Goal: Task Accomplishment & Management: Complete application form

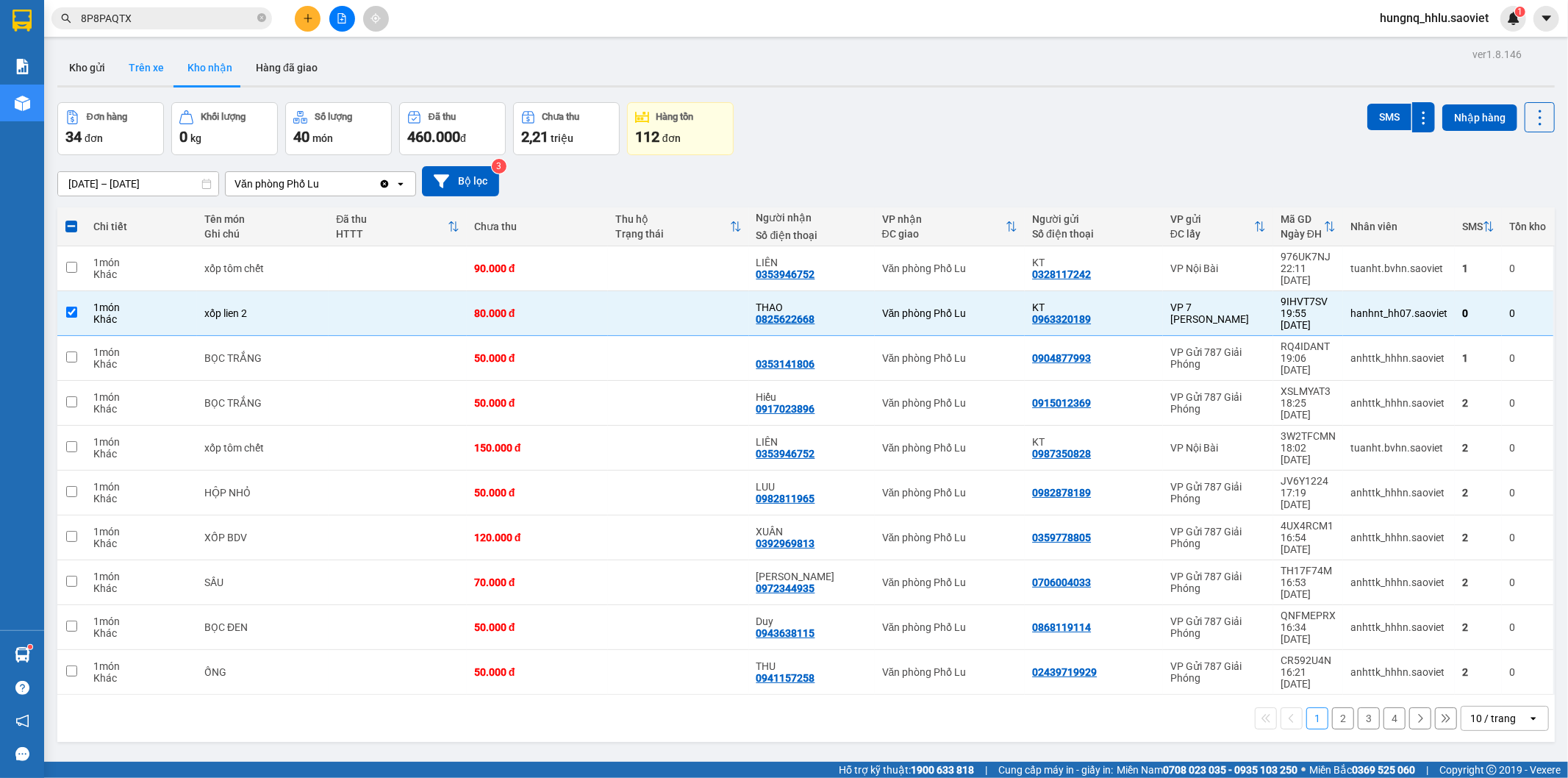
click at [123, 71] on button "Trên xe" at bounding box center [146, 67] width 59 height 35
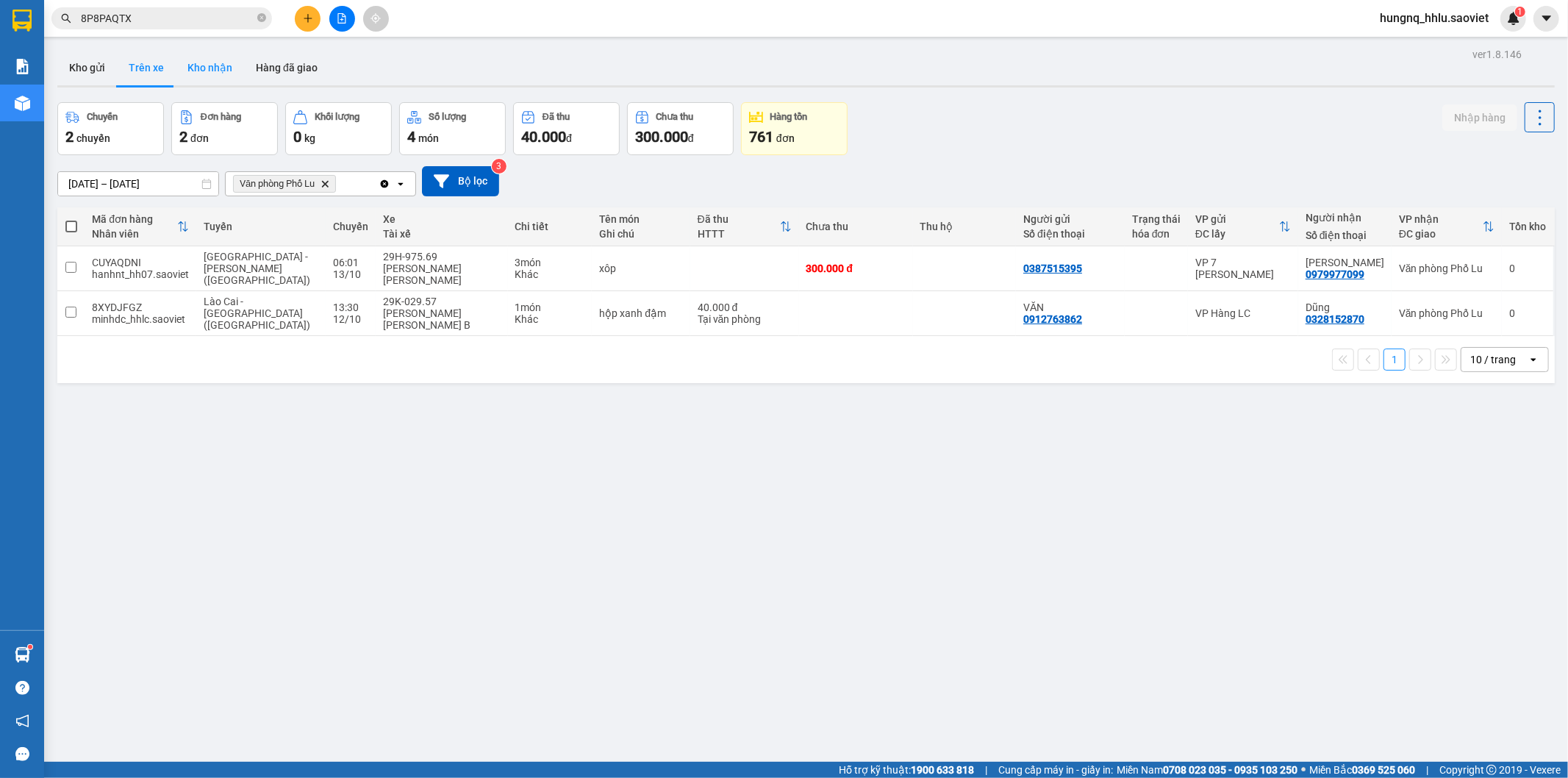
click at [196, 69] on button "Kho nhận" at bounding box center [210, 67] width 68 height 35
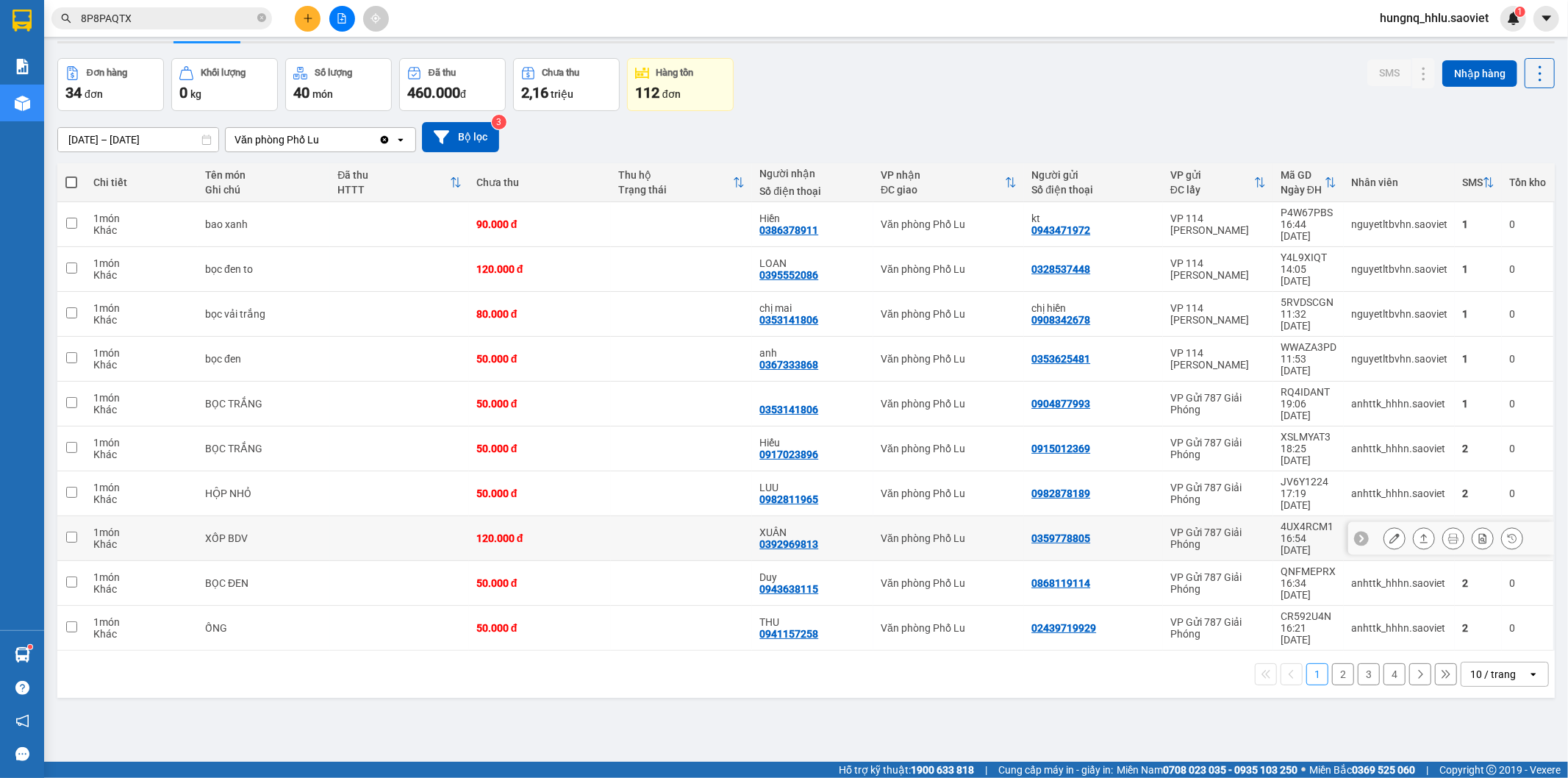
scroll to position [68, 0]
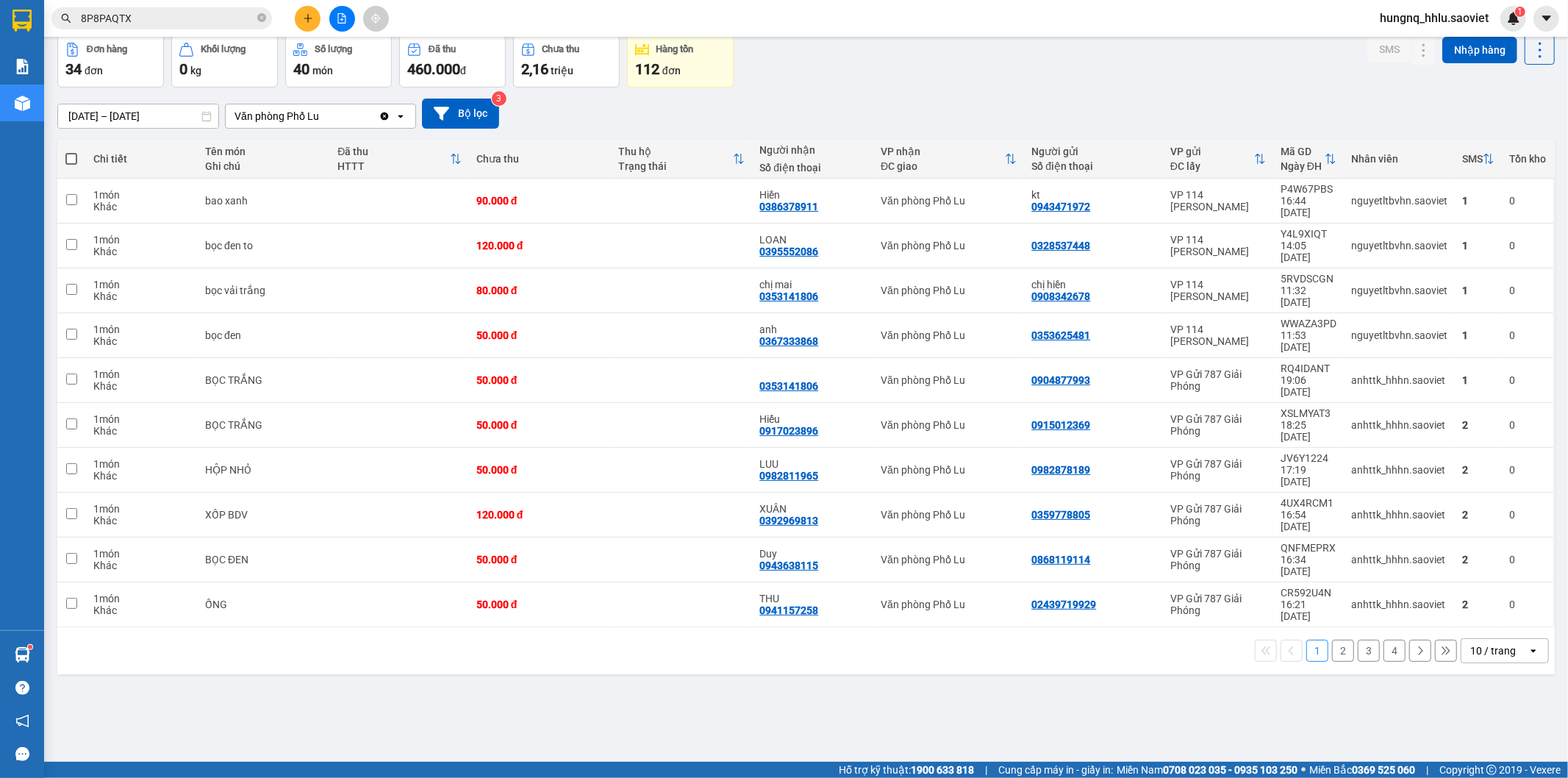
click at [1333, 639] on button "2" at bounding box center [1343, 650] width 22 height 22
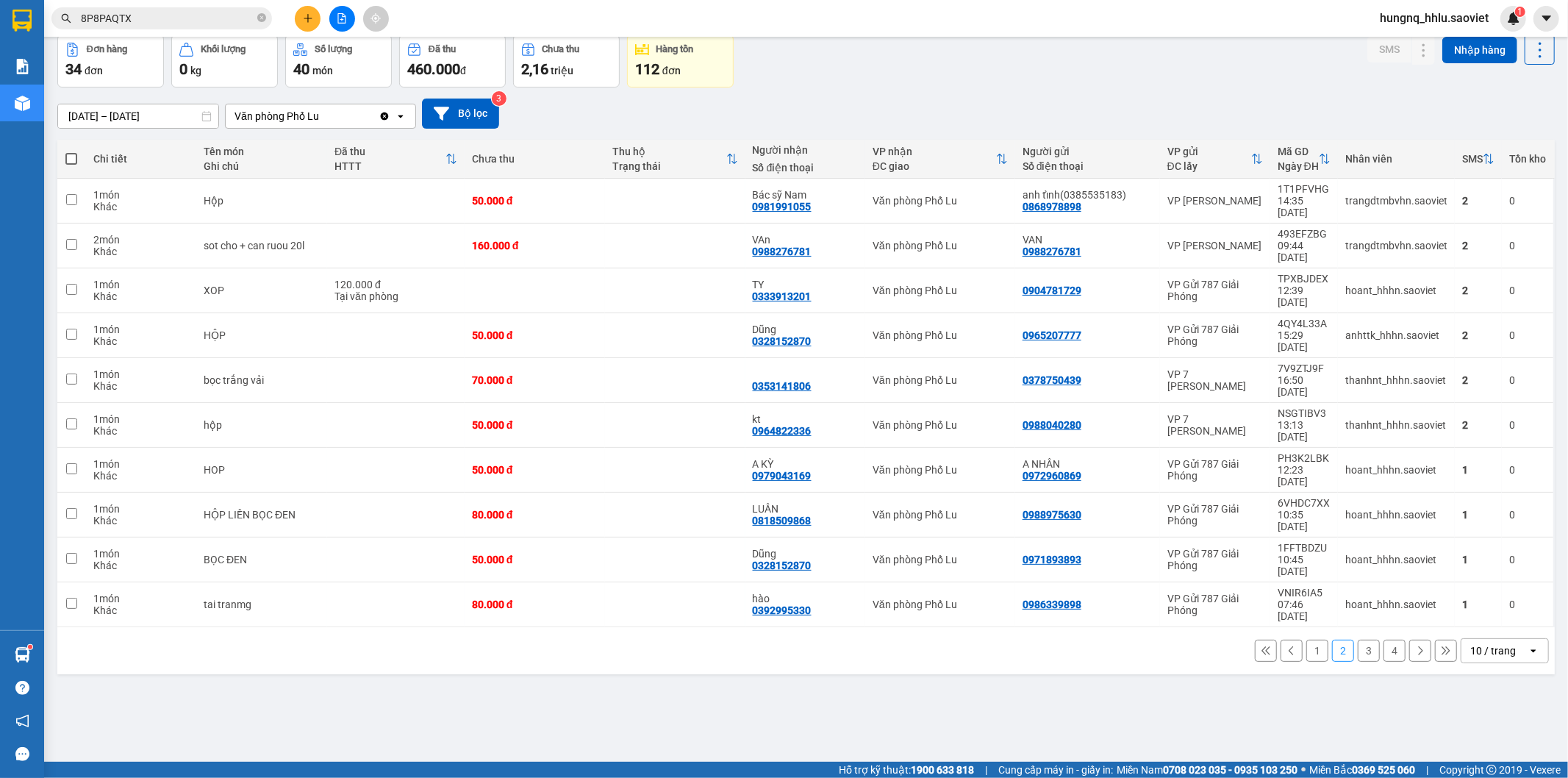
click at [1358, 639] on button "3" at bounding box center [1369, 650] width 22 height 22
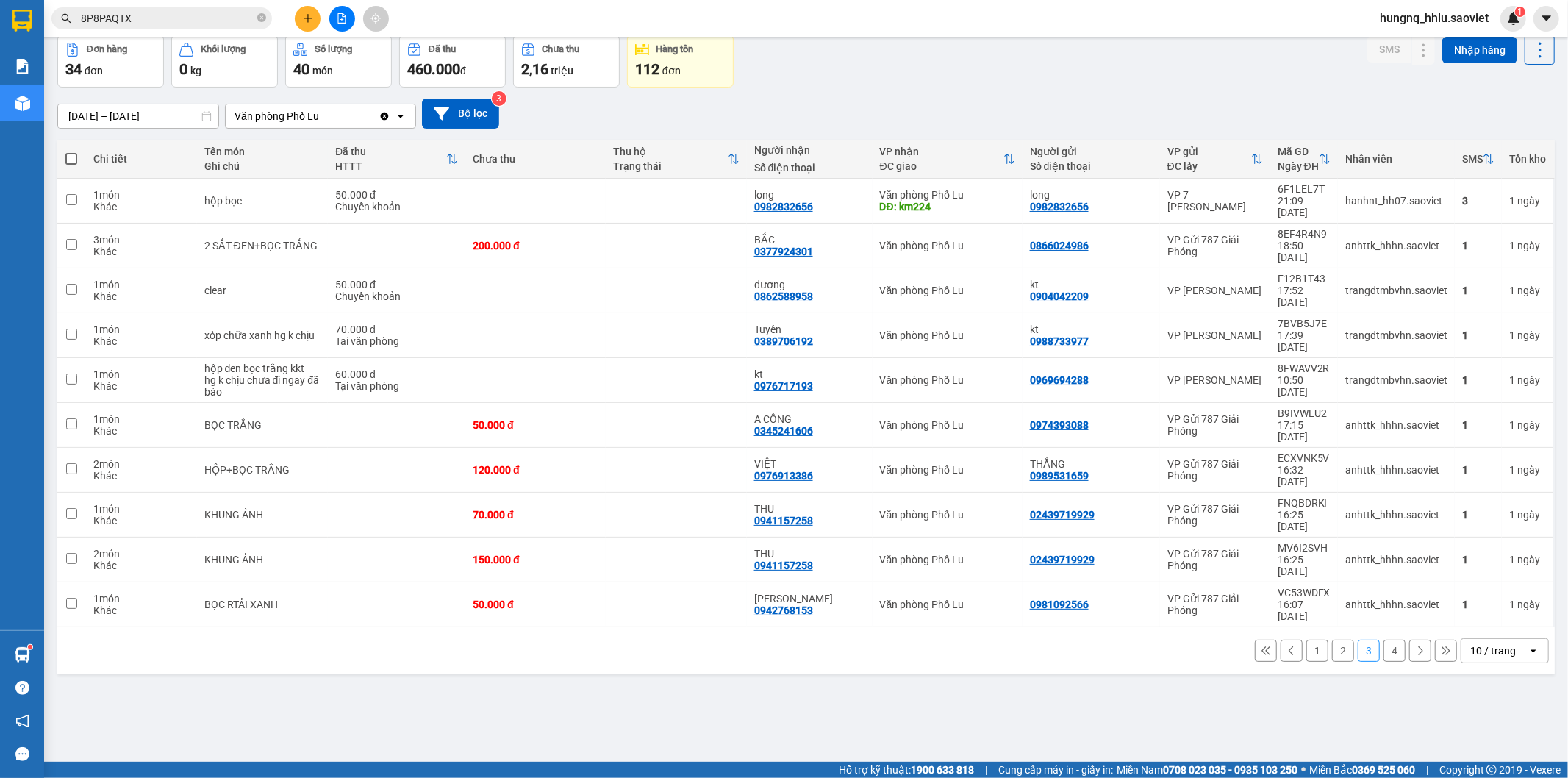
click at [1383, 639] on button "4" at bounding box center [1394, 650] width 22 height 22
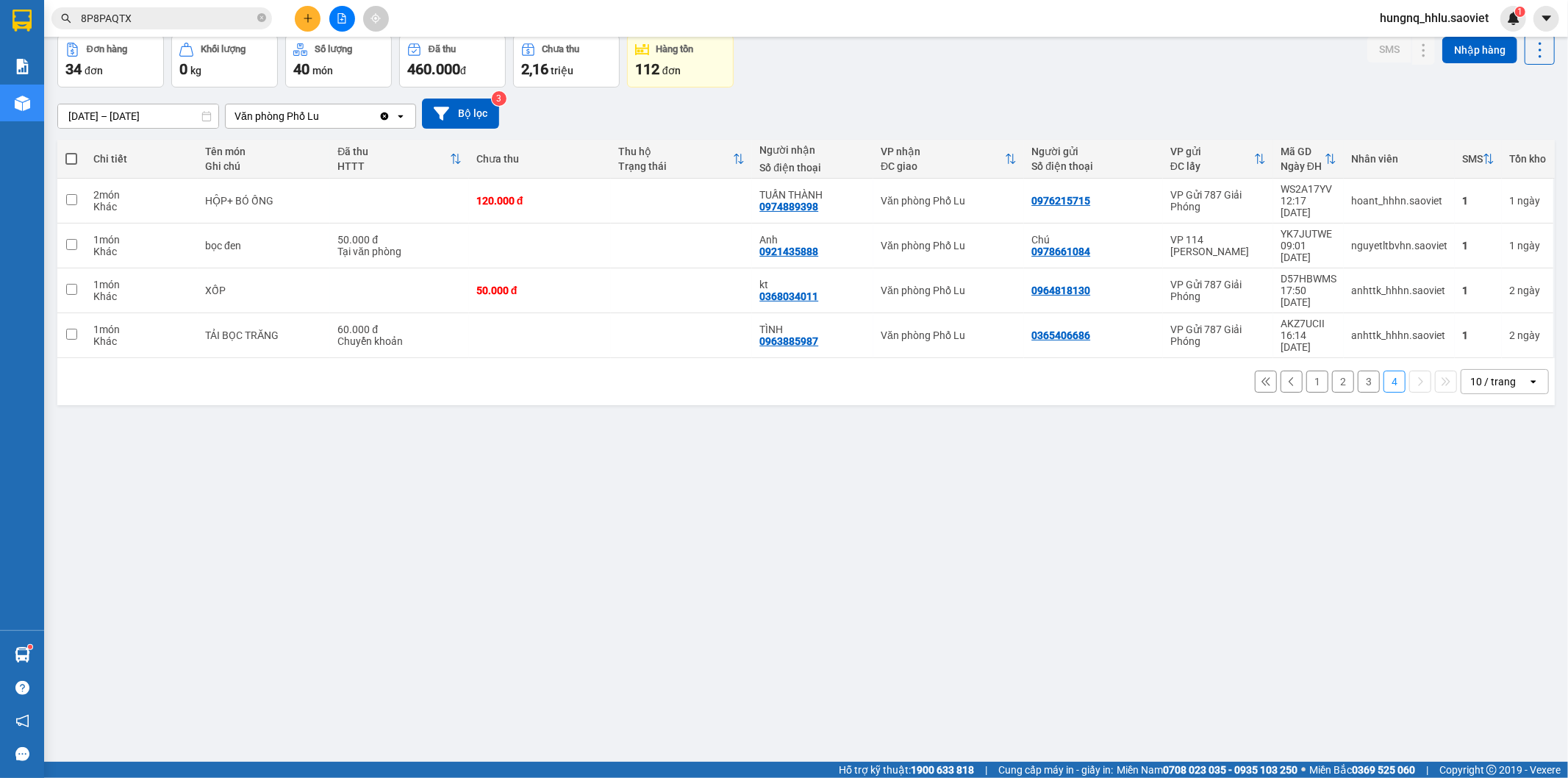
click at [1358, 371] on button "3" at bounding box center [1369, 382] width 22 height 22
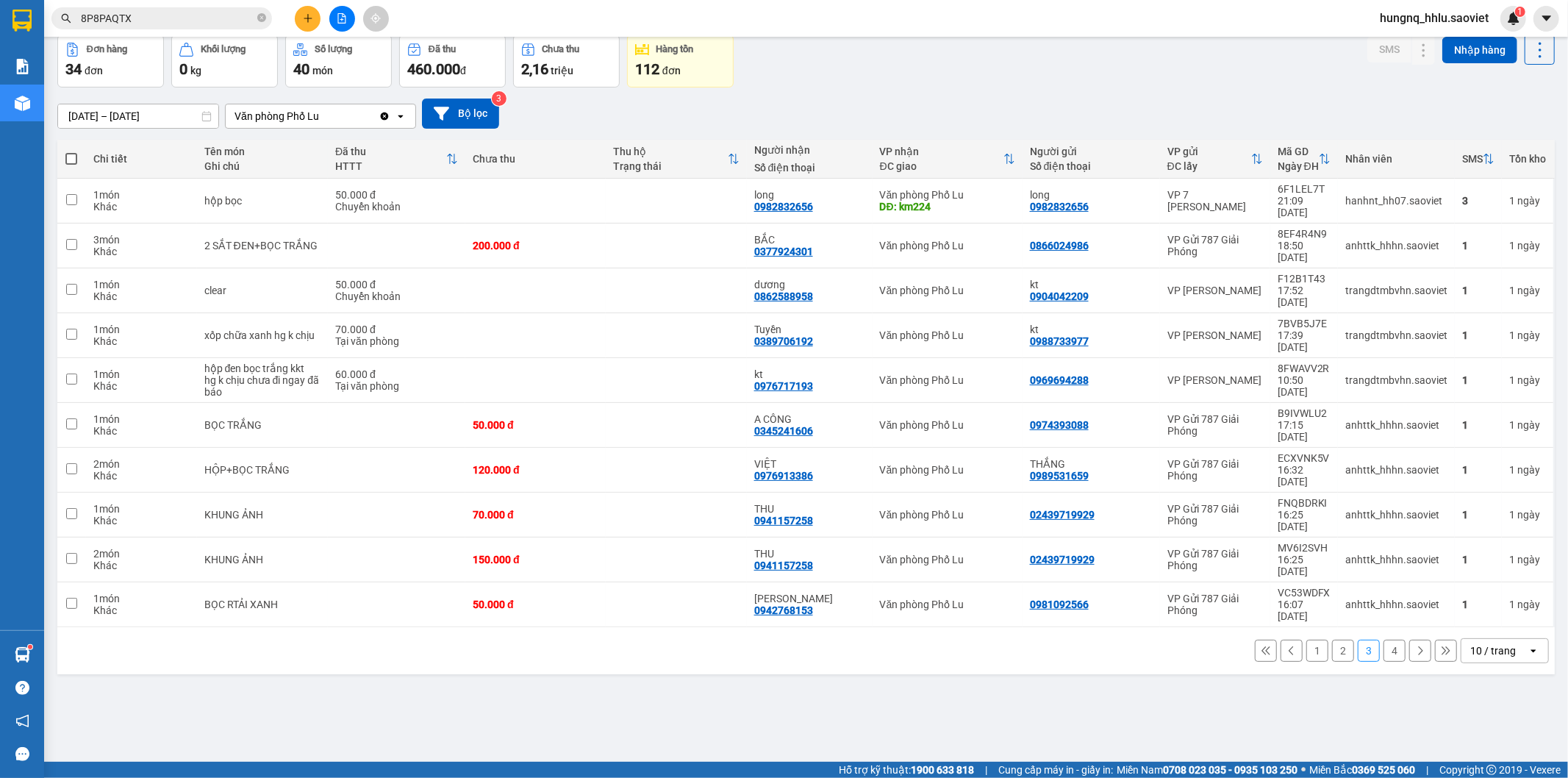
click at [1332, 639] on button "2" at bounding box center [1343, 650] width 22 height 22
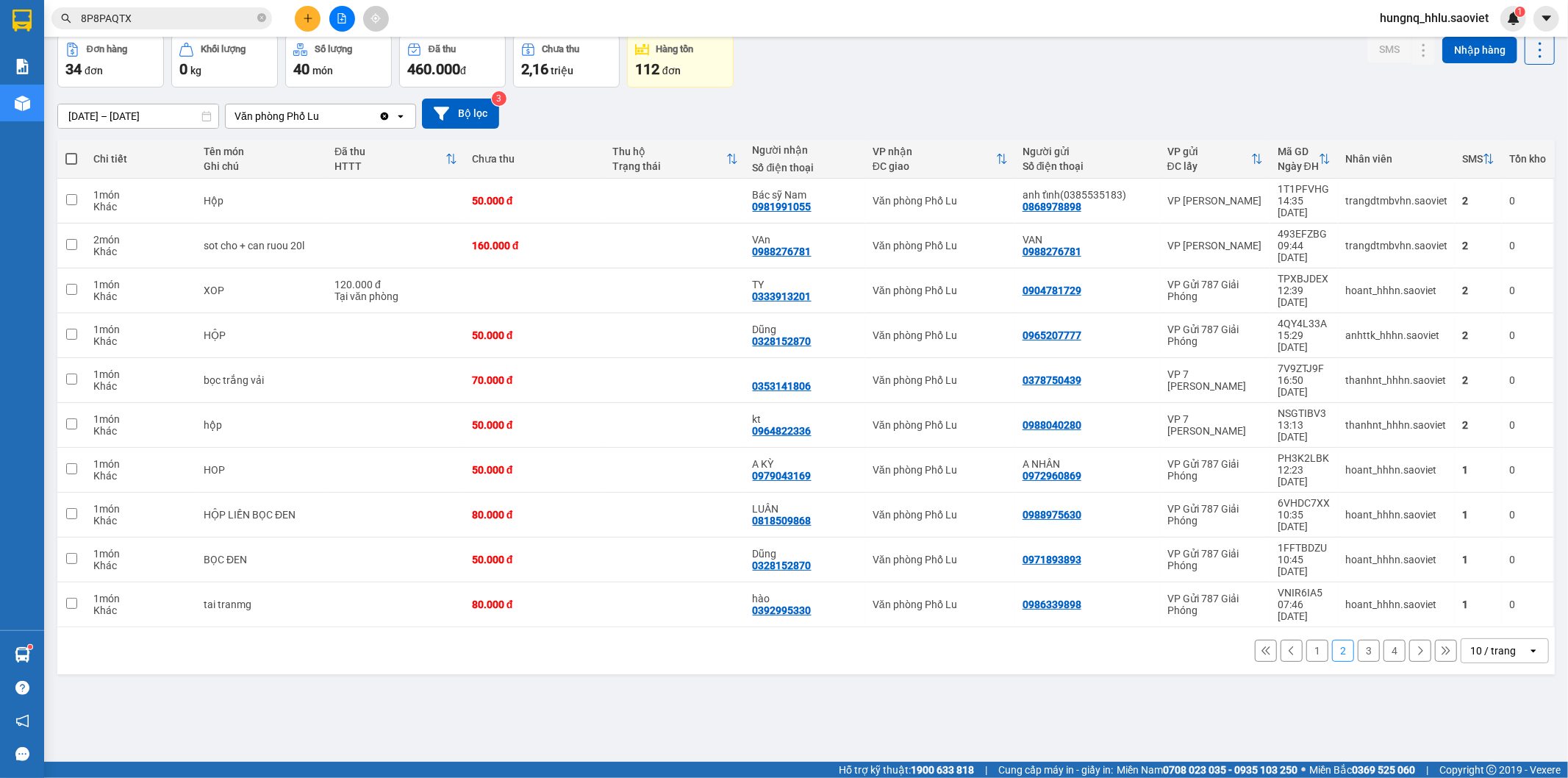
click at [1463, 22] on span "hungnq_hhlu.saoviet" at bounding box center [1434, 18] width 132 height 18
click at [1428, 49] on span "Đăng xuất" at bounding box center [1441, 46] width 102 height 16
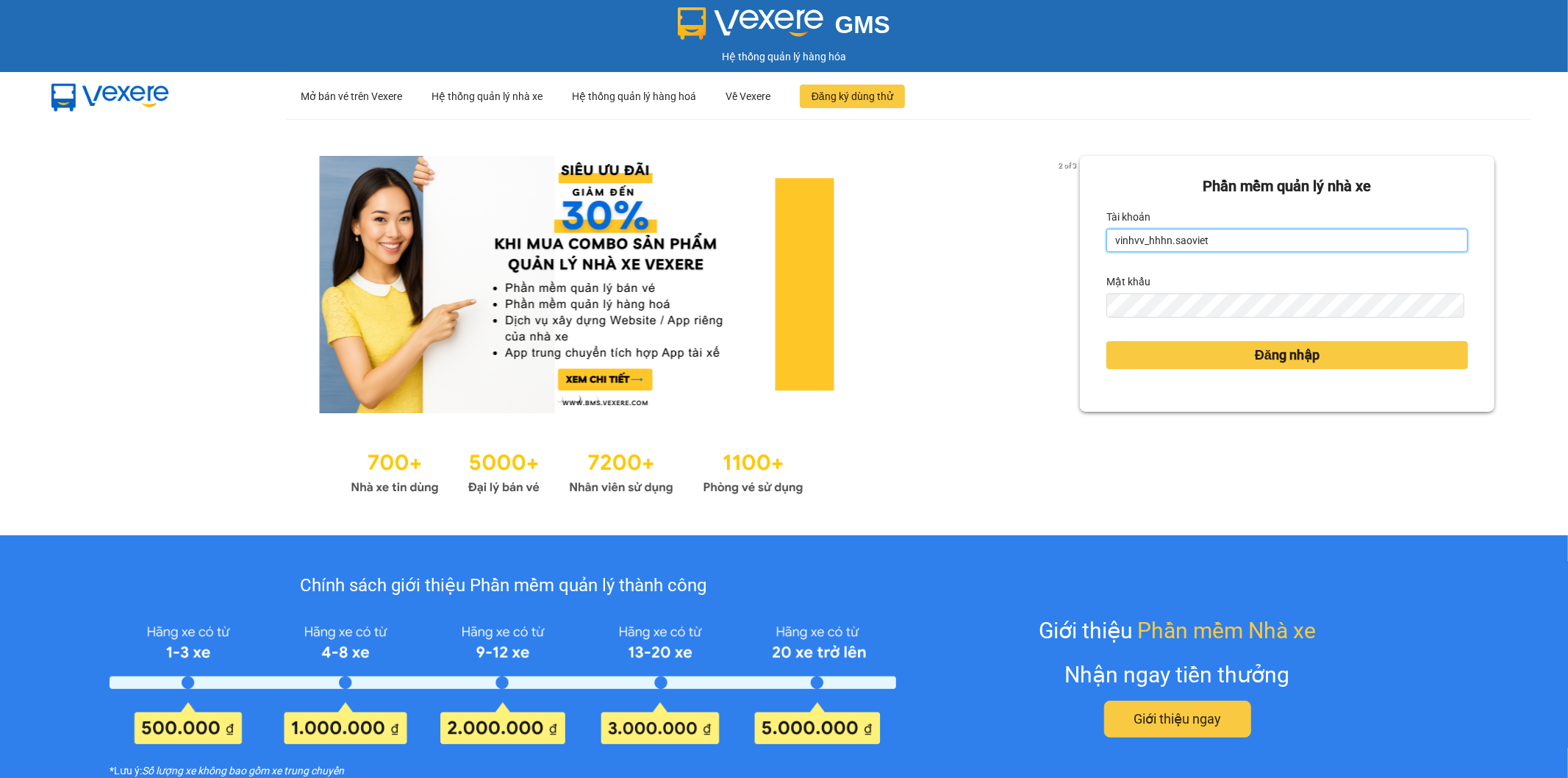
click at [1243, 247] on input "vinhvv_hhhn.saoviet" at bounding box center [1287, 241] width 362 height 24
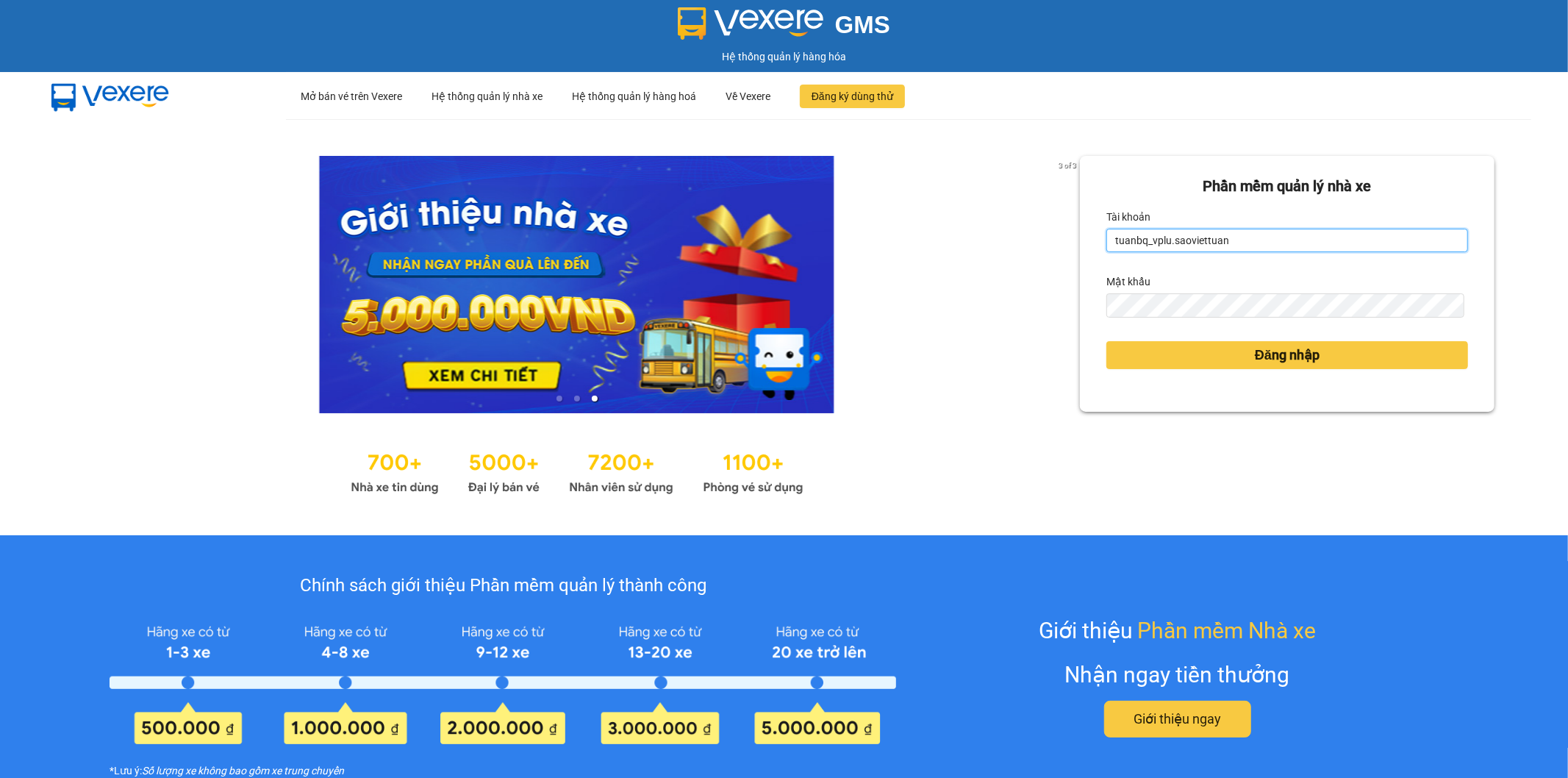
click at [1226, 250] on input "tuanbq_vplu.saoviettuan" at bounding box center [1287, 241] width 362 height 24
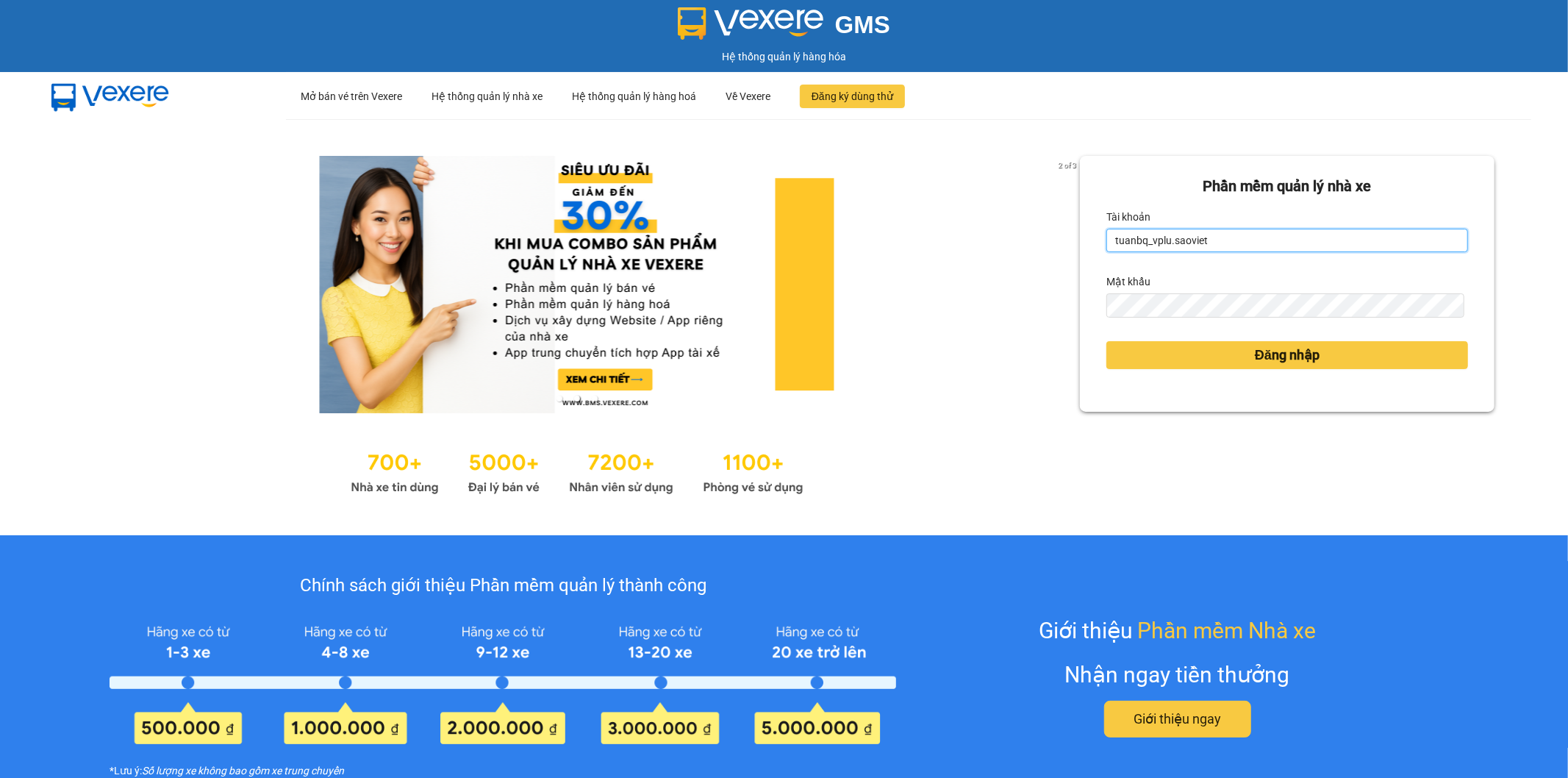
type input "tuanbq_vplu.saoviet"
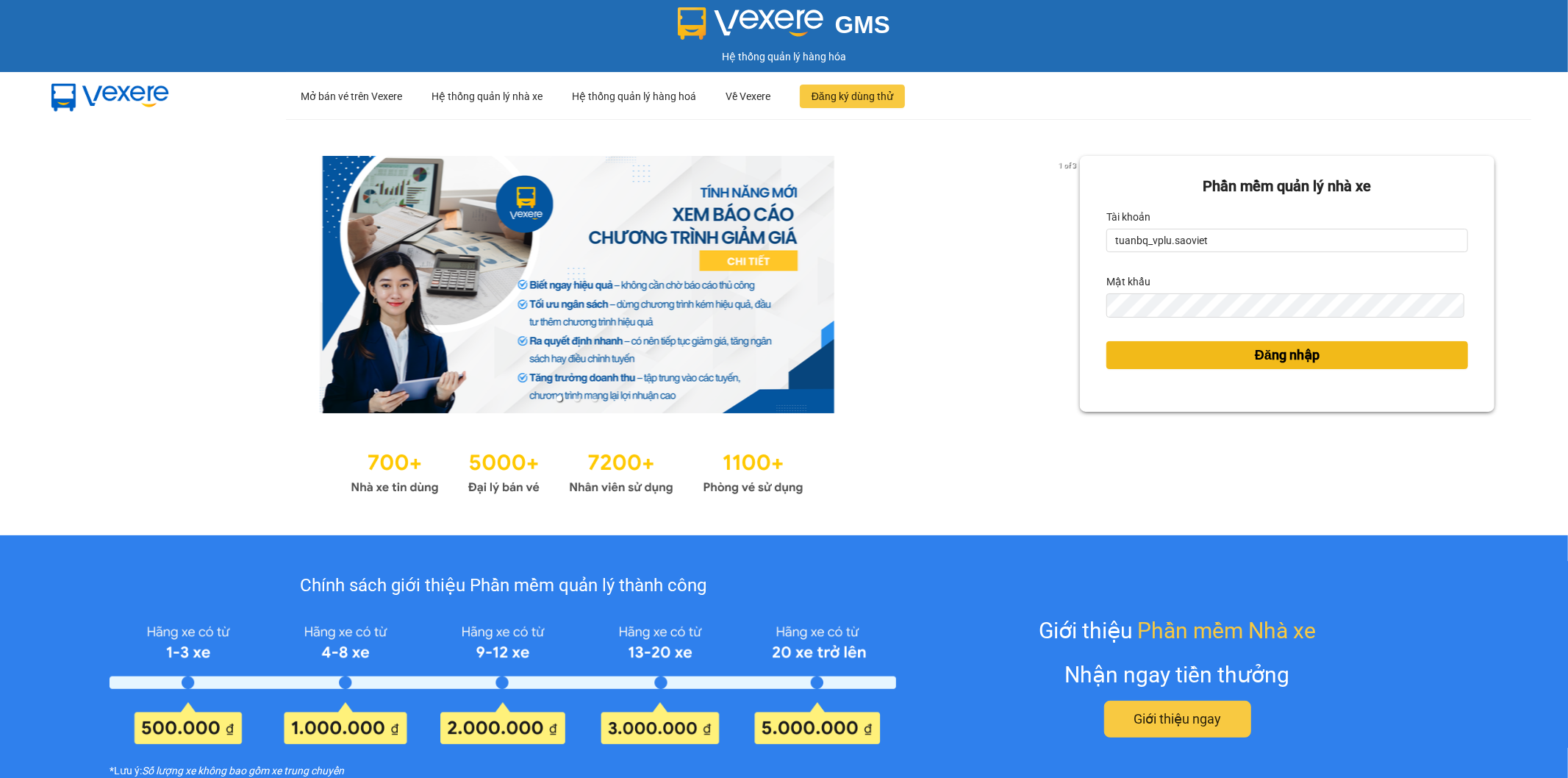
click at [1163, 355] on button "Đăng nhập" at bounding box center [1287, 356] width 362 height 28
click at [1141, 354] on button "Đăng nhập" at bounding box center [1287, 356] width 362 height 28
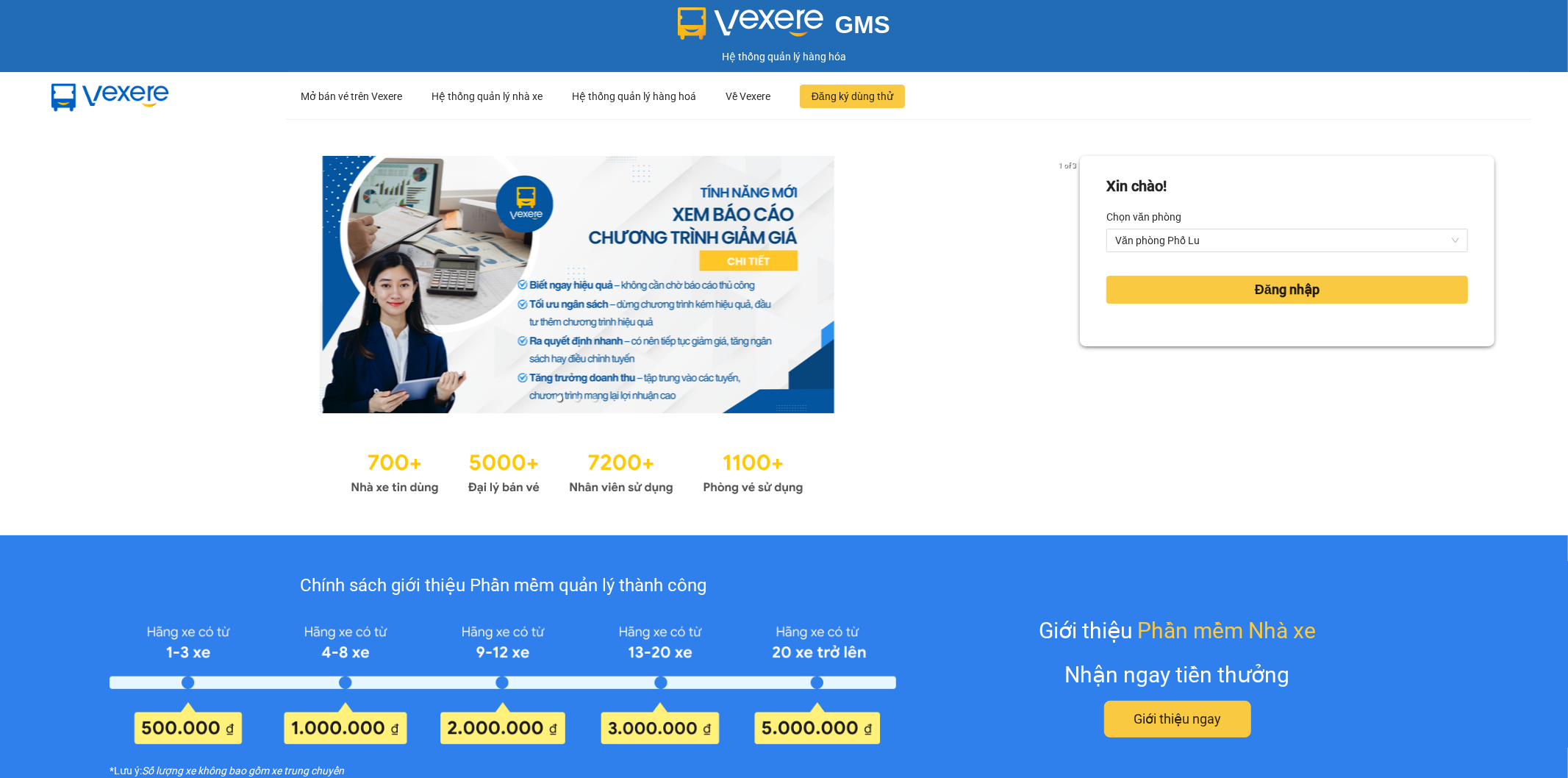
click at [1148, 347] on div "Xin chào! Chọn văn phòng Văn phòng [GEOGRAPHIC_DATA] nhập" at bounding box center [1286, 251] width 414 height 191
click at [1194, 278] on button "Đăng nhập" at bounding box center [1287, 290] width 362 height 28
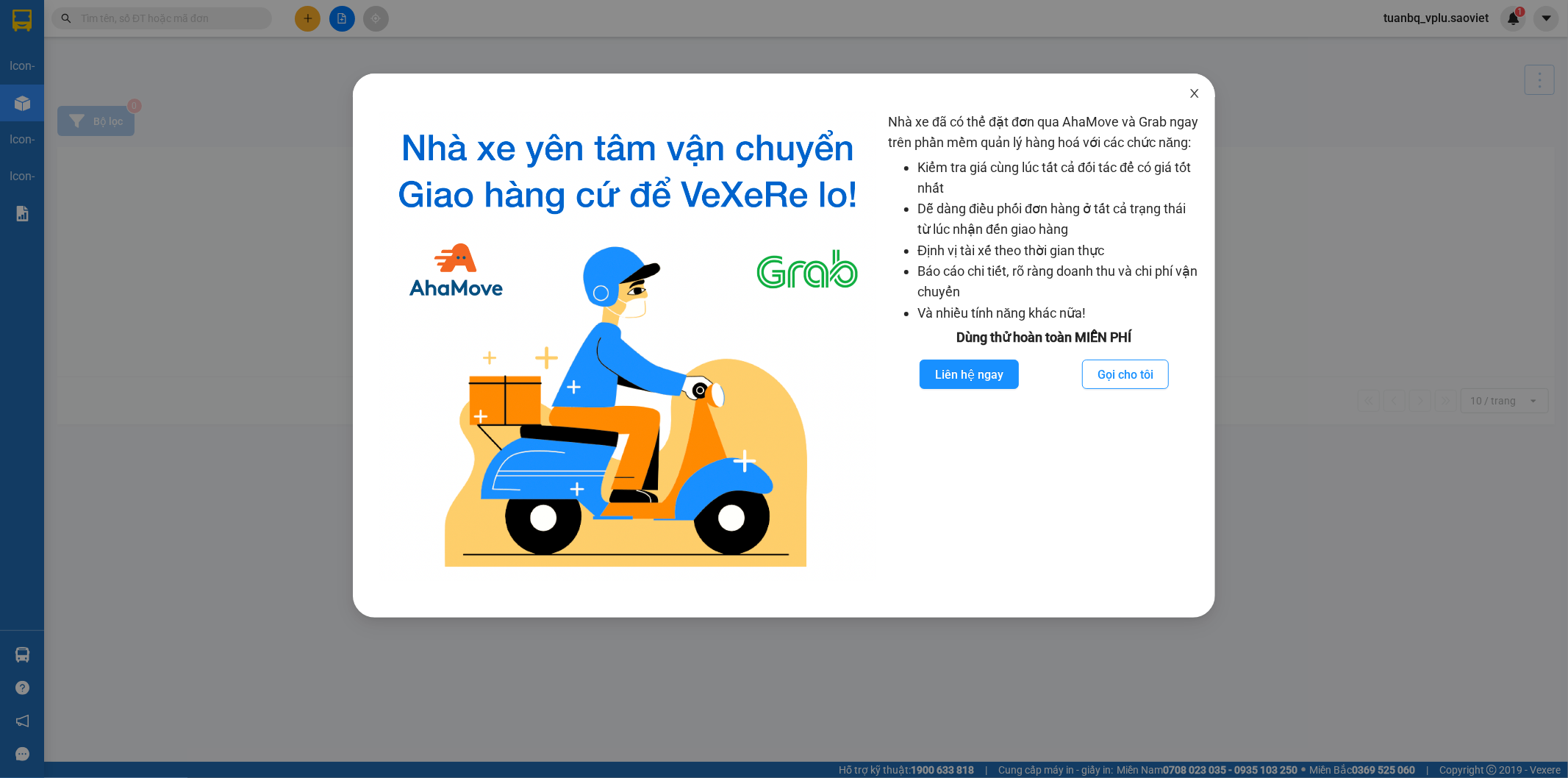
click at [1198, 93] on icon "close" at bounding box center [1194, 94] width 12 height 12
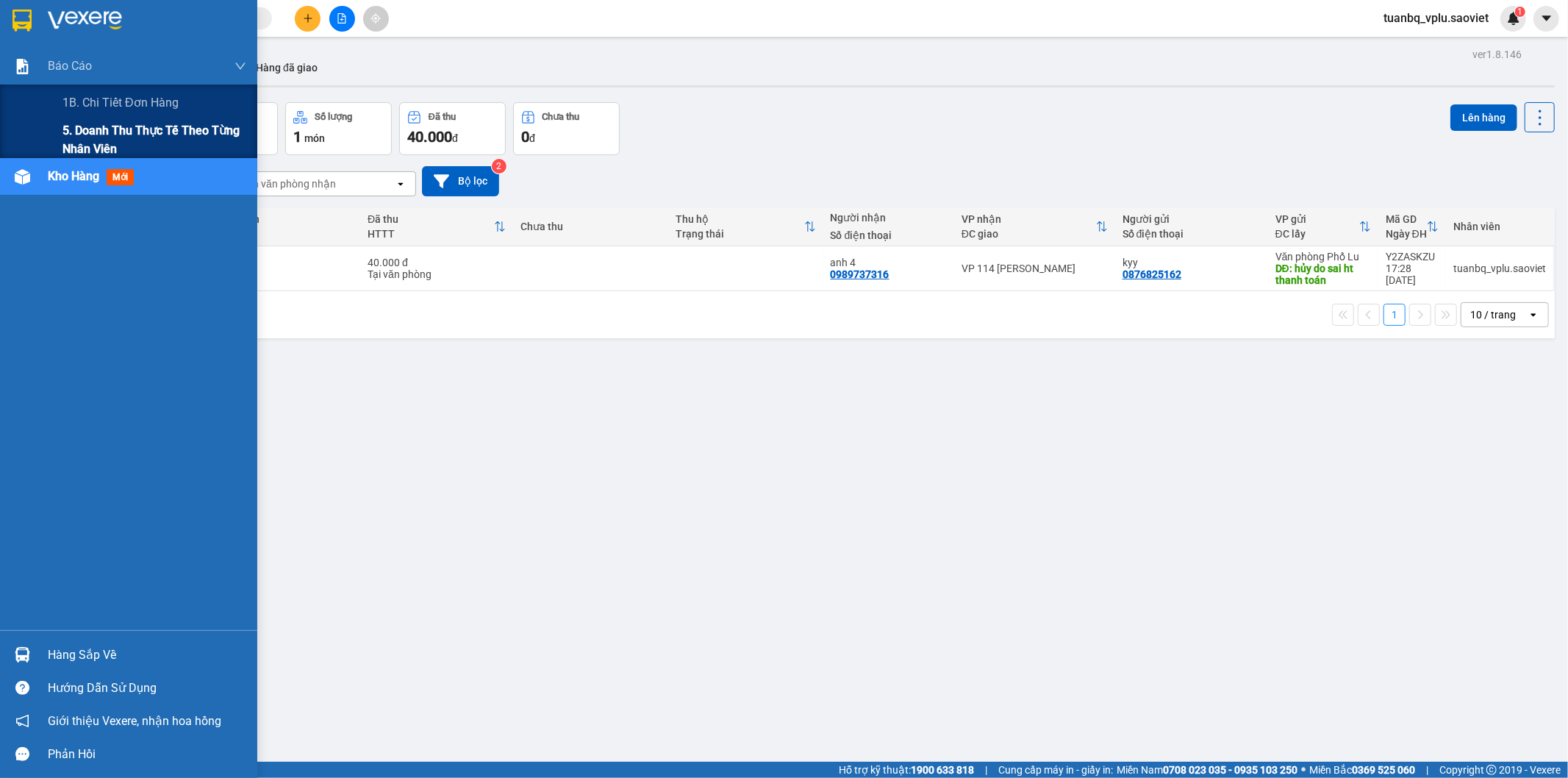
click at [105, 134] on span "5. Doanh thu thực tế theo từng nhân viên" at bounding box center [155, 139] width 184 height 37
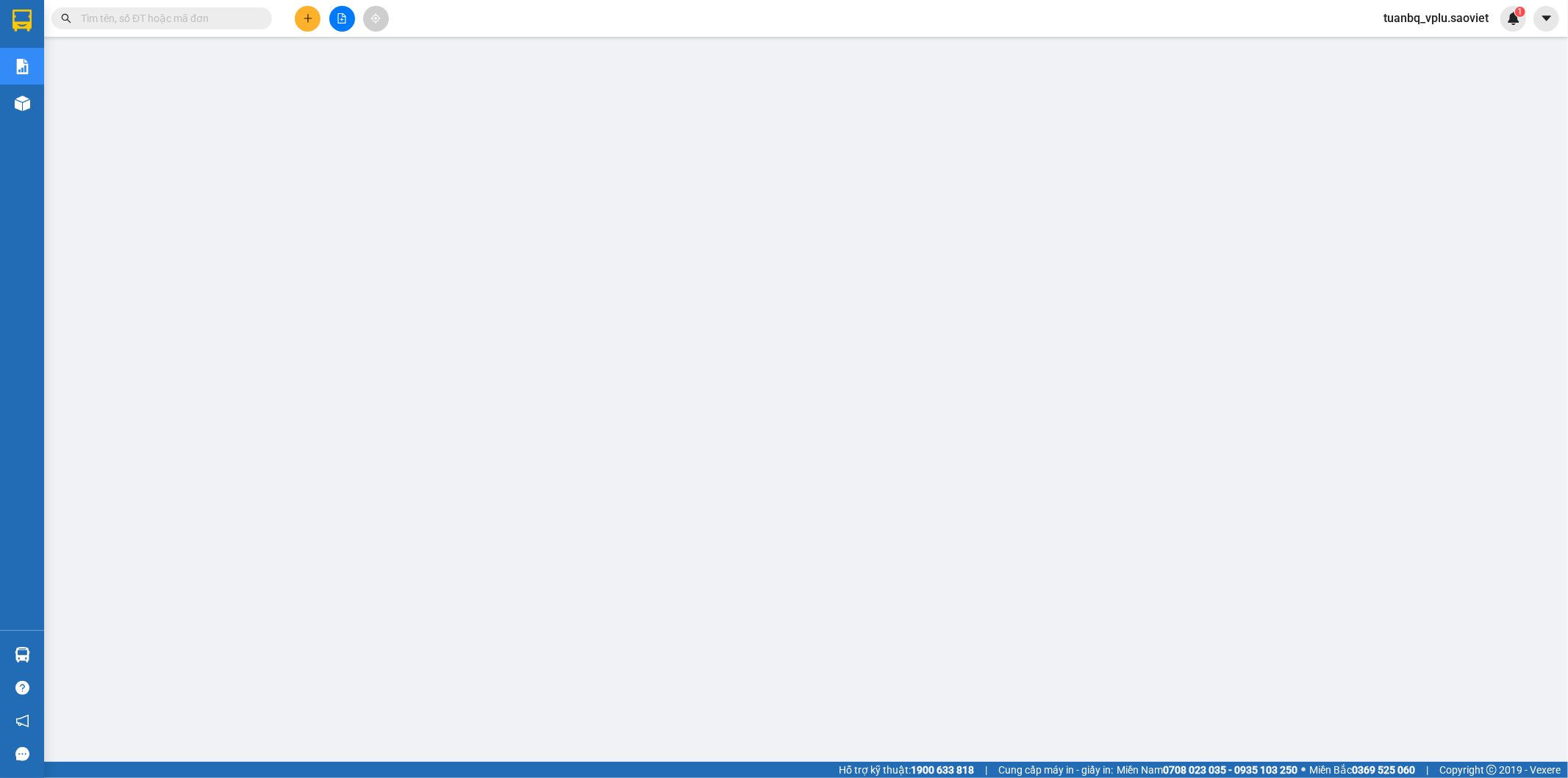
click at [168, 9] on span at bounding box center [162, 18] width 221 height 22
click at [163, 13] on input "text" at bounding box center [168, 18] width 174 height 16
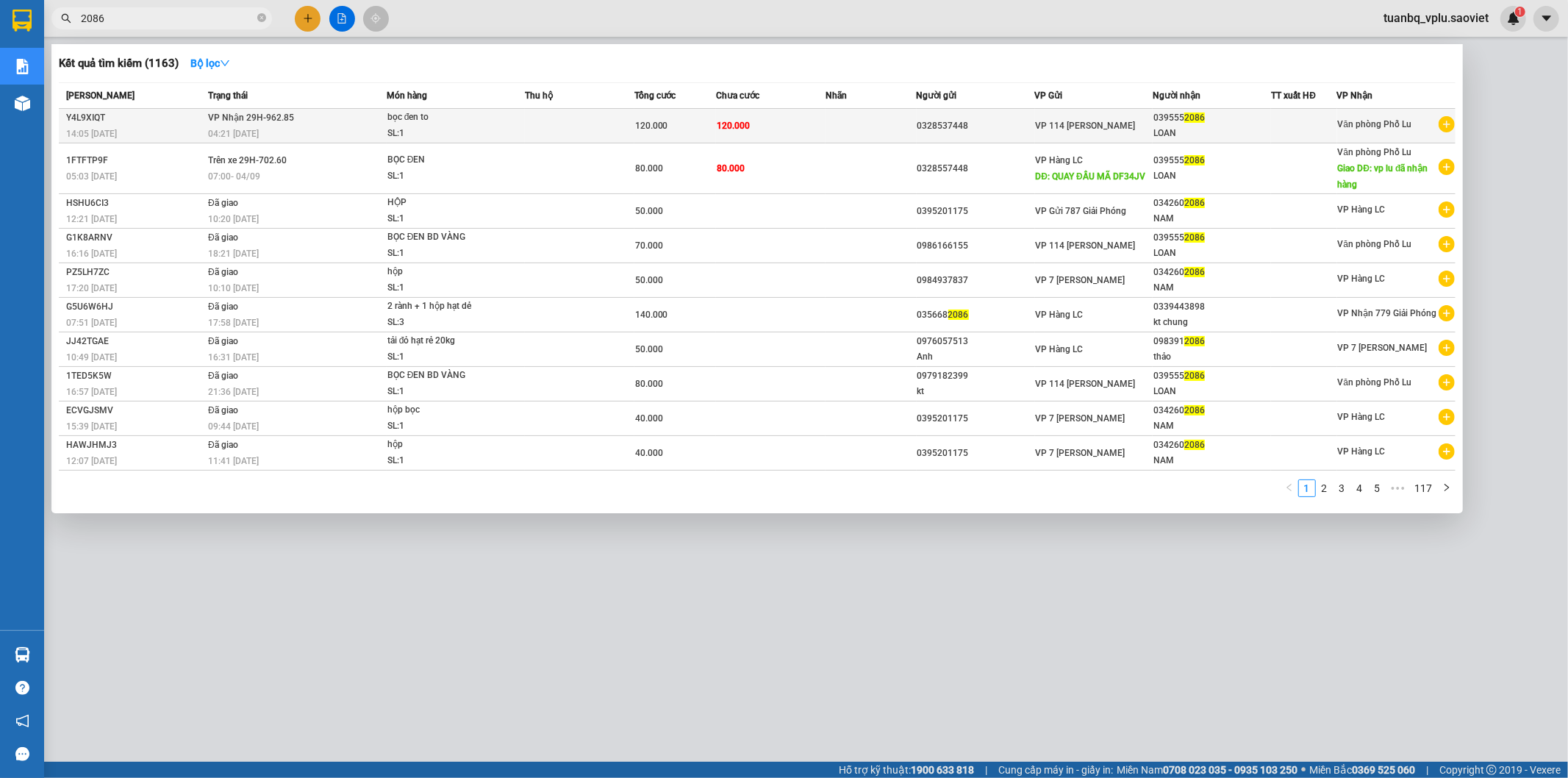
type input "2086"
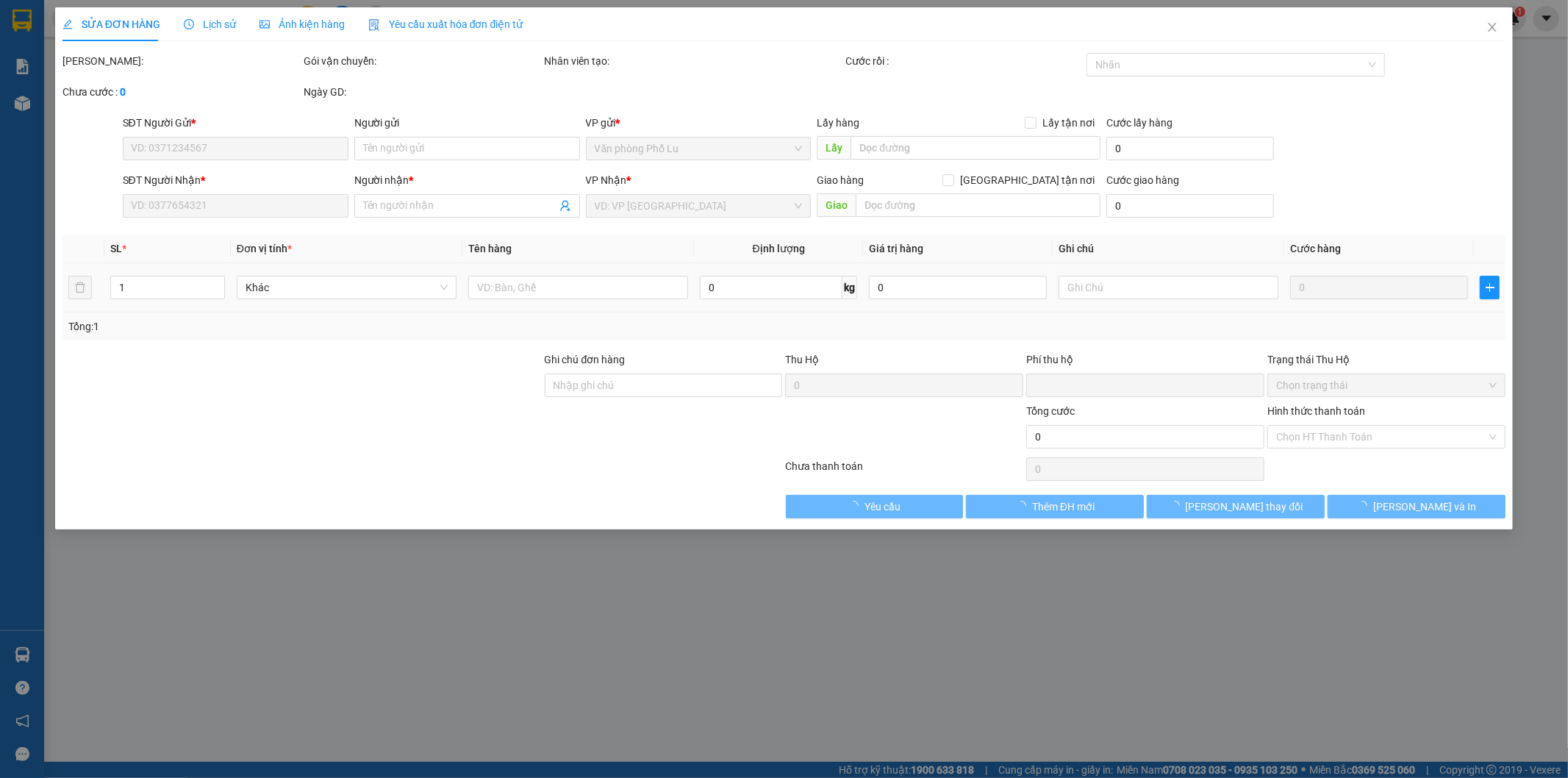
type input "0328537448"
type input "0395552086"
type input "LOAN"
type input "0"
type input "120.000"
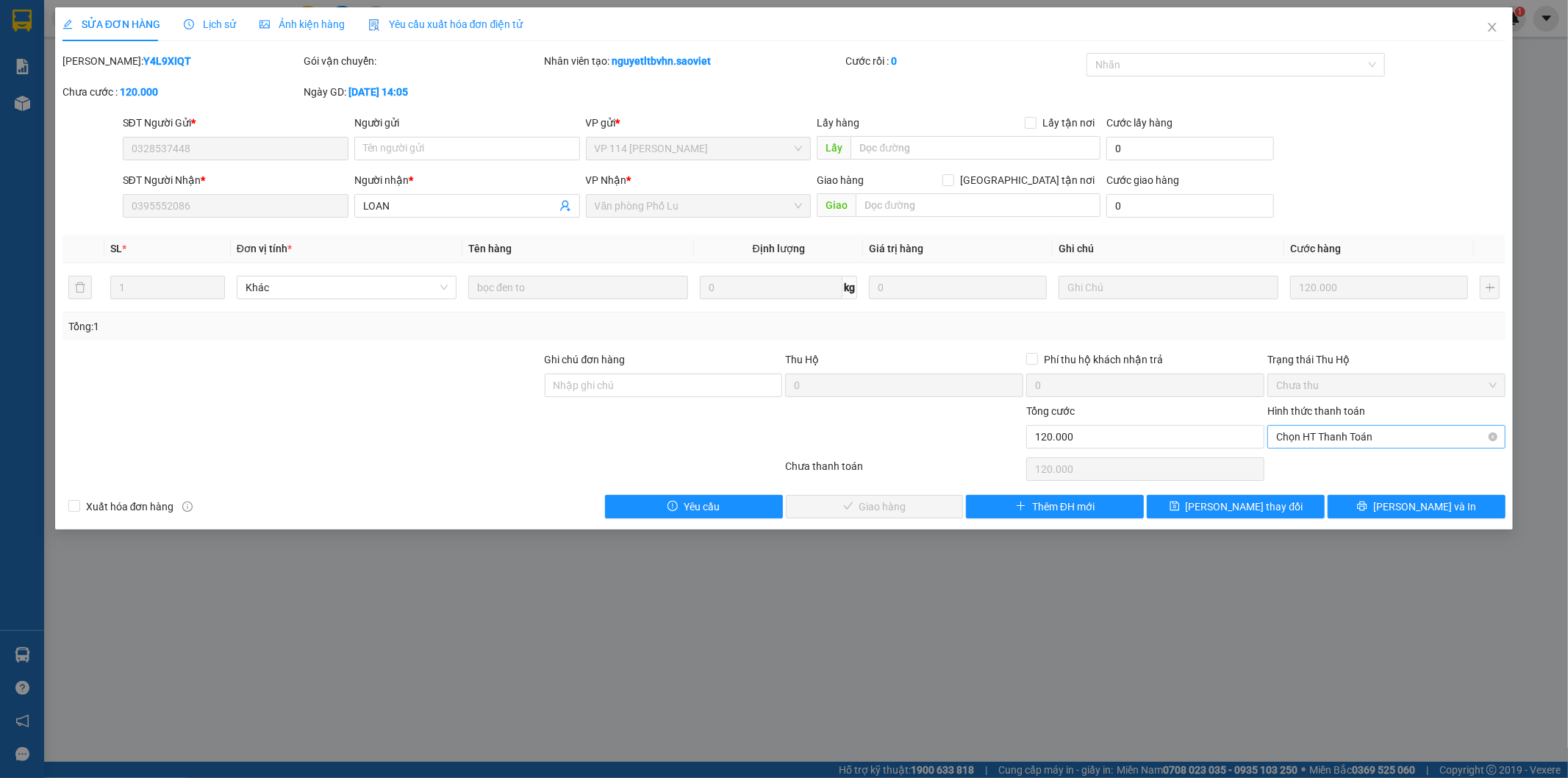
click at [1343, 436] on span "Chọn HT Thanh Toán" at bounding box center [1386, 436] width 221 height 22
click at [1333, 461] on div "Tại văn phòng" at bounding box center [1387, 466] width 221 height 16
type input "0"
click at [873, 504] on span "[PERSON_NAME] và Giao hàng" at bounding box center [884, 506] width 141 height 16
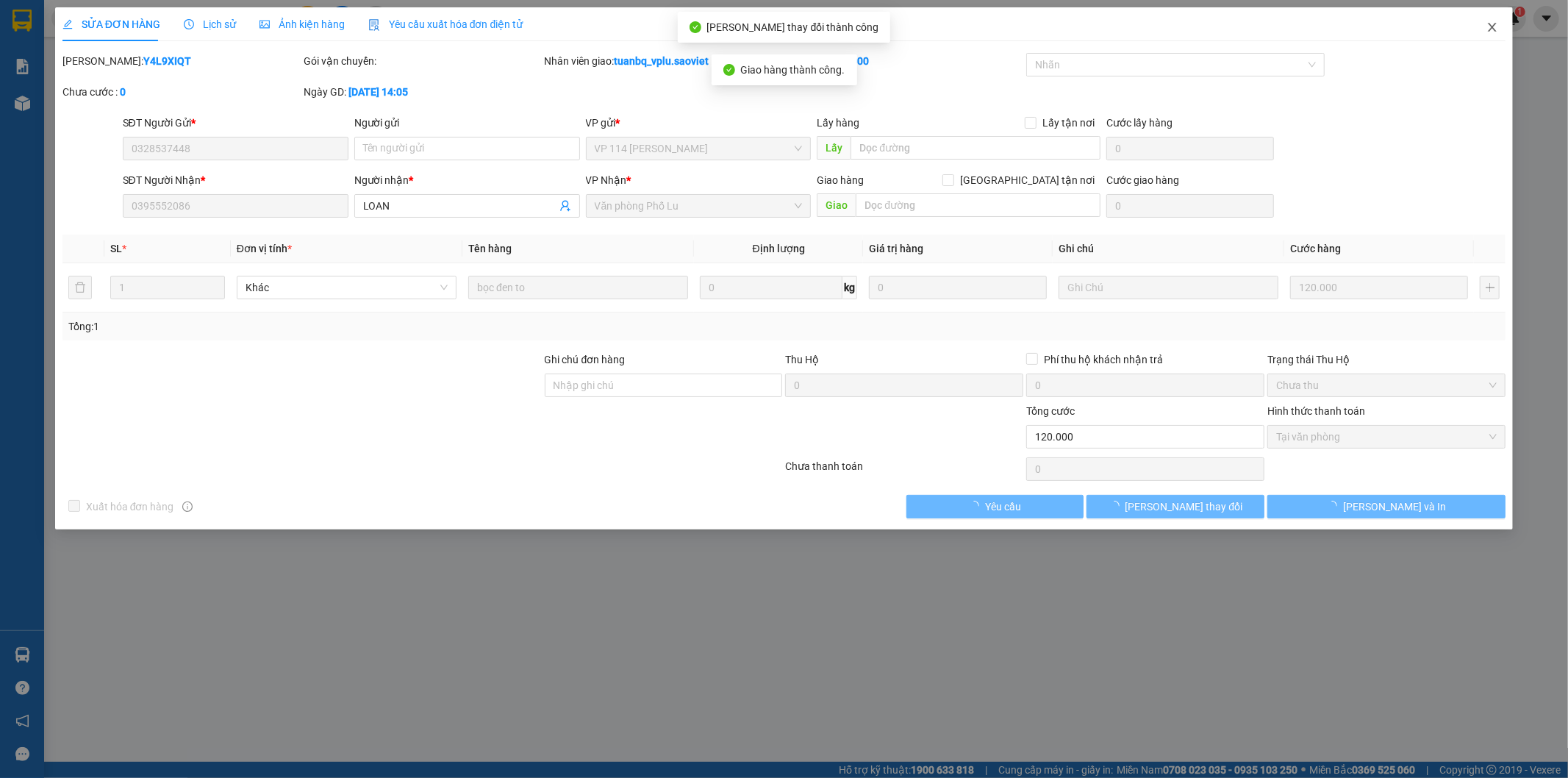
click at [1495, 27] on icon "close" at bounding box center [1492, 27] width 12 height 12
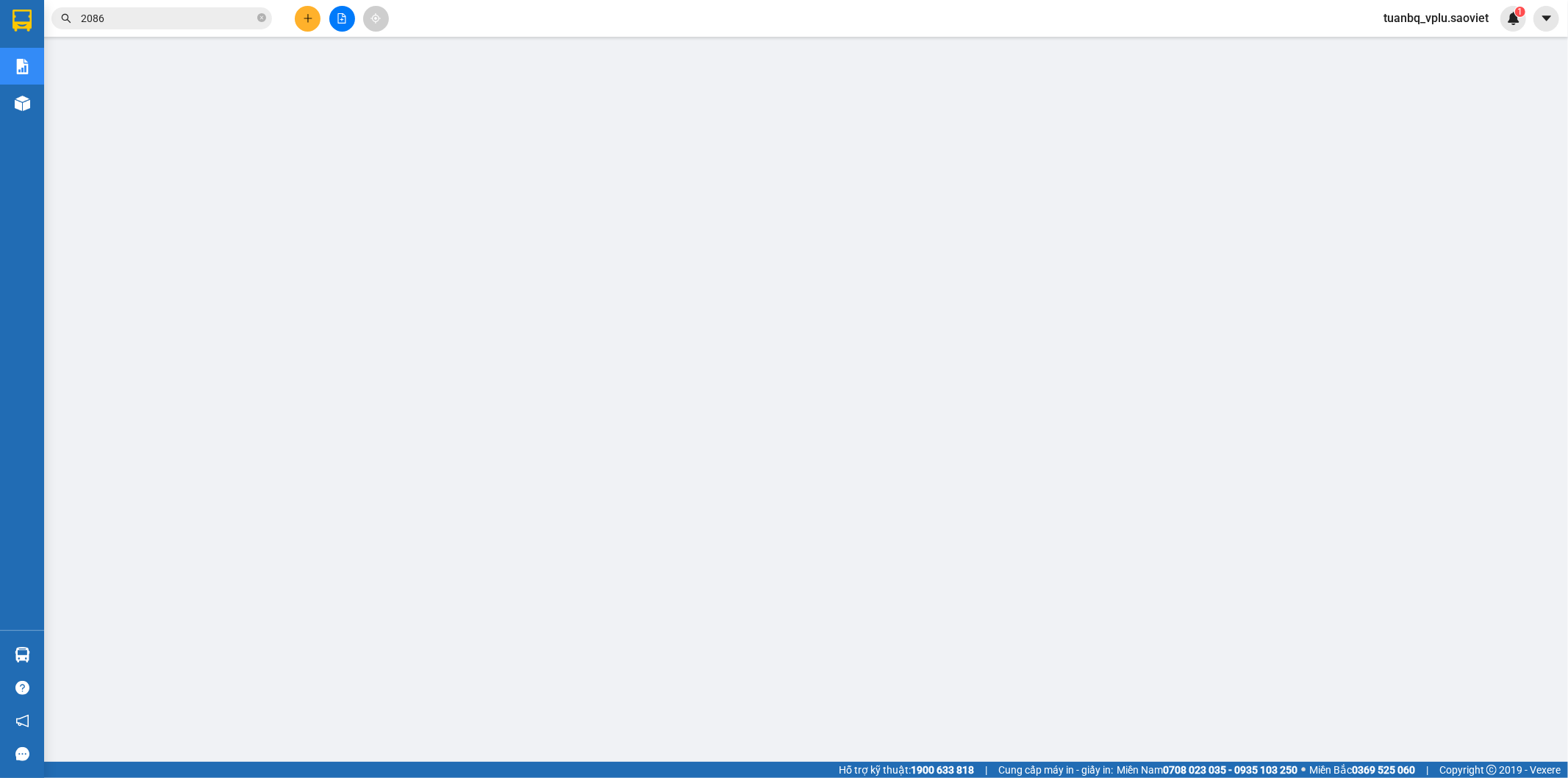
click at [179, 18] on input "2086" at bounding box center [168, 18] width 174 height 16
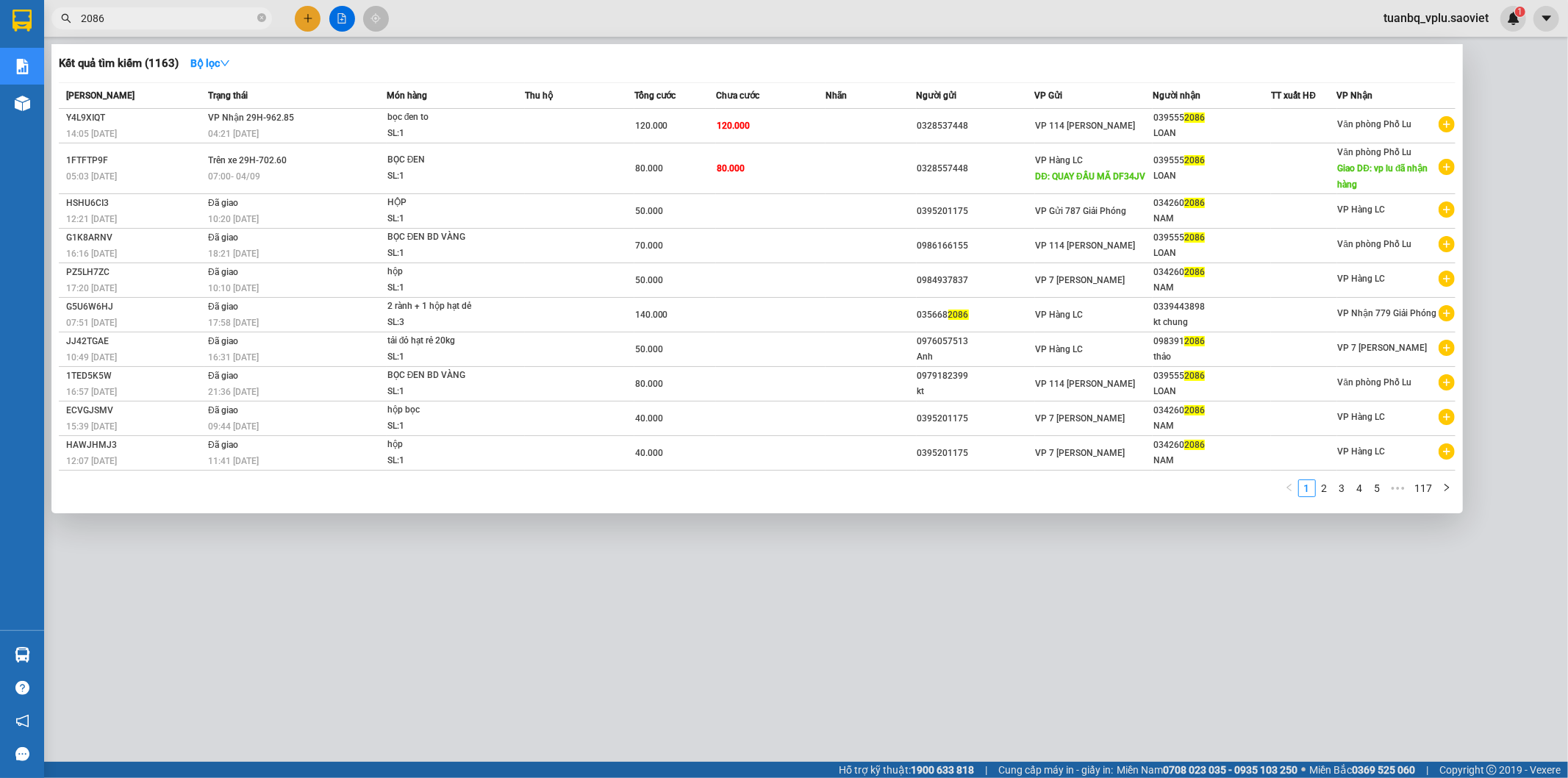
click at [180, 17] on input "2086" at bounding box center [168, 18] width 174 height 16
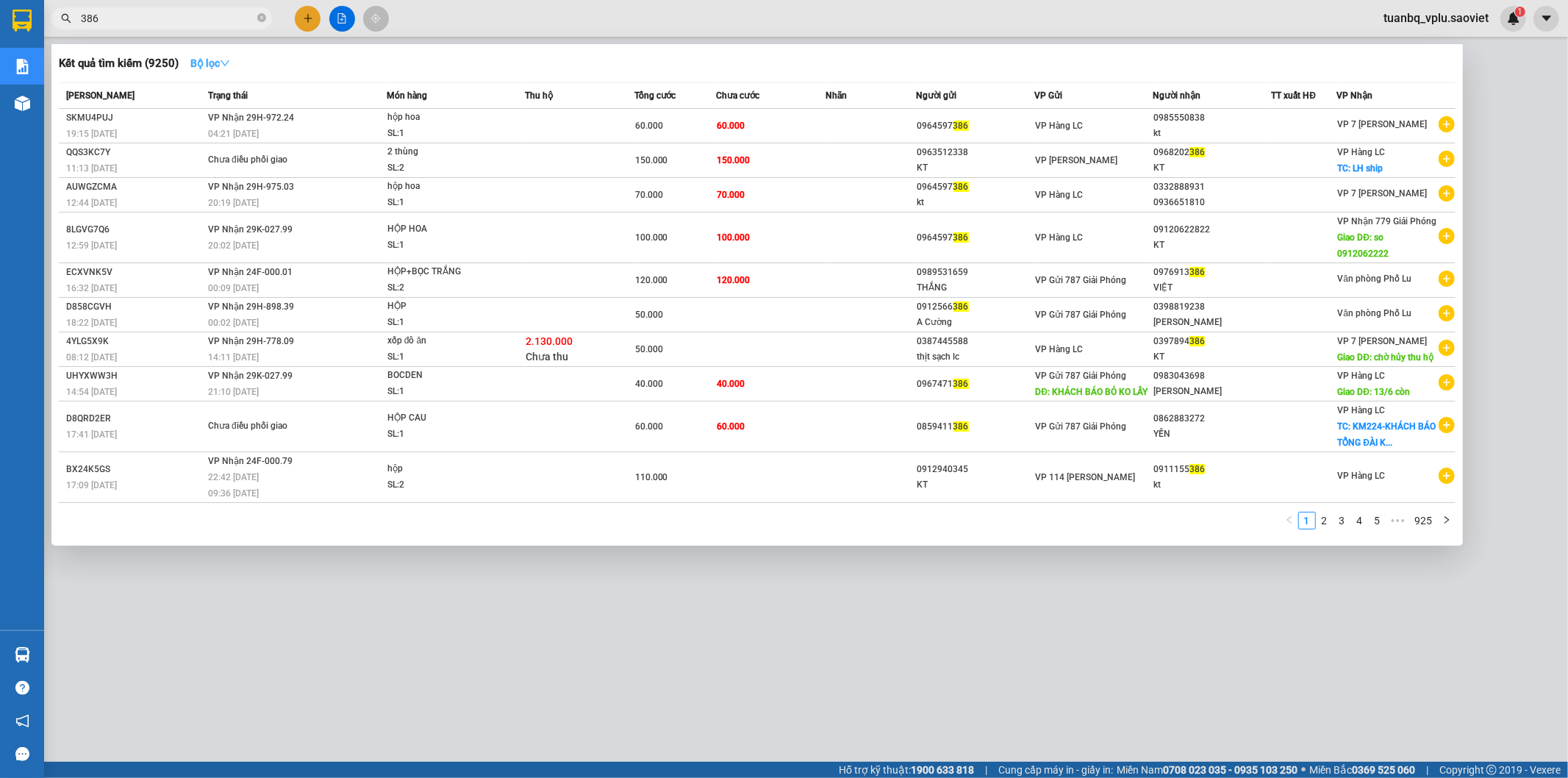
type input "386"
click at [196, 69] on strong "Bộ lọc" at bounding box center [211, 63] width 40 height 12
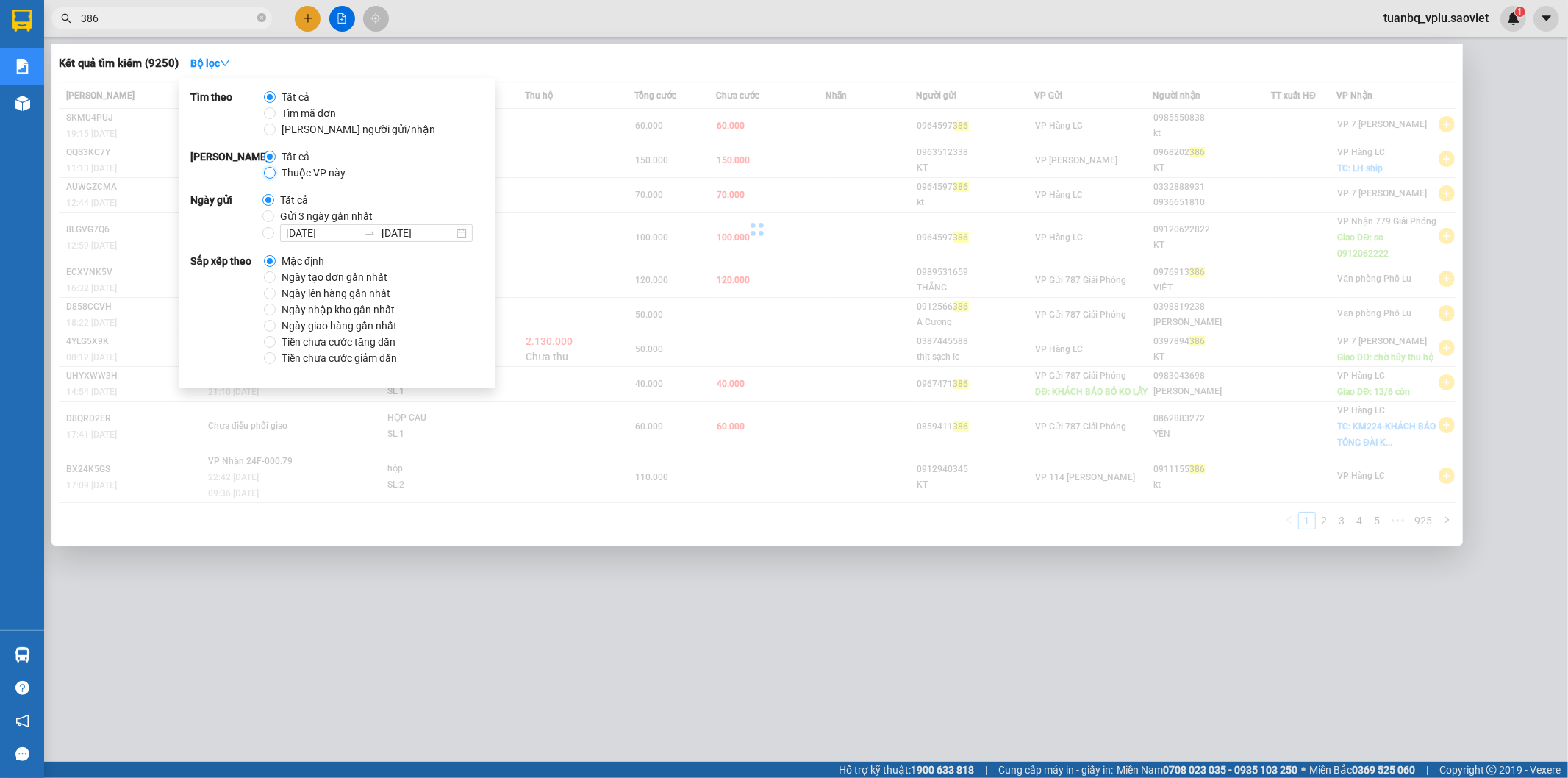
click at [272, 172] on input "Thuộc VP này" at bounding box center [270, 173] width 12 height 12
radio input "true"
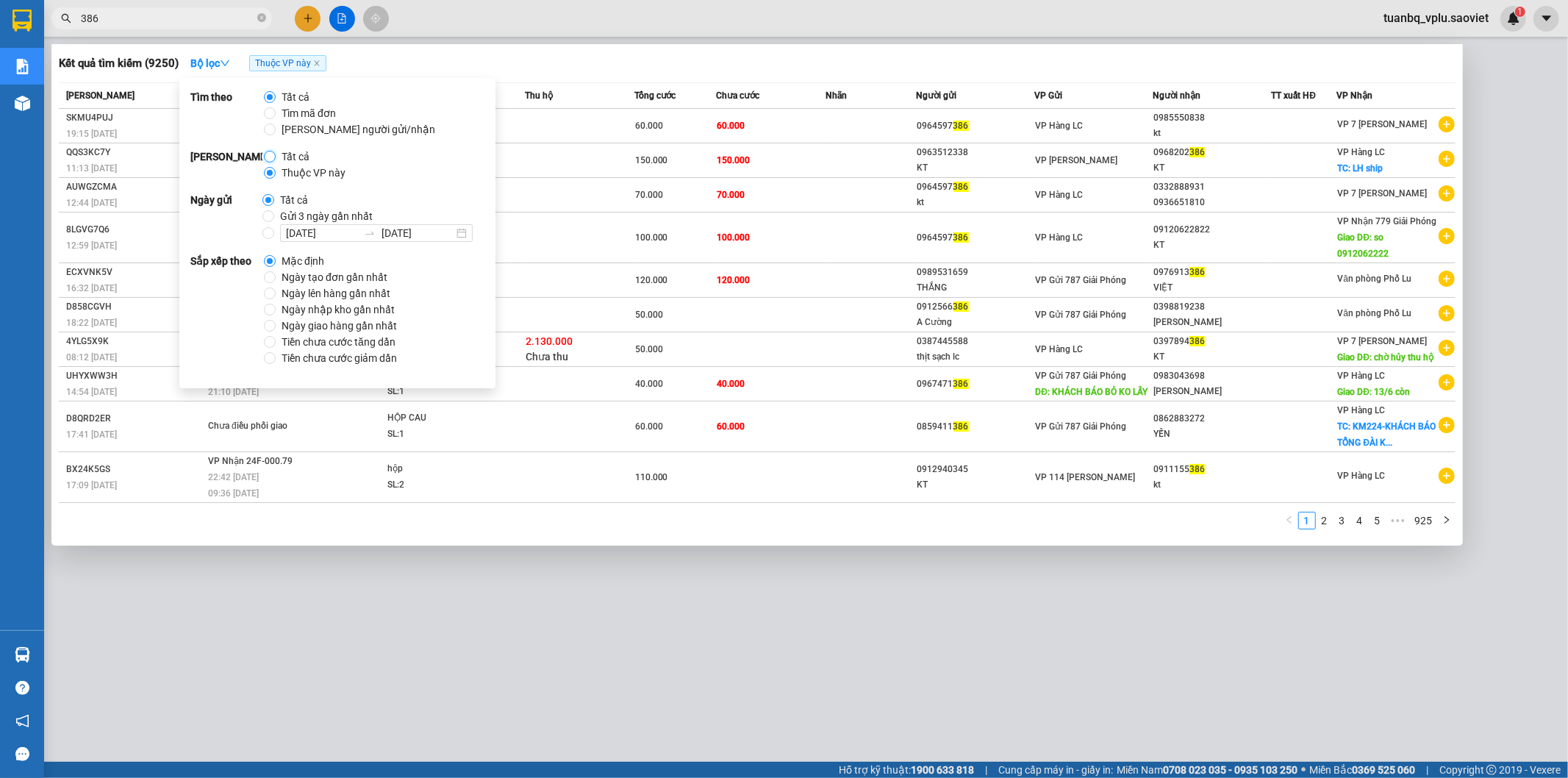
click at [270, 155] on input "Tất cả" at bounding box center [270, 157] width 12 height 12
radio input "true"
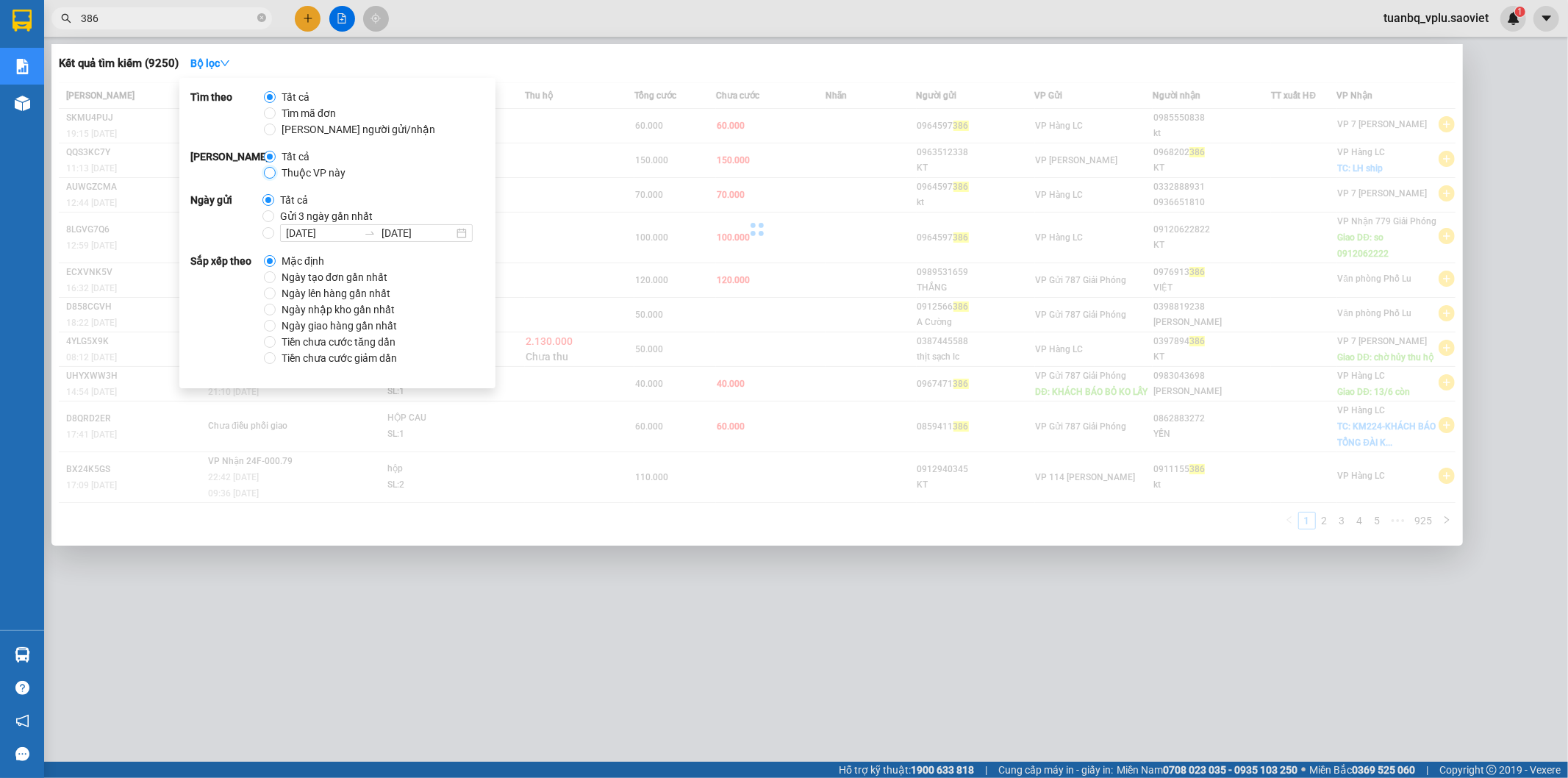
click at [267, 174] on input "Thuộc VP này" at bounding box center [270, 173] width 12 height 12
radio input "true"
radio input "false"
click at [509, 56] on div "Kết quả tìm kiếm ( 9250 ) Bộ lọc Thuộc VP này" at bounding box center [757, 64] width 1397 height 24
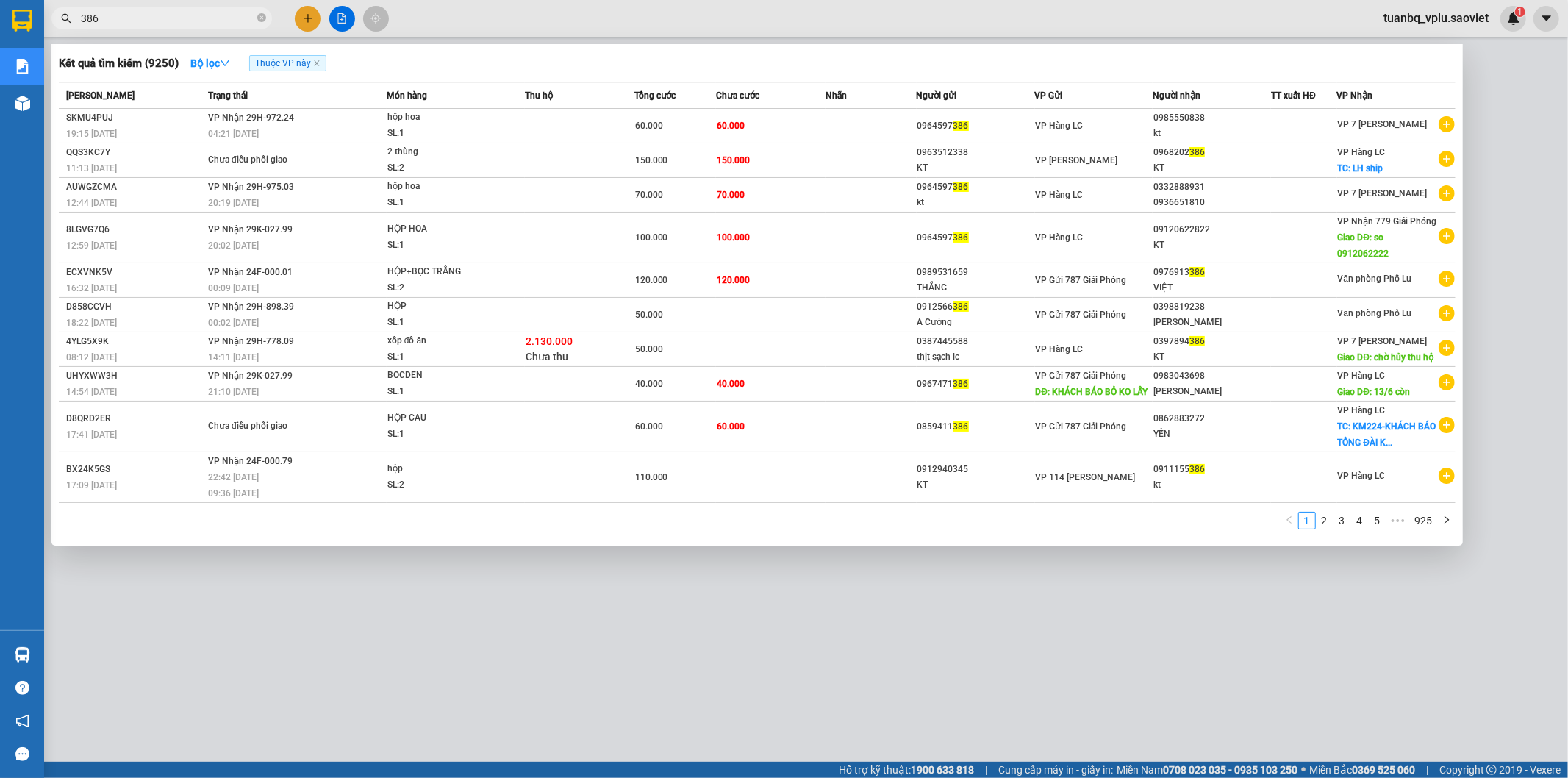
click at [489, 59] on div "Kết quả tìm kiếm ( 9250 ) Bộ lọc Thuộc VP này" at bounding box center [757, 64] width 1397 height 24
click at [824, 264] on td "120.000" at bounding box center [771, 281] width 110 height 35
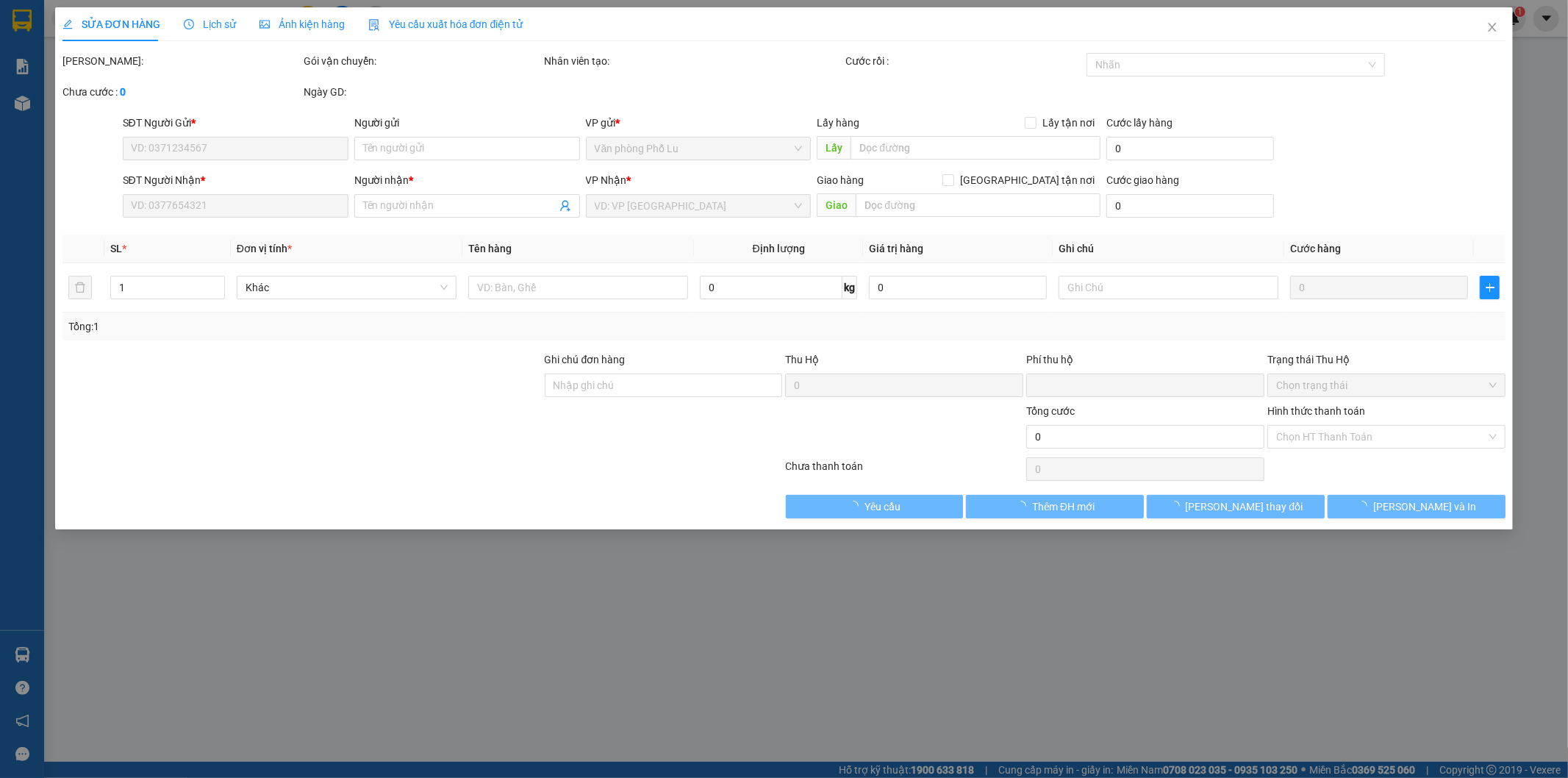
type input "0989531659"
type input "THẮNG"
type input "0976913386"
type input "VIỆT"
type input "0"
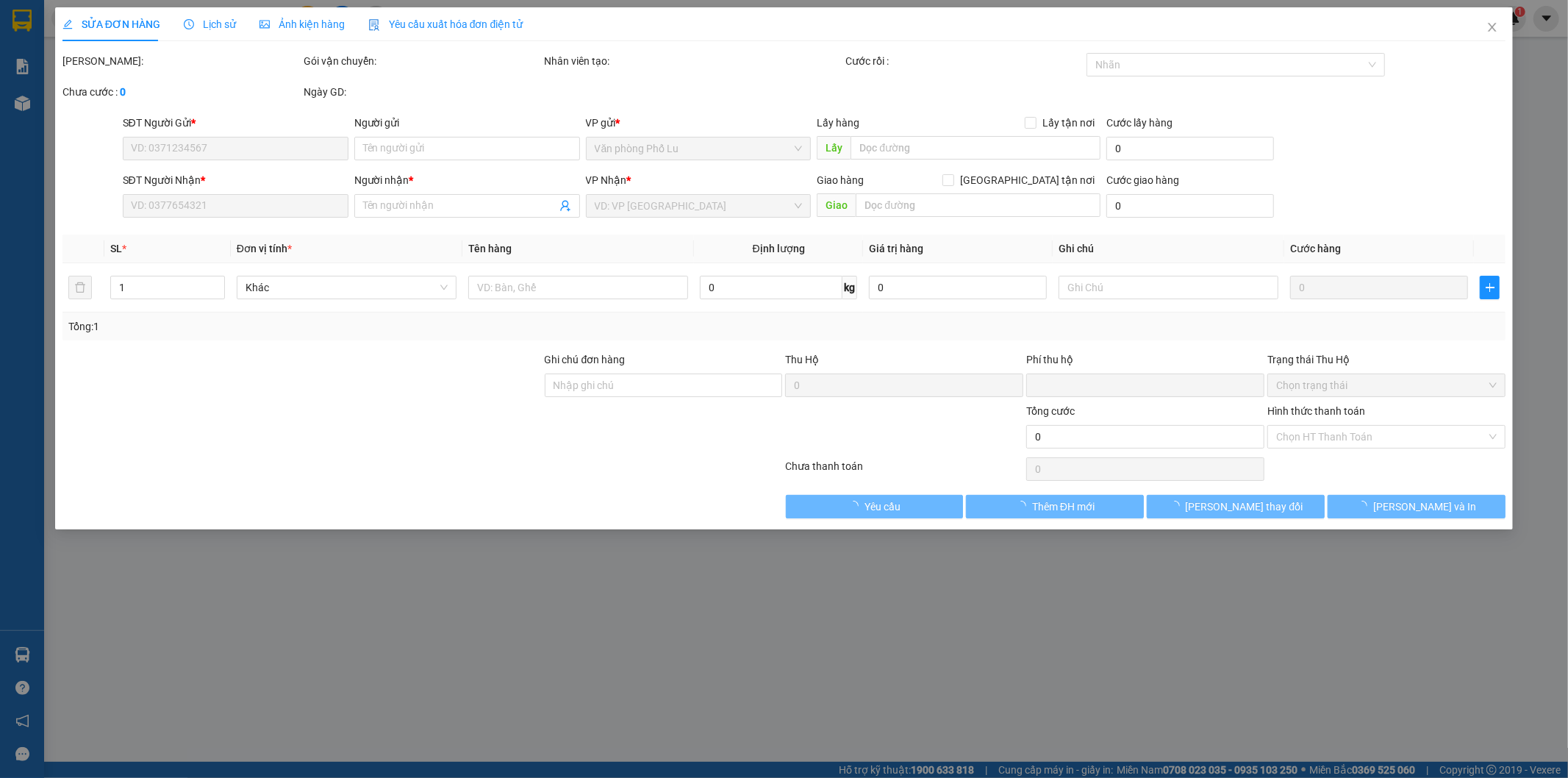
type input "120.000"
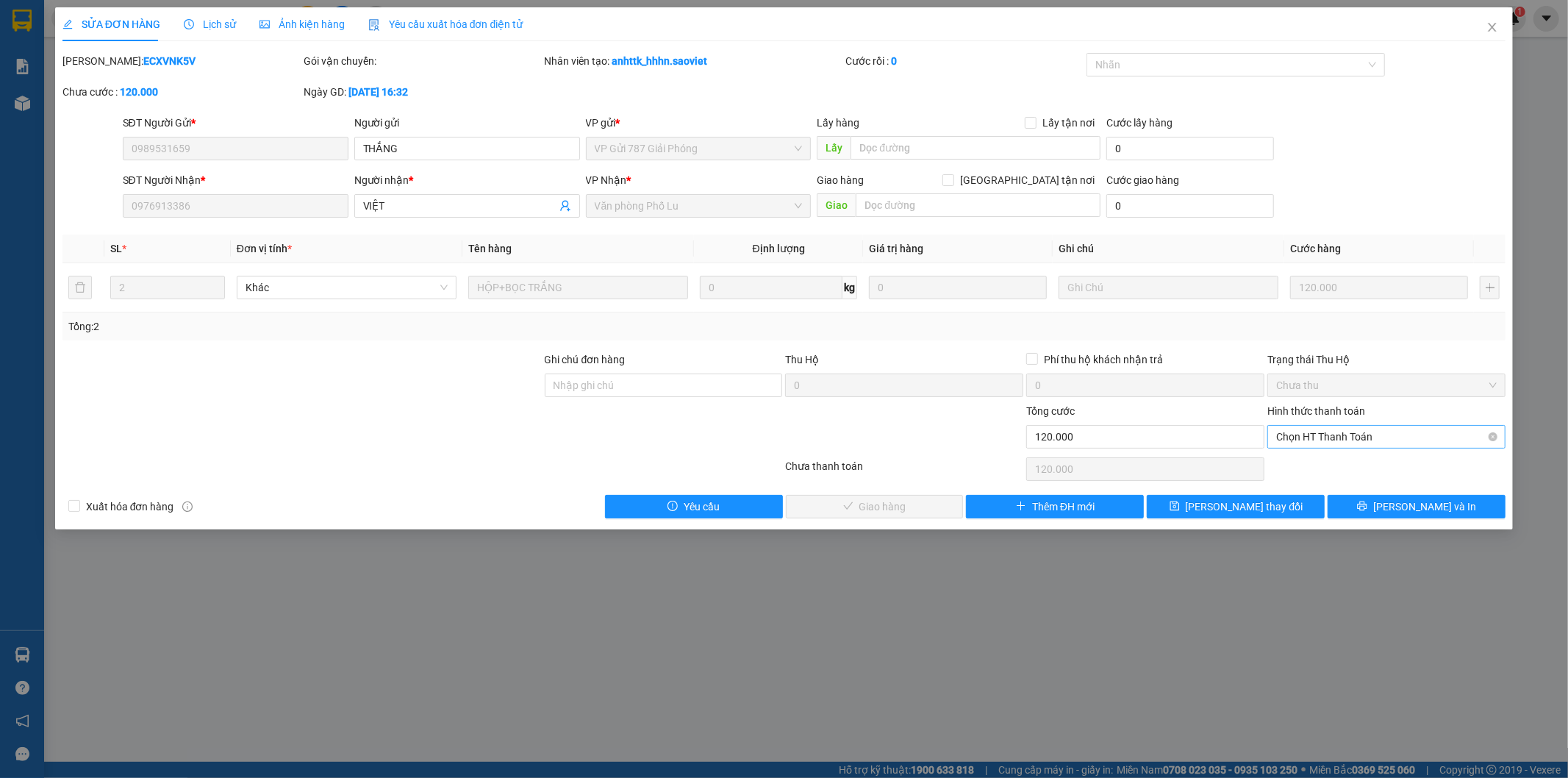
click at [1358, 427] on span "Chọn HT Thanh Toán" at bounding box center [1386, 436] width 221 height 22
click at [1318, 463] on div "Tại văn phòng" at bounding box center [1387, 466] width 221 height 16
type input "0"
click at [901, 505] on span "[PERSON_NAME] và Giao hàng" at bounding box center [884, 506] width 141 height 16
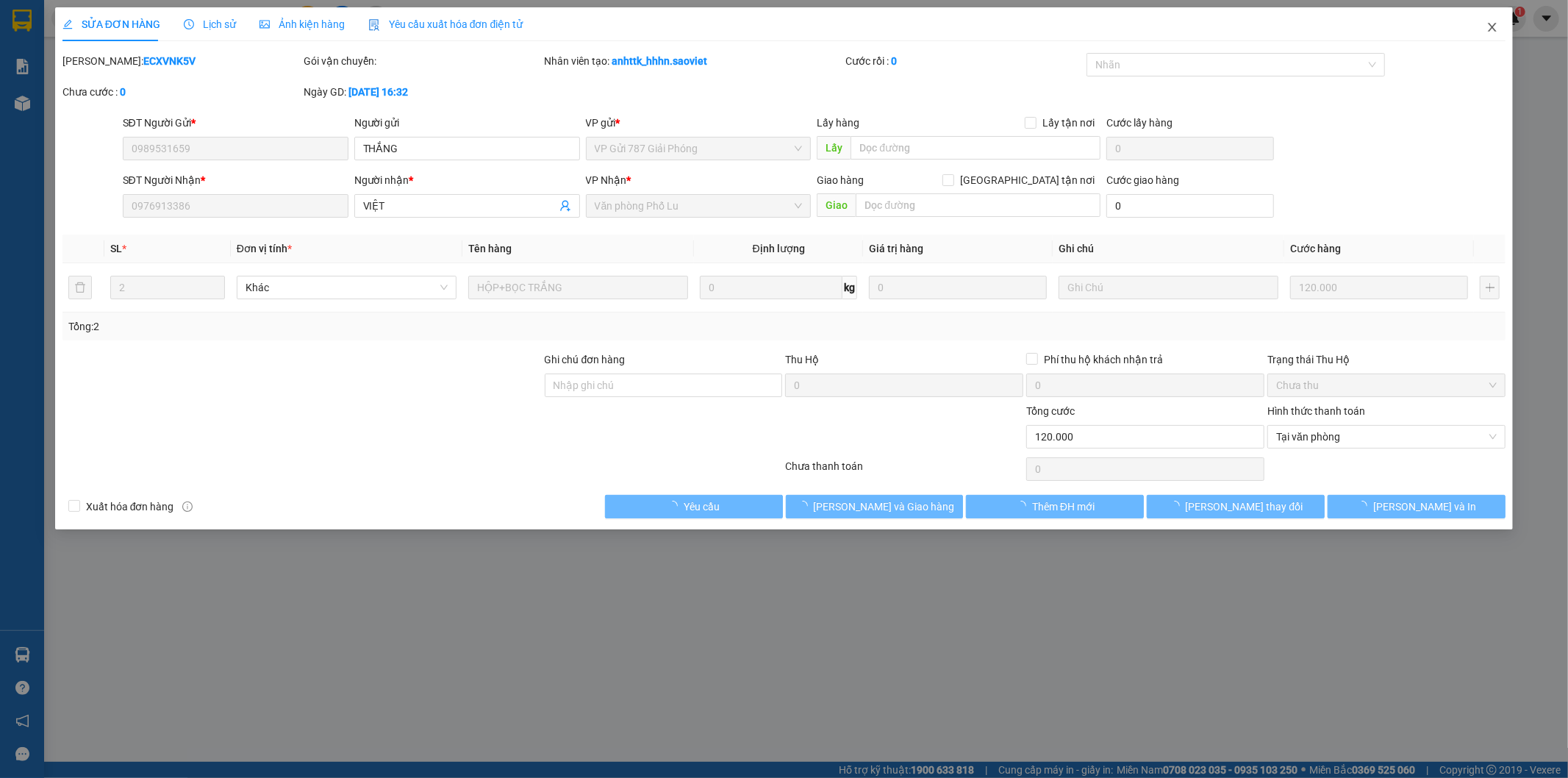
click at [1494, 22] on icon "close" at bounding box center [1492, 27] width 12 height 12
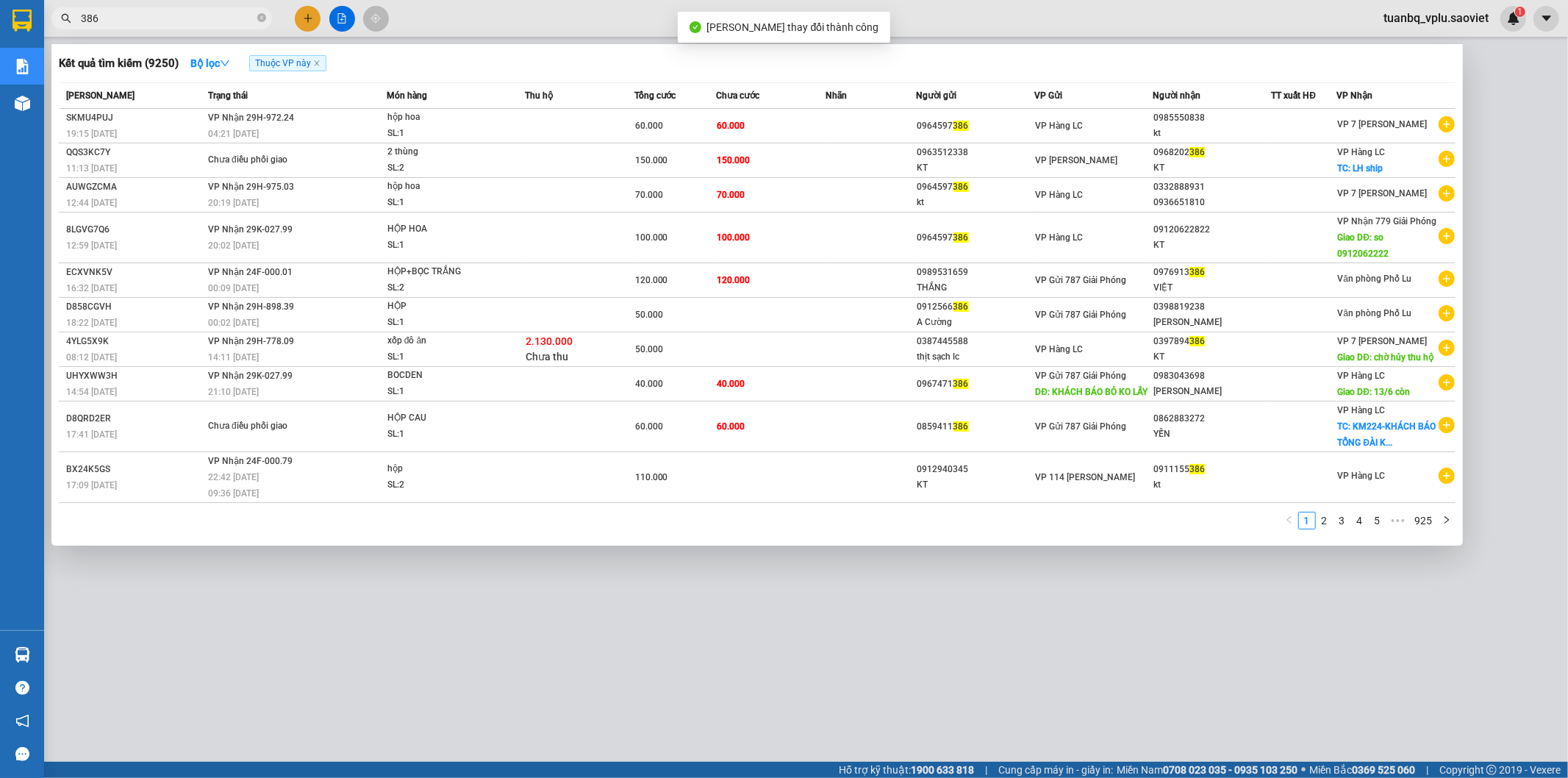
click at [172, 21] on input "386" at bounding box center [168, 18] width 174 height 16
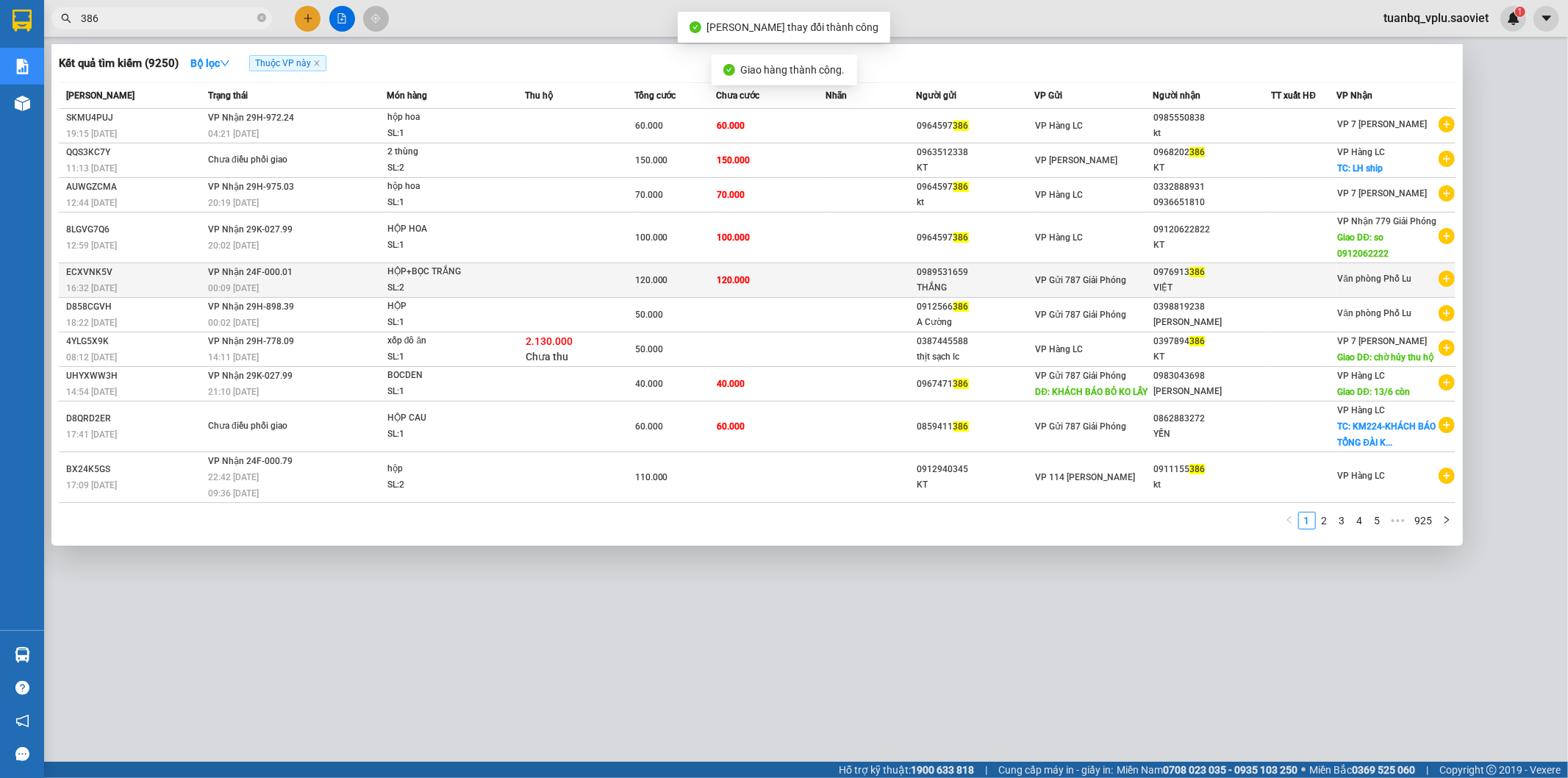
click at [752, 264] on td "120.000" at bounding box center [771, 281] width 110 height 35
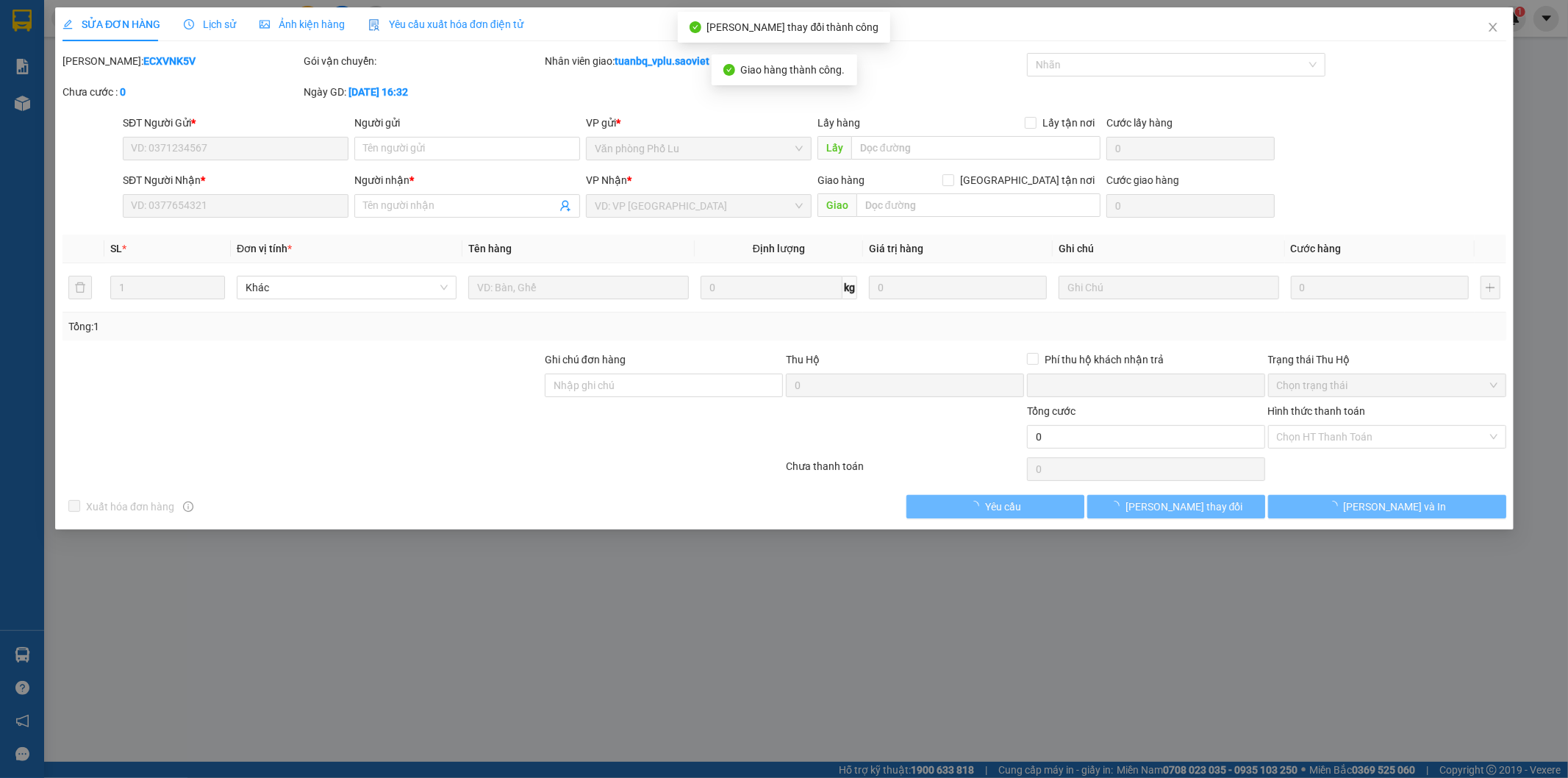
type input "0989531659"
type input "THẮNG"
type input "0976913386"
type input "VIỆT"
type input "0"
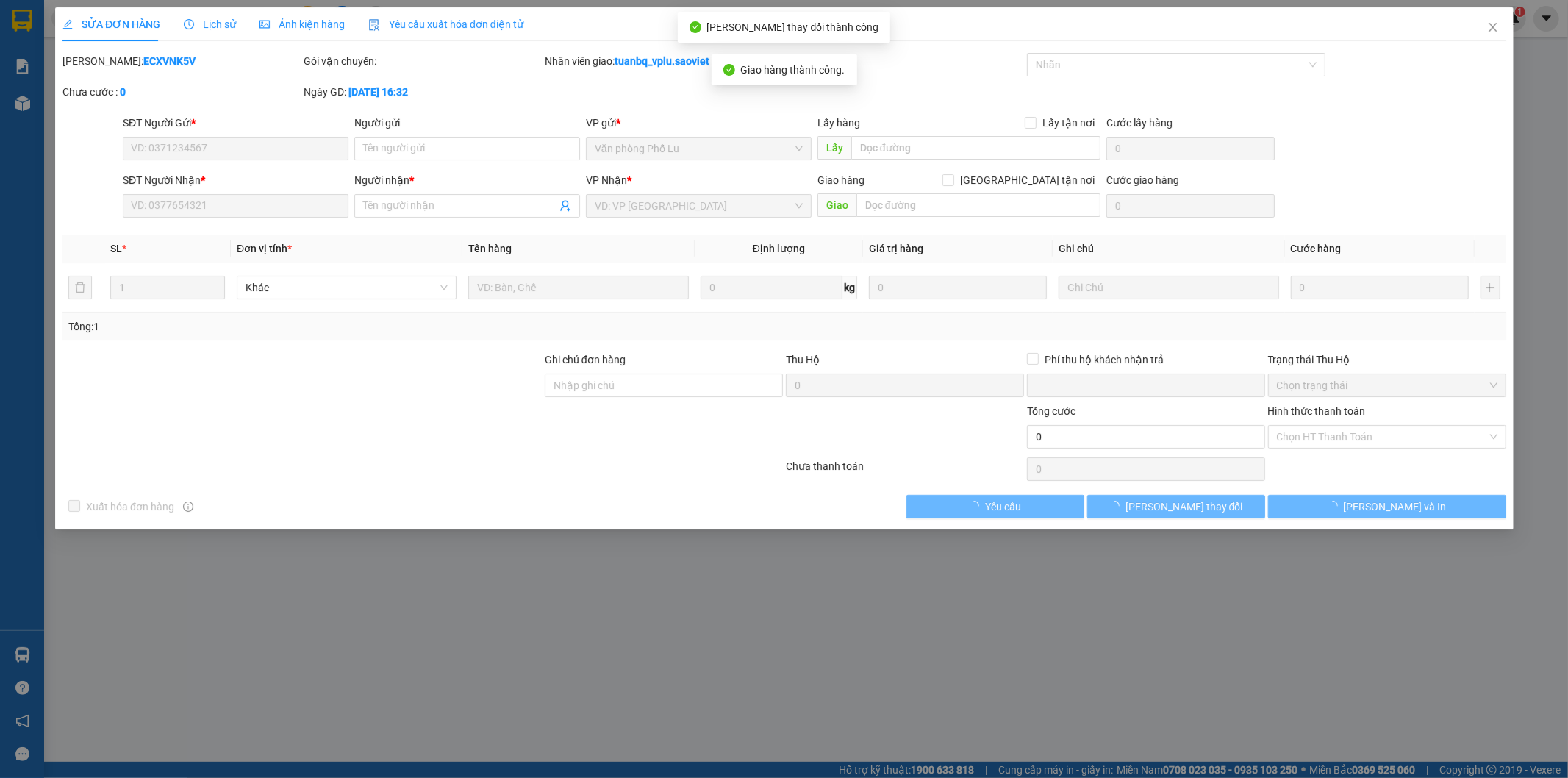
type input "120.000"
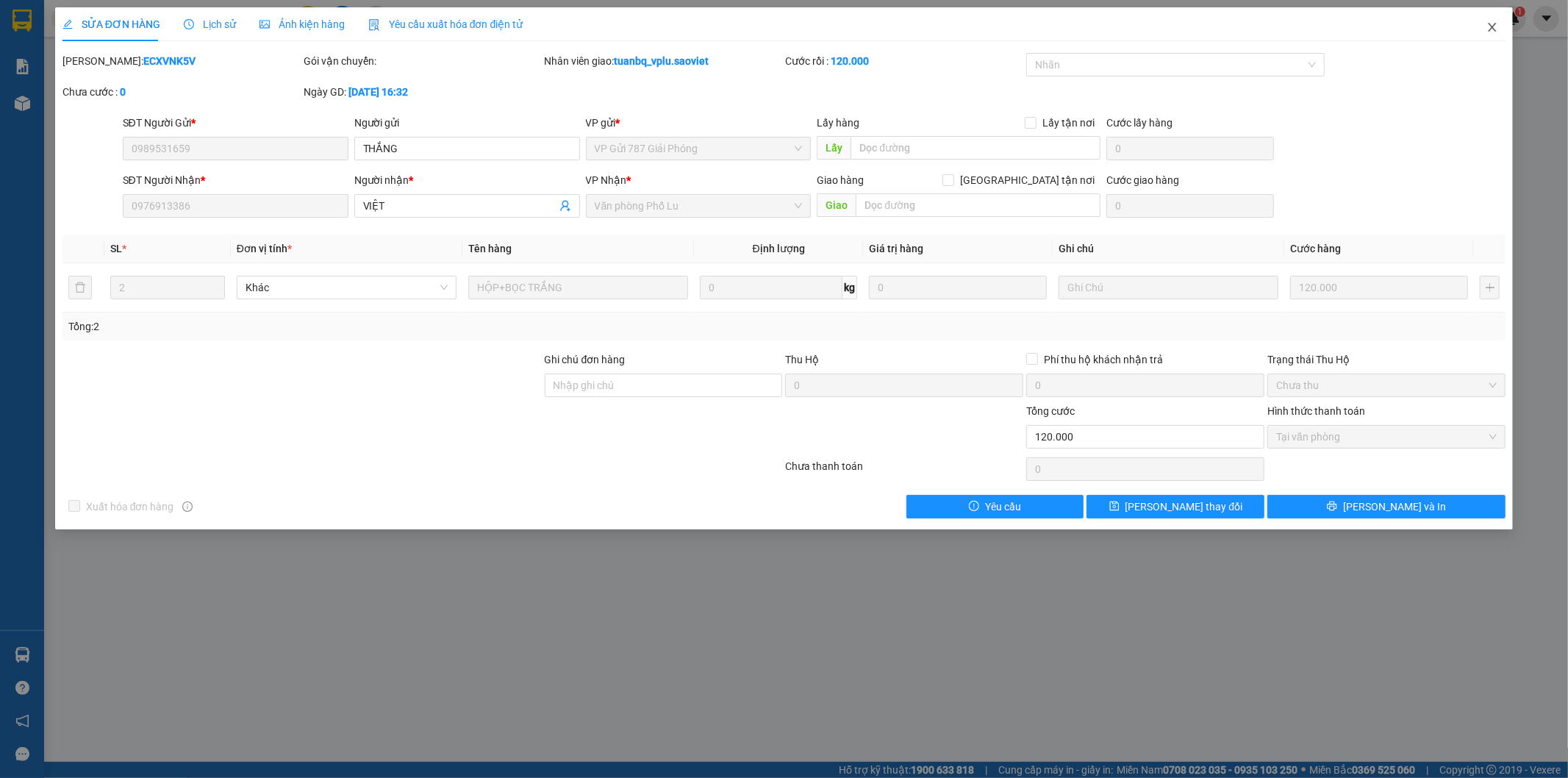
click at [1495, 31] on icon "close" at bounding box center [1493, 27] width 8 height 9
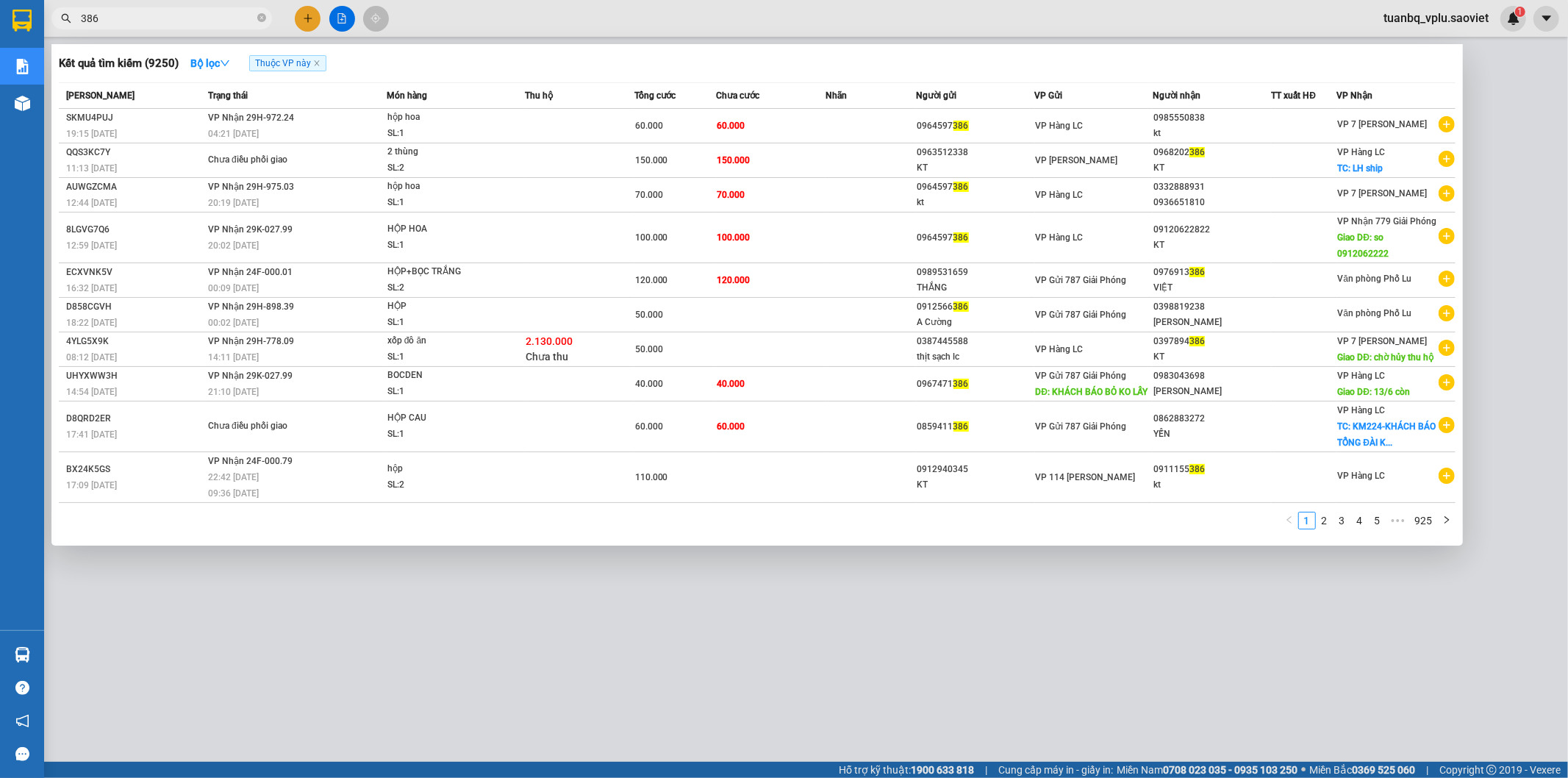
click at [110, 12] on input "386" at bounding box center [168, 18] width 174 height 16
click at [799, 581] on div at bounding box center [784, 389] width 1568 height 778
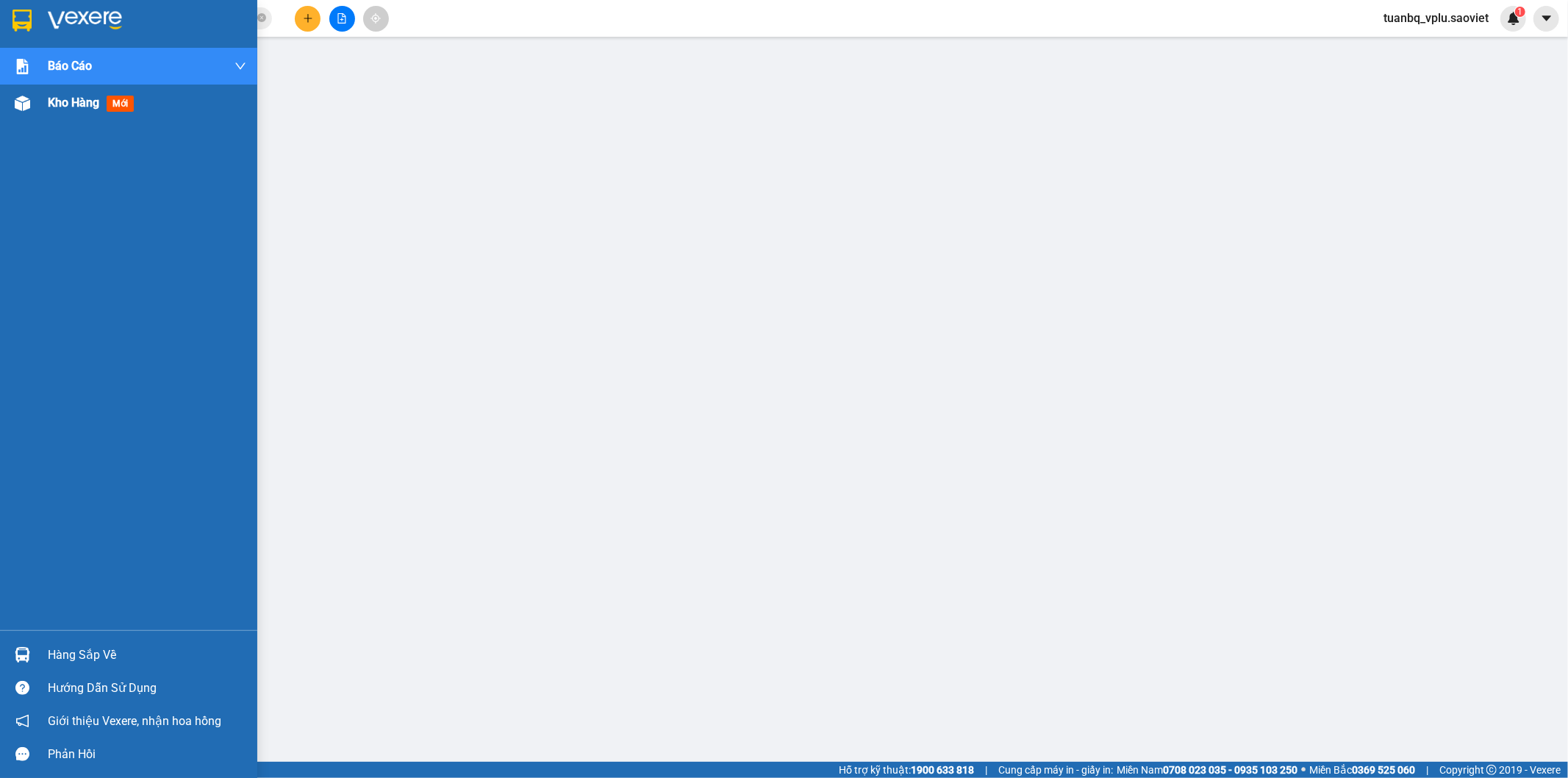
click at [54, 107] on span "Kho hàng" at bounding box center [74, 103] width 52 height 14
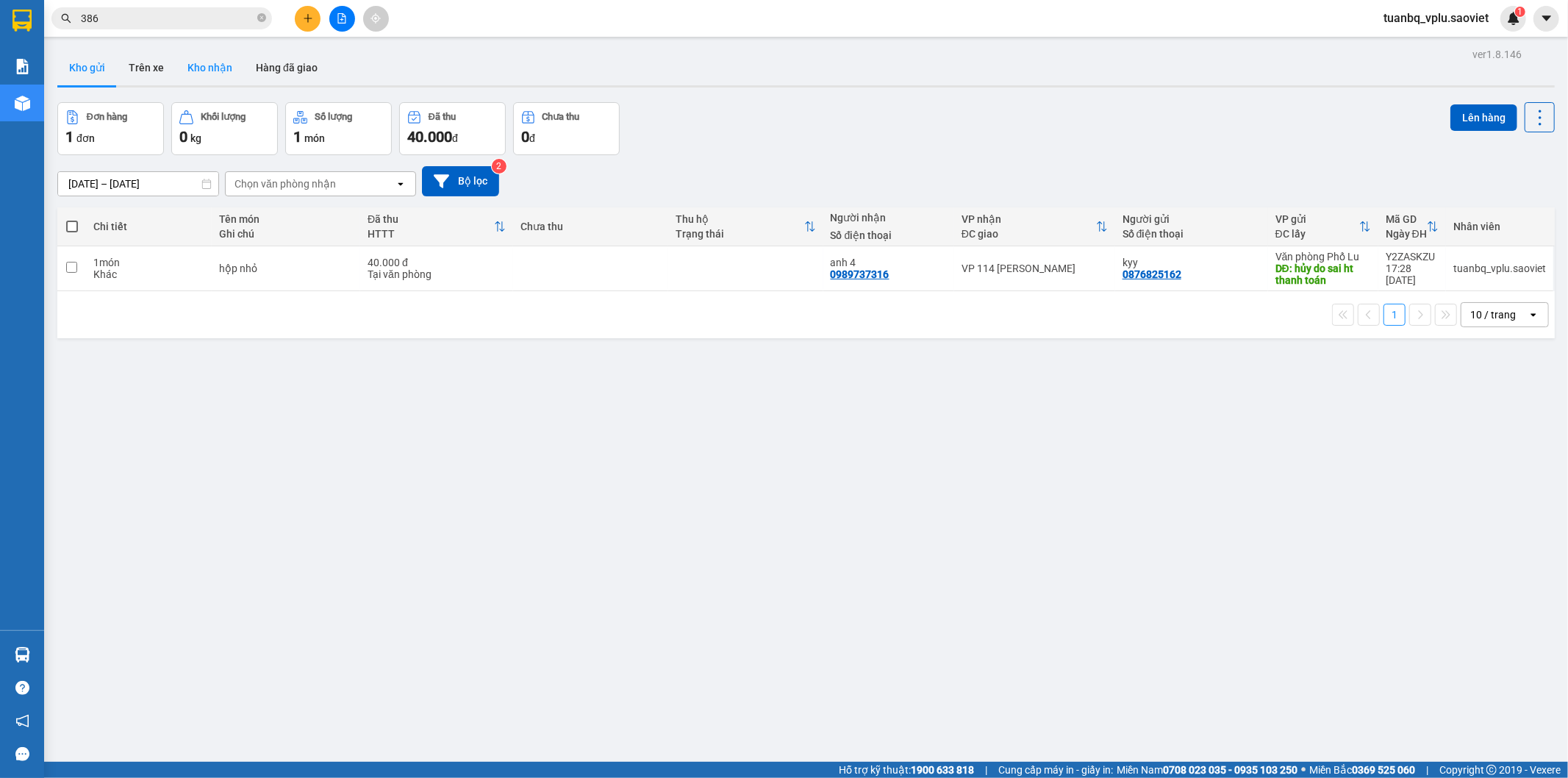
click at [230, 70] on button "Kho nhận" at bounding box center [210, 67] width 68 height 35
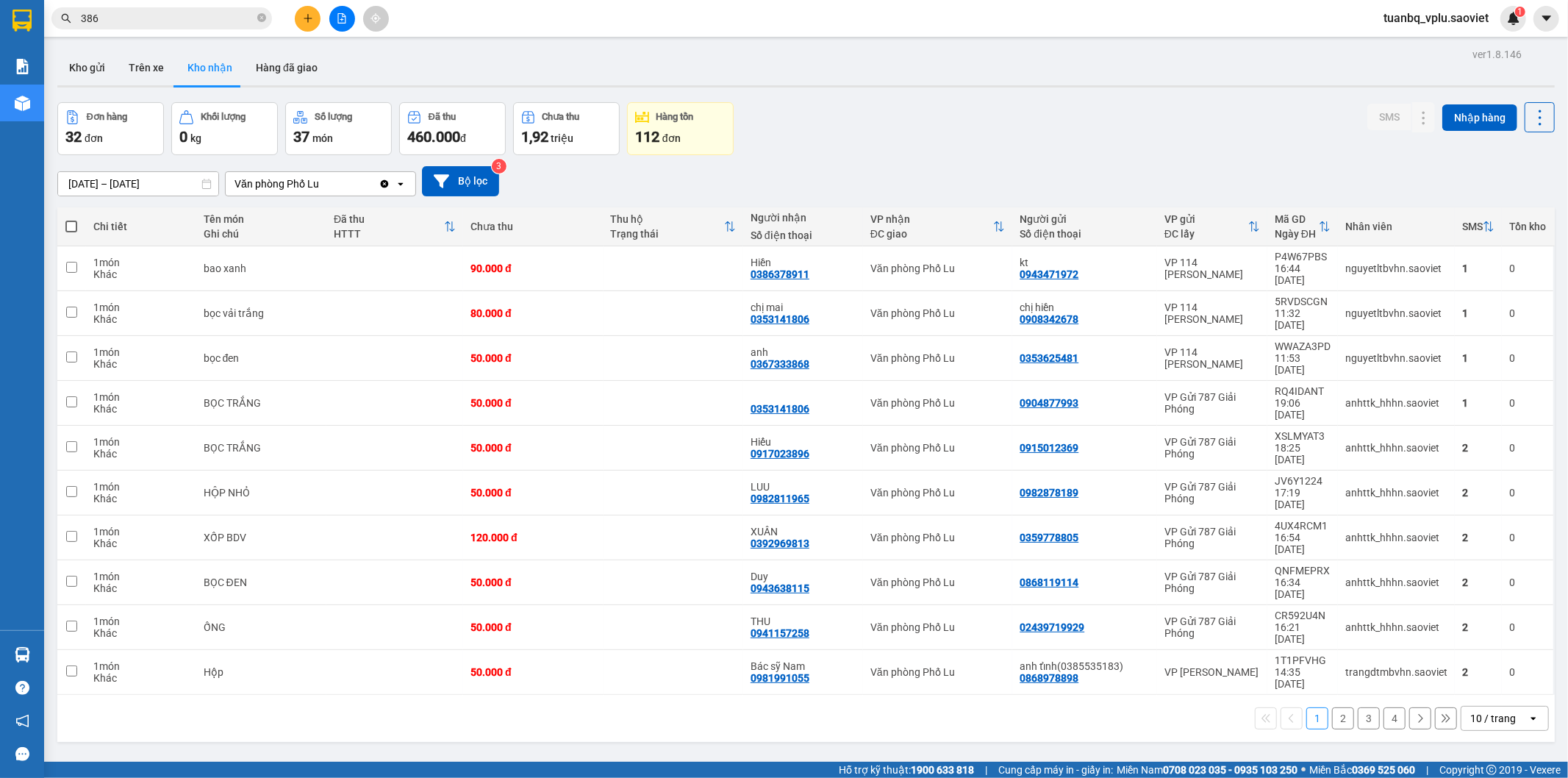
click at [1333, 707] on button "2" at bounding box center [1343, 718] width 22 height 22
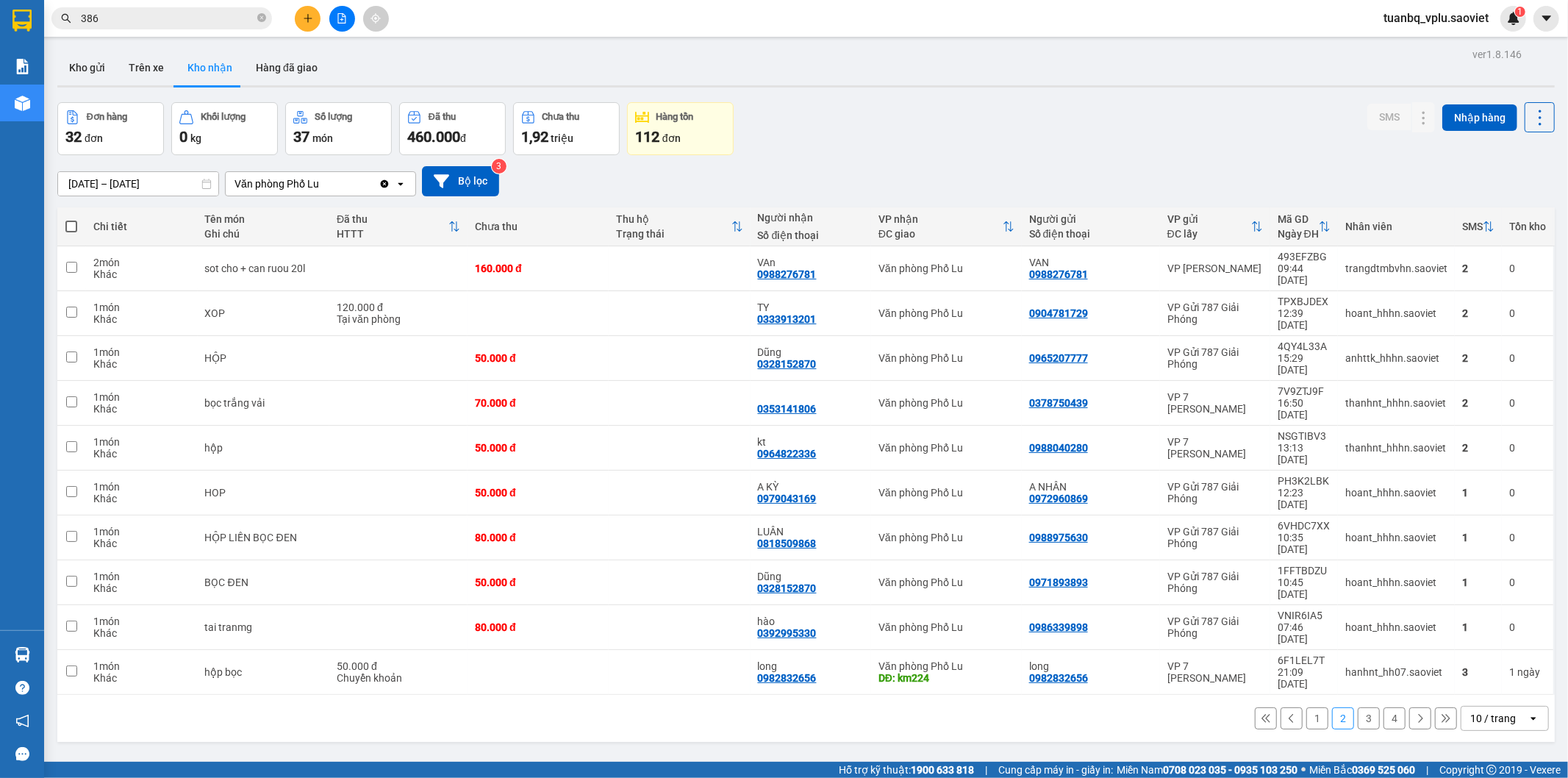
click at [1362, 707] on button "3" at bounding box center [1369, 718] width 22 height 22
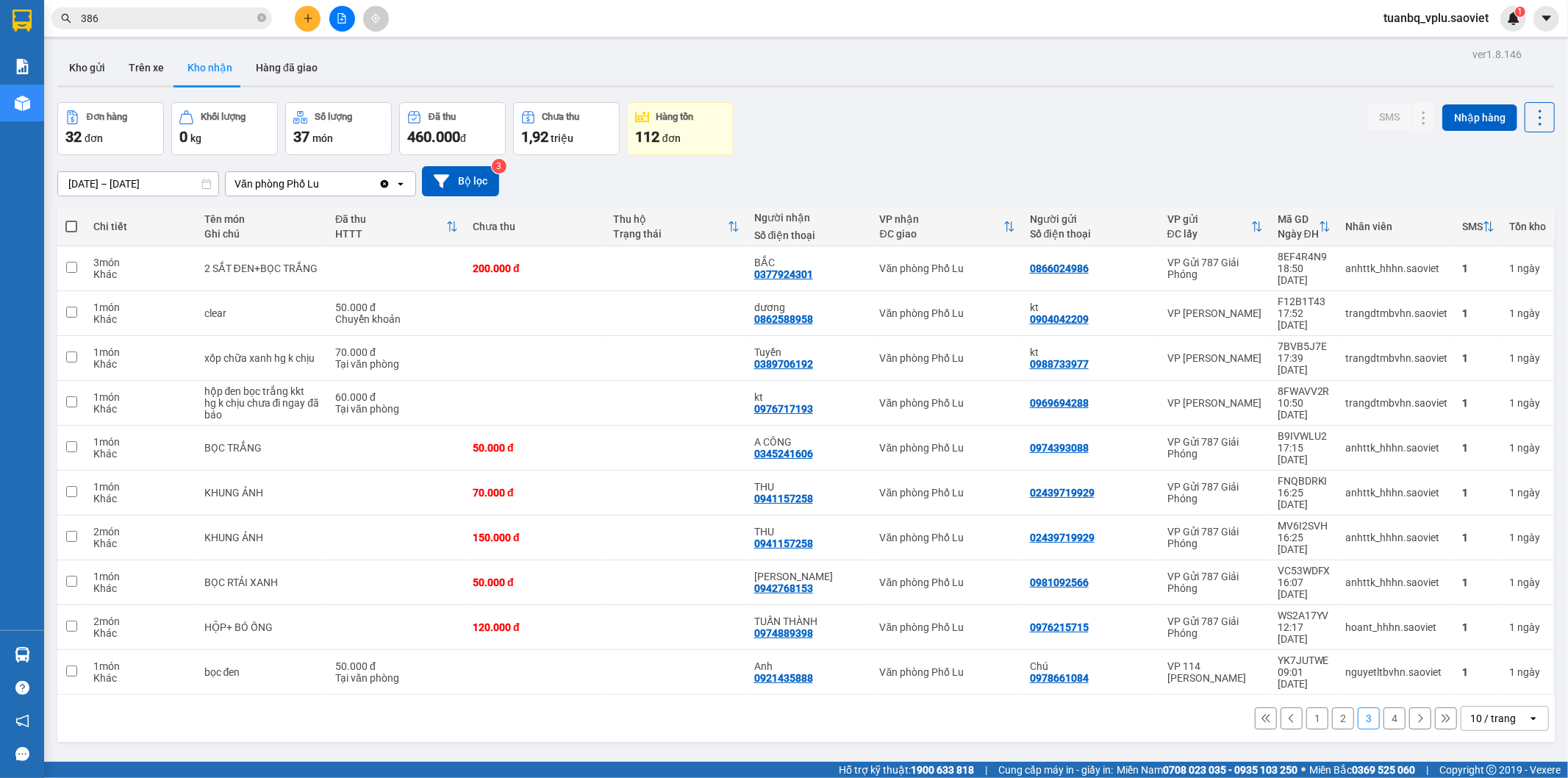
click at [1307, 707] on button "1" at bounding box center [1317, 718] width 22 height 22
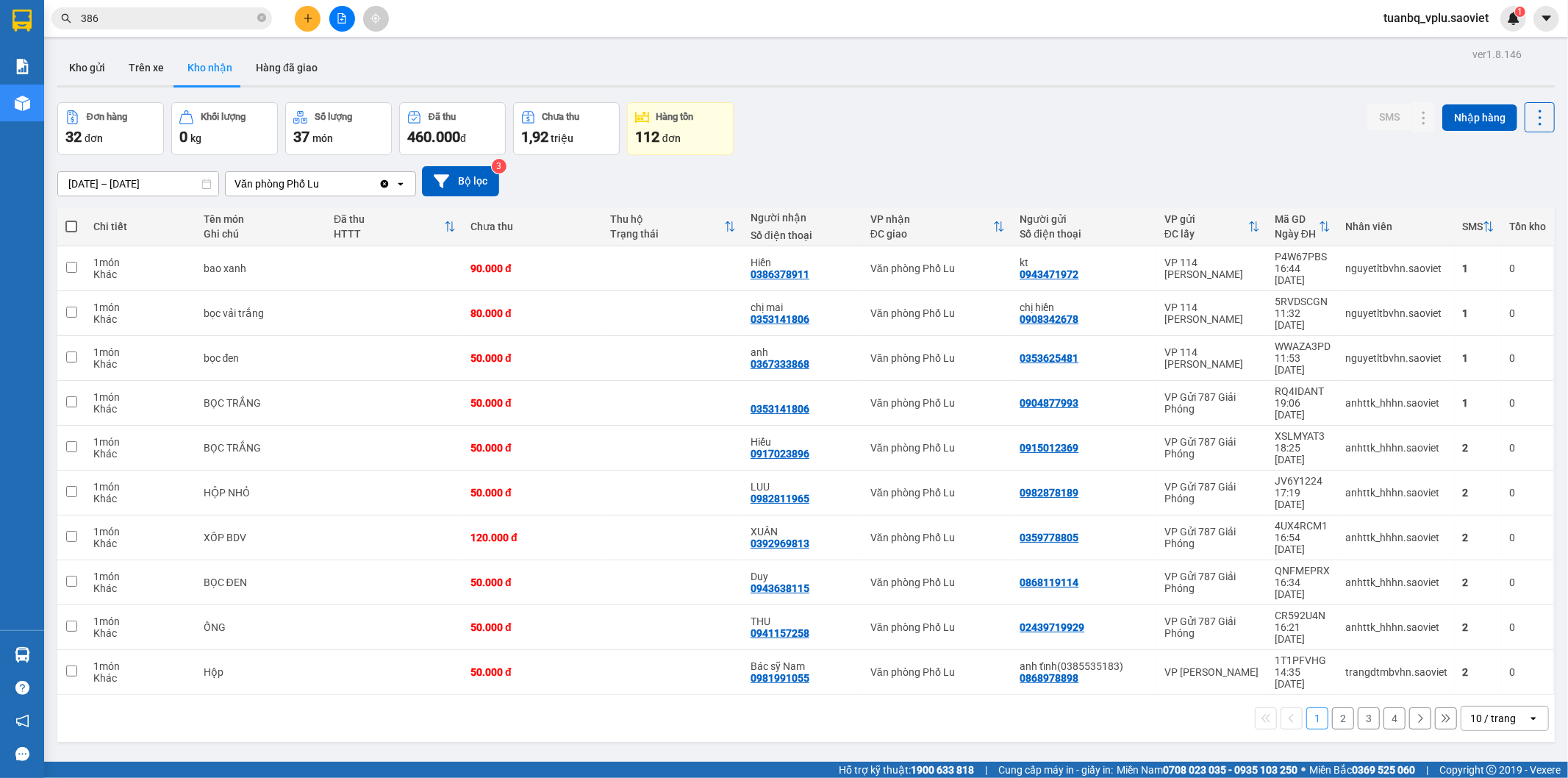
click at [183, 18] on input "386" at bounding box center [168, 18] width 174 height 16
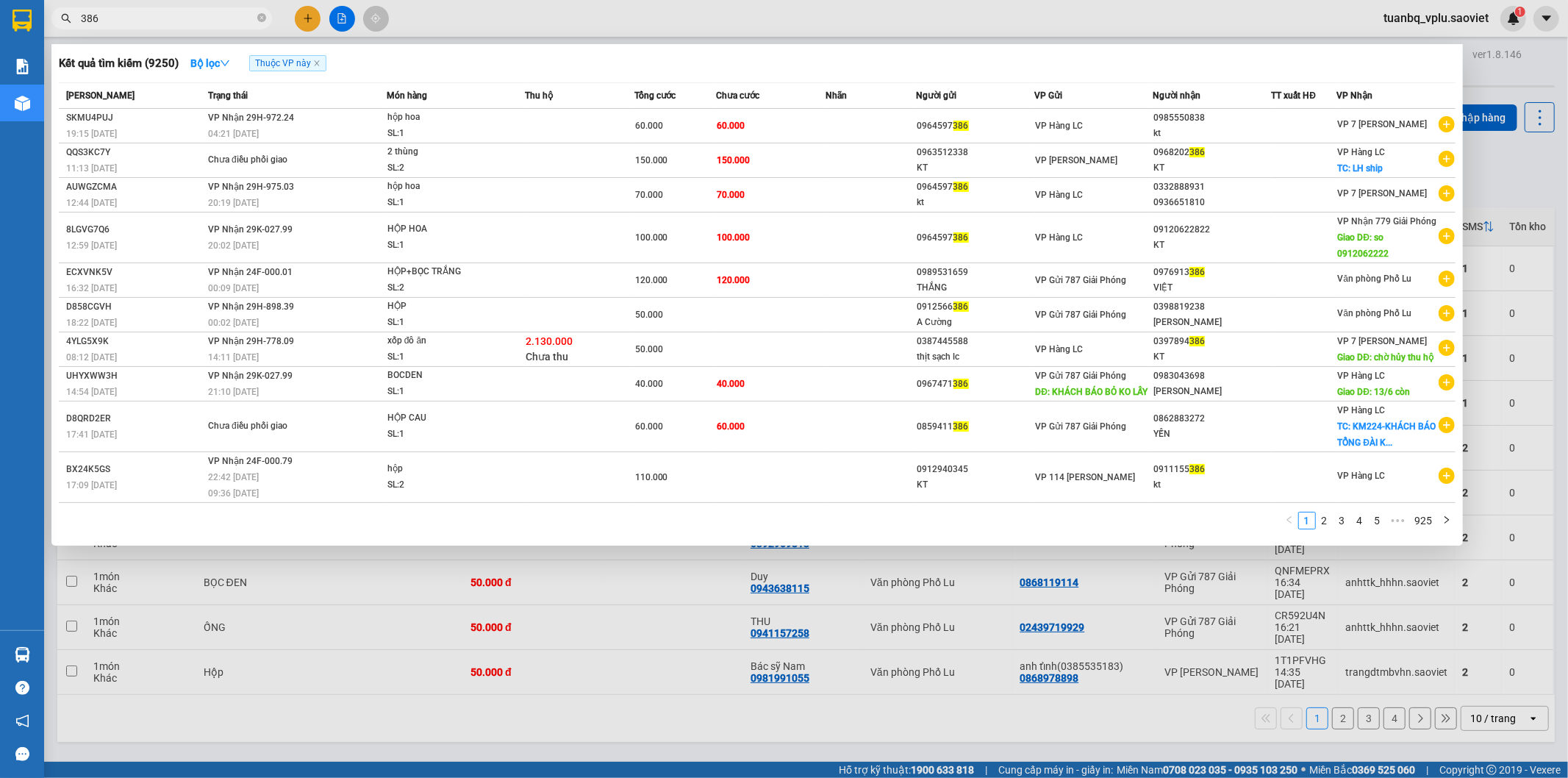
click at [183, 18] on input "386" at bounding box center [168, 18] width 174 height 16
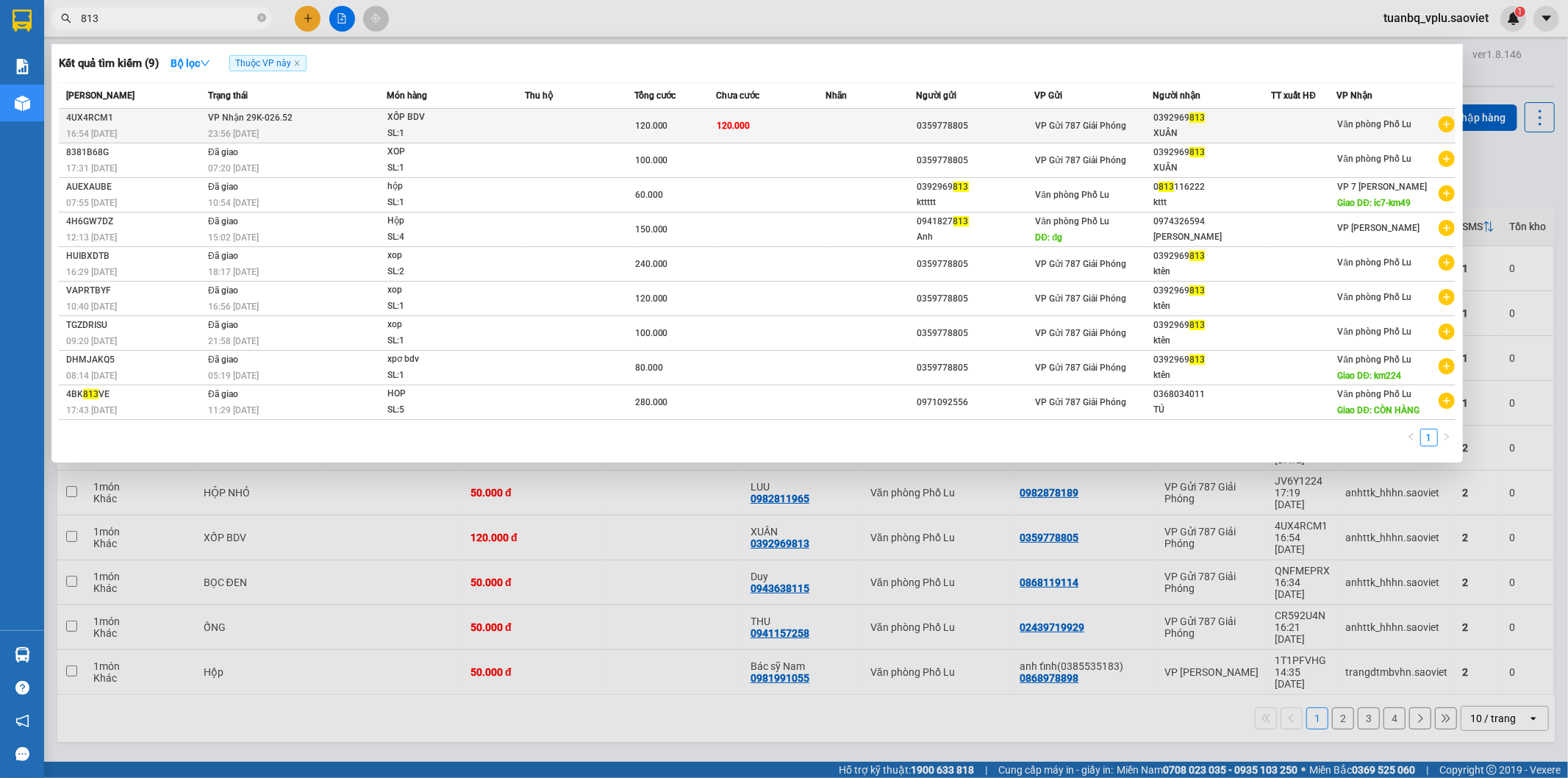
type input "813"
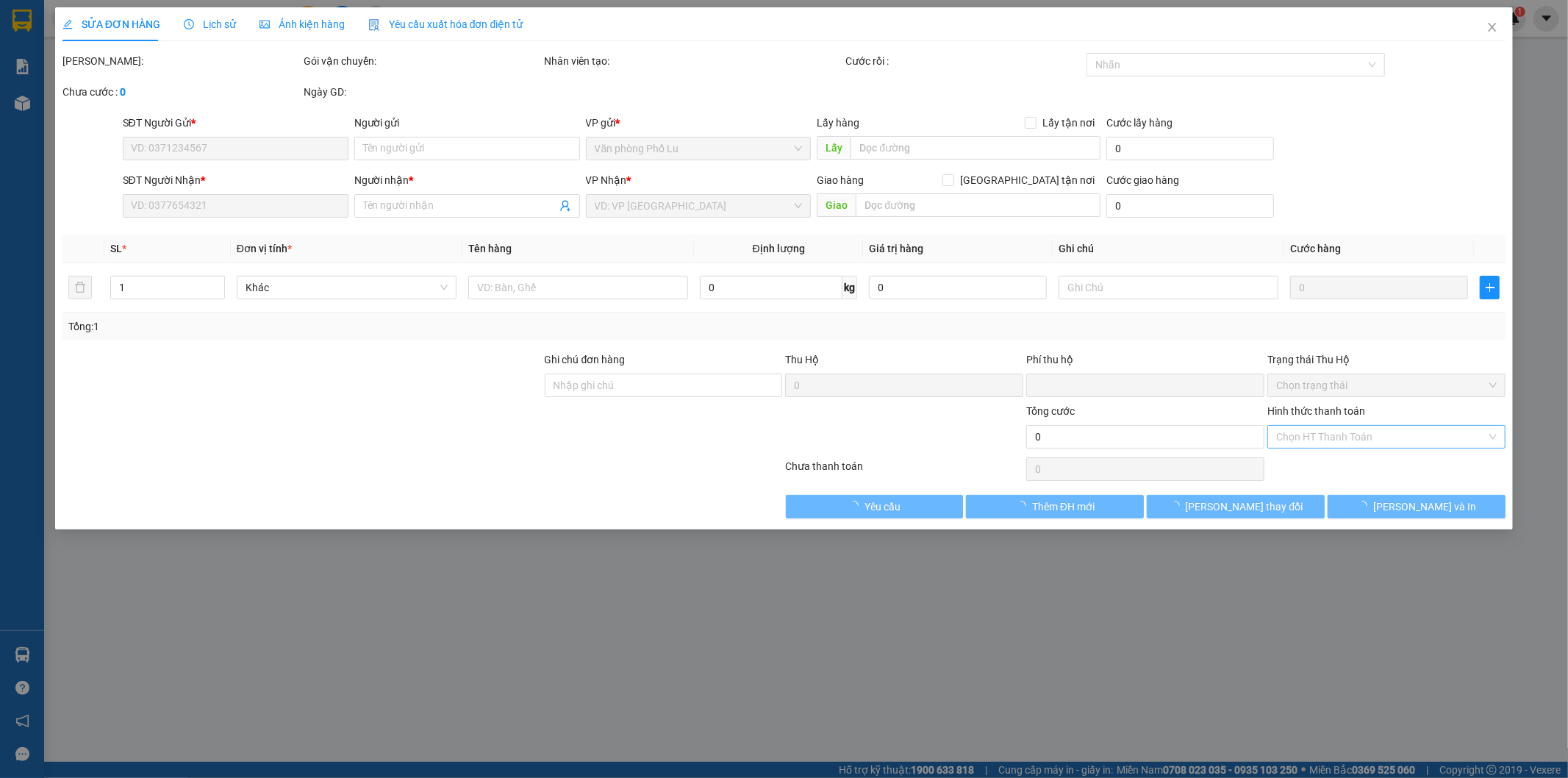
type input "0359778805"
type input "0392969813"
type input "XUÂN"
type input "0"
type input "120.000"
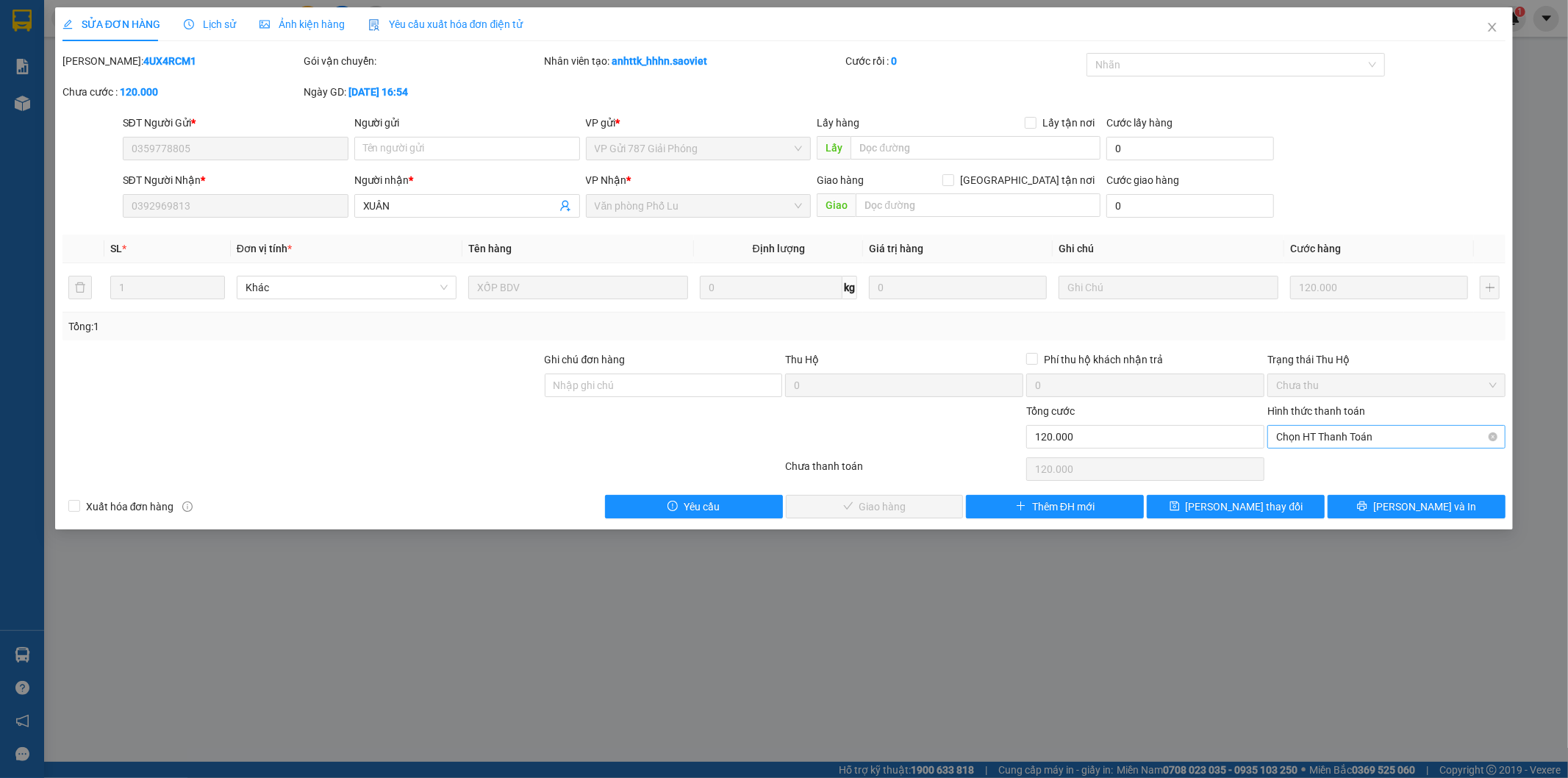
click at [1354, 434] on span "Chọn HT Thanh Toán" at bounding box center [1386, 436] width 221 height 22
click at [1345, 466] on div "Tại văn phòng" at bounding box center [1387, 466] width 221 height 16
type input "0"
click at [884, 500] on span "[PERSON_NAME] và Giao hàng" at bounding box center [884, 506] width 141 height 16
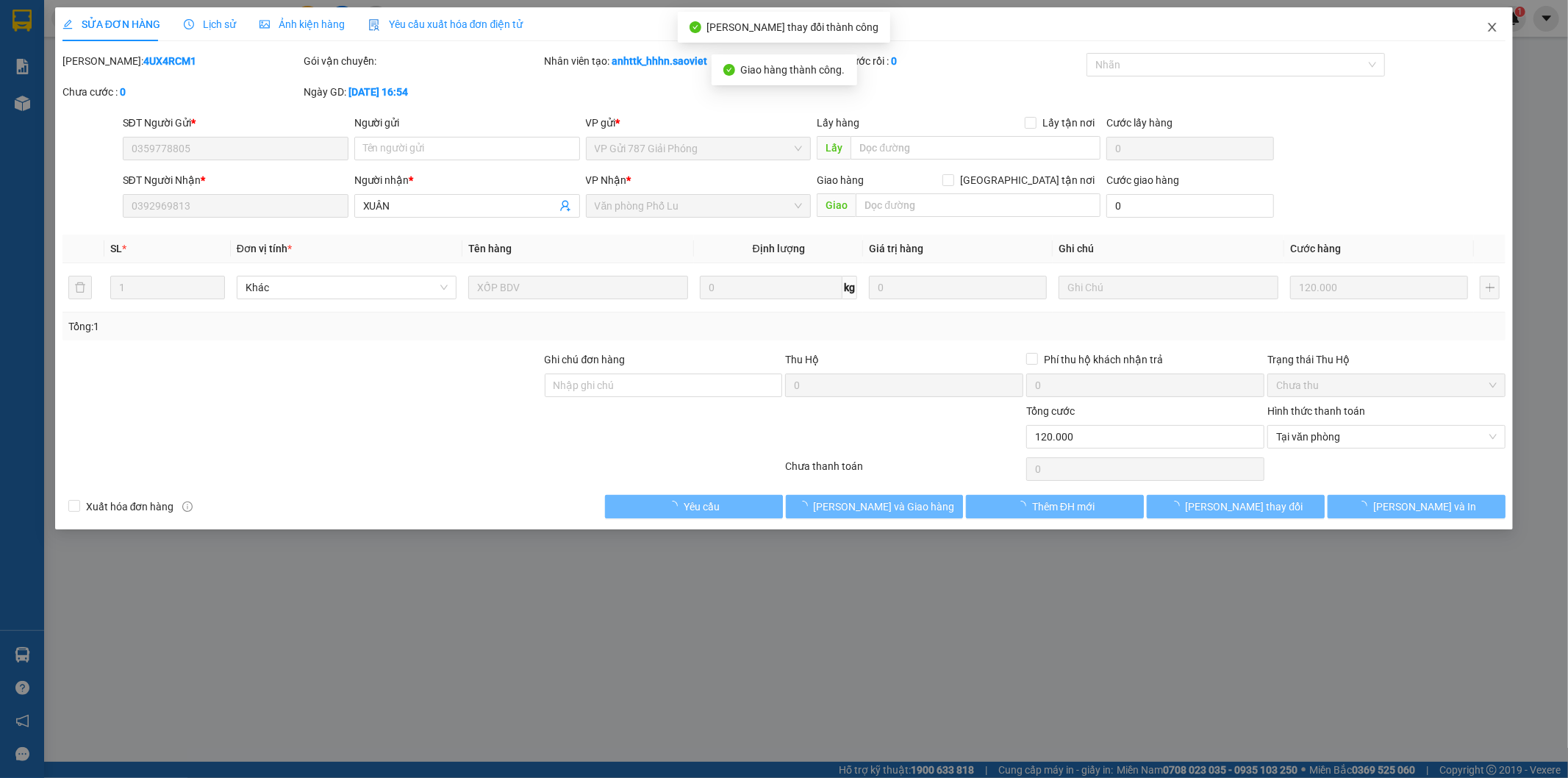
click at [1493, 35] on span "Close" at bounding box center [1492, 27] width 41 height 41
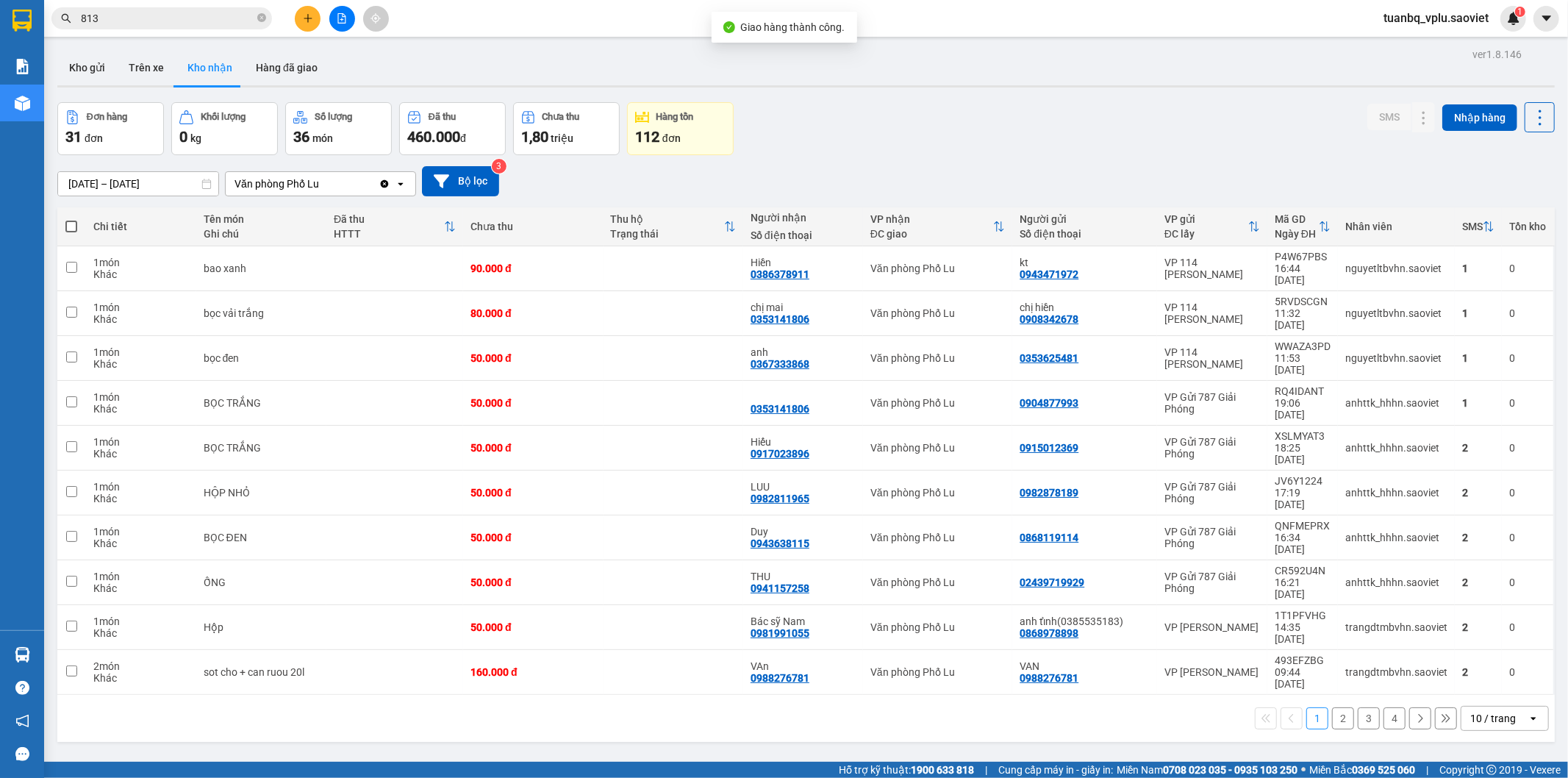
click at [1336, 707] on button "2" at bounding box center [1343, 718] width 22 height 22
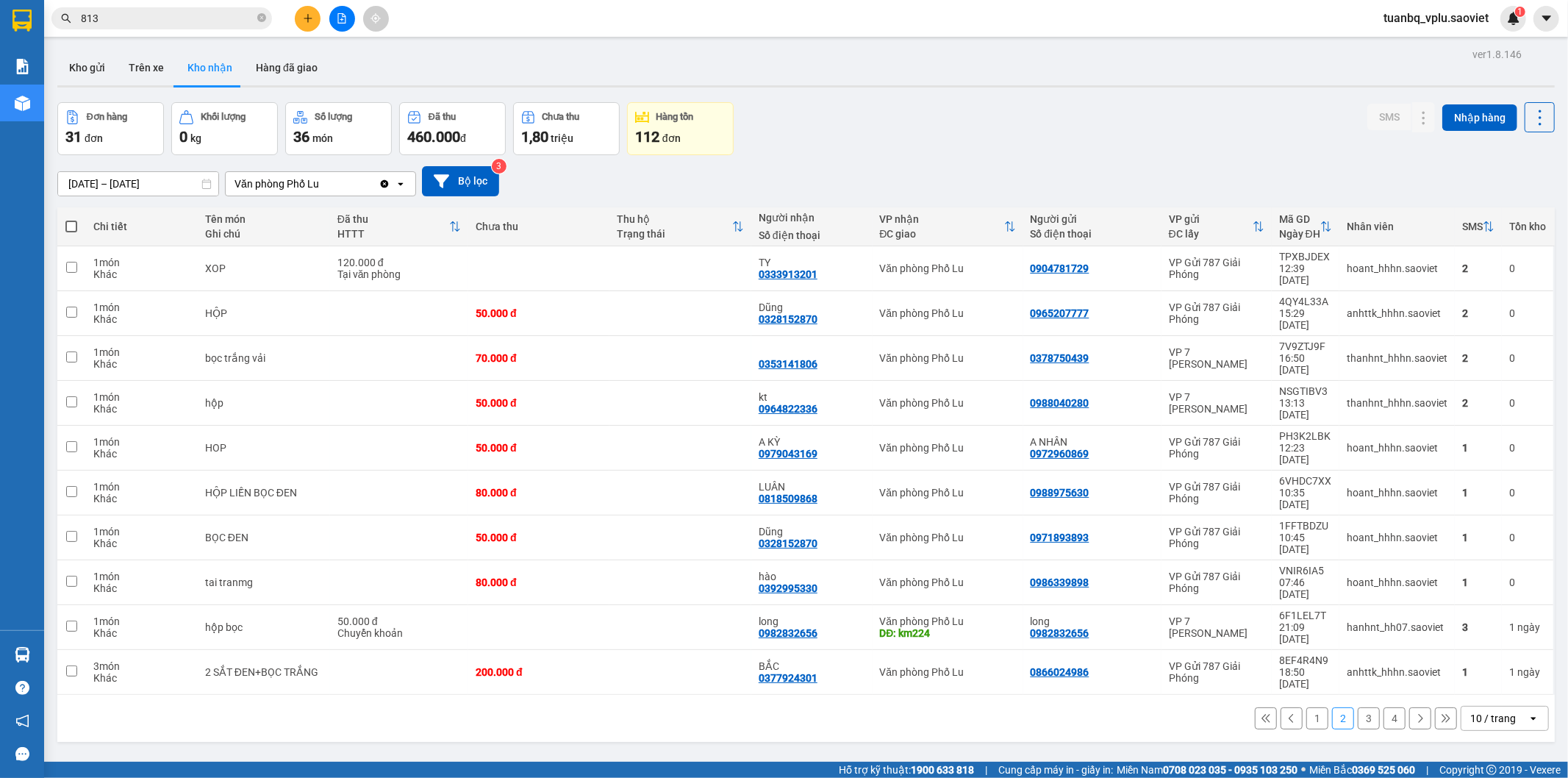
click at [1358, 707] on button "3" at bounding box center [1369, 718] width 22 height 22
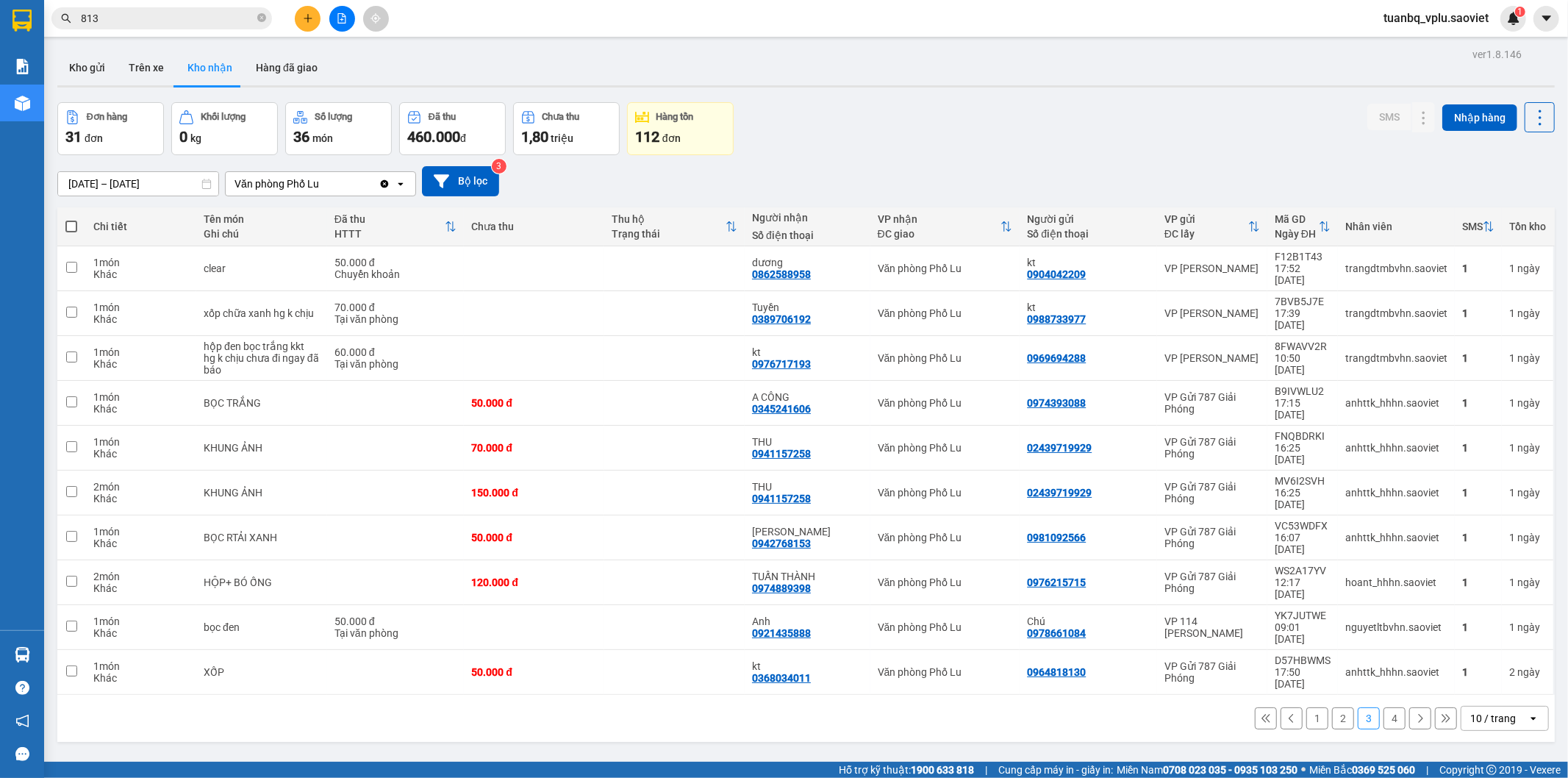
click at [1388, 707] on button "4" at bounding box center [1394, 718] width 22 height 22
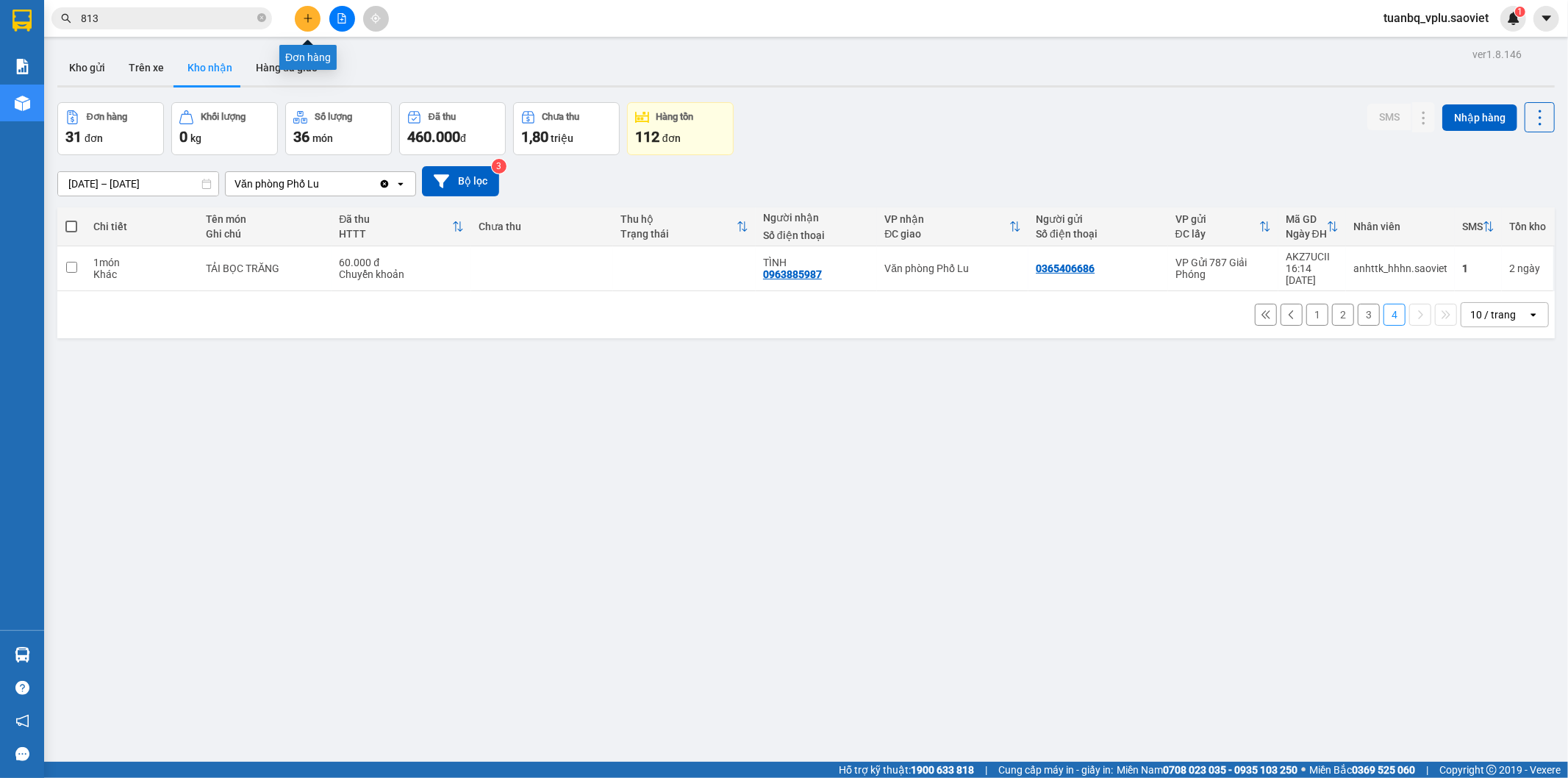
click at [297, 15] on button at bounding box center [308, 19] width 26 height 26
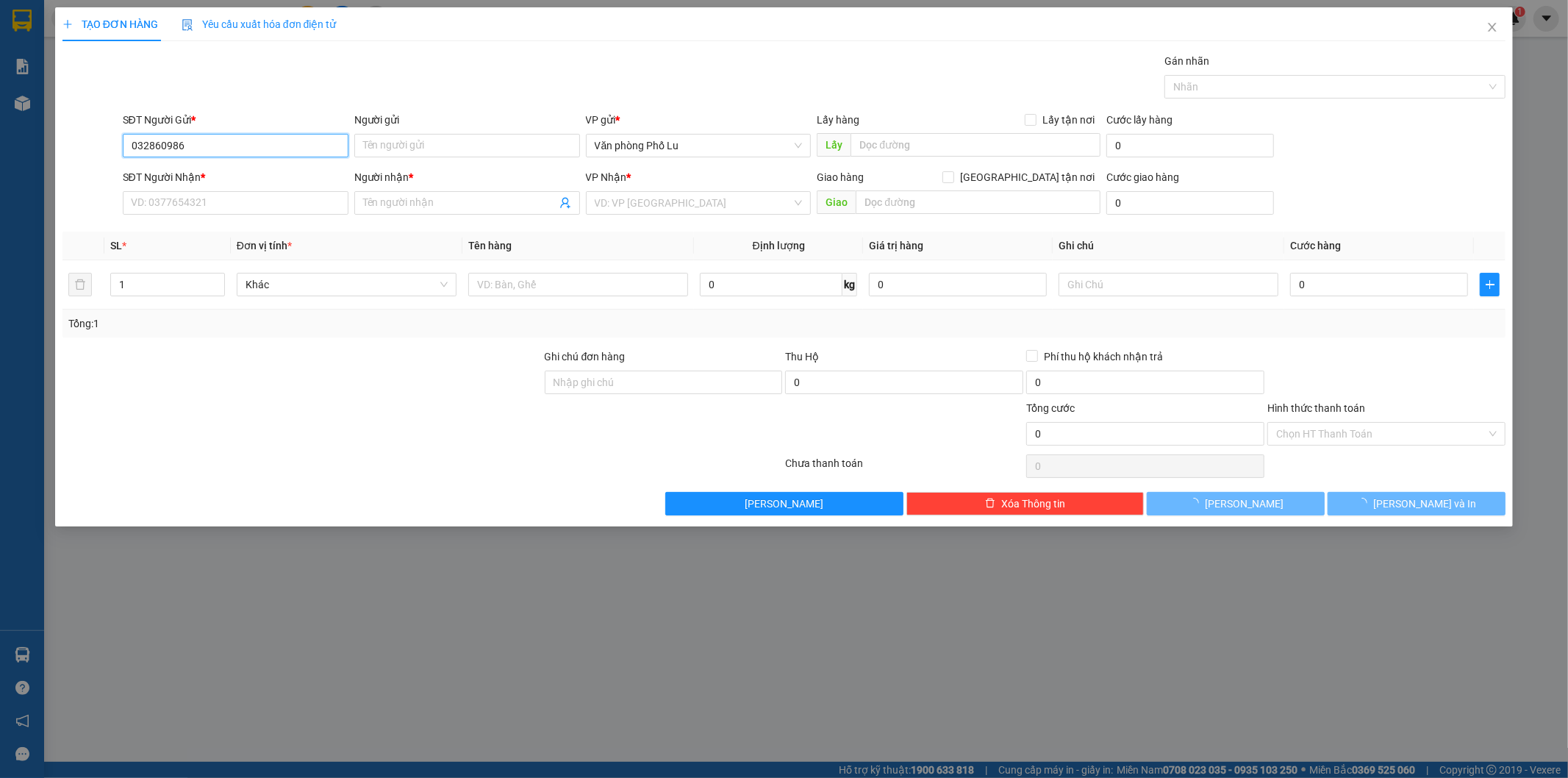
type input "0328609863"
click at [228, 167] on div "0328609863 - [PERSON_NAME]" at bounding box center [236, 175] width 208 height 16
type input "[PERSON_NAME]"
type input "0904788111"
type input "số khác 0904585666"
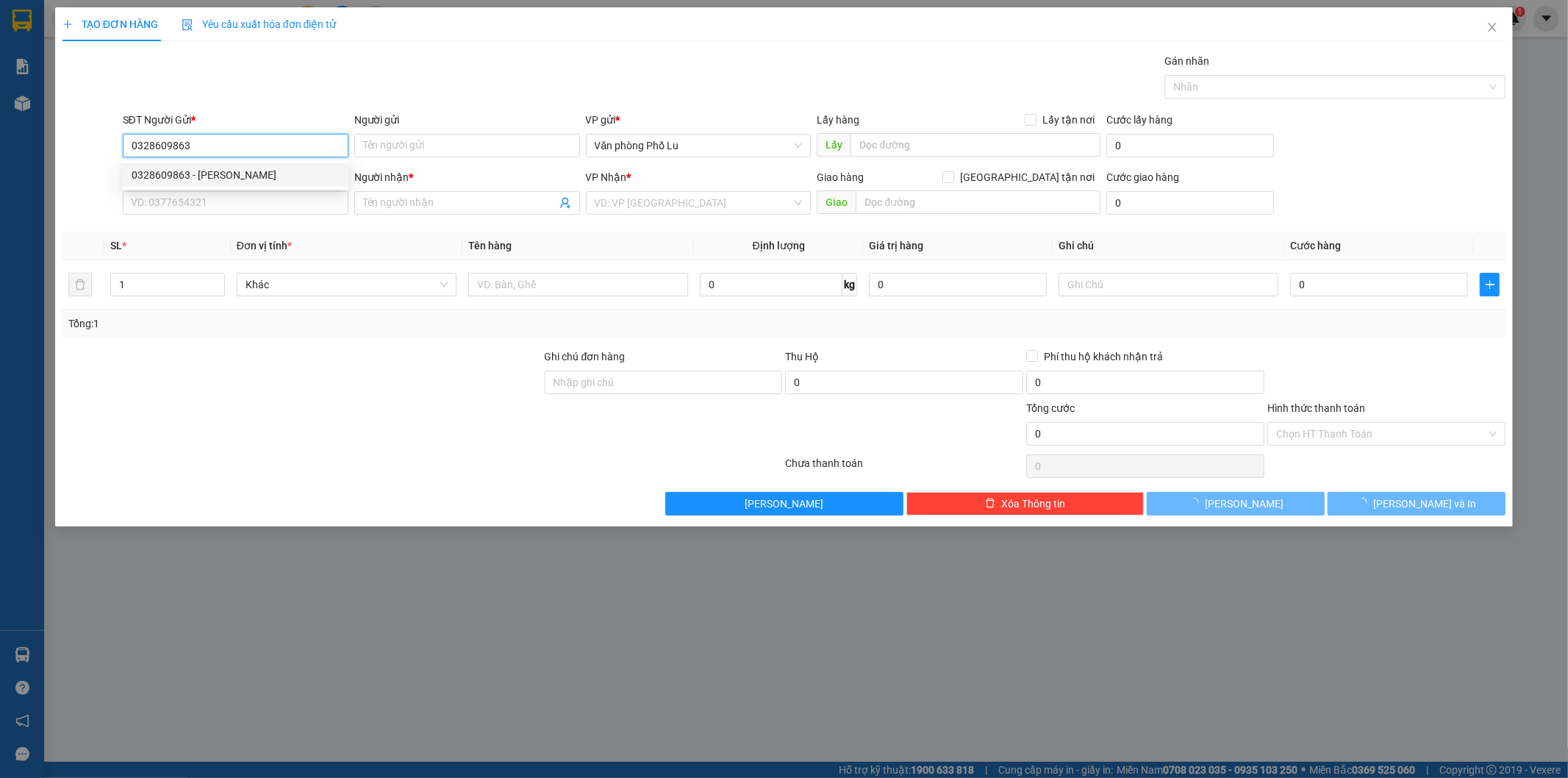
checkbox input "true"
type input "gọi khách lấy luôn"
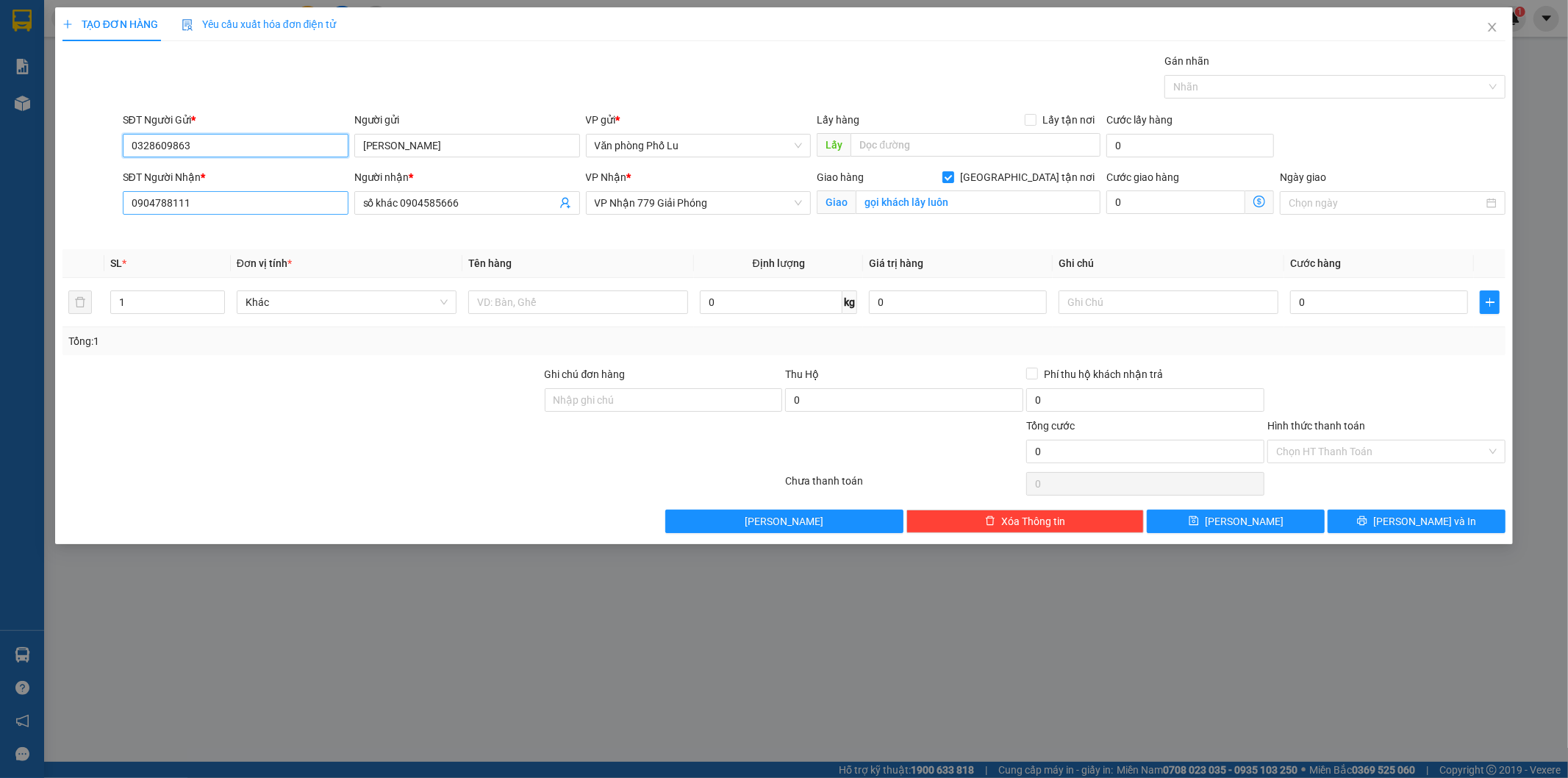
type input "0328609863"
click at [223, 204] on input "0904788111" at bounding box center [236, 203] width 226 height 24
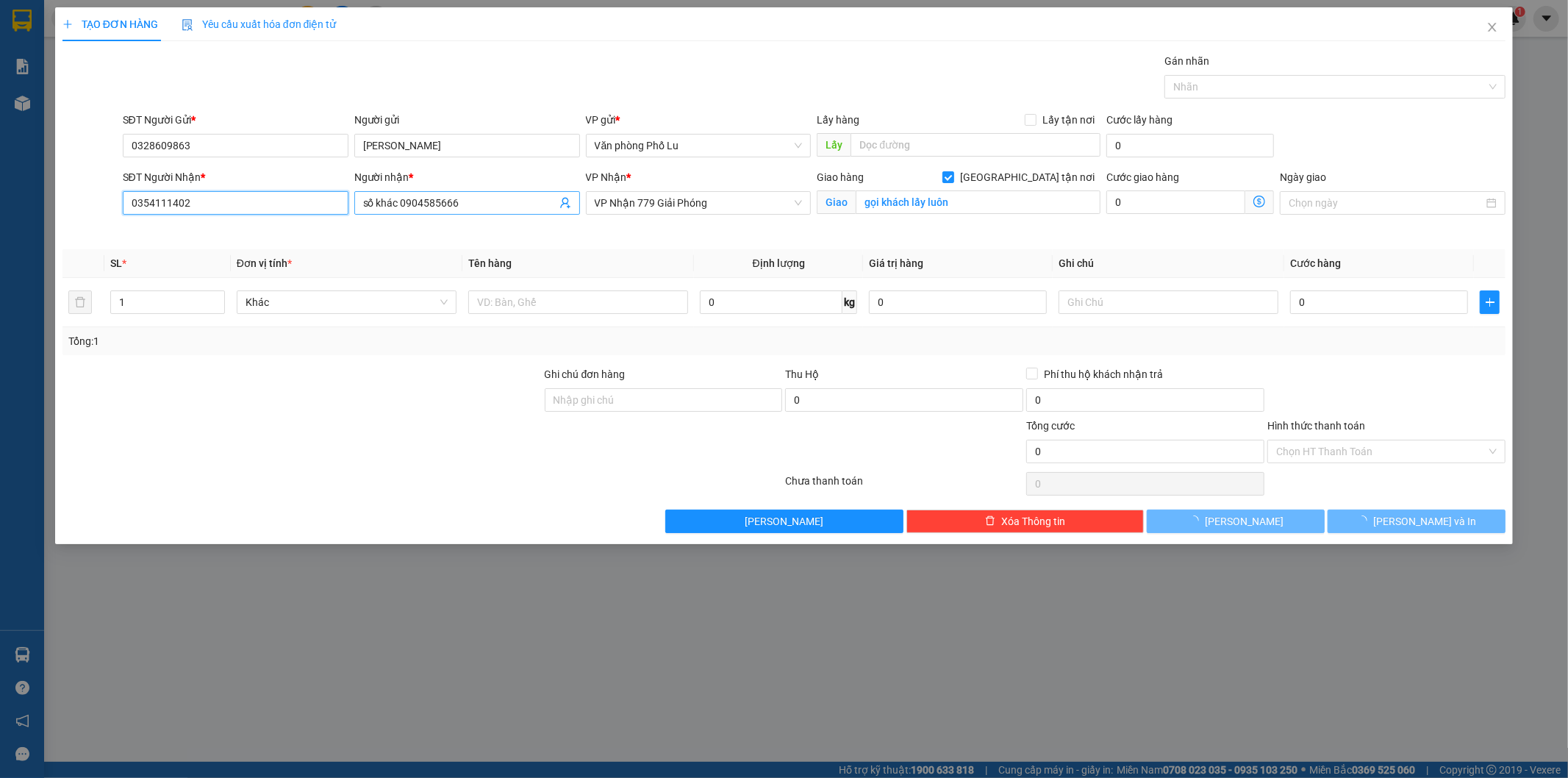
type input "0354111402"
click at [491, 206] on input "số khác 0904585666" at bounding box center [460, 203] width 194 height 16
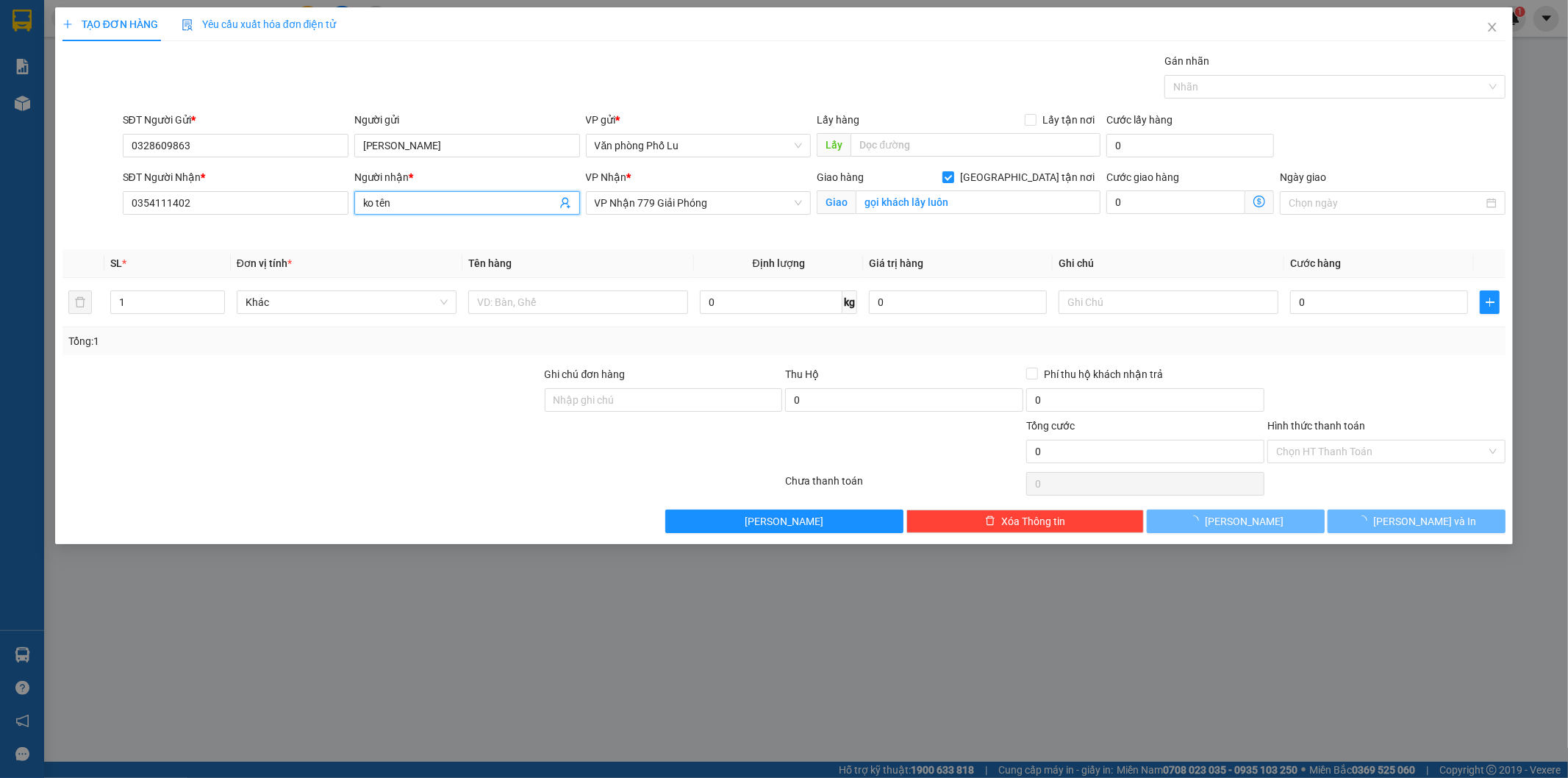
type input "ko tên"
click at [801, 50] on div "TẠO ĐƠN HÀNG Yêu cầu xuất hóa đơn điện tử Transit Pickup Surcharge Ids Transit …" at bounding box center [785, 270] width 1444 height 525
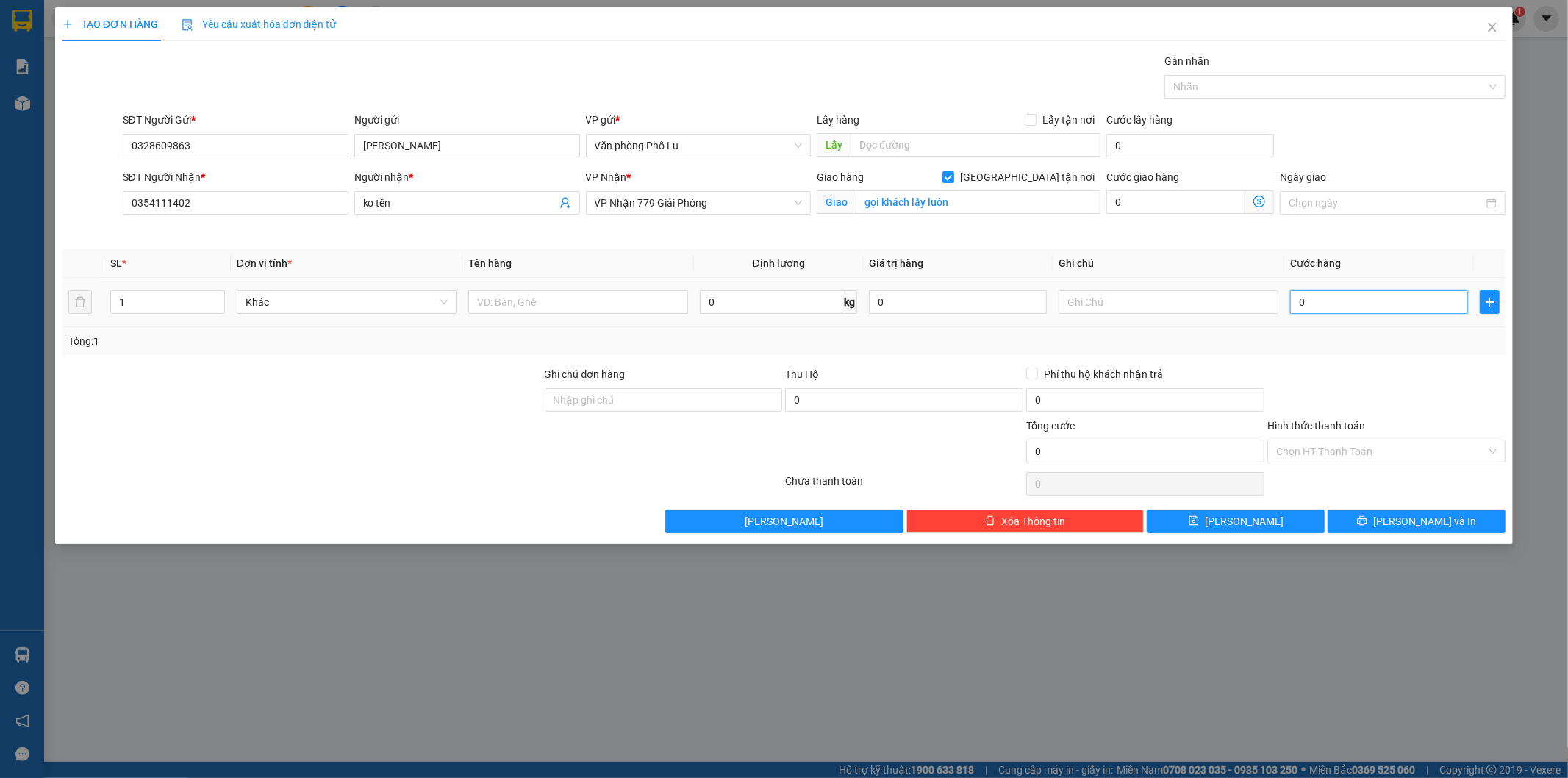
click at [1324, 297] on input "0" at bounding box center [1379, 303] width 178 height 24
paste input "5"
type input "50"
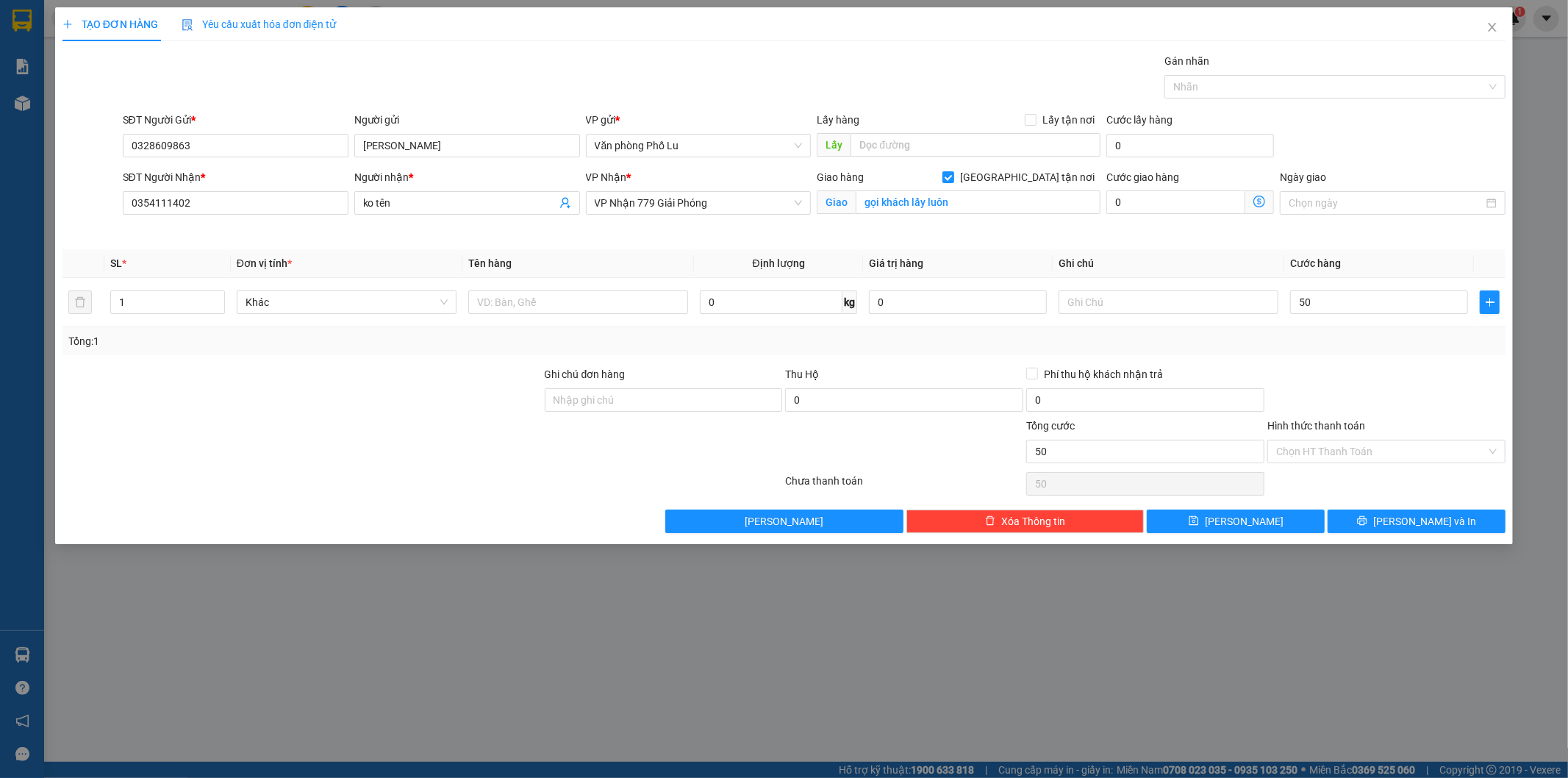
type input "50.000"
click at [1328, 370] on div at bounding box center [1386, 392] width 241 height 52
click at [959, 201] on input "gọi khách lấy luôn" at bounding box center [978, 203] width 245 height 24
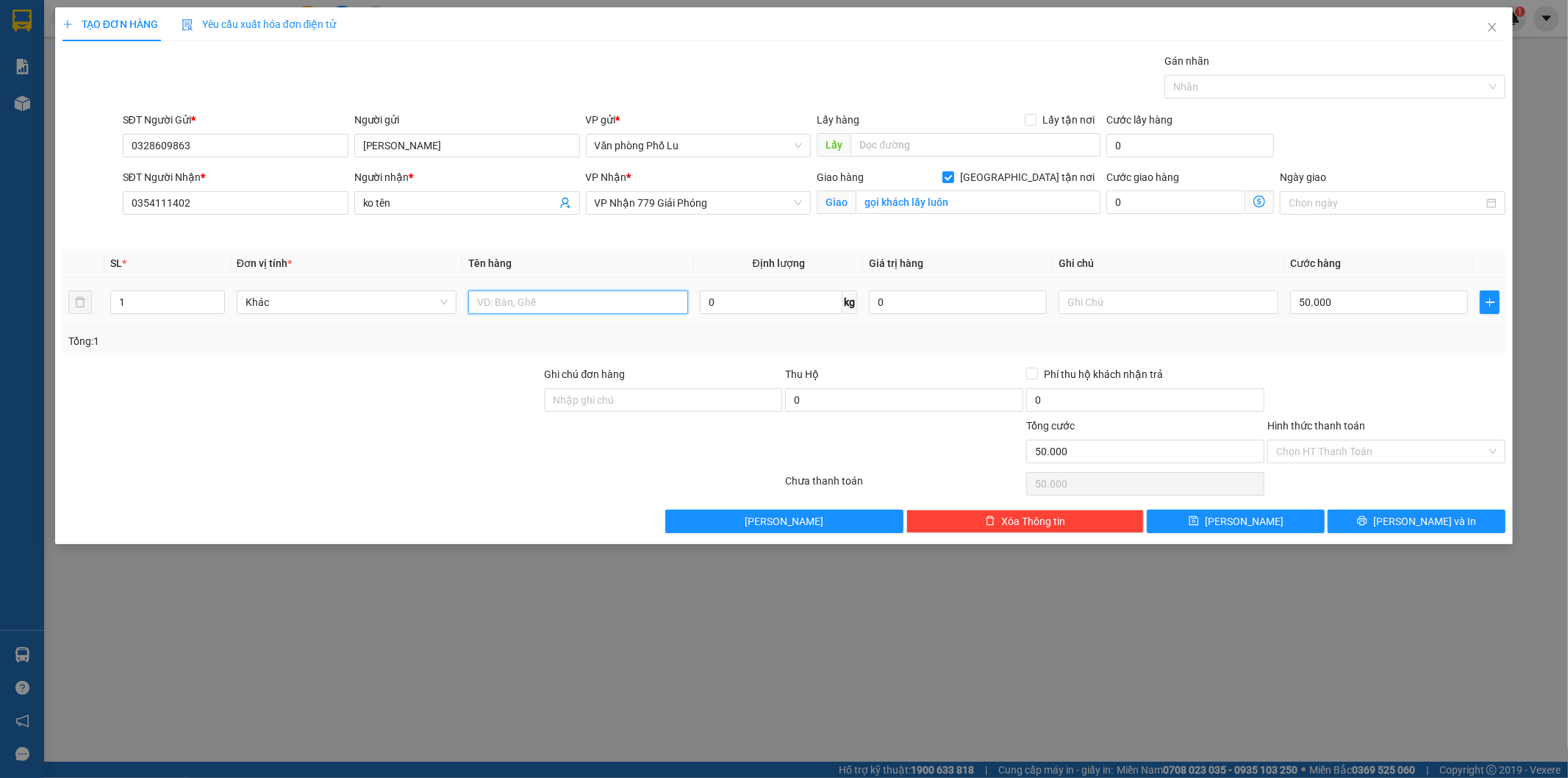
click at [574, 314] on input "text" at bounding box center [578, 303] width 220 height 24
type input "xốp đồ ăn"
click at [1413, 522] on span "[PERSON_NAME] và In" at bounding box center [1424, 521] width 103 height 16
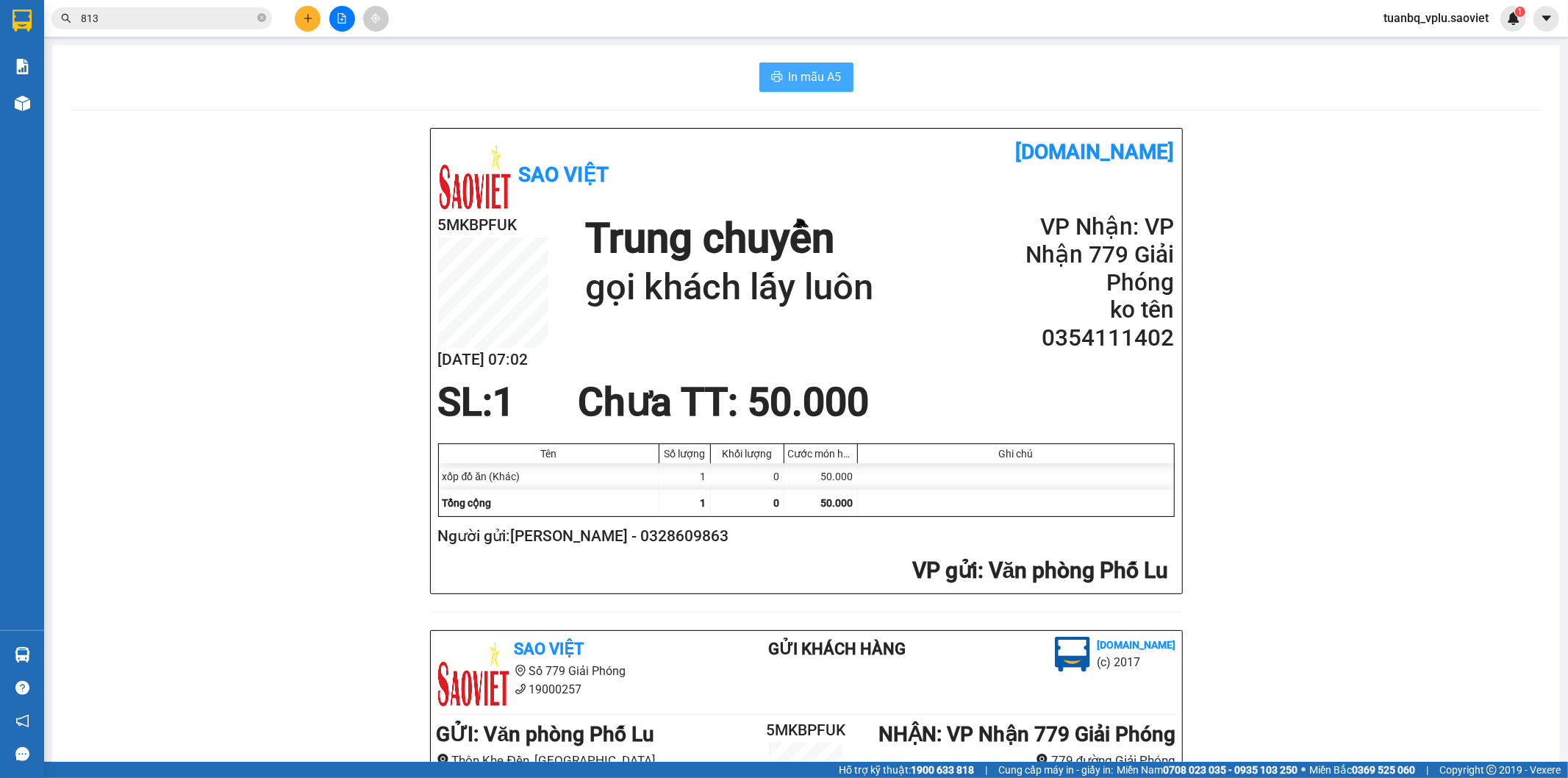
click at [797, 81] on span "In mẫu A5" at bounding box center [815, 77] width 53 height 18
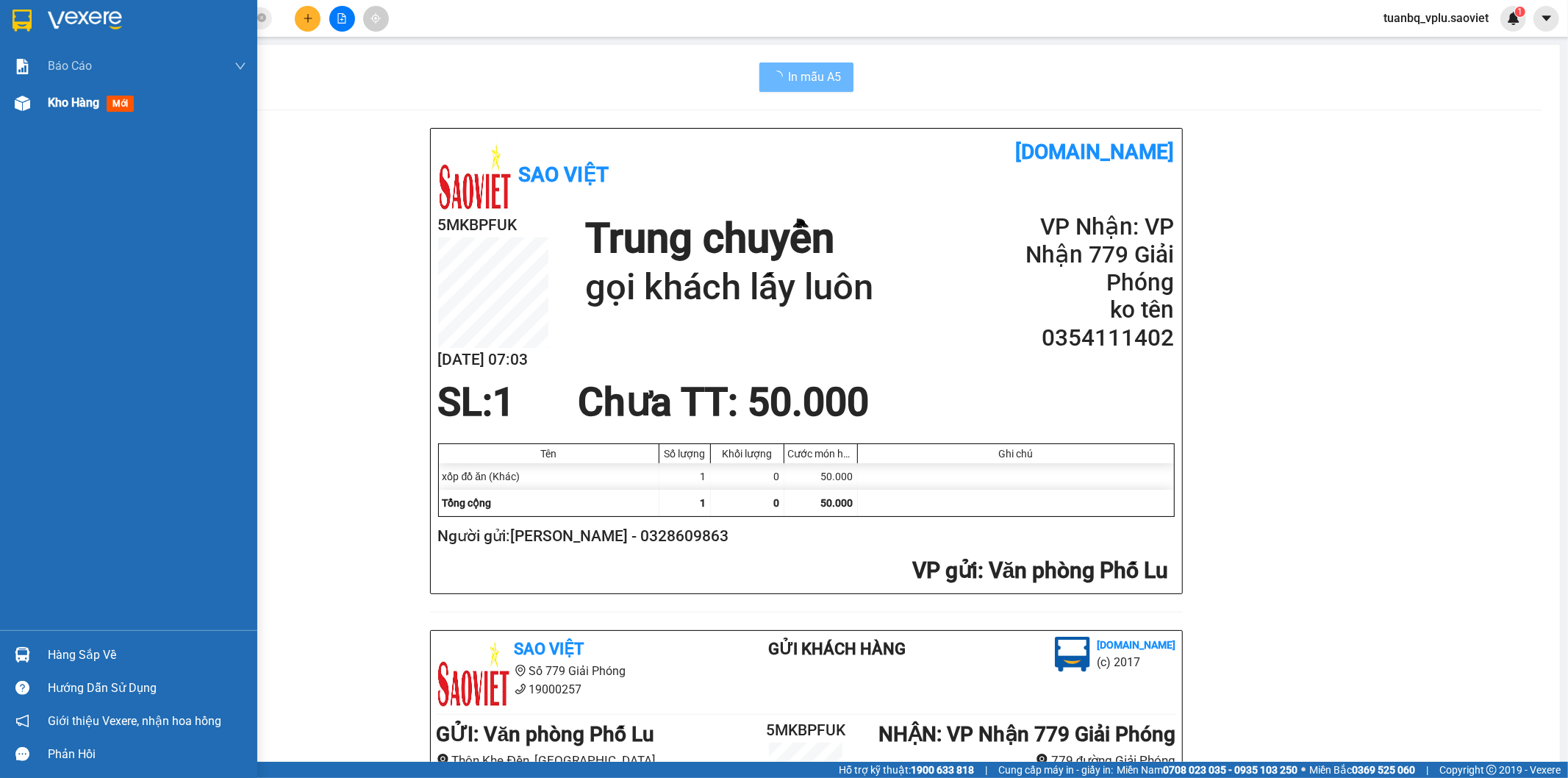
click at [49, 99] on span "Kho hàng" at bounding box center [74, 103] width 52 height 14
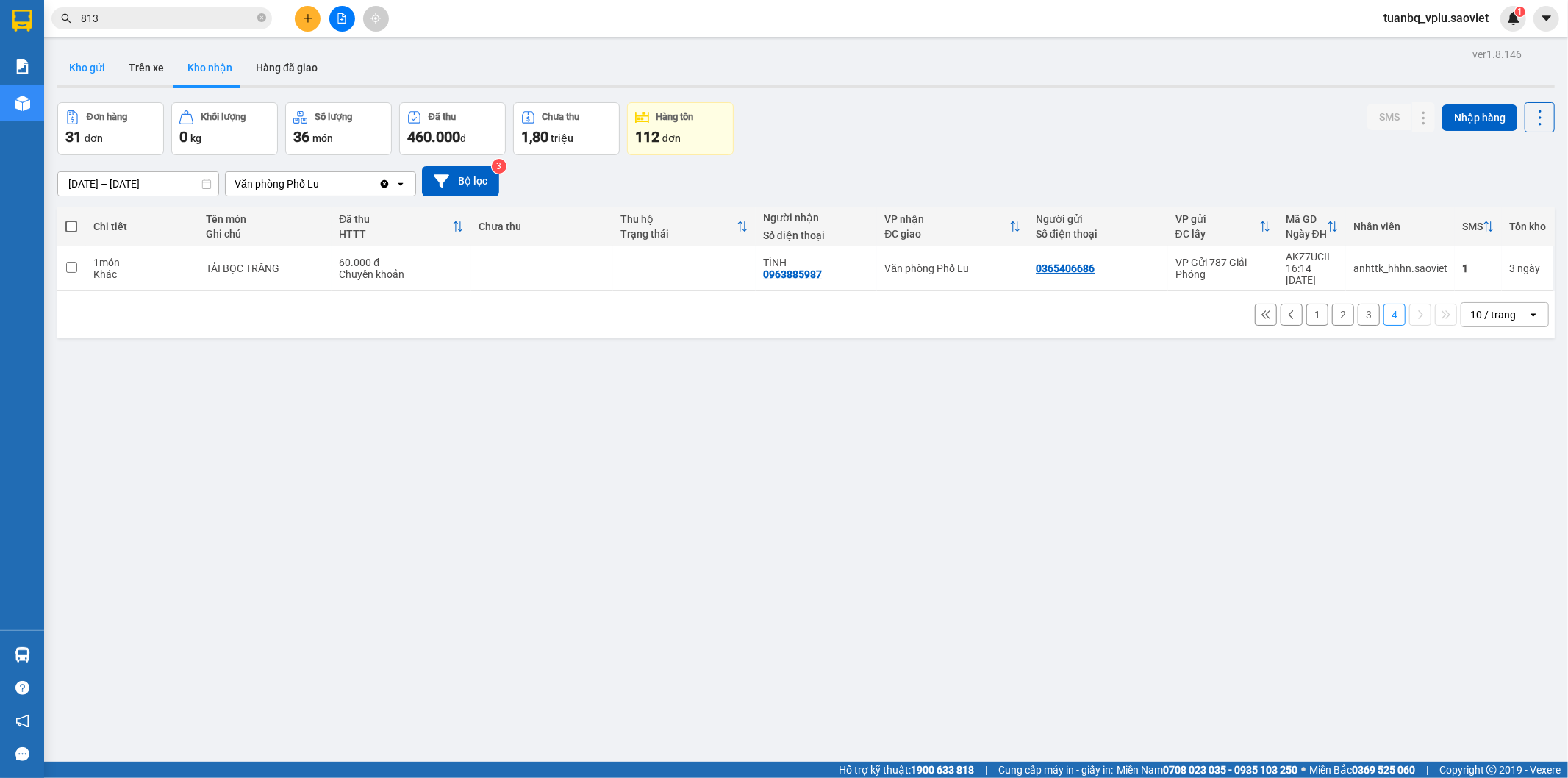
click at [92, 72] on button "Kho gửi" at bounding box center [87, 67] width 60 height 35
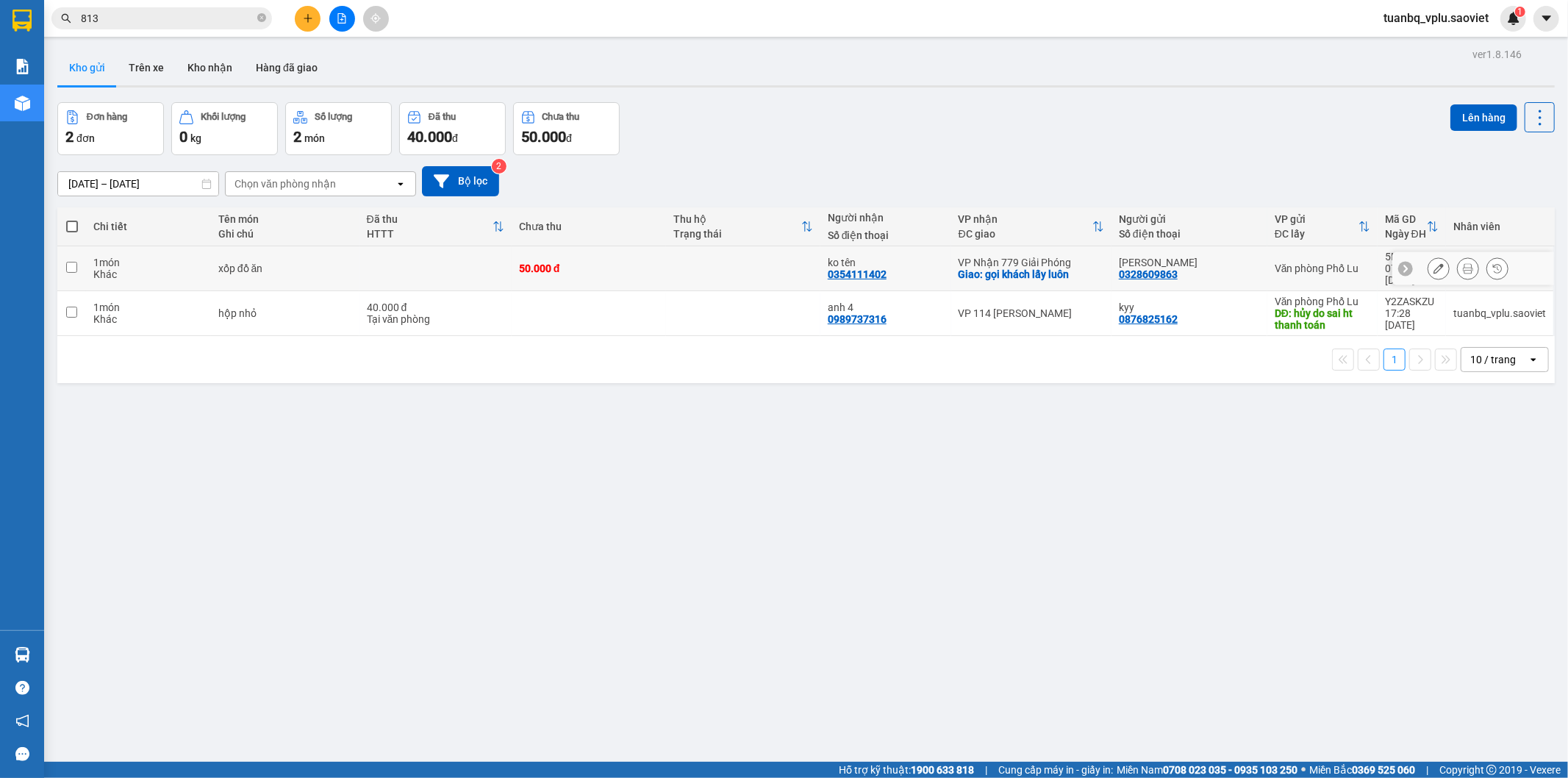
click at [1433, 264] on icon at bounding box center [1438, 269] width 10 height 10
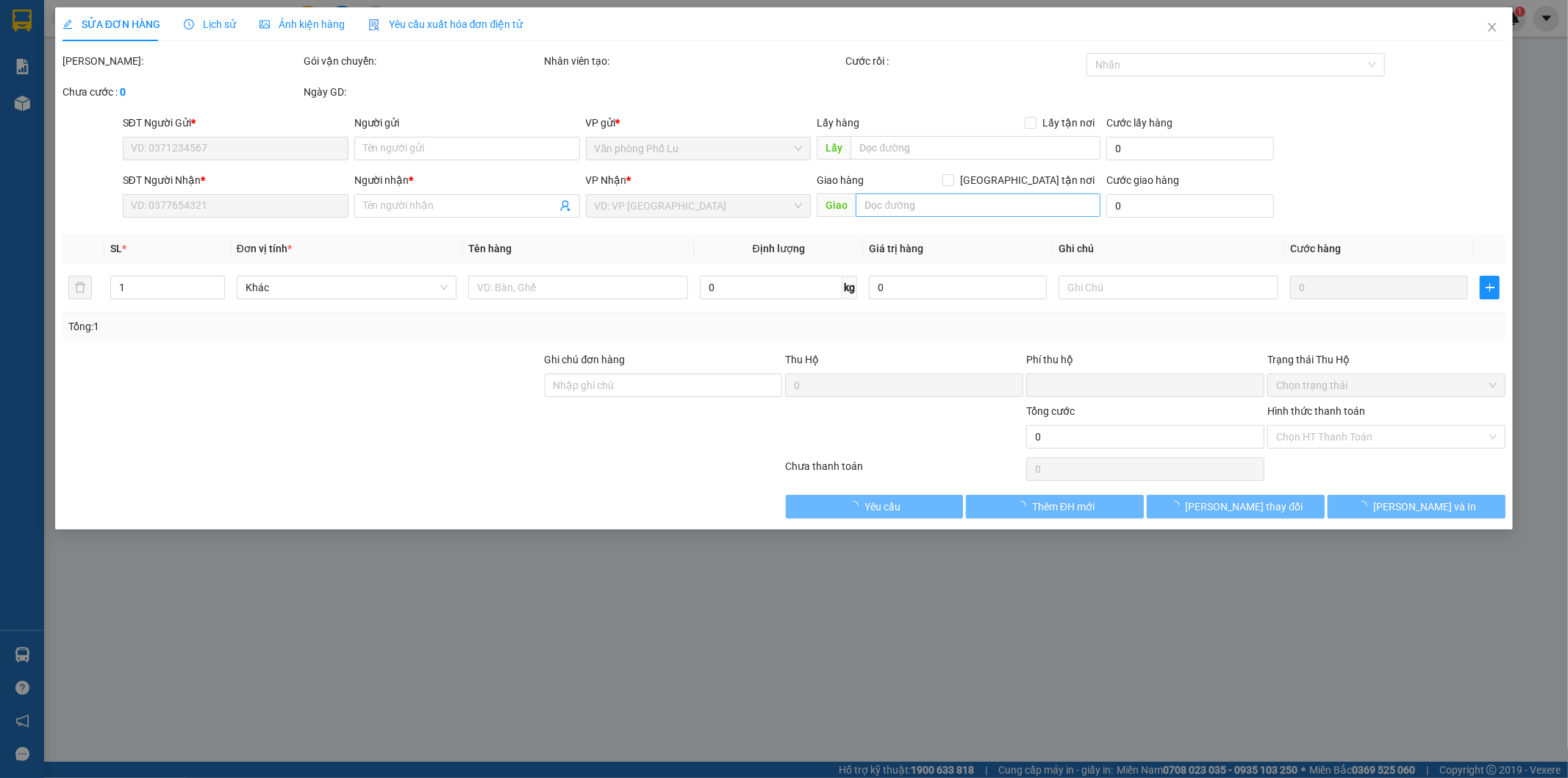
type input "0328609863"
type input "[PERSON_NAME]"
type input "0354111402"
type input "ko tên"
checkbox input "true"
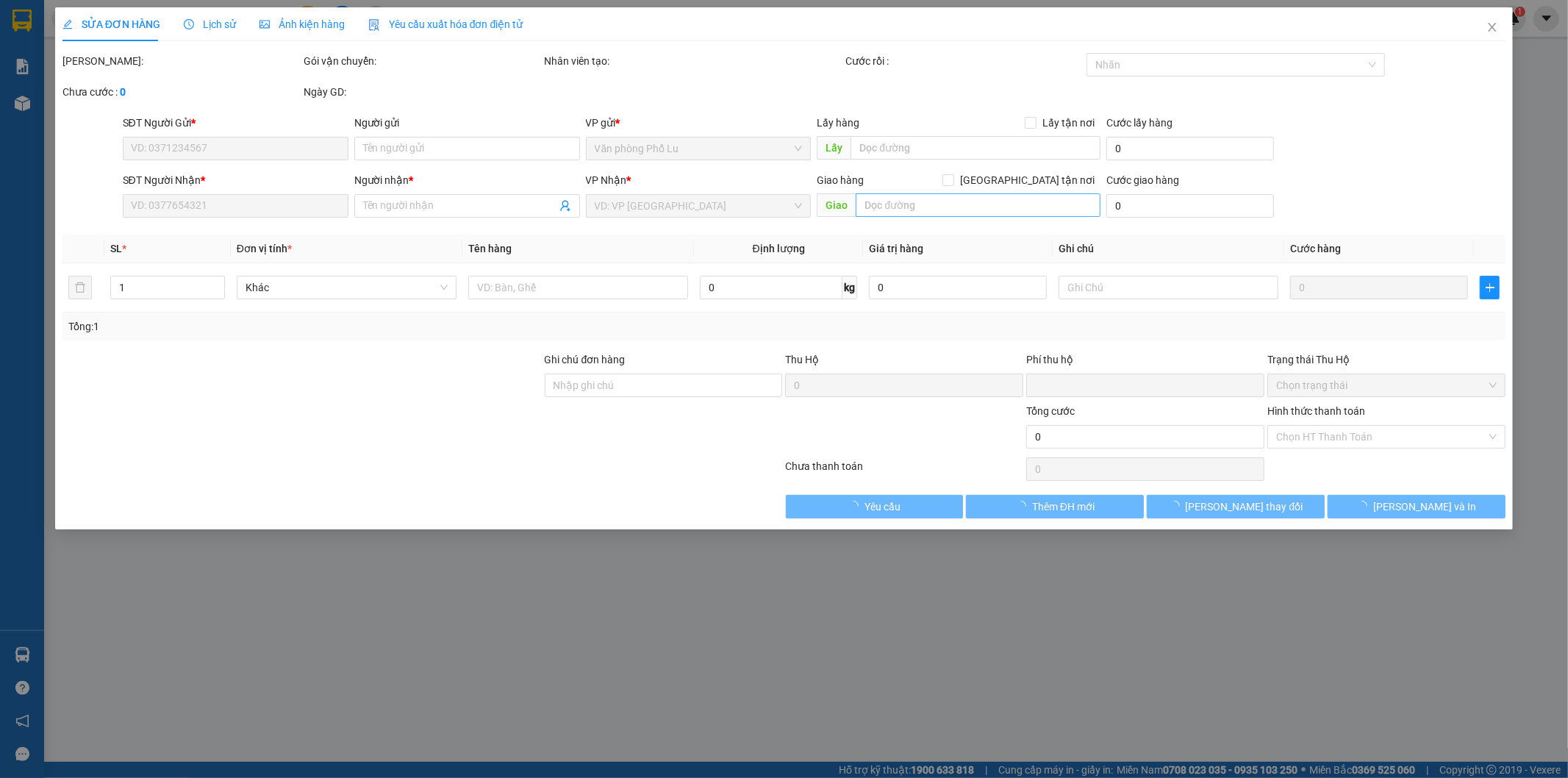
type input "gọi khách lấy luôn"
type input "0"
type input "50.000"
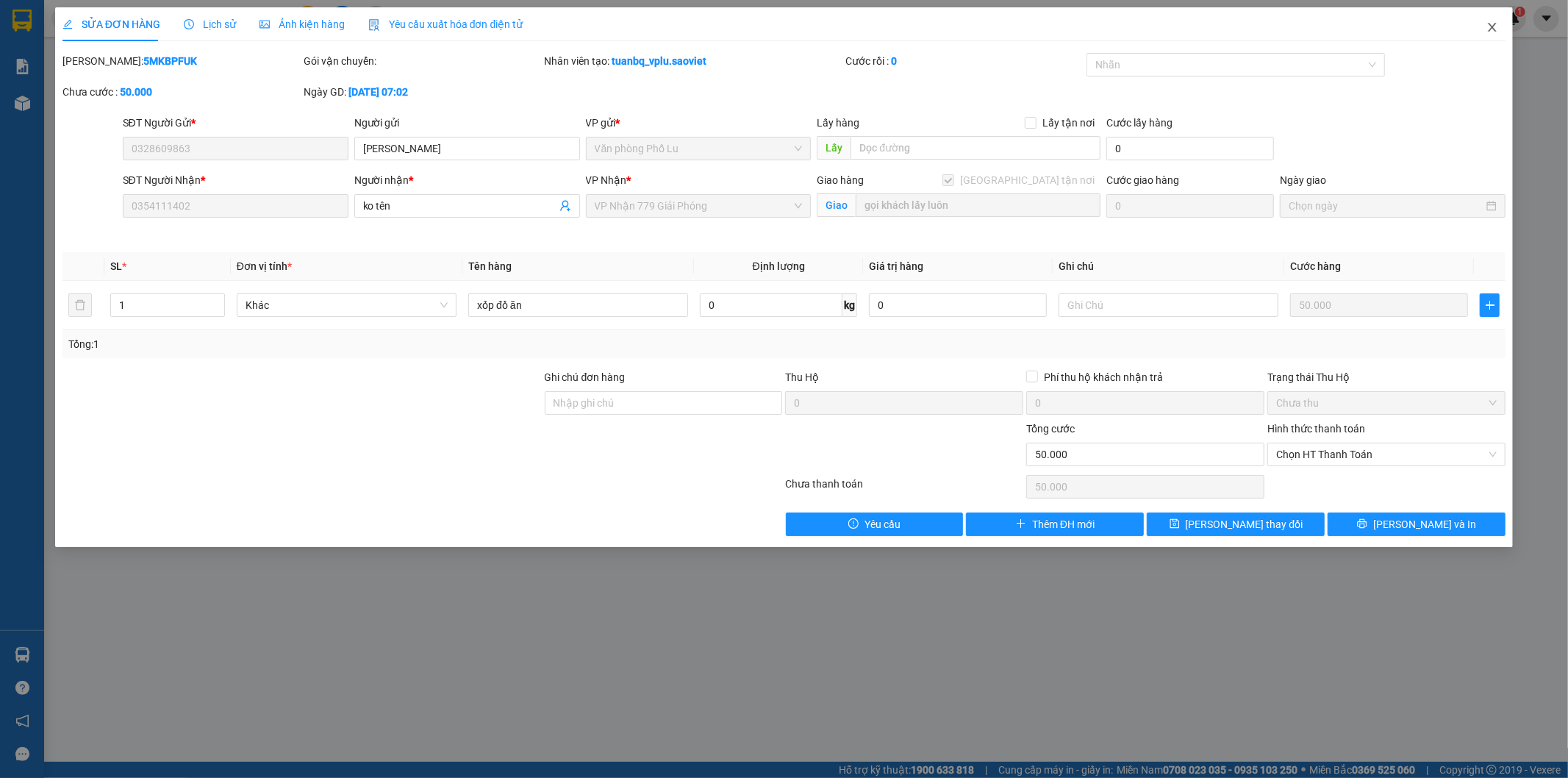
click at [1489, 16] on span "Close" at bounding box center [1492, 27] width 41 height 41
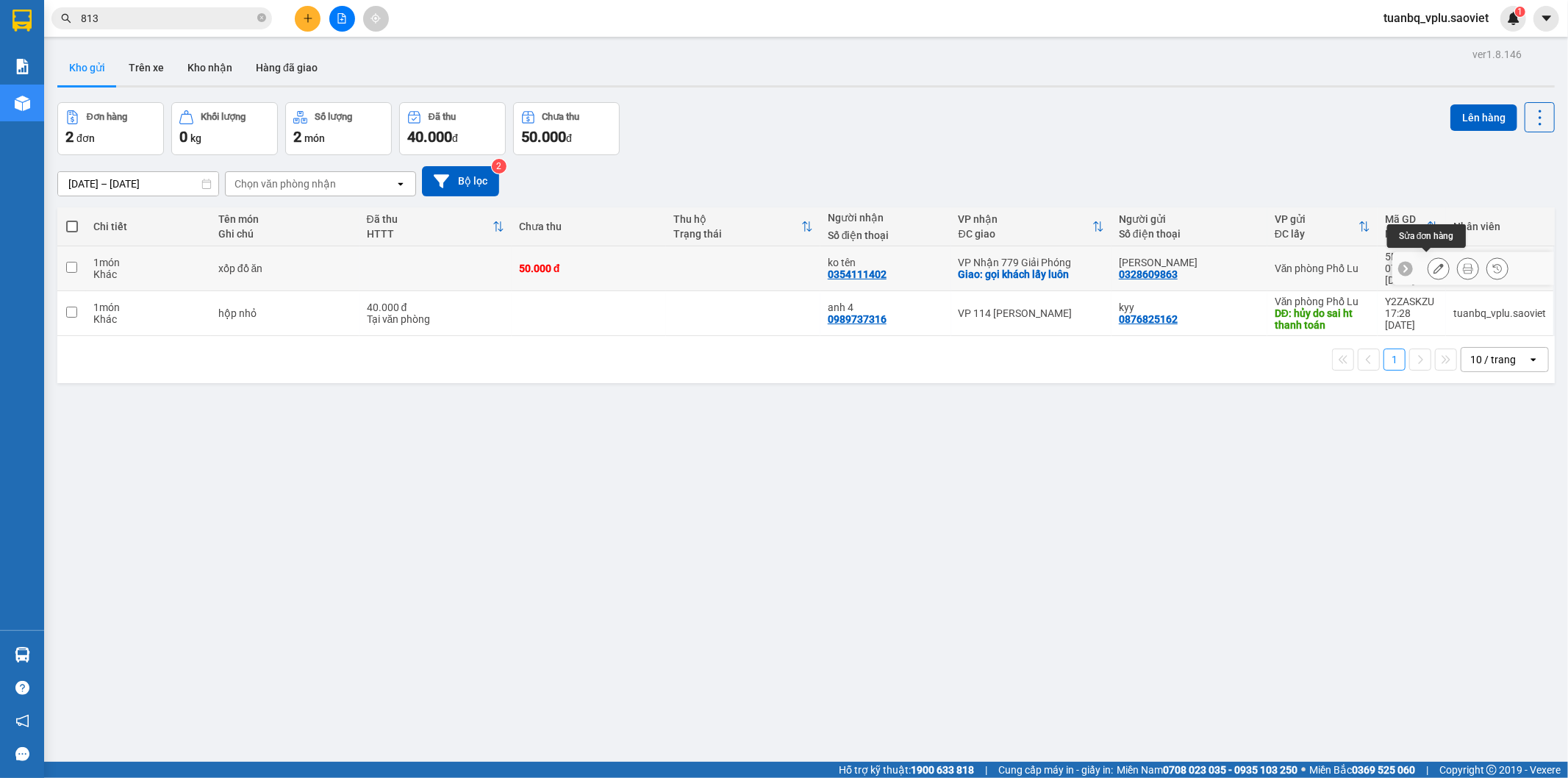
click at [1433, 264] on button at bounding box center [1438, 269] width 21 height 26
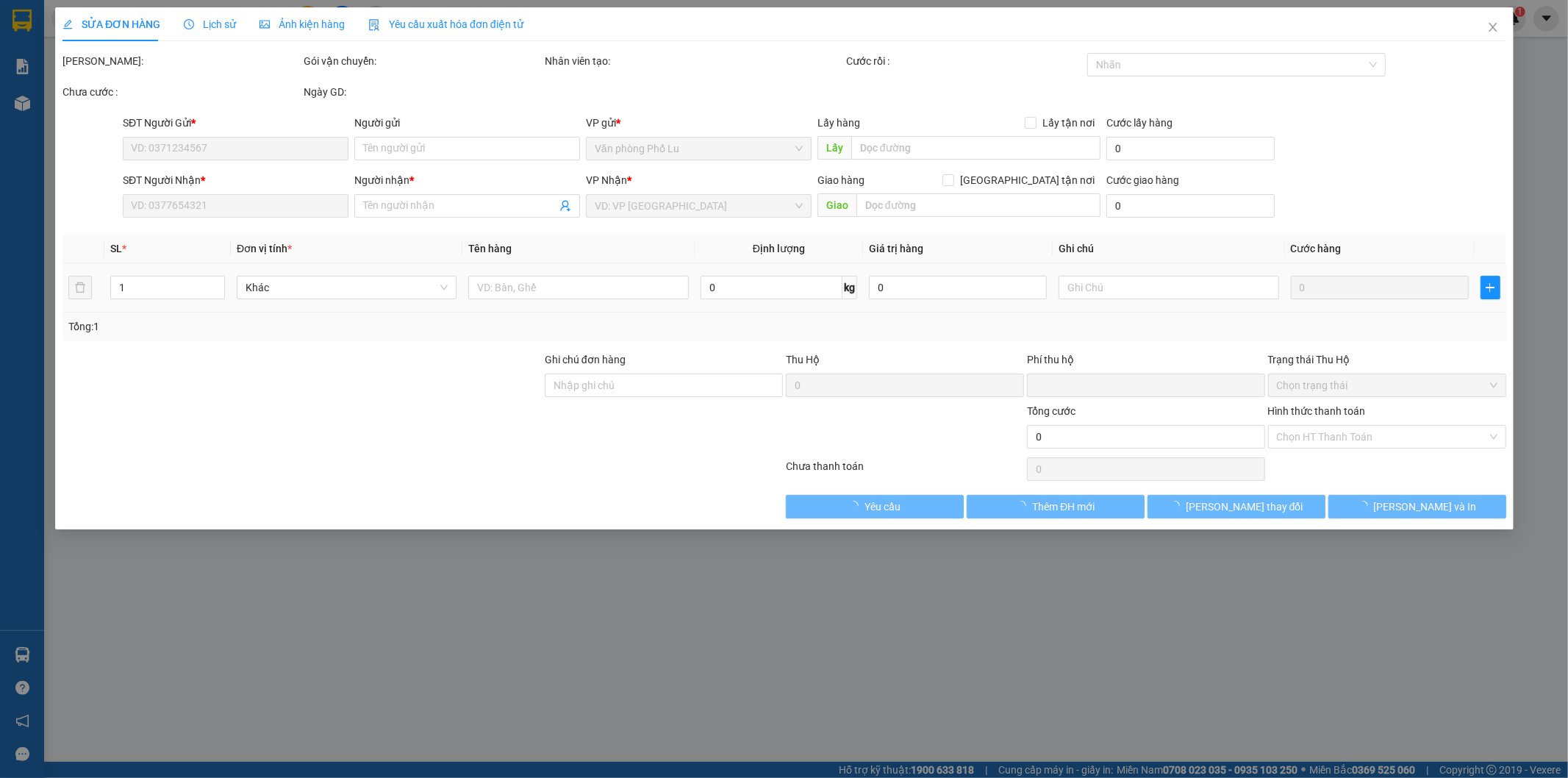
type input "0328609863"
type input "[PERSON_NAME]"
type input "0354111402"
type input "ko tên"
checkbox input "true"
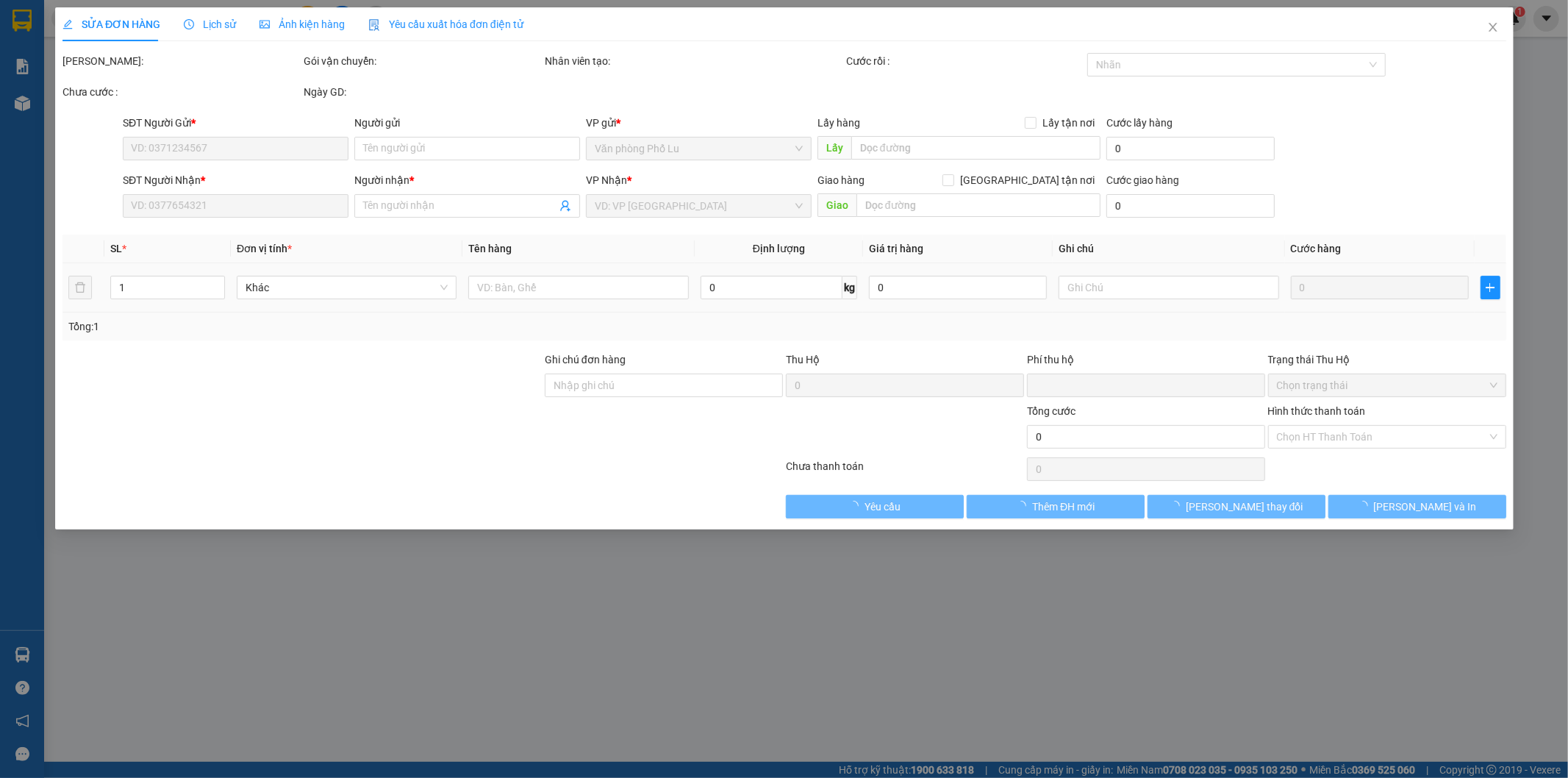
type input "gọi khách lấy luôn"
type input "0"
type input "50.000"
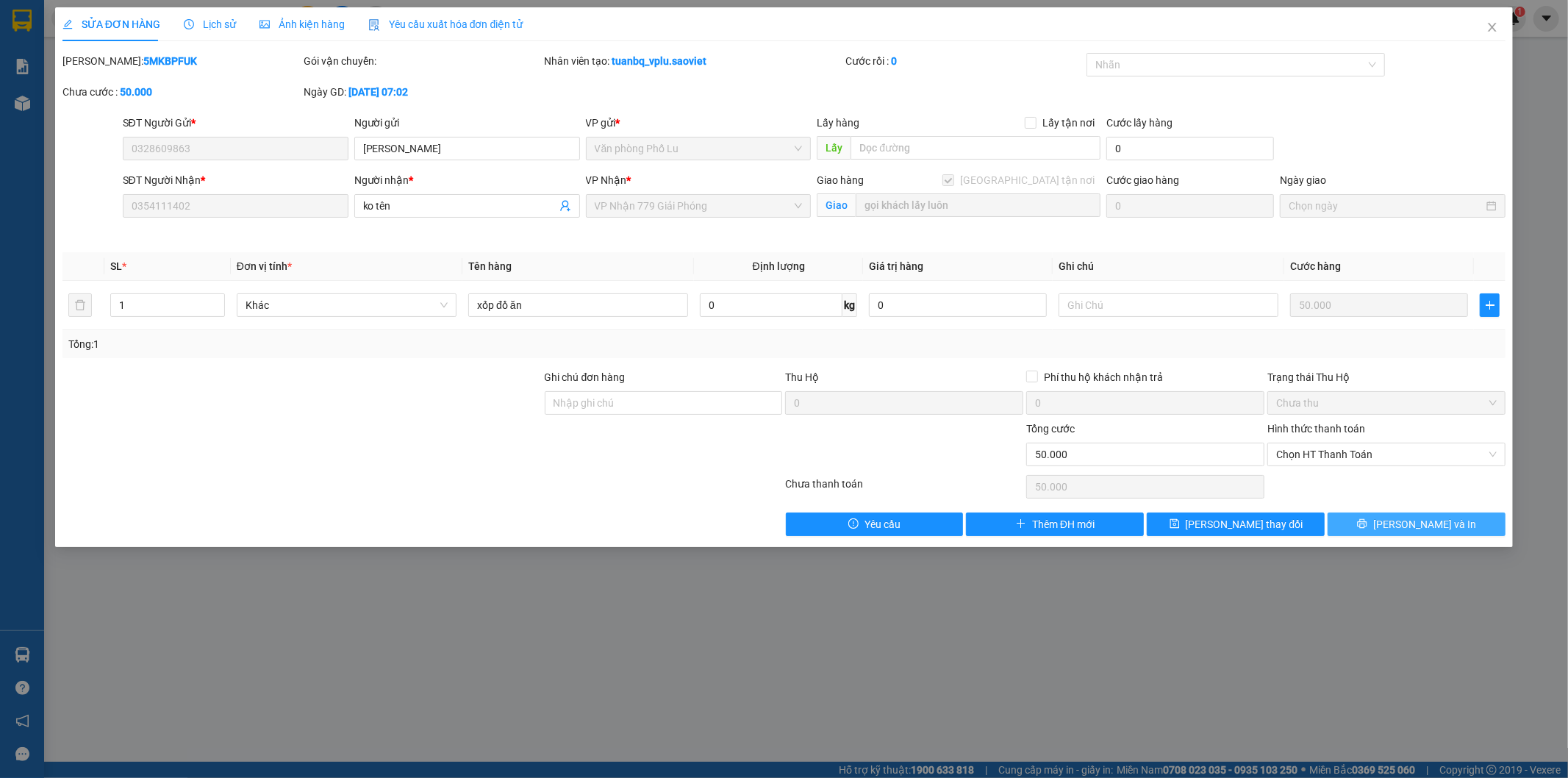
click at [1402, 525] on button "[PERSON_NAME] và In" at bounding box center [1416, 524] width 178 height 24
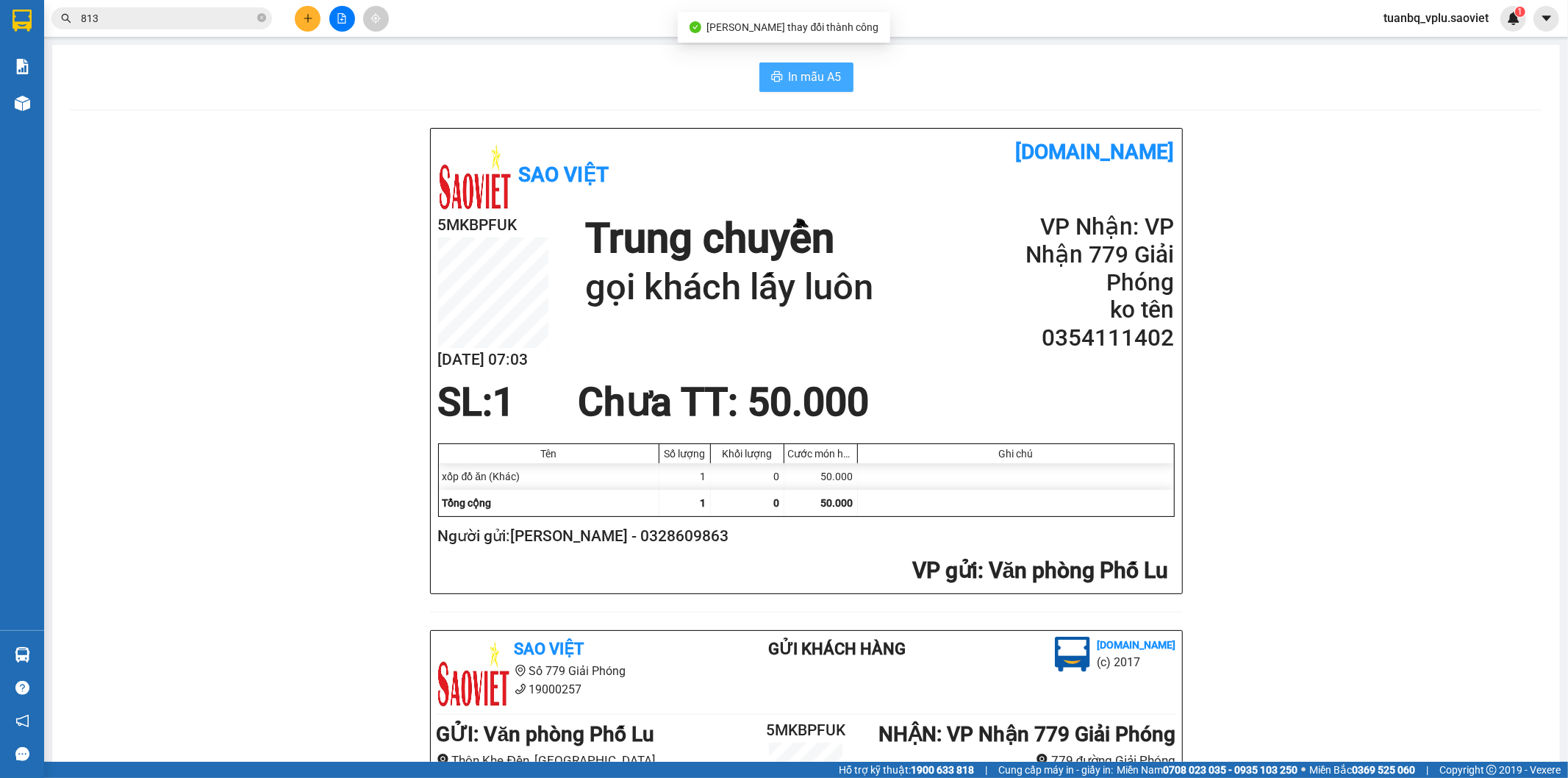
click at [822, 75] on span "In mẫu A5" at bounding box center [815, 77] width 53 height 18
click at [306, 11] on button at bounding box center [308, 19] width 26 height 26
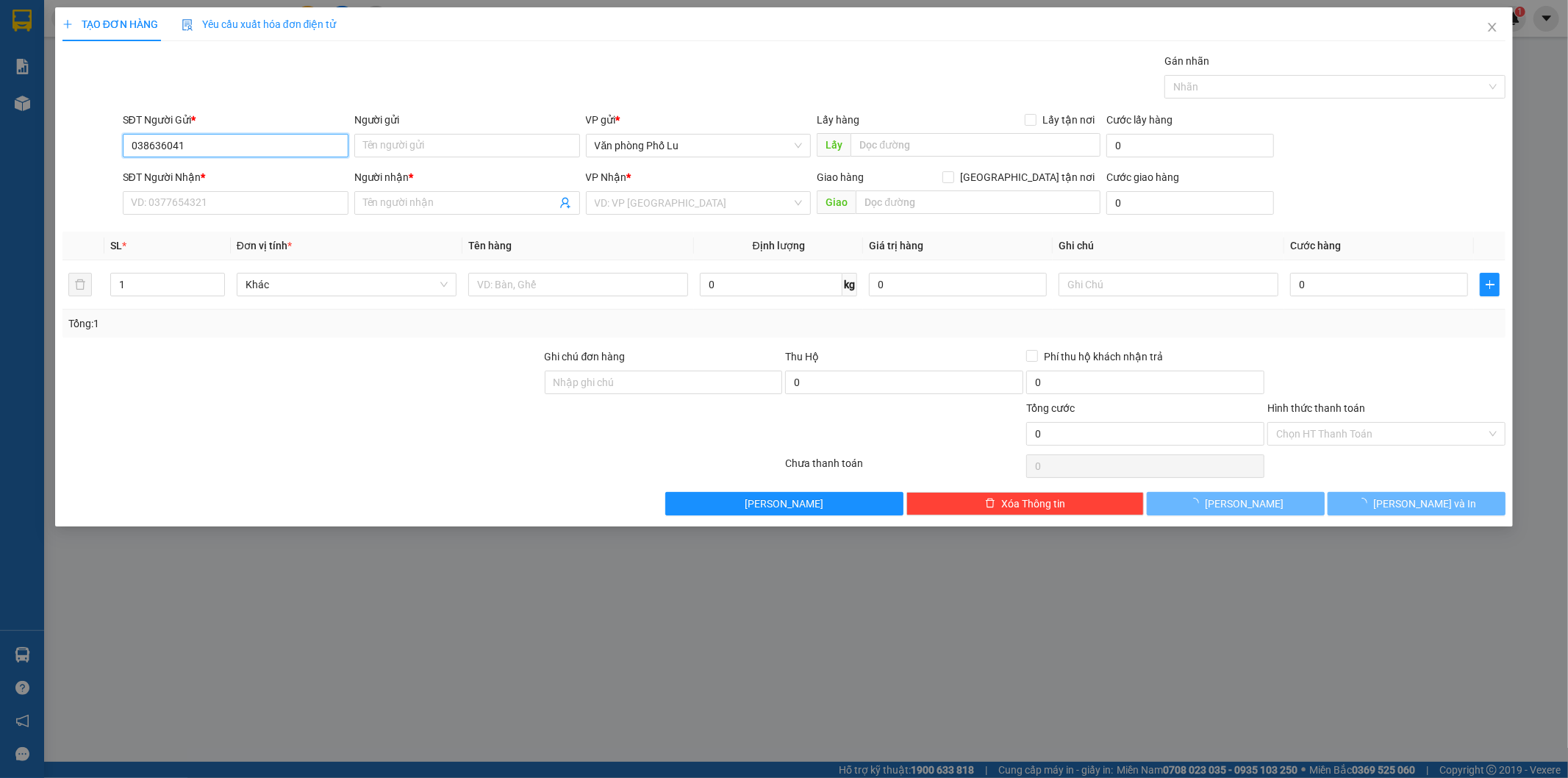
type input "0386360418"
click at [222, 172] on div "0386360418 - kt" at bounding box center [236, 175] width 208 height 16
type input "kt"
type input "0782267997"
type input "kt"
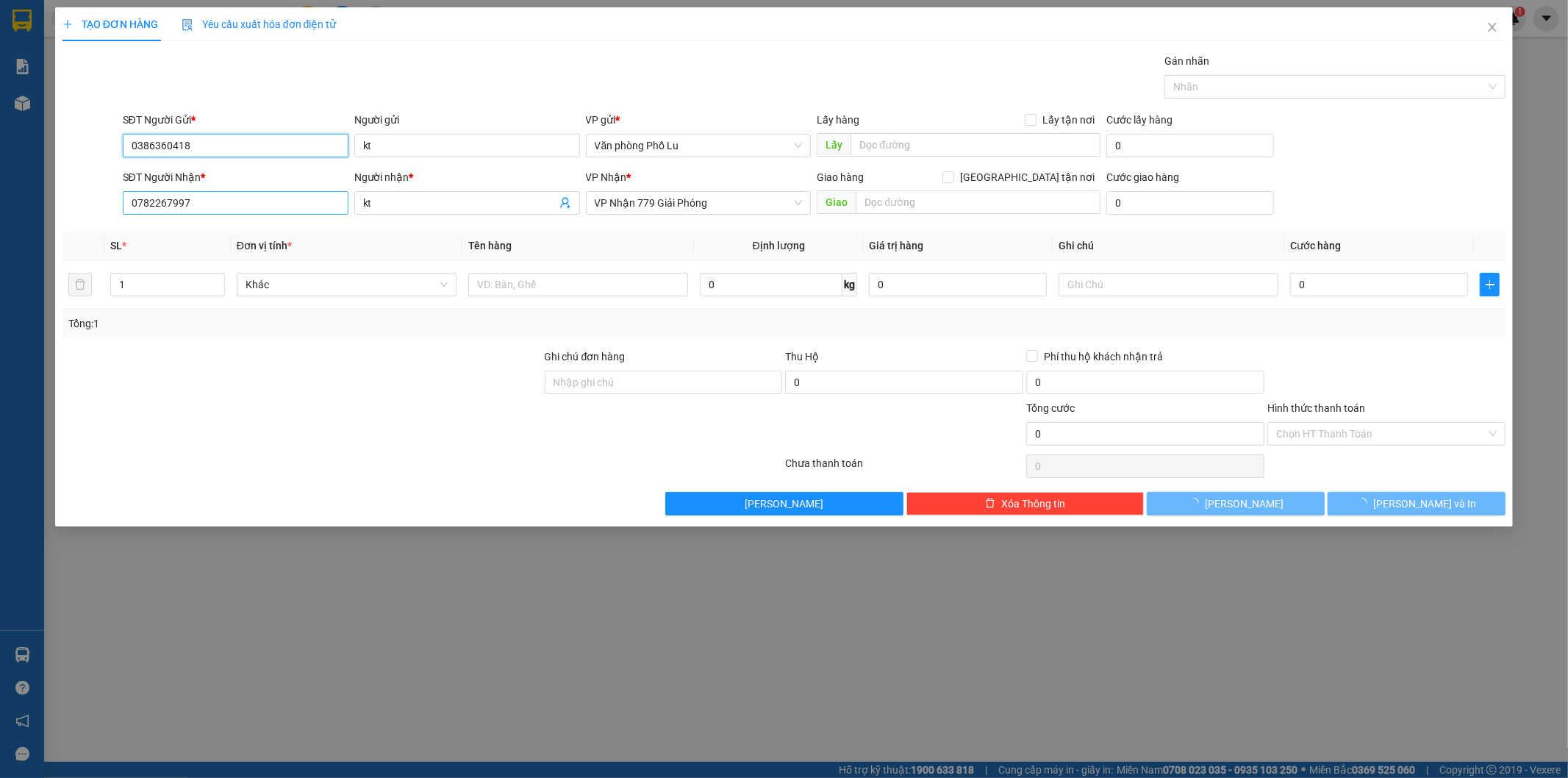
type input "0386360418"
click at [210, 200] on input "0782267997" at bounding box center [236, 203] width 226 height 24
click at [211, 199] on input "0782267997" at bounding box center [236, 203] width 226 height 24
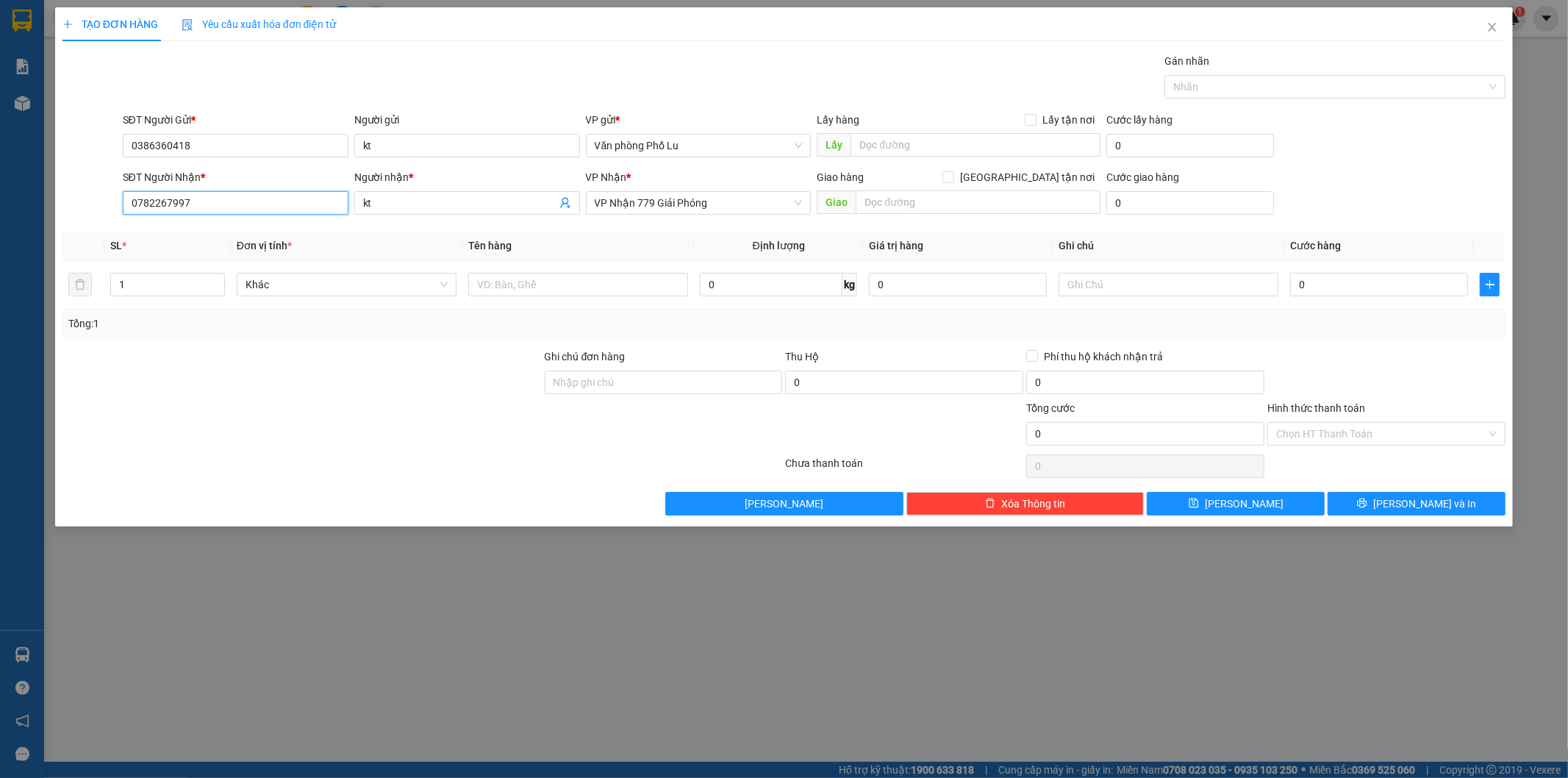
click at [211, 199] on input "0782267997" at bounding box center [236, 203] width 226 height 24
type input "0968684560"
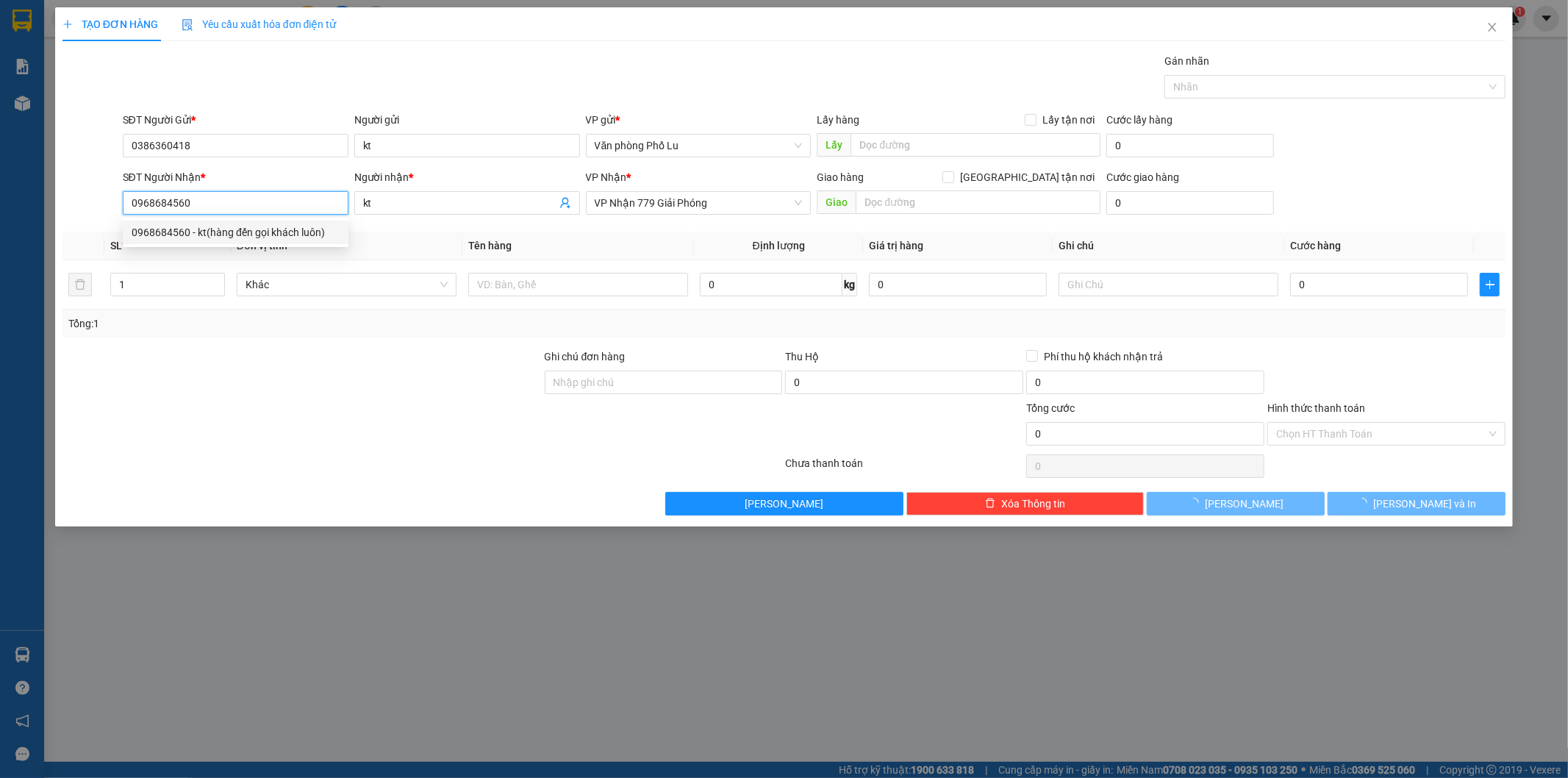
click at [283, 229] on div "0968684560 - kt(hàng đến gọi khách luôn)" at bounding box center [236, 233] width 208 height 16
type input "kt(hàng đến gọi khách luôn)"
type input "0968684560"
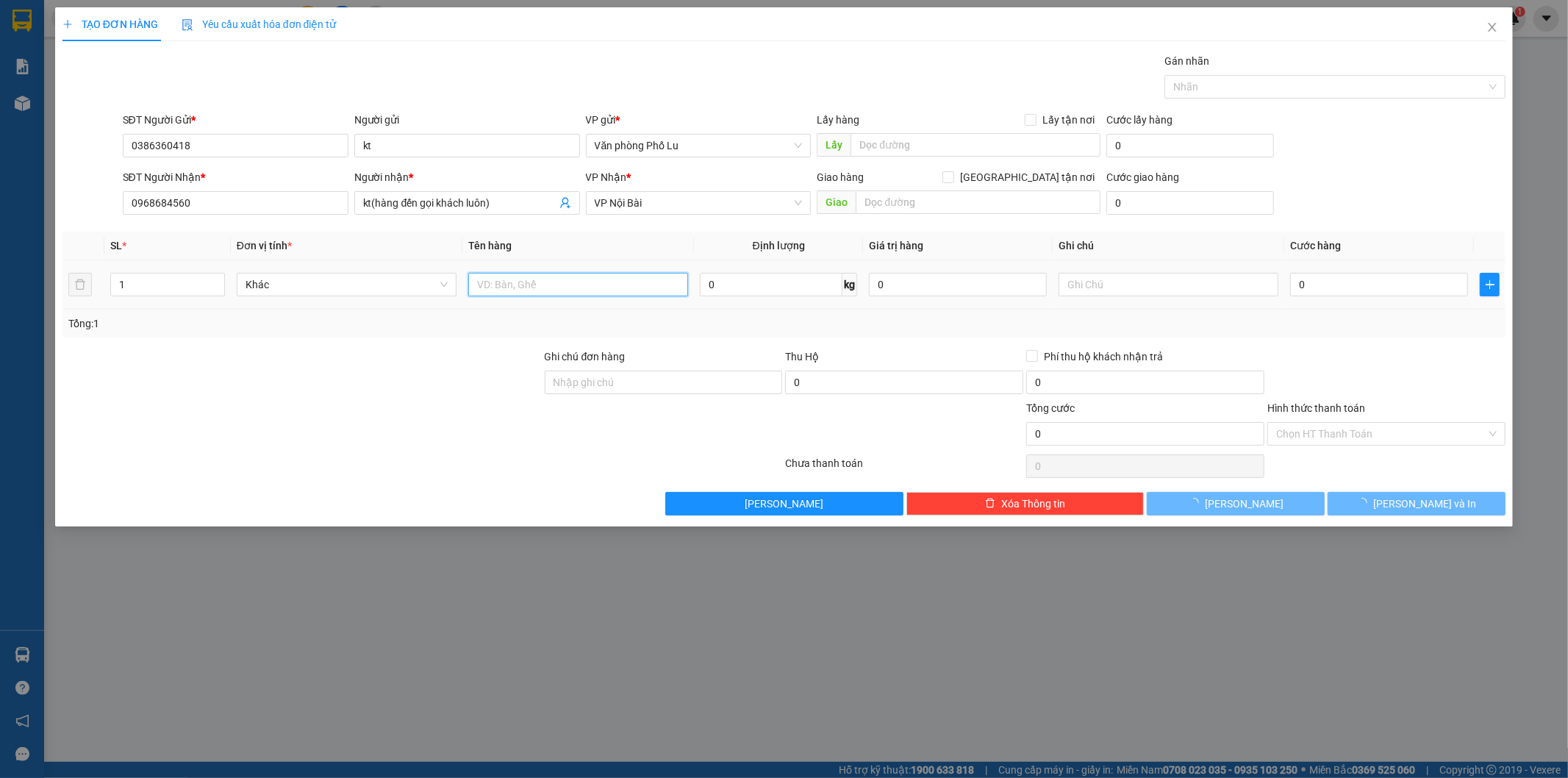
click at [517, 281] on input "text" at bounding box center [578, 285] width 220 height 24
type input "xốp"
click at [138, 283] on input "1" at bounding box center [167, 285] width 113 height 22
click at [137, 283] on input "1" at bounding box center [167, 285] width 113 height 22
type input "2"
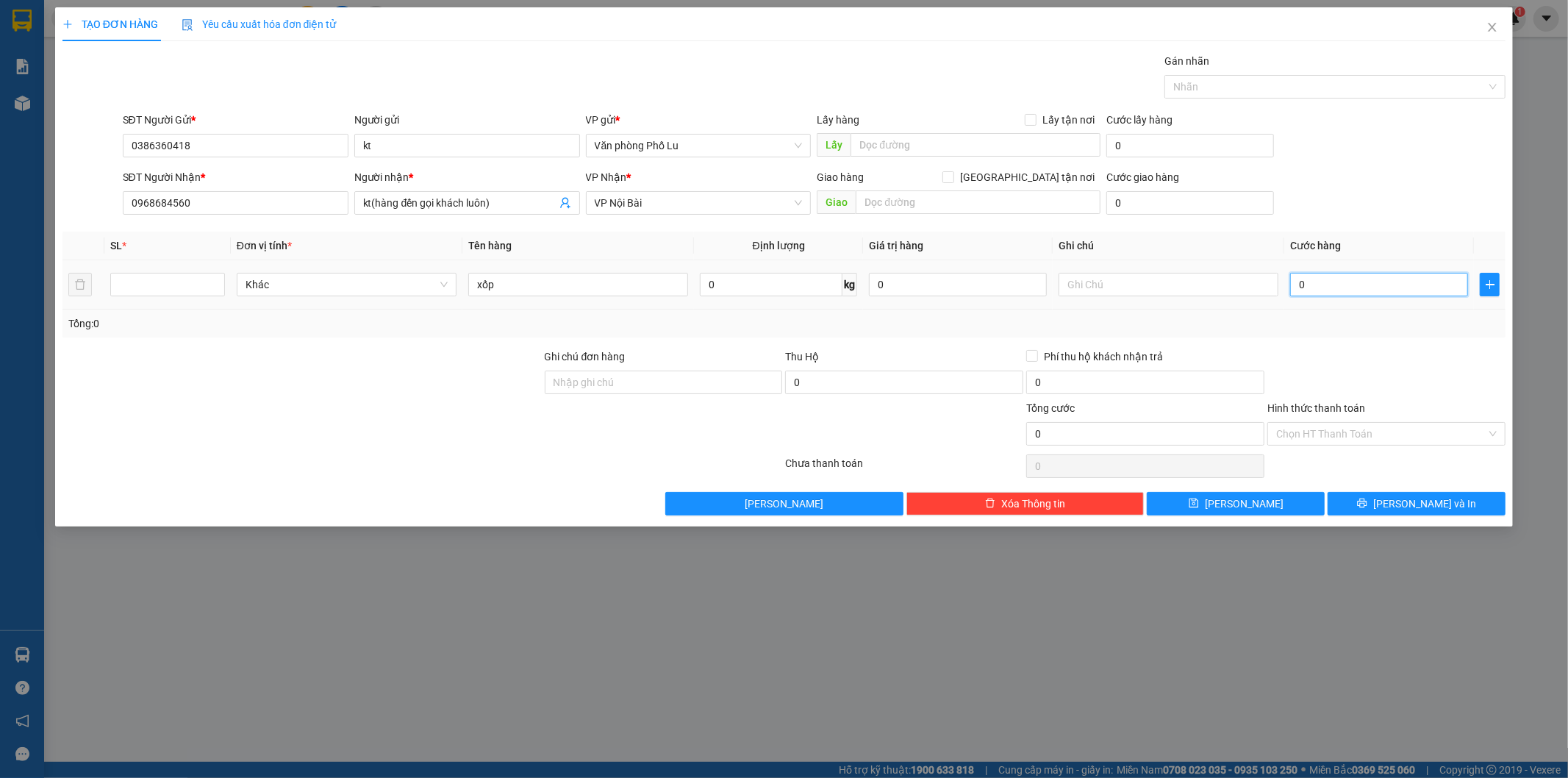
click at [1313, 285] on input "0" at bounding box center [1379, 285] width 178 height 24
paste input "5"
type input "50"
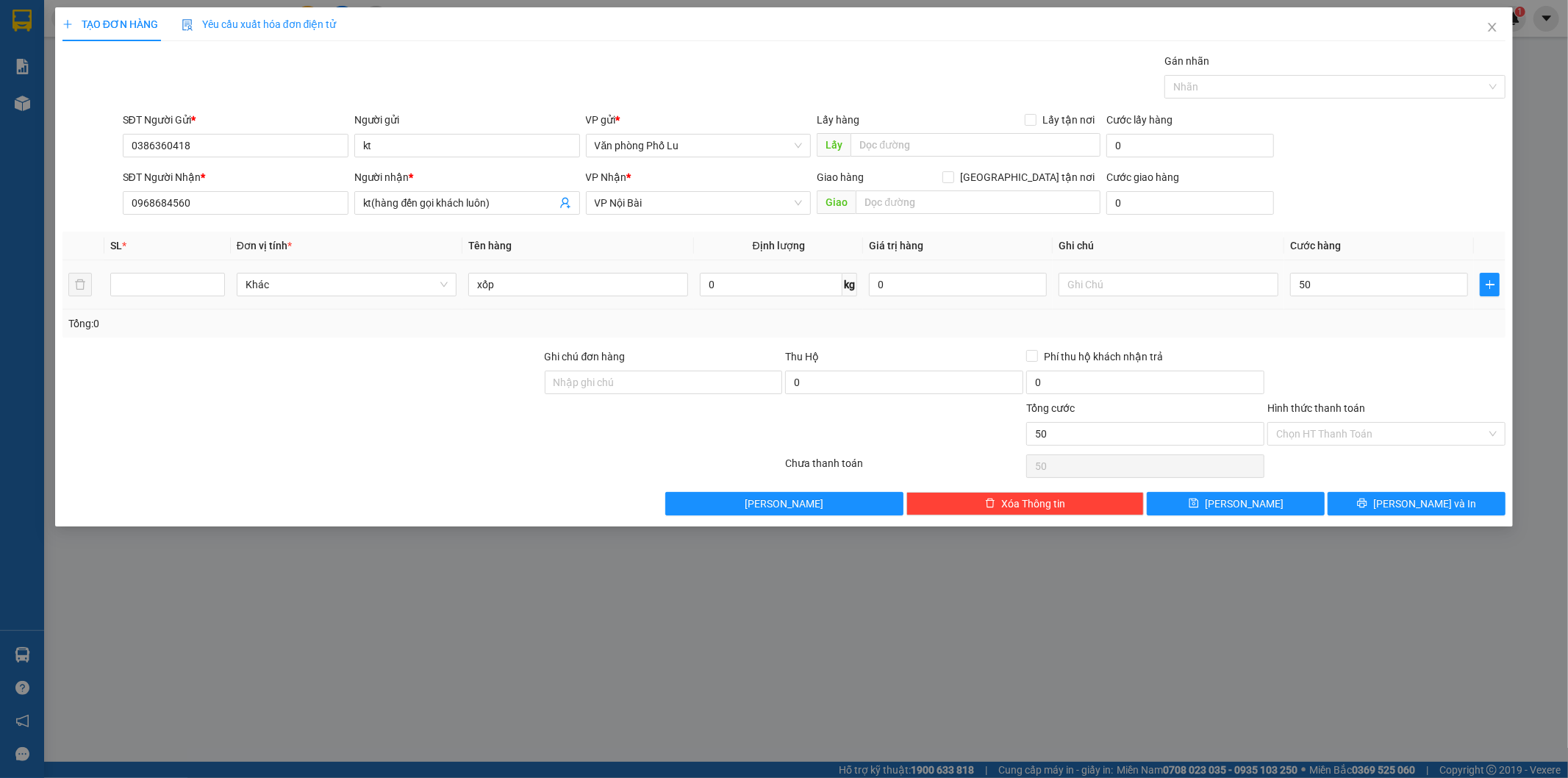
type input "50.000"
click at [1294, 365] on div at bounding box center [1386, 375] width 241 height 52
click at [1361, 280] on input "50.000" at bounding box center [1379, 285] width 178 height 24
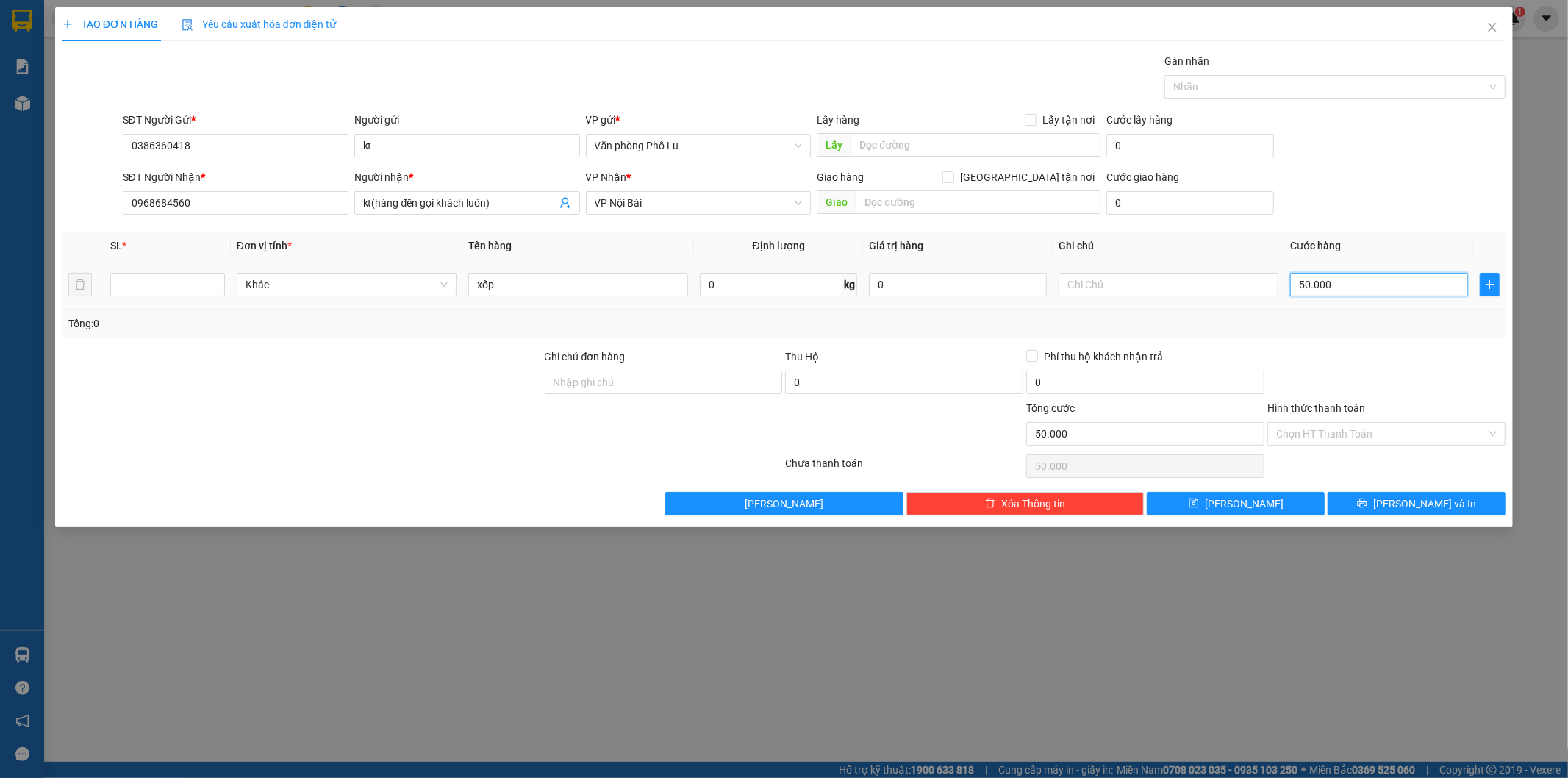
click at [1361, 280] on input "50.000" at bounding box center [1379, 285] width 178 height 24
paste input "1"
type input "100"
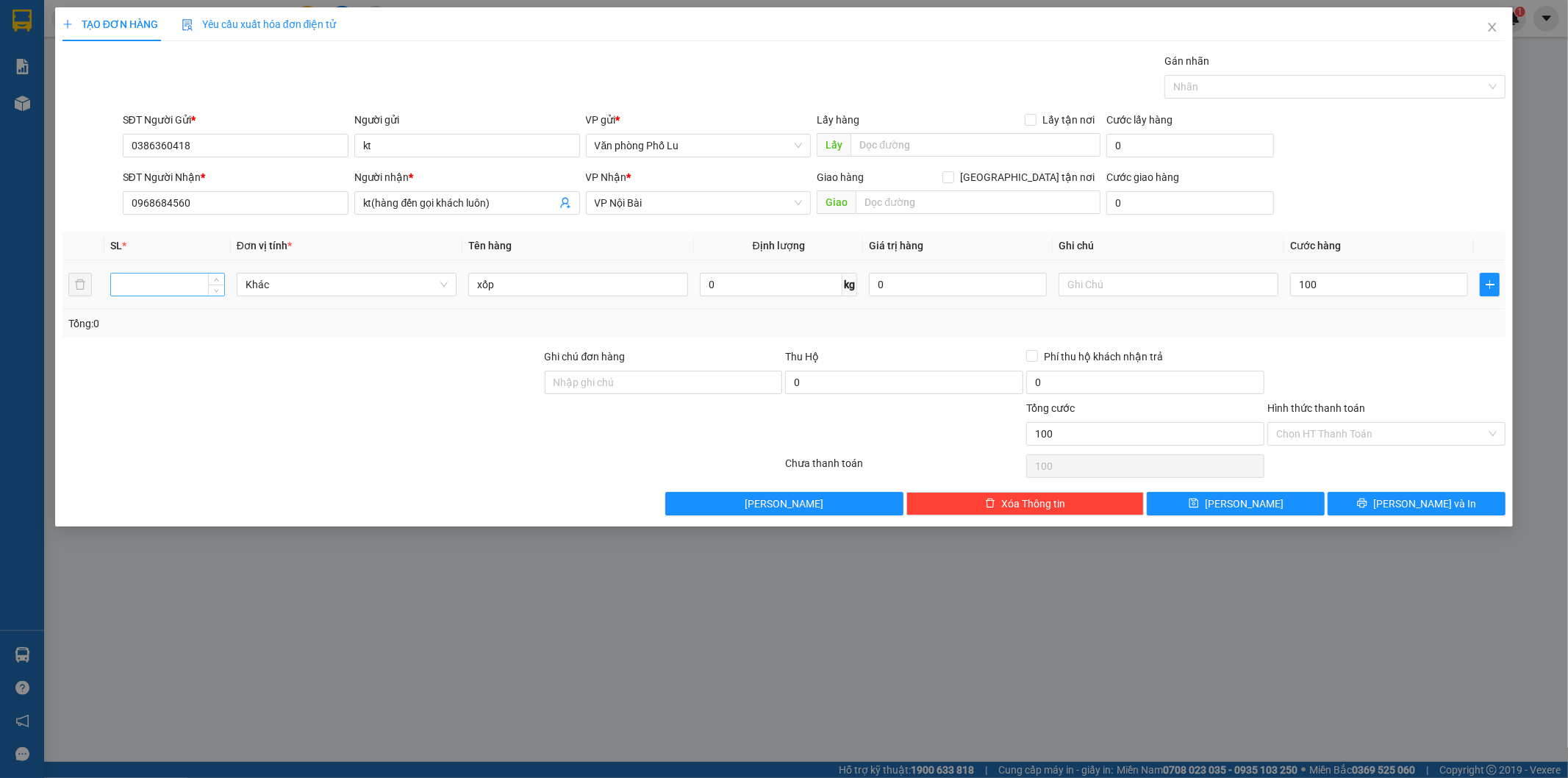
type input "100.000"
click at [174, 288] on input "number" at bounding box center [167, 285] width 113 height 22
type input "1"
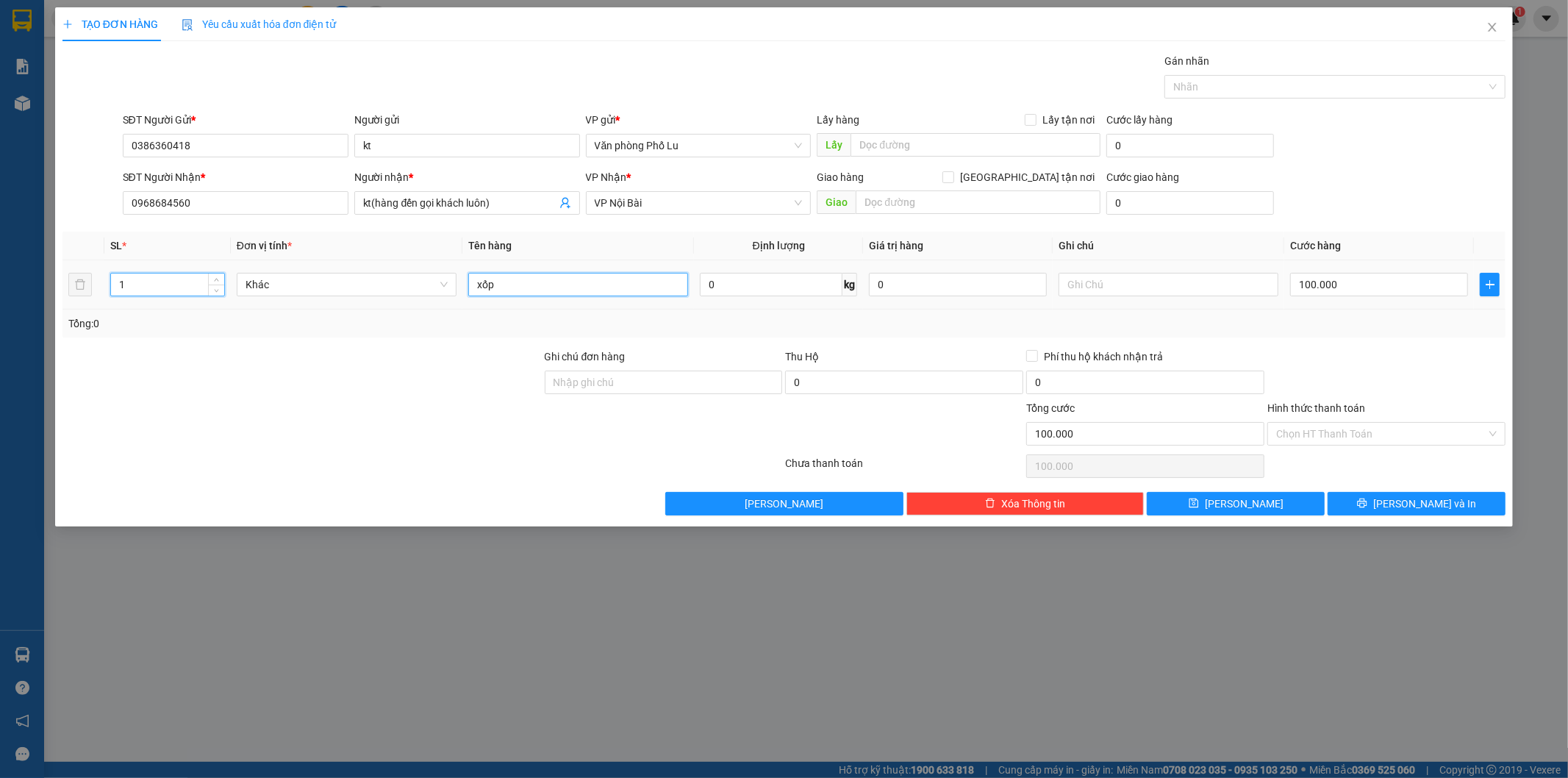
click at [542, 283] on input "xốp" at bounding box center [578, 285] width 220 height 24
type input "xốp cá"
click at [1366, 336] on div "Tổng: 1" at bounding box center [785, 324] width 1444 height 28
click at [1341, 433] on input "Hình thức thanh toán" at bounding box center [1381, 433] width 211 height 22
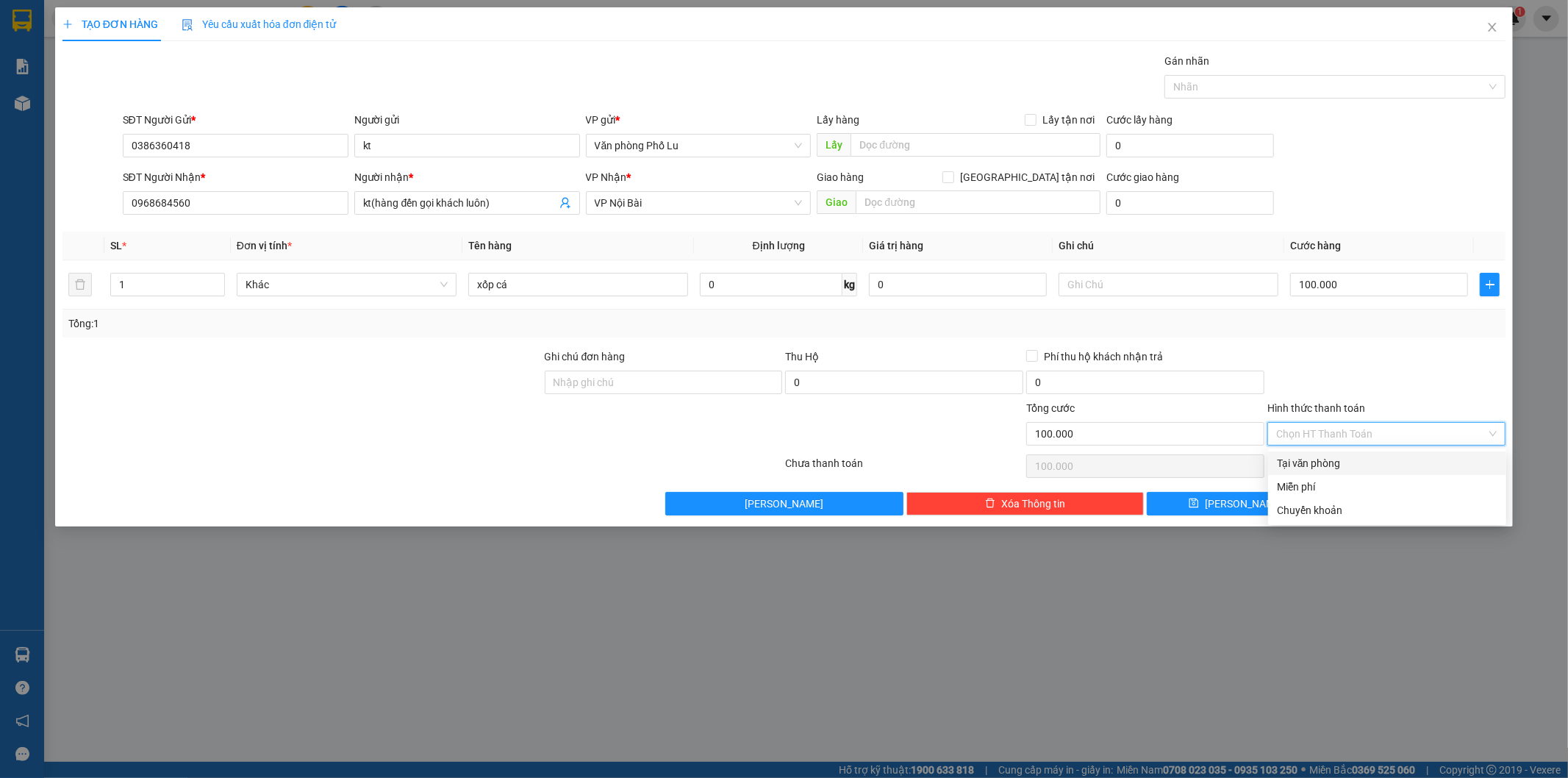
click at [1306, 458] on div "Tại văn phòng" at bounding box center [1387, 463] width 221 height 16
type input "0"
click at [1429, 502] on span "[PERSON_NAME] và In" at bounding box center [1424, 503] width 103 height 16
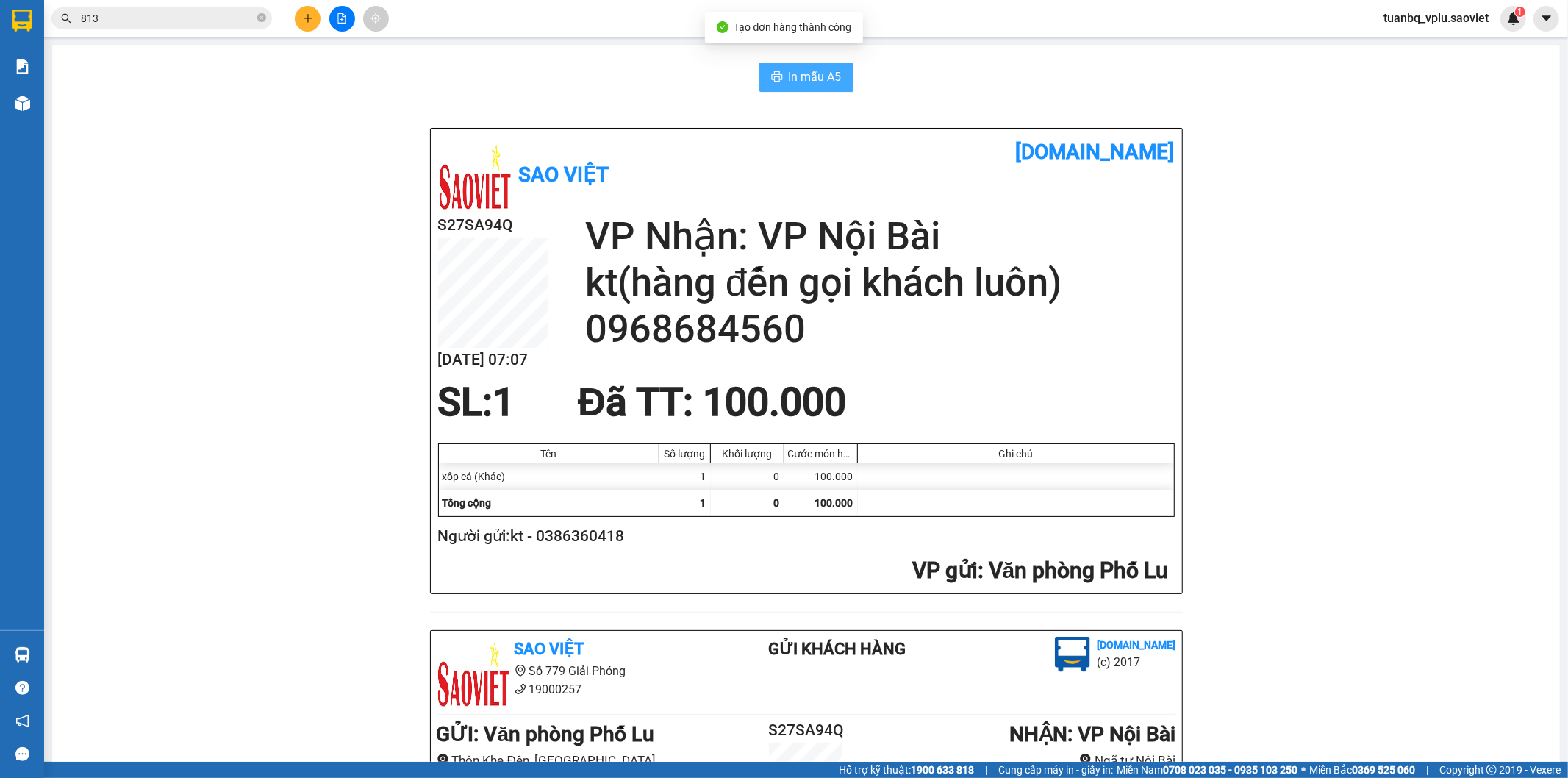
click at [812, 78] on span "In mẫu A5" at bounding box center [815, 77] width 53 height 18
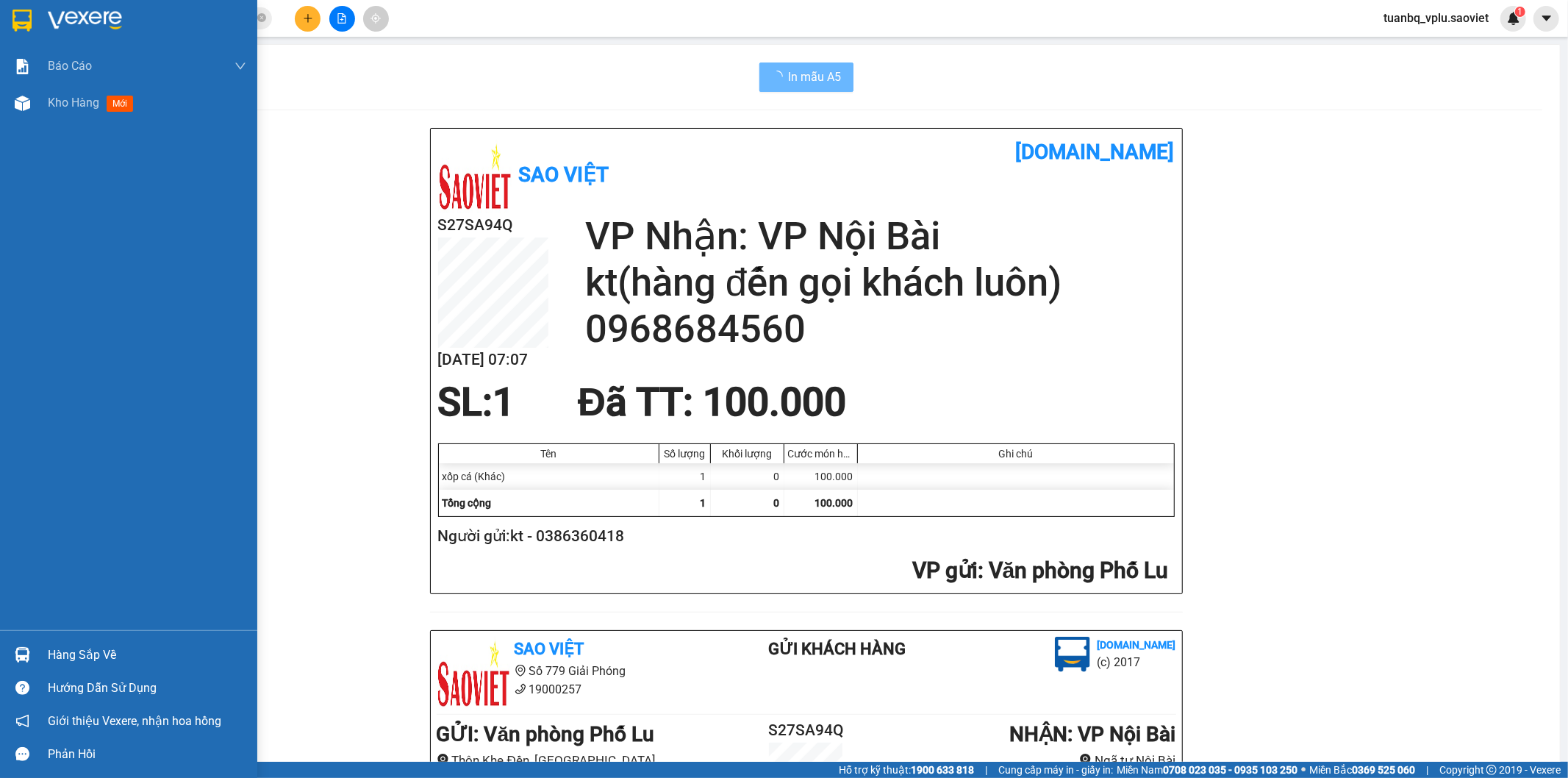
click at [87, 103] on span "Kho hàng" at bounding box center [74, 103] width 52 height 14
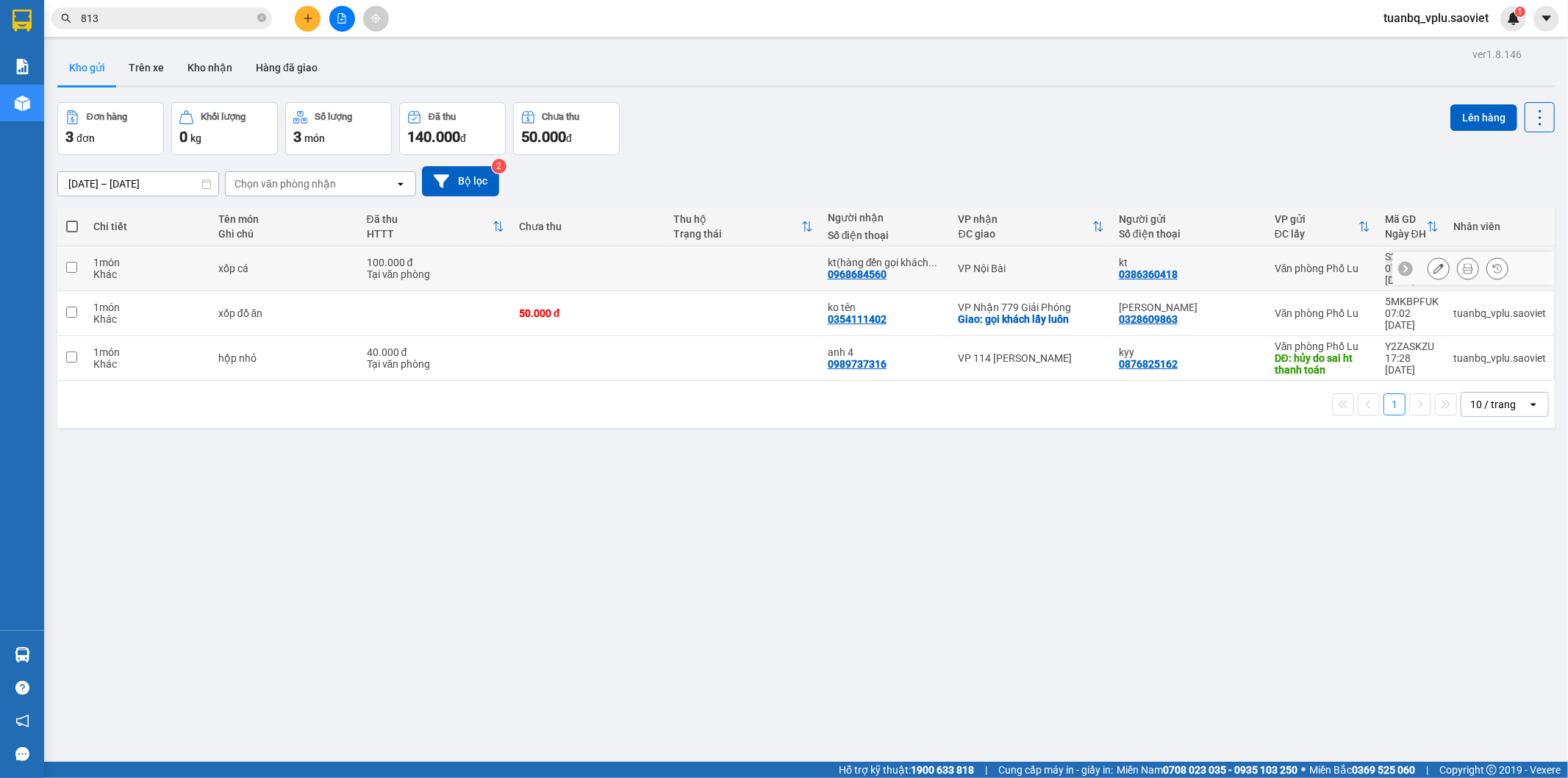
click at [1433, 264] on icon at bounding box center [1438, 269] width 10 height 10
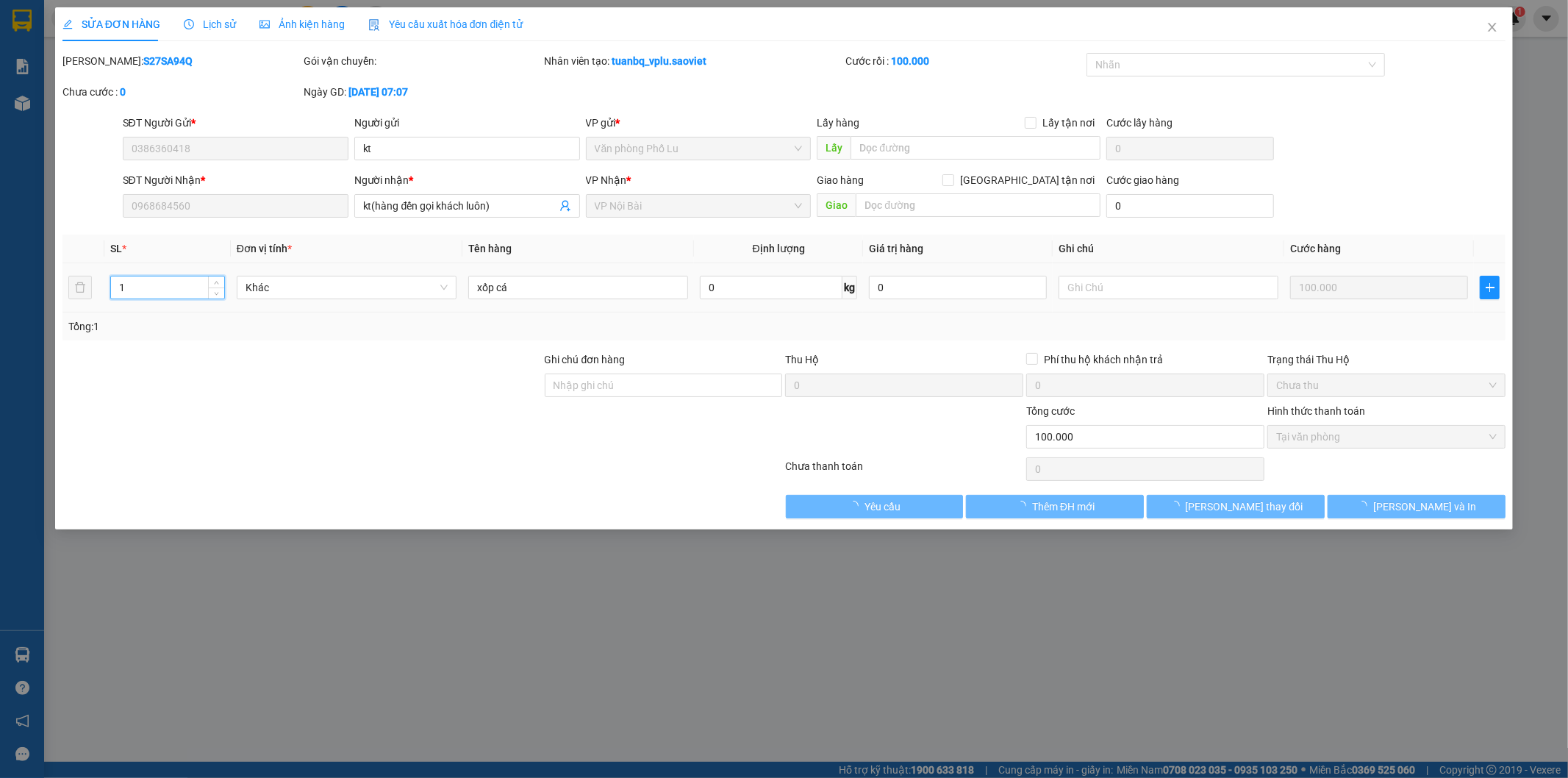
type input "0386360418"
type input "kt"
type input "0968684560"
type input "kt(hàng đến gọi khách luôn)"
type input "0"
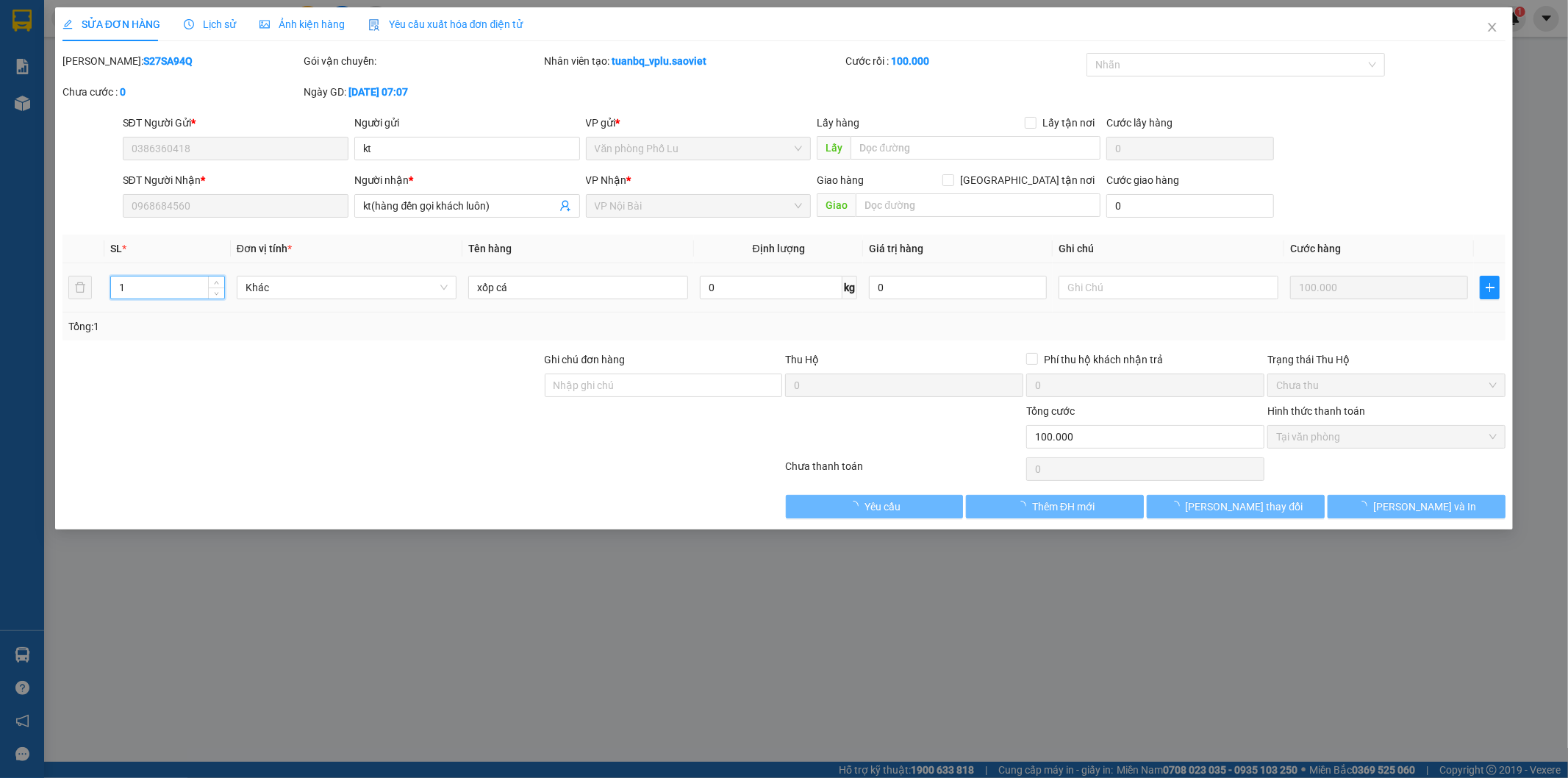
type input "100.000"
click at [144, 291] on input "1" at bounding box center [167, 288] width 113 height 22
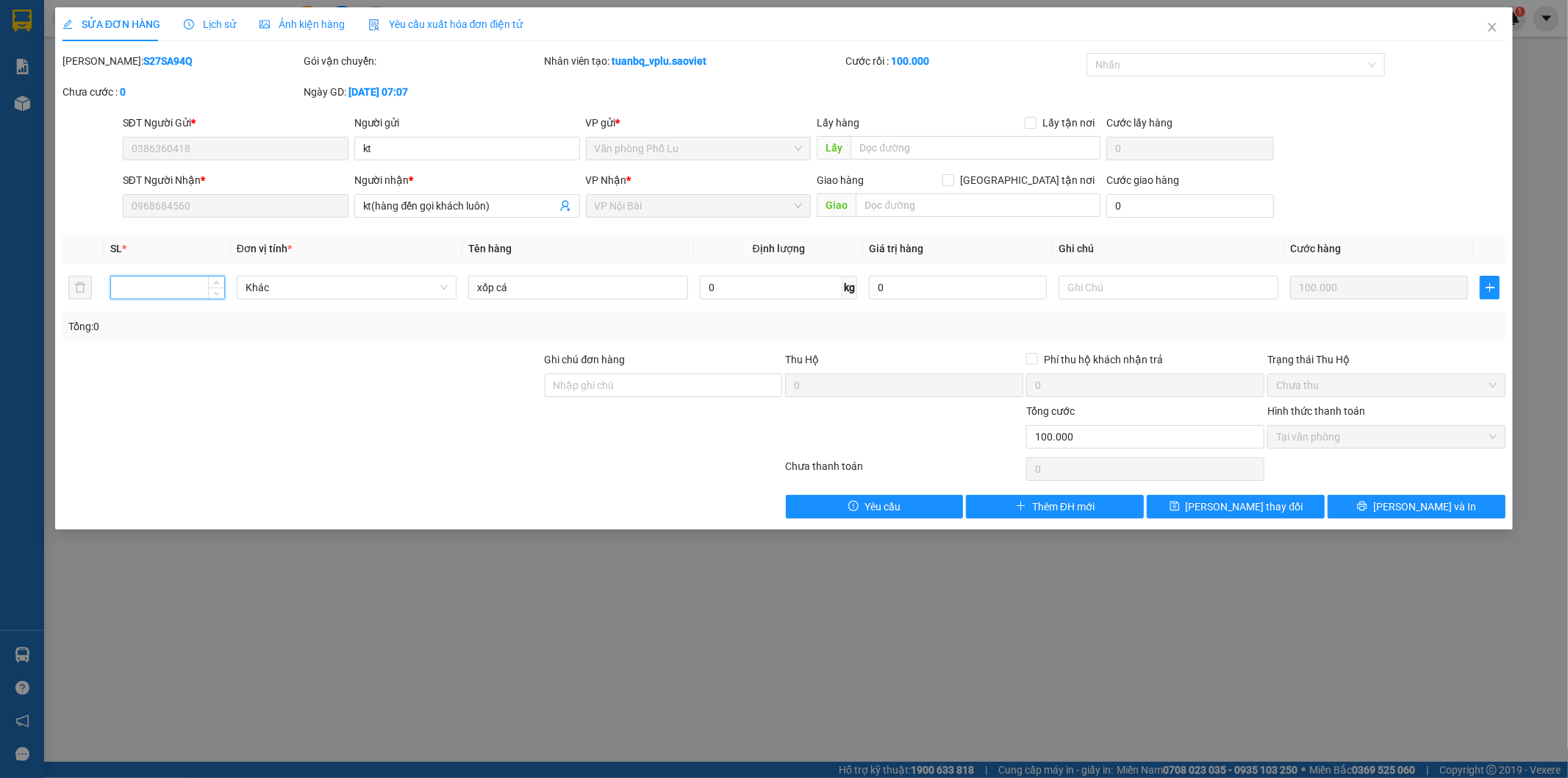
type input "1"
type input "2"
click at [1407, 512] on span "[PERSON_NAME] và In" at bounding box center [1424, 506] width 103 height 16
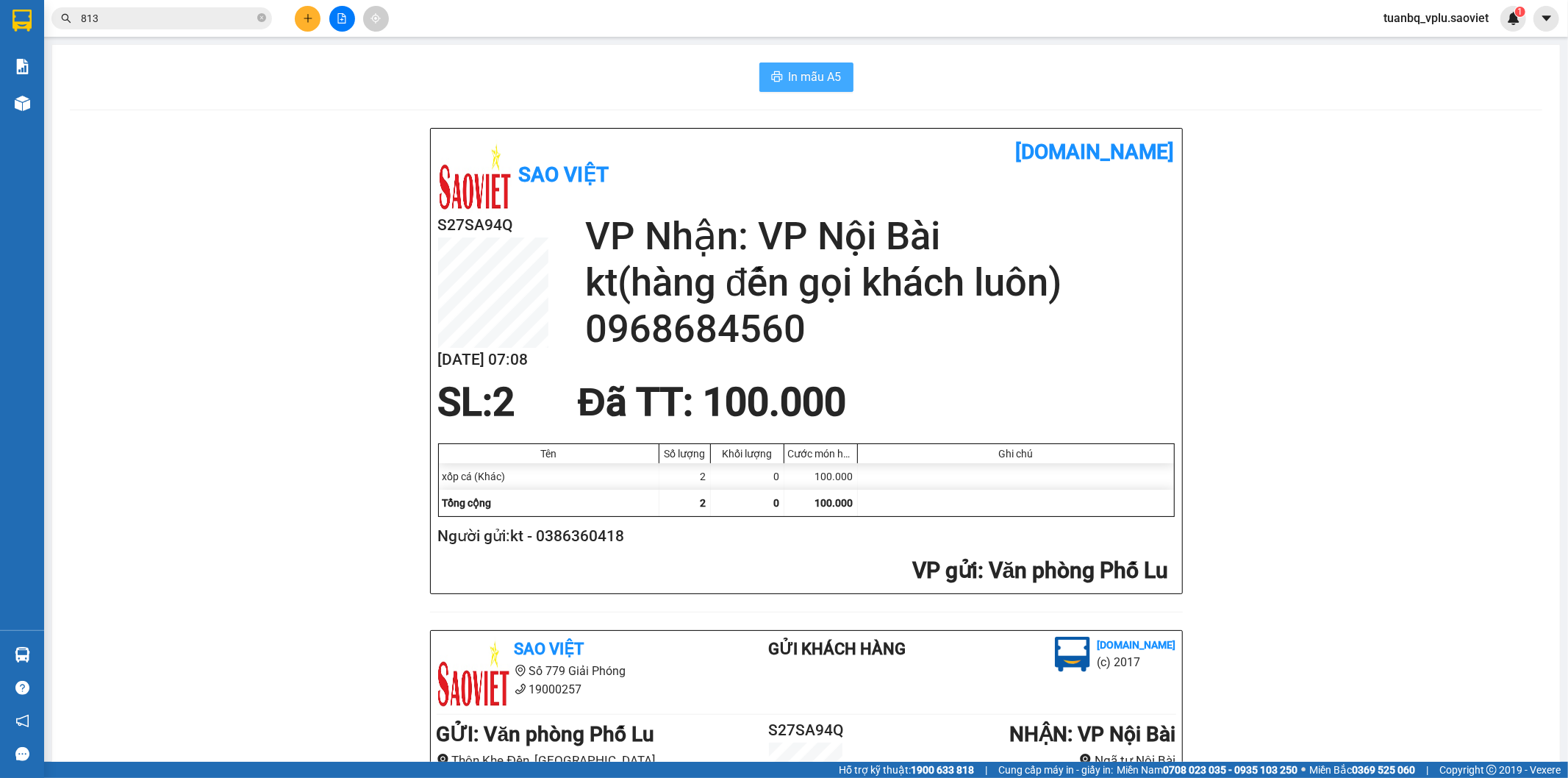
click at [816, 77] on span "In mẫu A5" at bounding box center [815, 77] width 53 height 18
click at [131, 16] on input "813" at bounding box center [168, 18] width 174 height 16
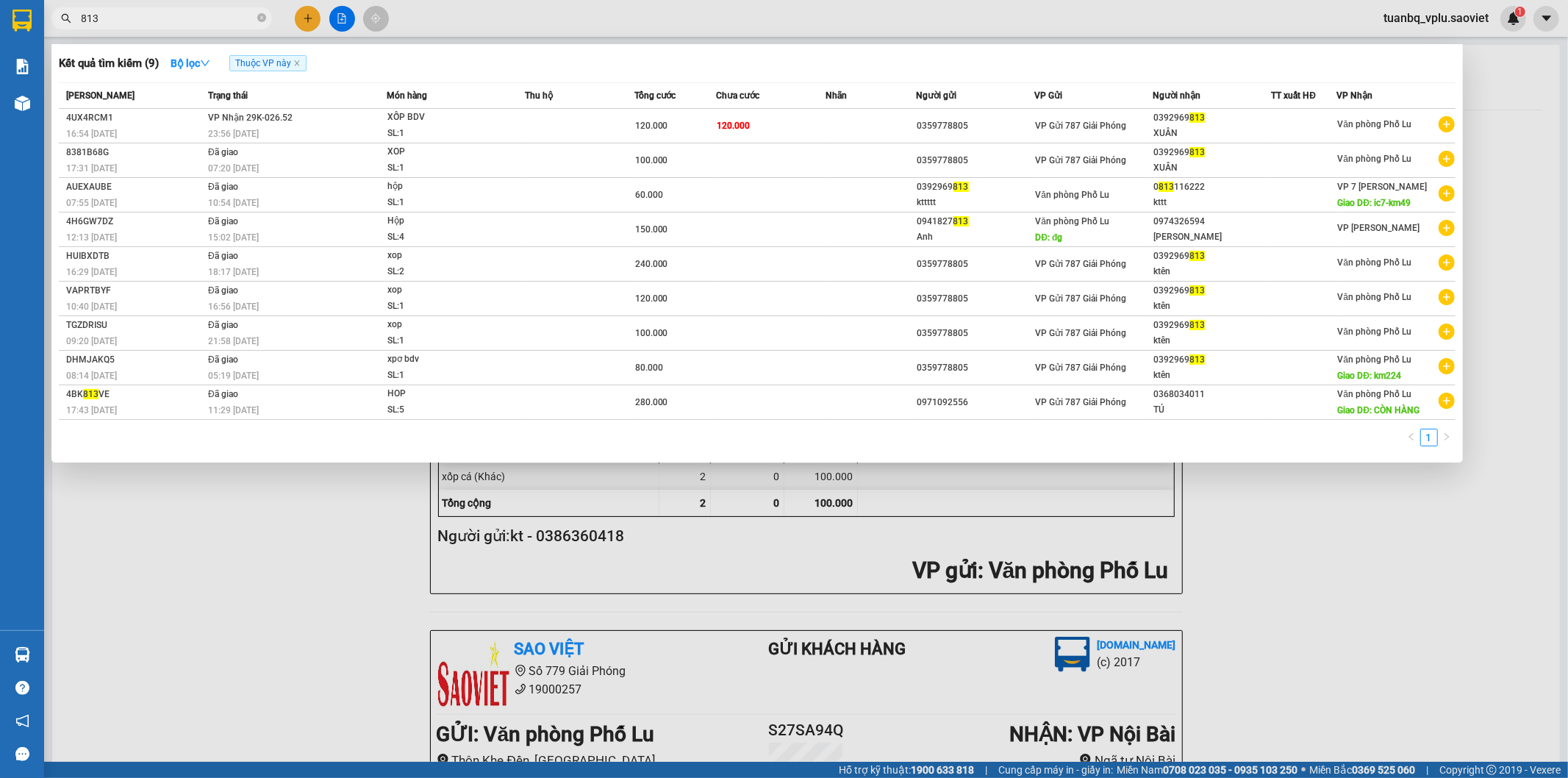
click at [131, 16] on input "813" at bounding box center [168, 18] width 174 height 16
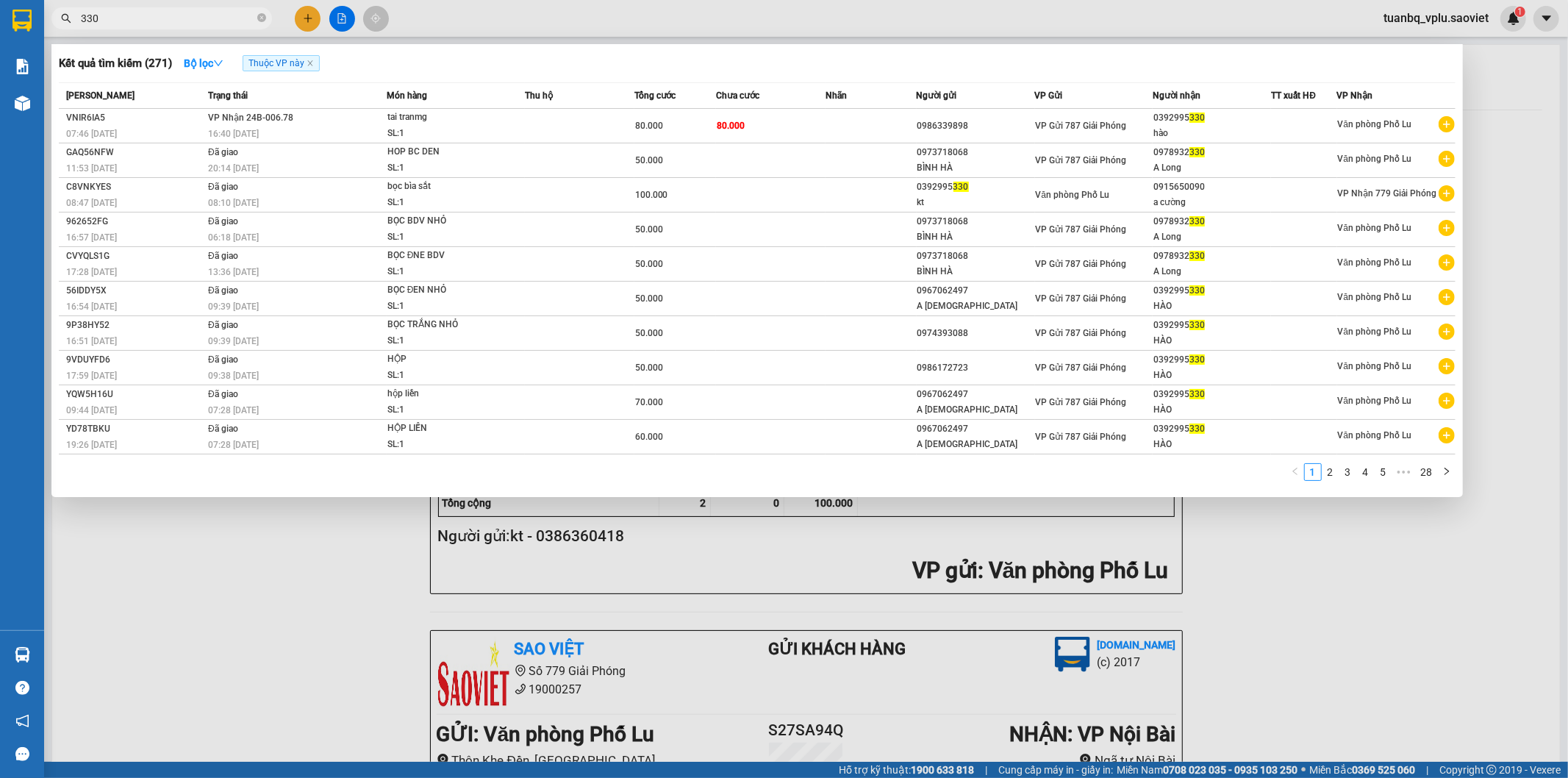
click at [138, 17] on input "330" at bounding box center [168, 18] width 174 height 16
type input "330"
click at [544, 134] on td at bounding box center [580, 126] width 110 height 35
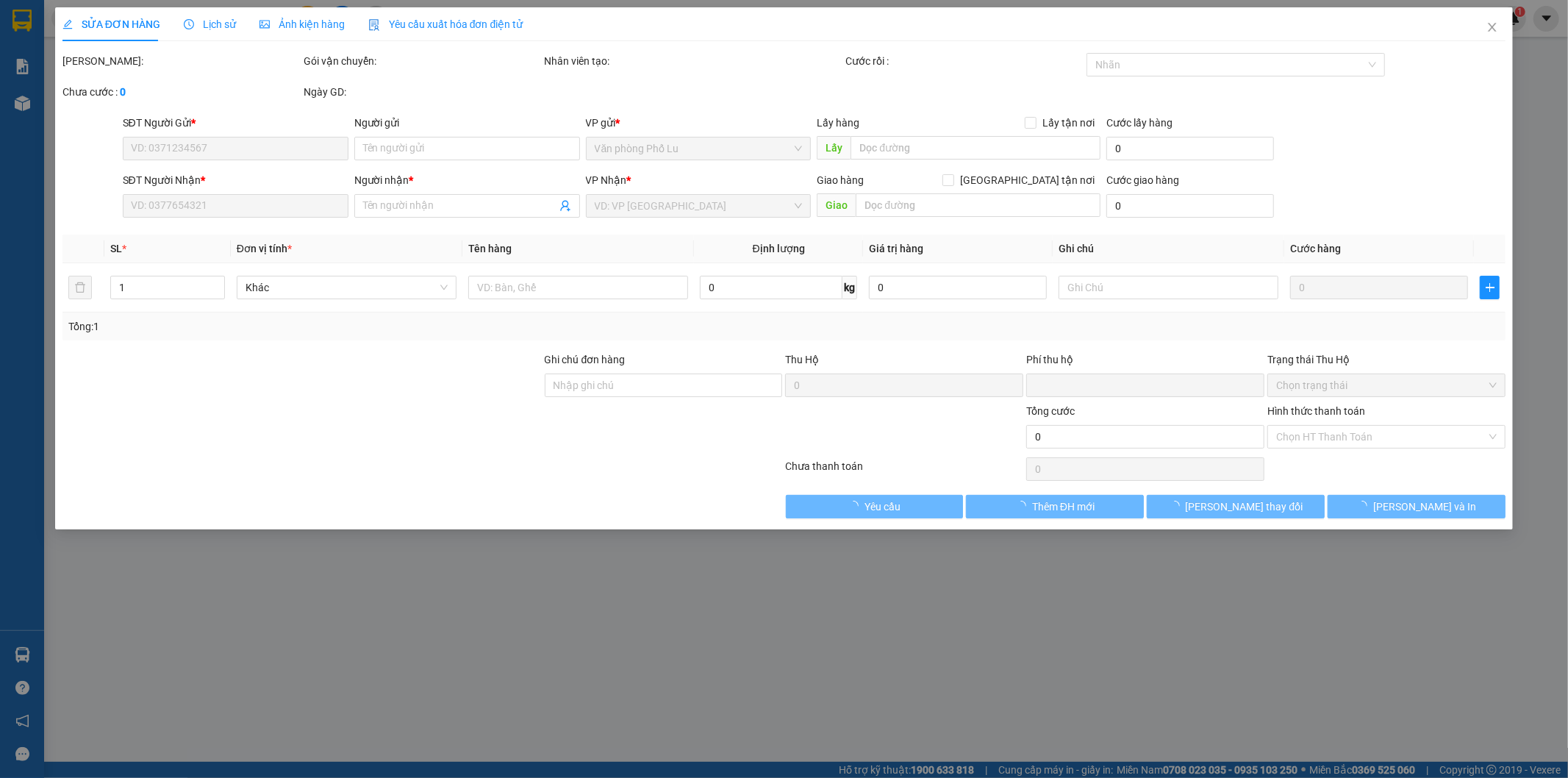
type input "0986339898"
type input "0392995330"
type input "hào"
type input "0"
type input "80.000"
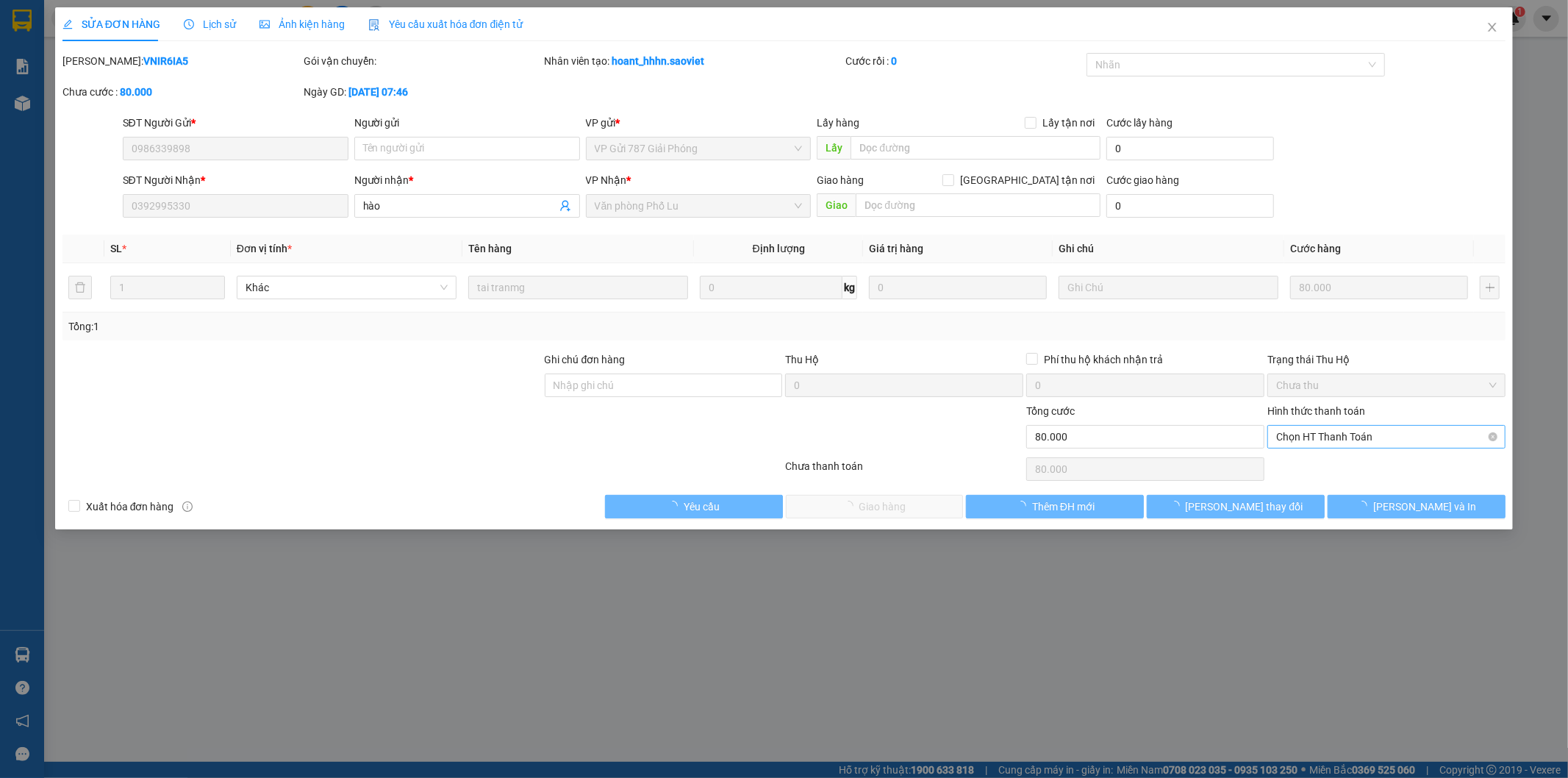
click at [1357, 439] on span "Chọn HT Thanh Toán" at bounding box center [1386, 436] width 221 height 22
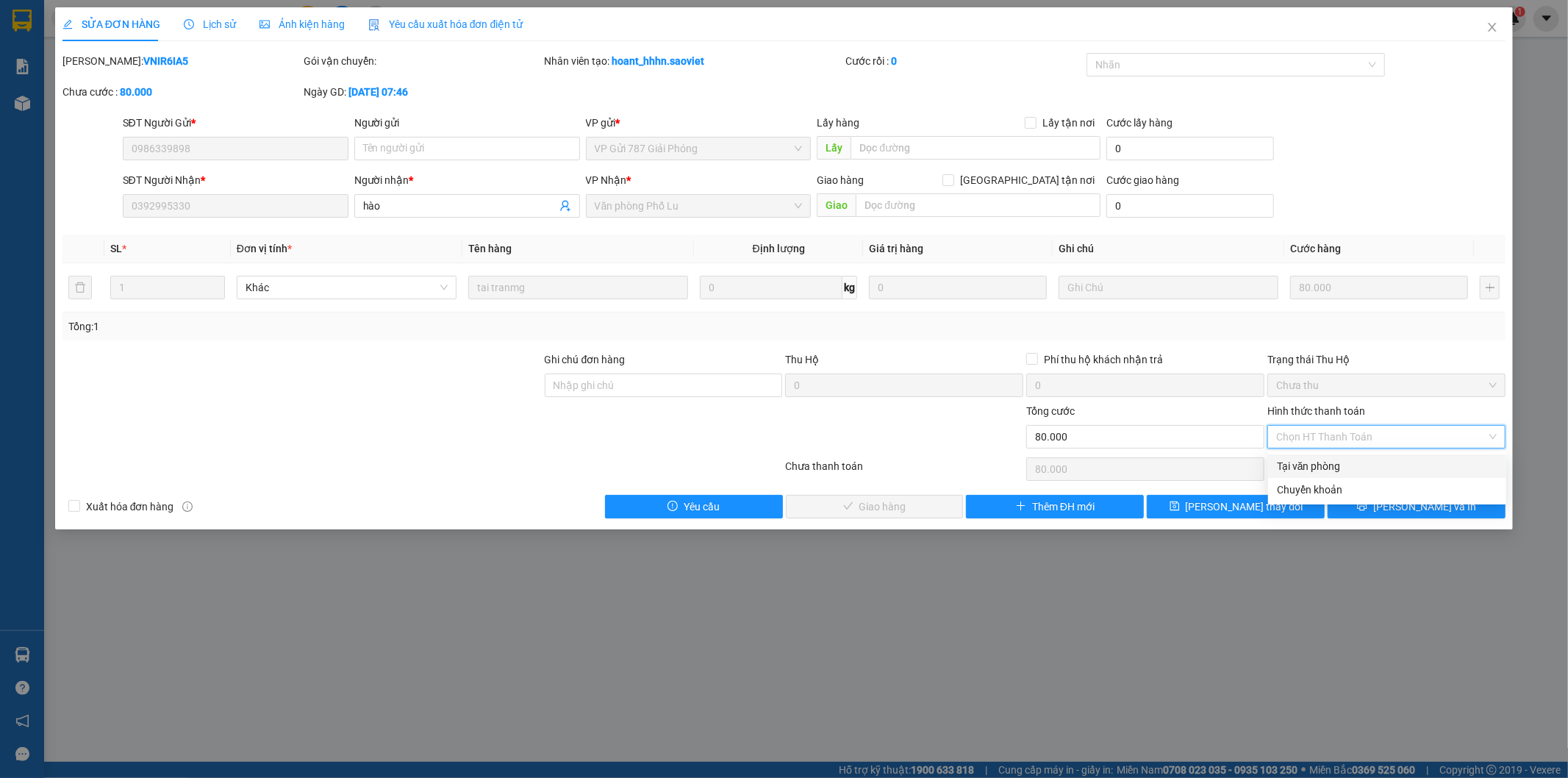
click at [1338, 460] on div "Tại văn phòng" at bounding box center [1387, 466] width 221 height 16
type input "0"
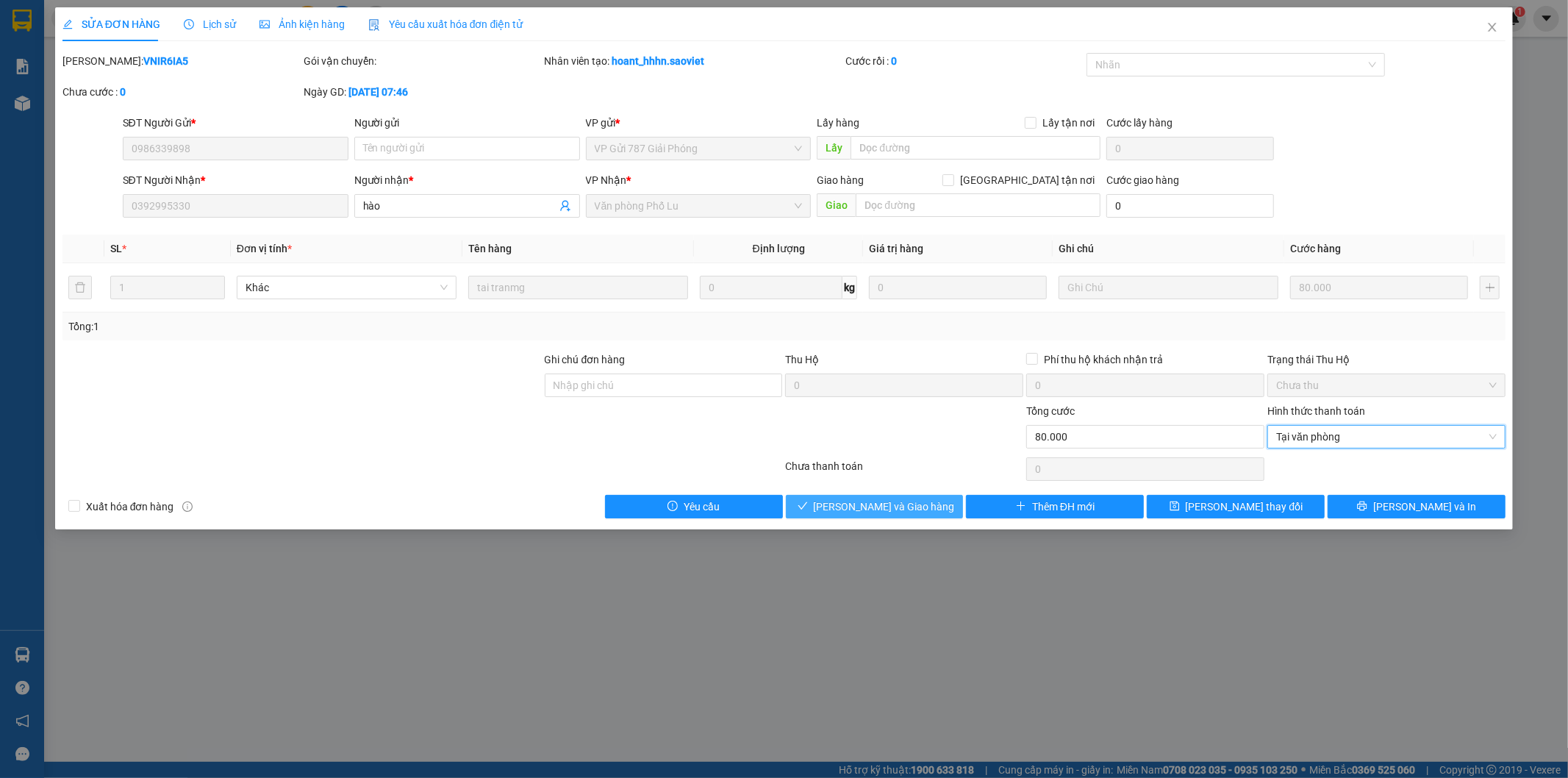
click at [901, 505] on span "[PERSON_NAME] và Giao hàng" at bounding box center [884, 506] width 141 height 16
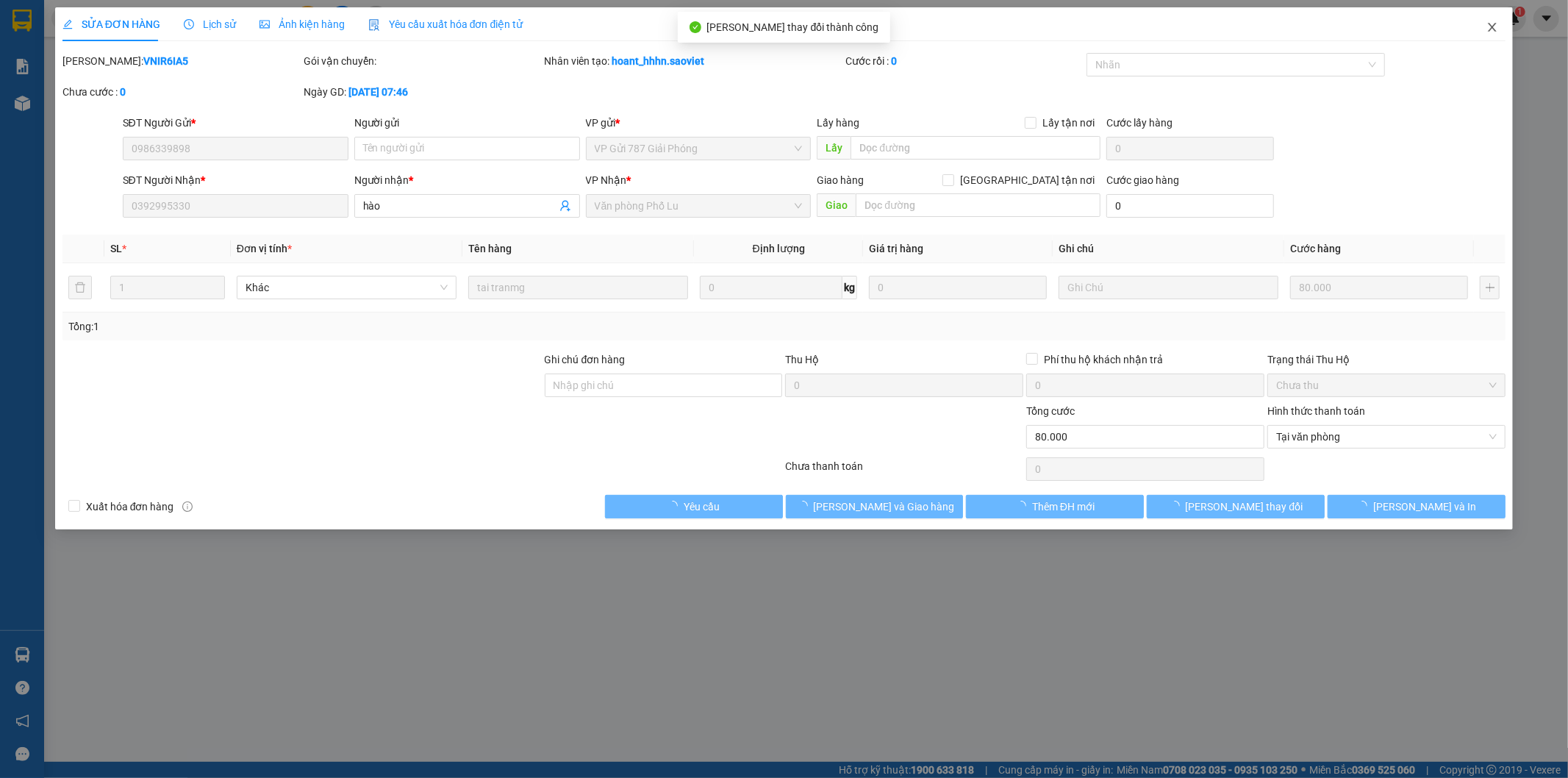
click at [1491, 24] on icon "close" at bounding box center [1492, 27] width 12 height 12
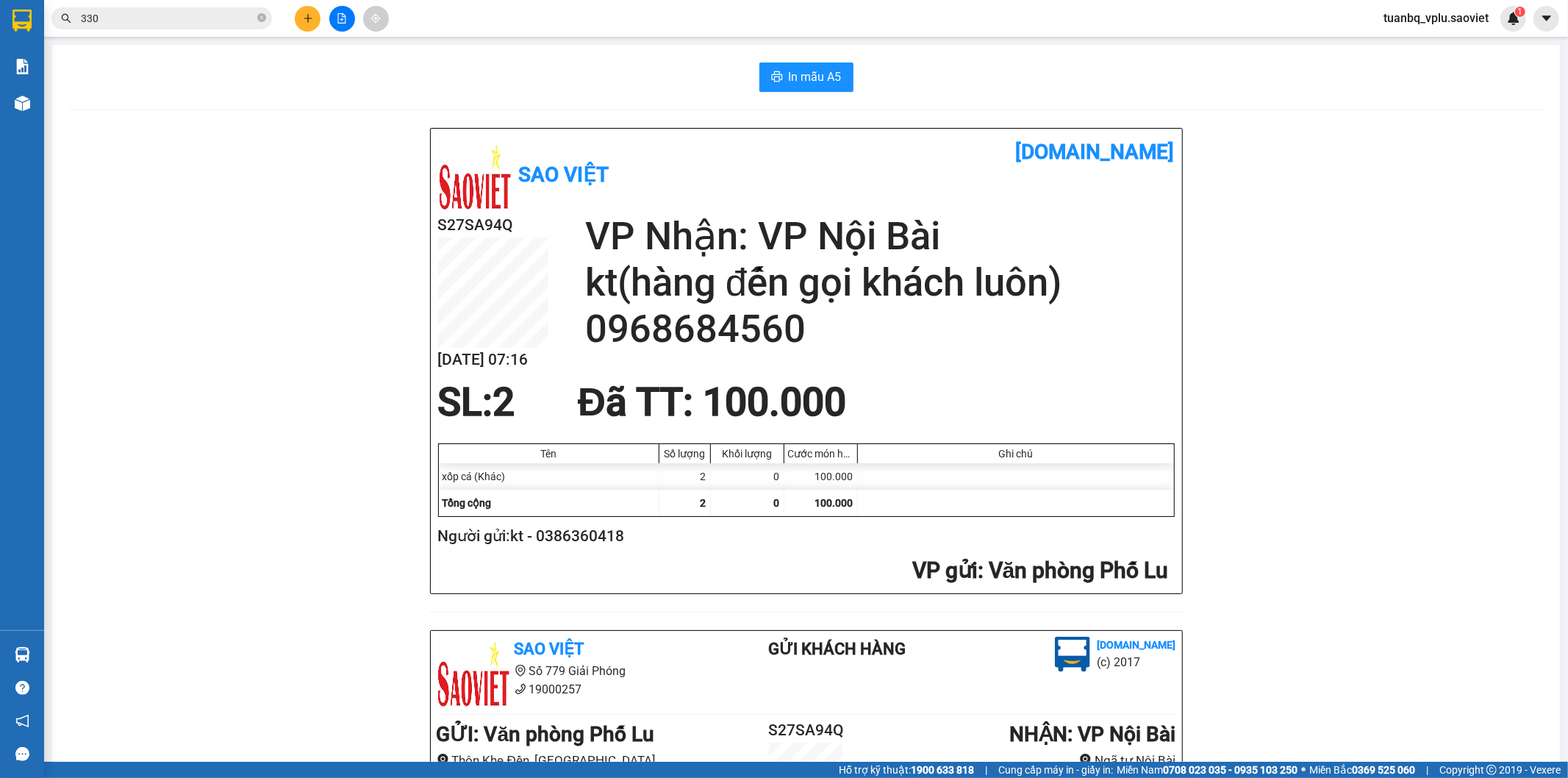
click at [211, 22] on input "330" at bounding box center [168, 18] width 174 height 16
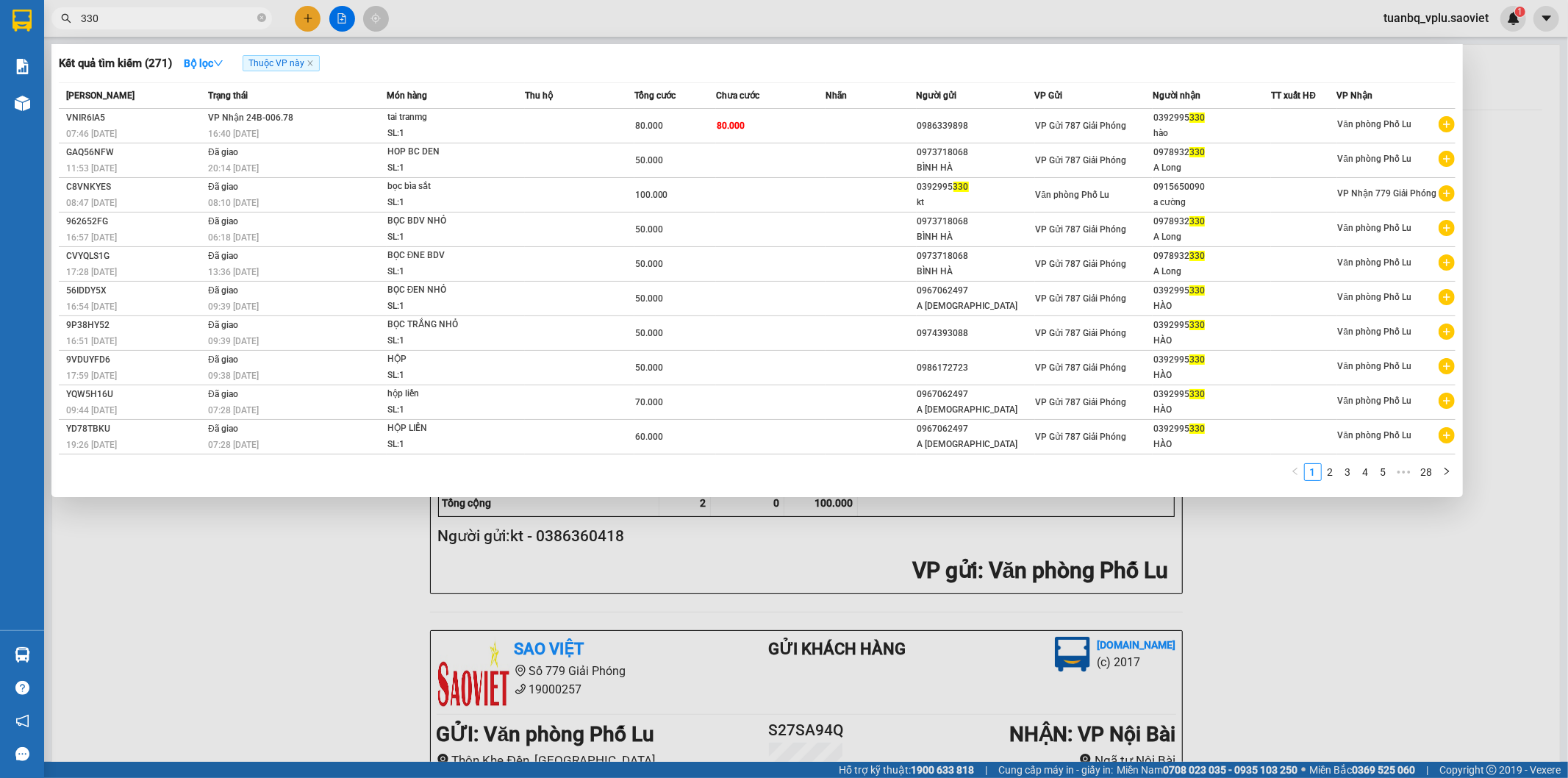
click at [211, 22] on input "330" at bounding box center [168, 18] width 174 height 16
click at [214, 22] on input "330" at bounding box center [168, 18] width 174 height 16
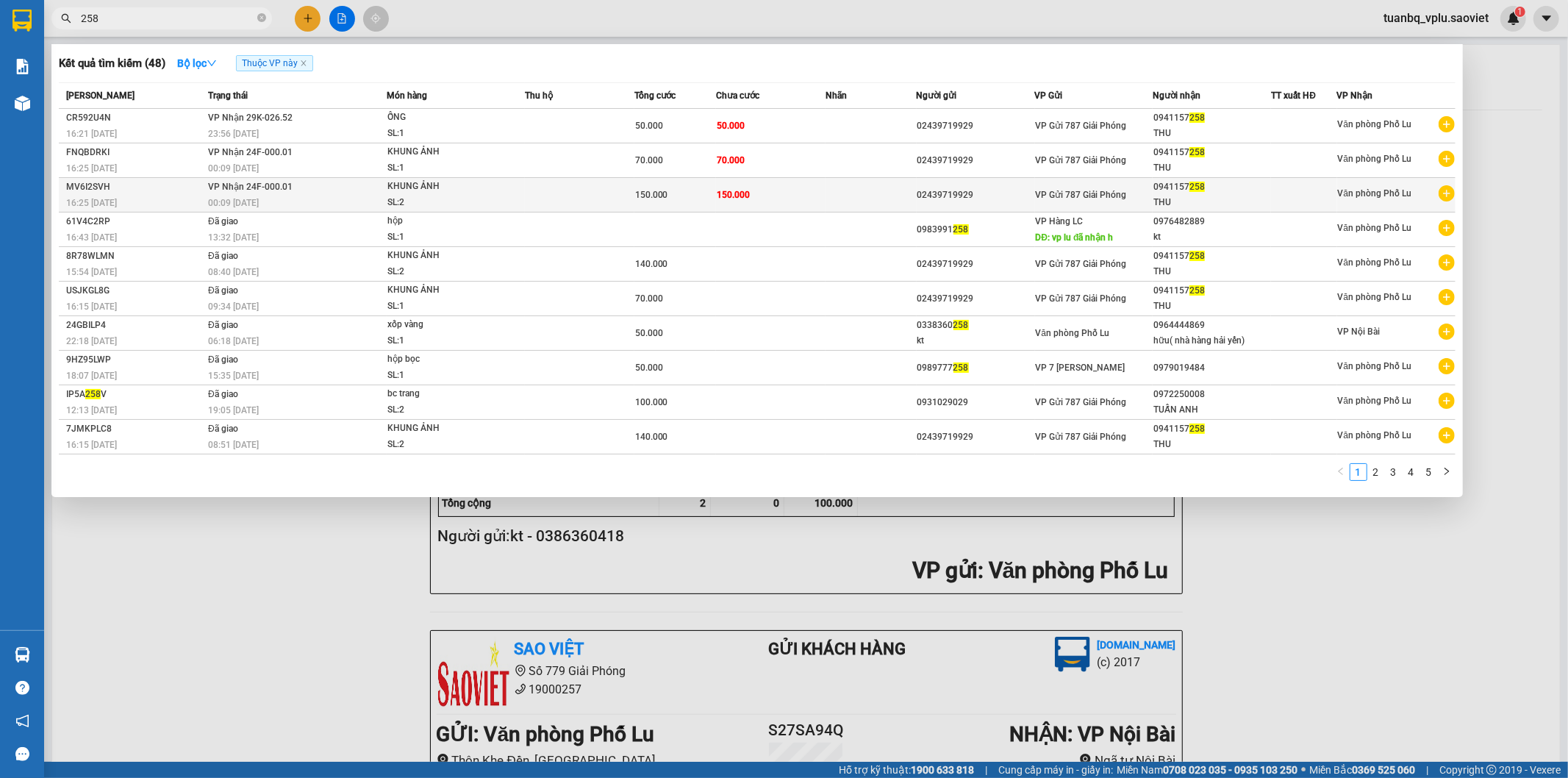
type input "258"
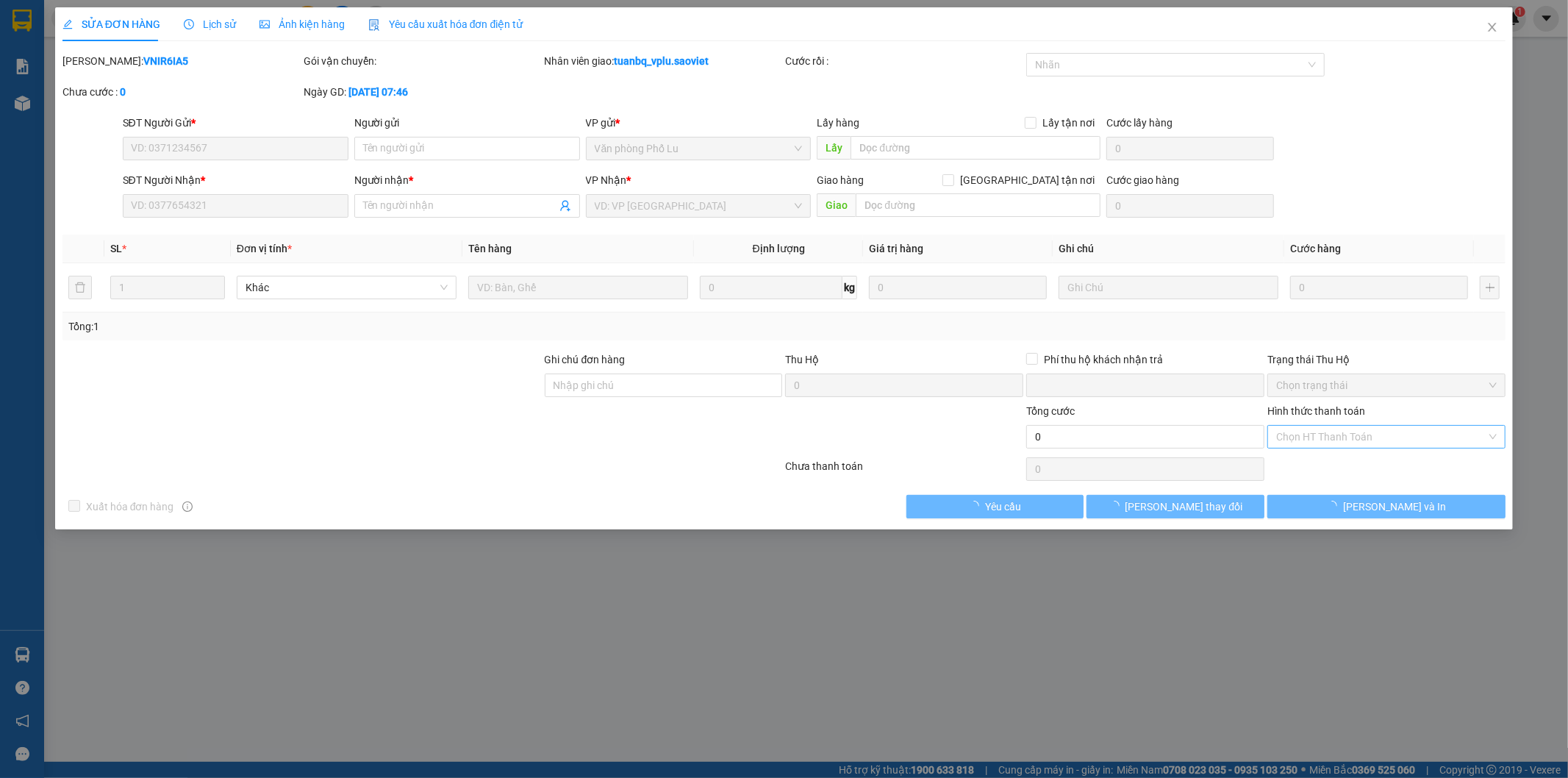
type input "02439719929"
type input "0941157258"
type input "THU"
type input "0"
type input "150.000"
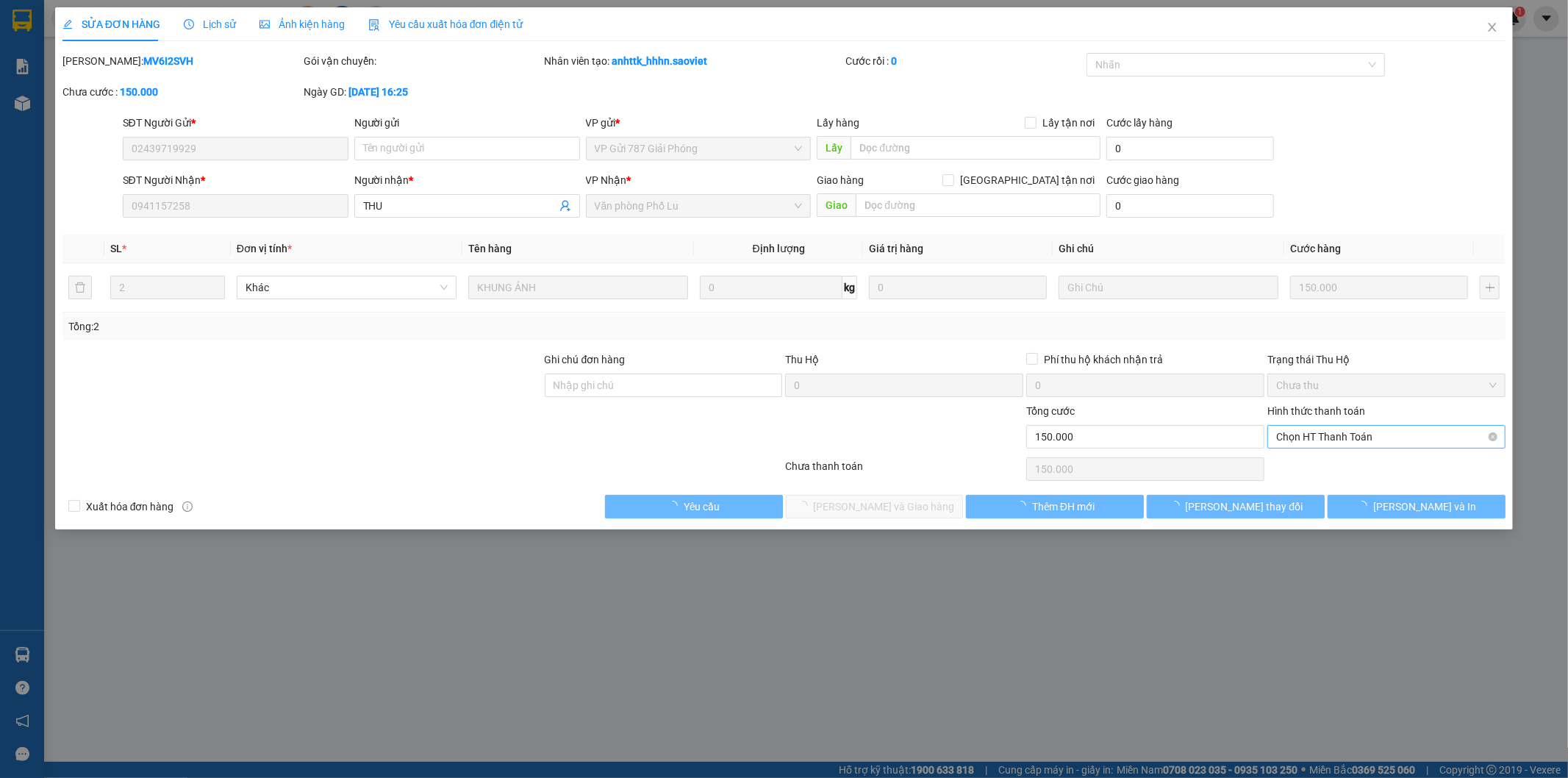
click at [1336, 436] on span "Chọn HT Thanh Toán" at bounding box center [1386, 436] width 221 height 22
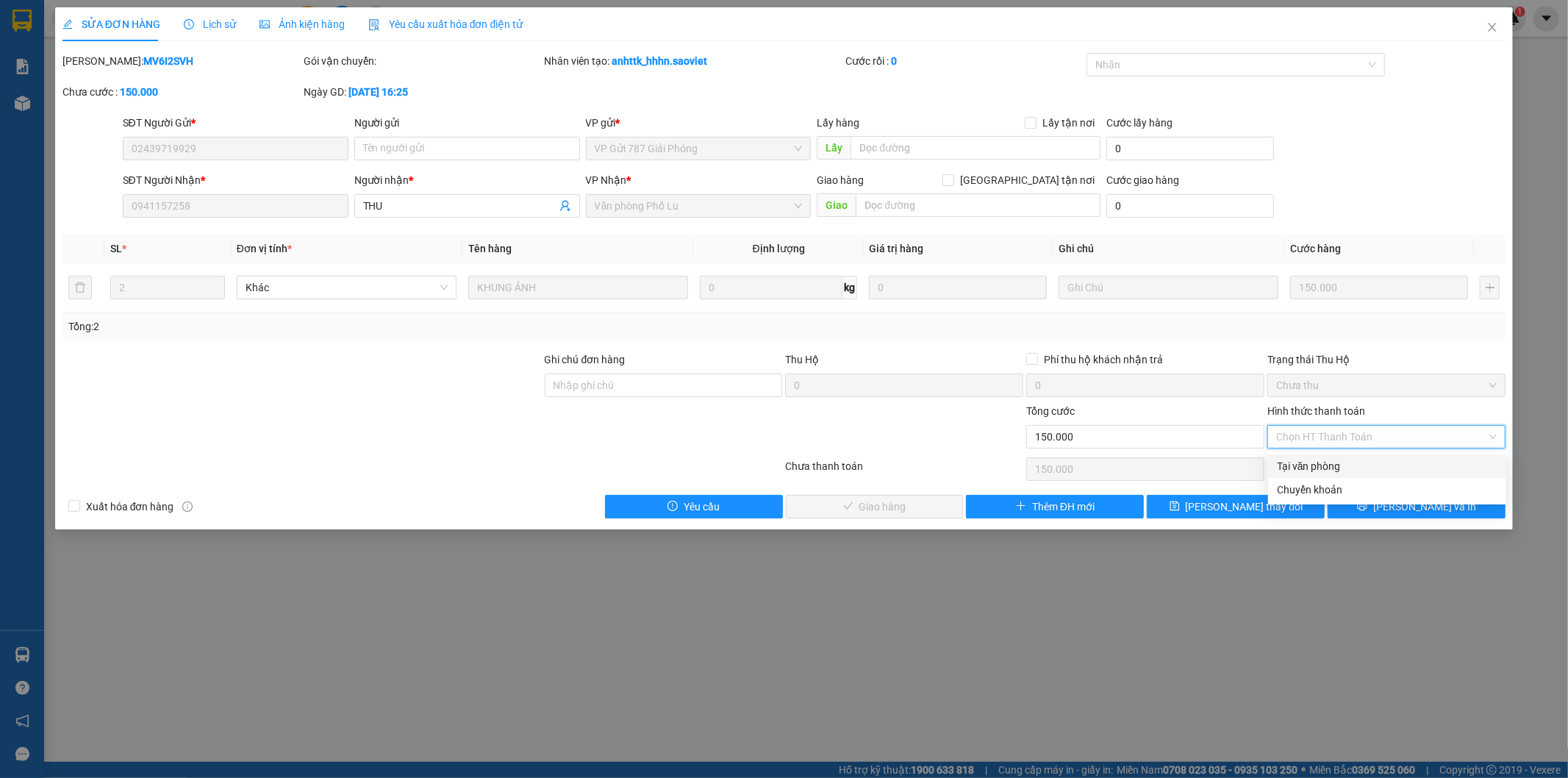
click at [1317, 460] on div "Tại văn phòng" at bounding box center [1387, 466] width 221 height 16
type input "0"
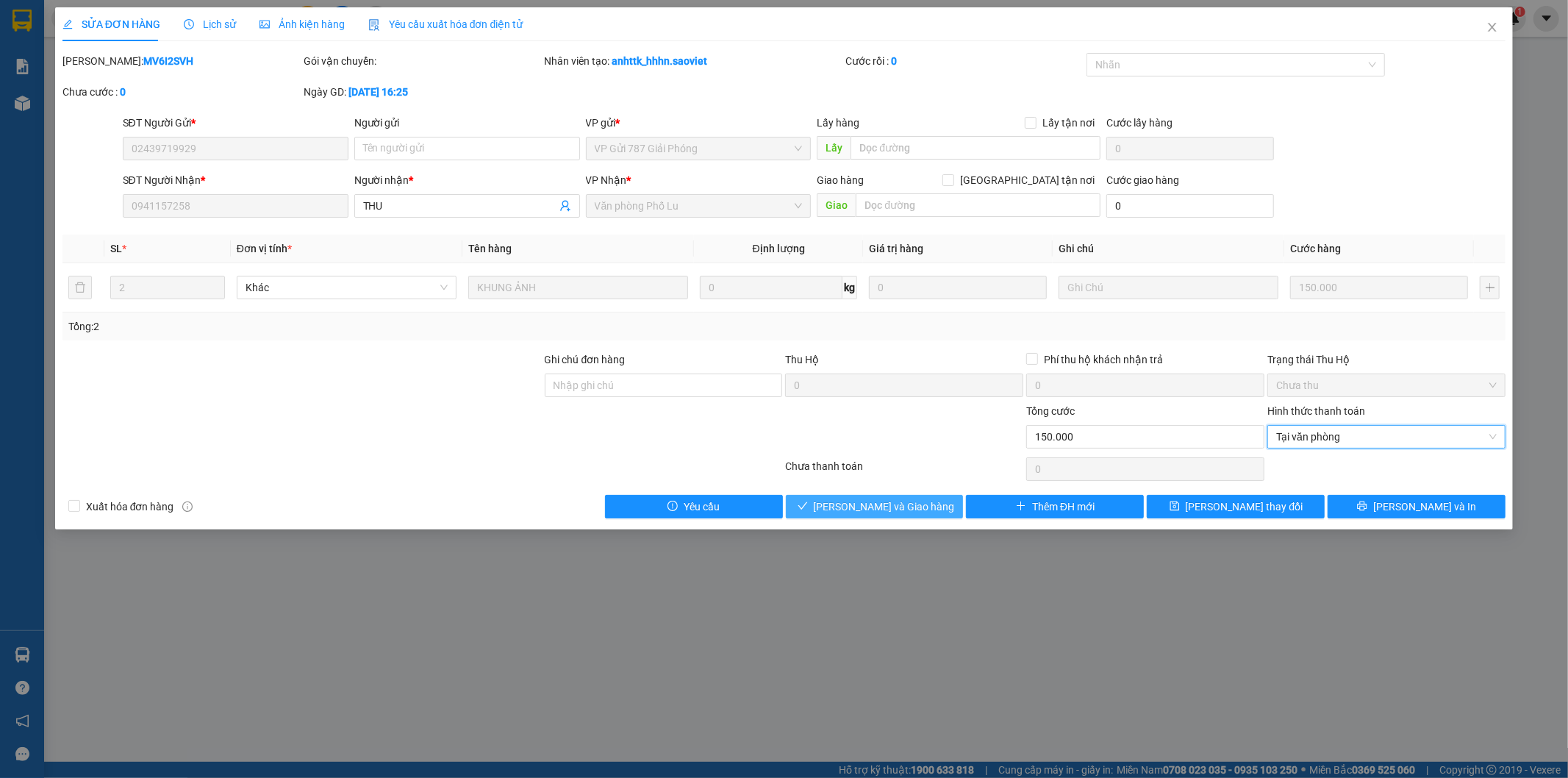
click at [890, 517] on button "[PERSON_NAME] và Giao hàng" at bounding box center [875, 506] width 178 height 24
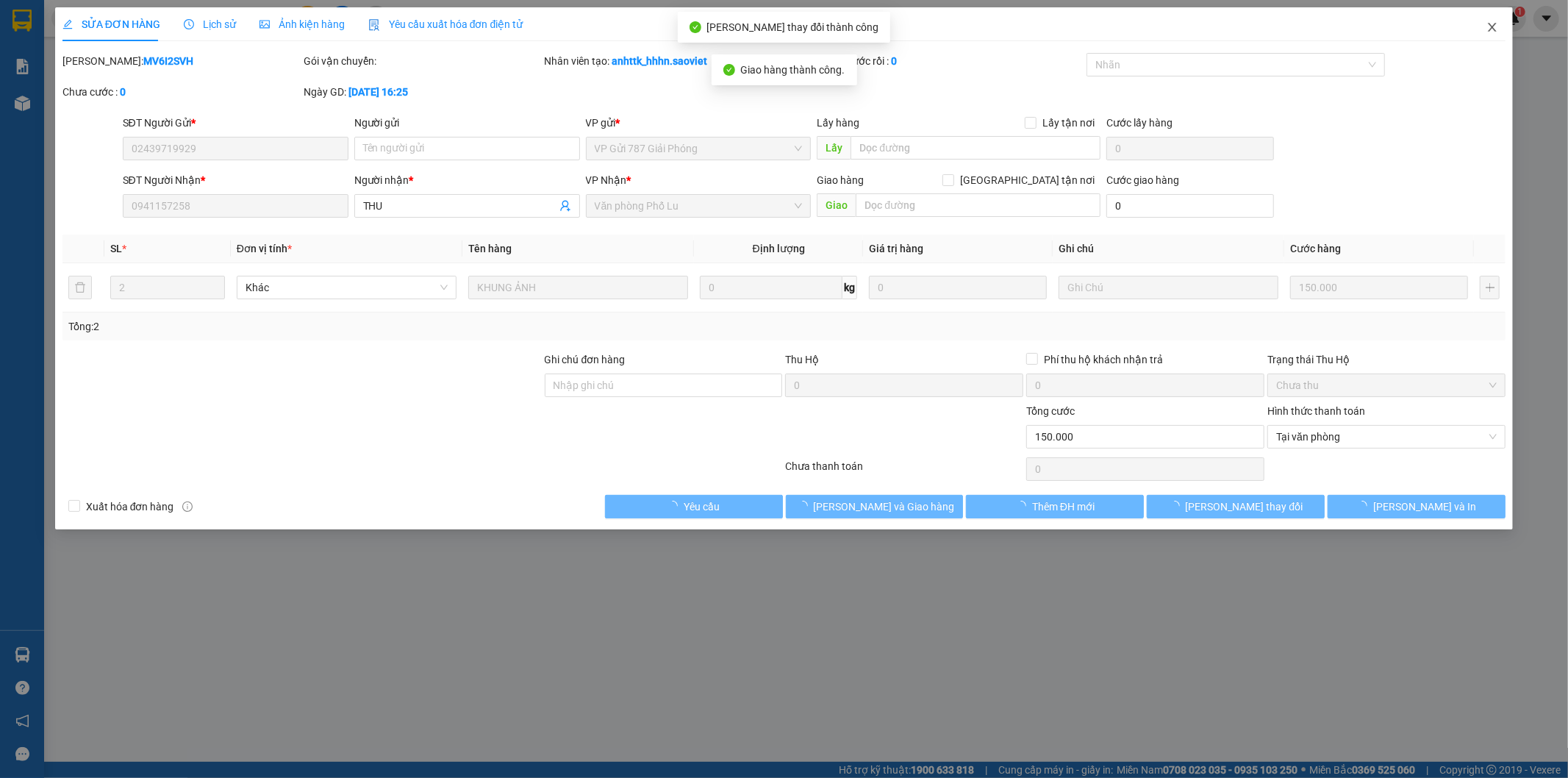
click at [1495, 25] on icon "close" at bounding box center [1493, 27] width 8 height 9
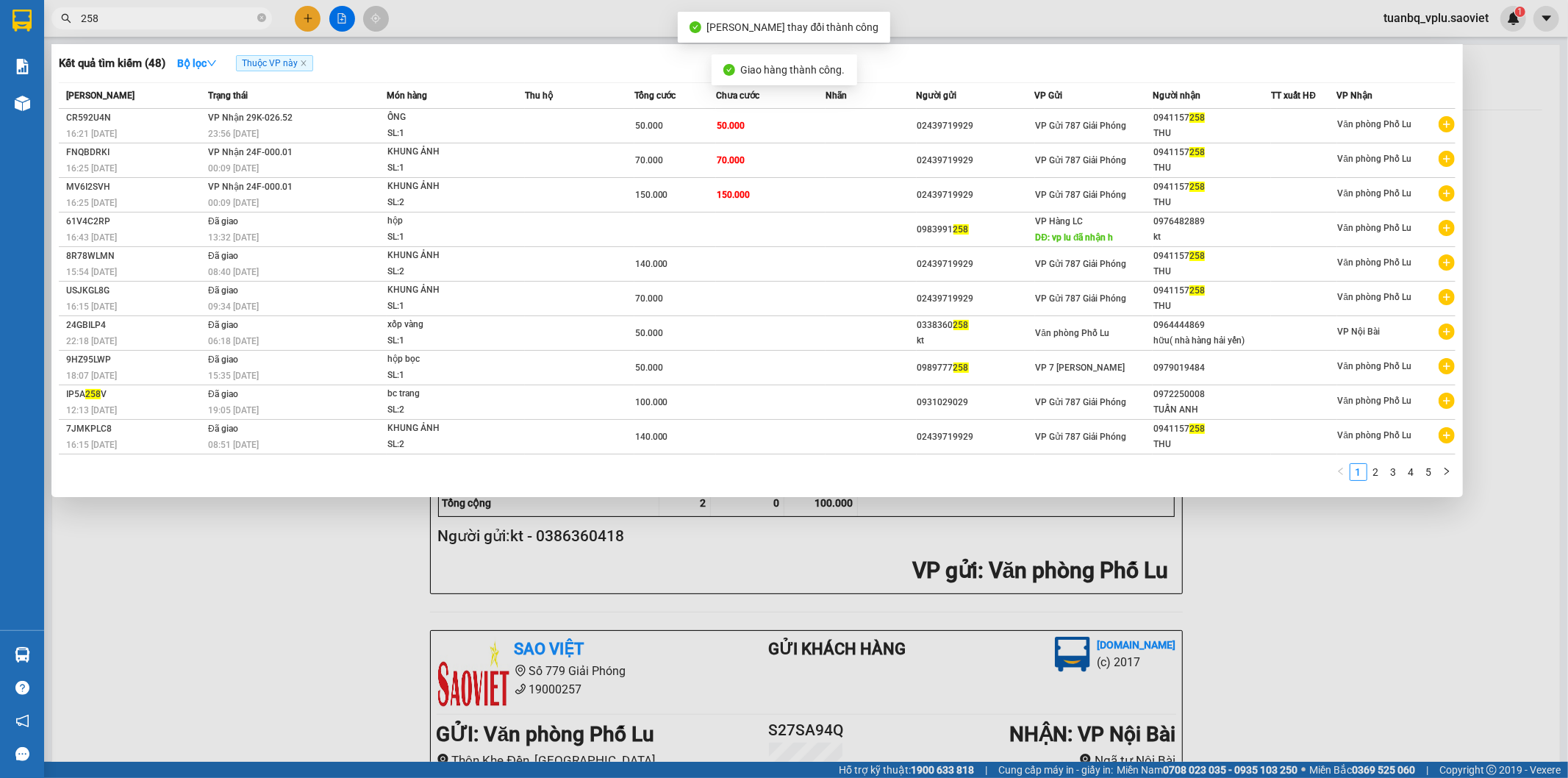
click at [192, 18] on input "258" at bounding box center [168, 18] width 174 height 16
click at [804, 168] on td "70.000" at bounding box center [771, 161] width 110 height 35
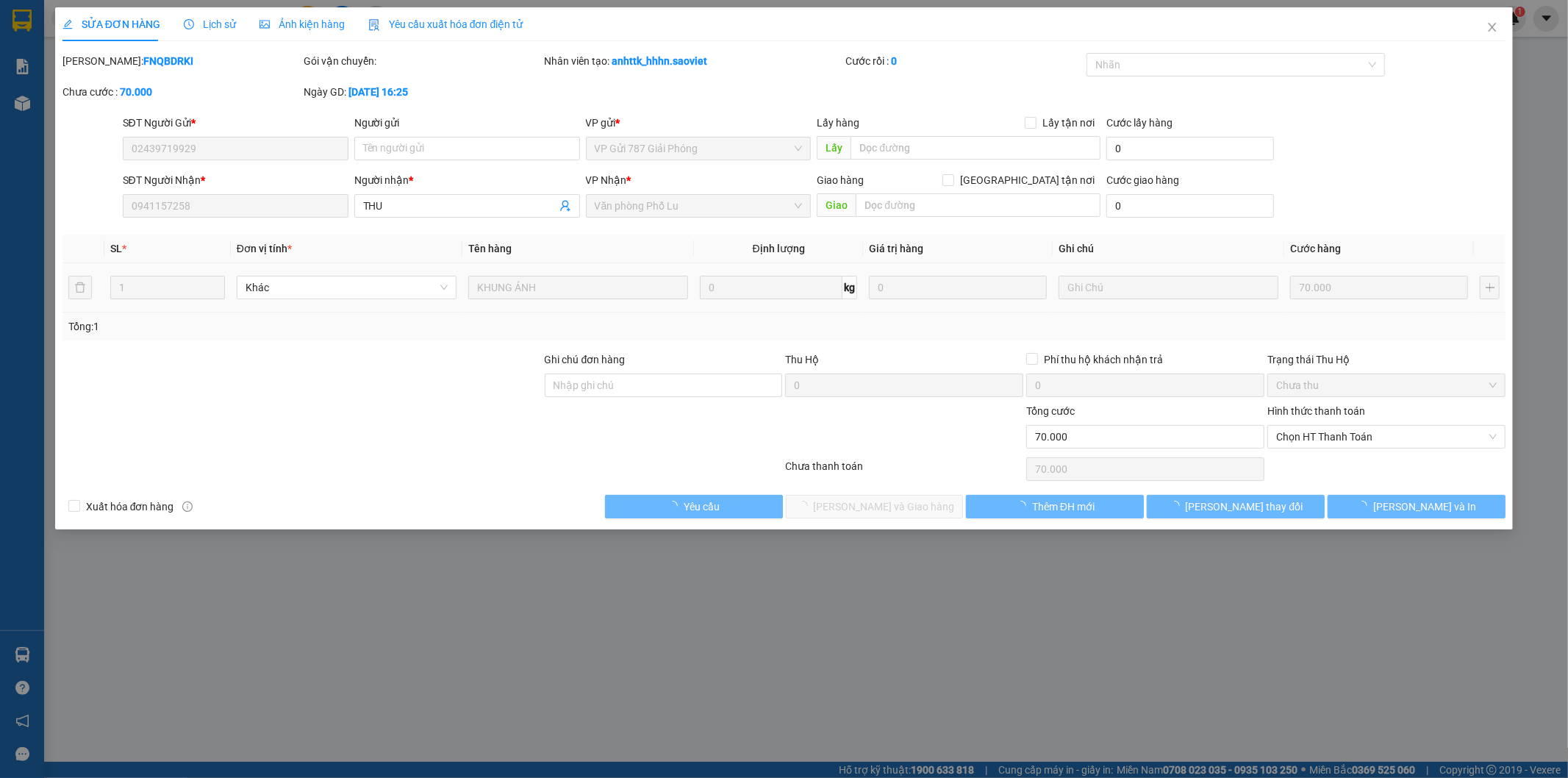
type input "02439719929"
type input "0941157258"
type input "THU"
type input "0"
type input "70.000"
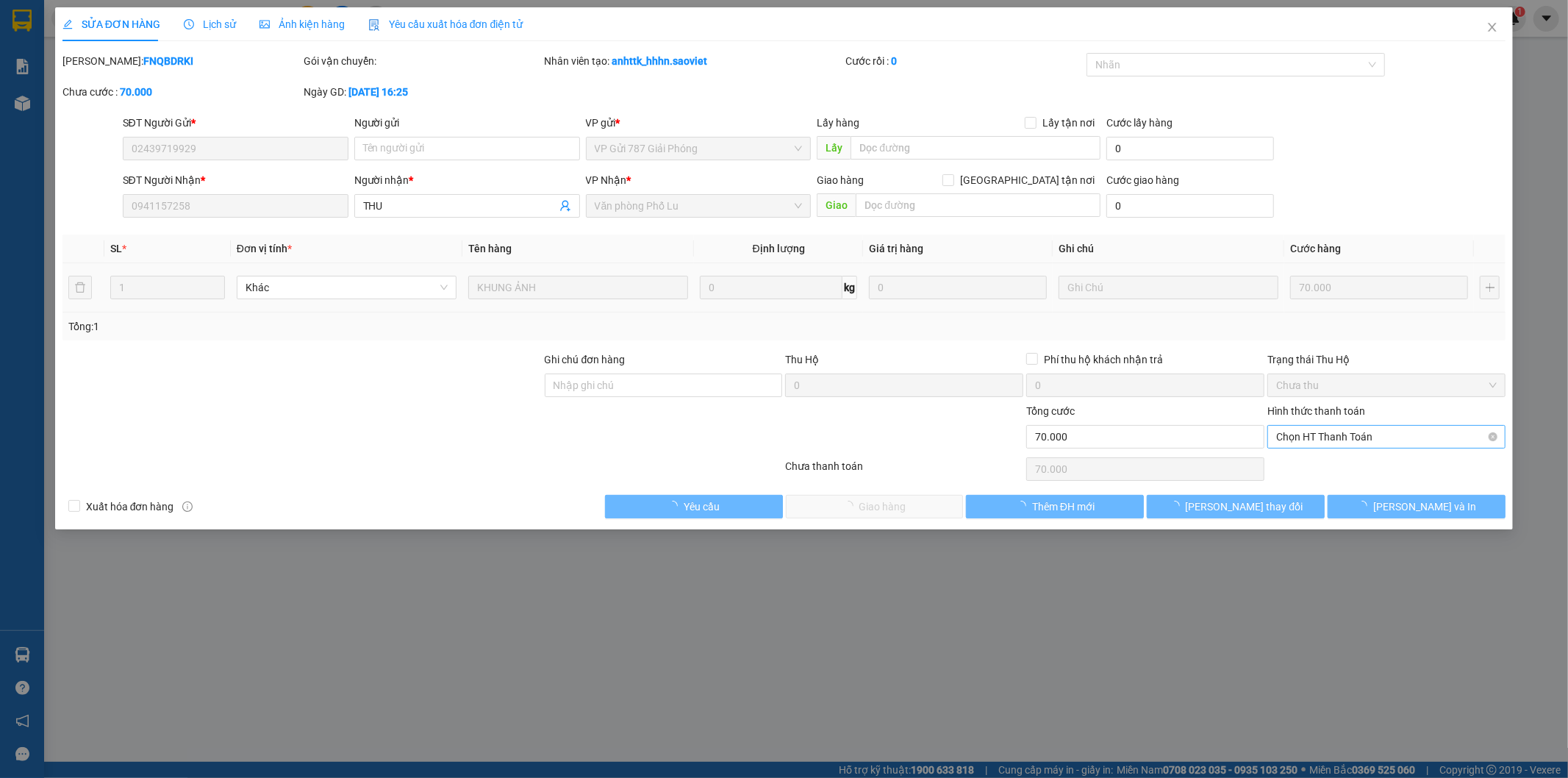
click at [1327, 435] on span "Chọn HT Thanh Toán" at bounding box center [1386, 436] width 221 height 22
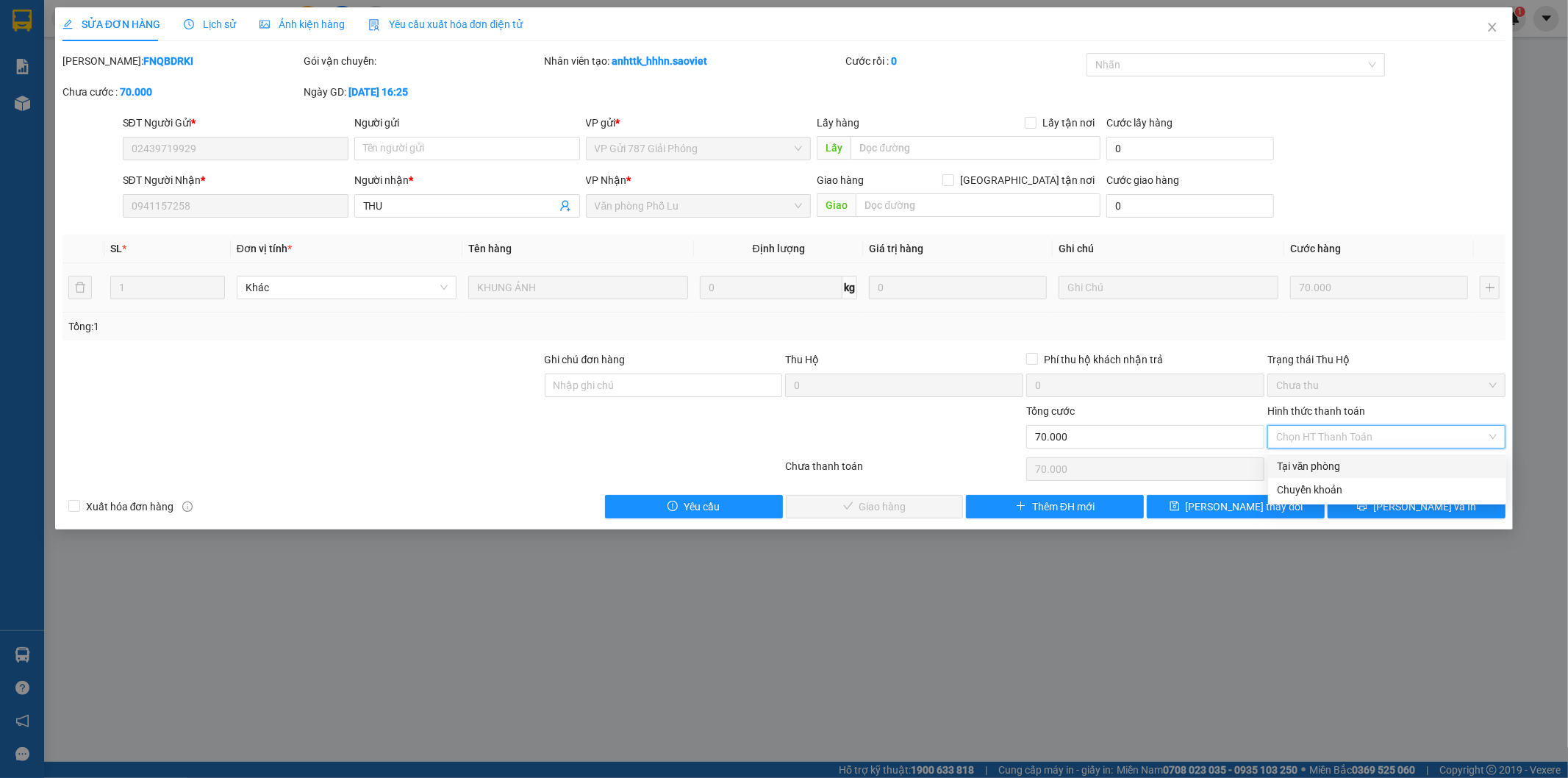
click at [1310, 467] on div "Tại văn phòng" at bounding box center [1387, 466] width 221 height 16
type input "0"
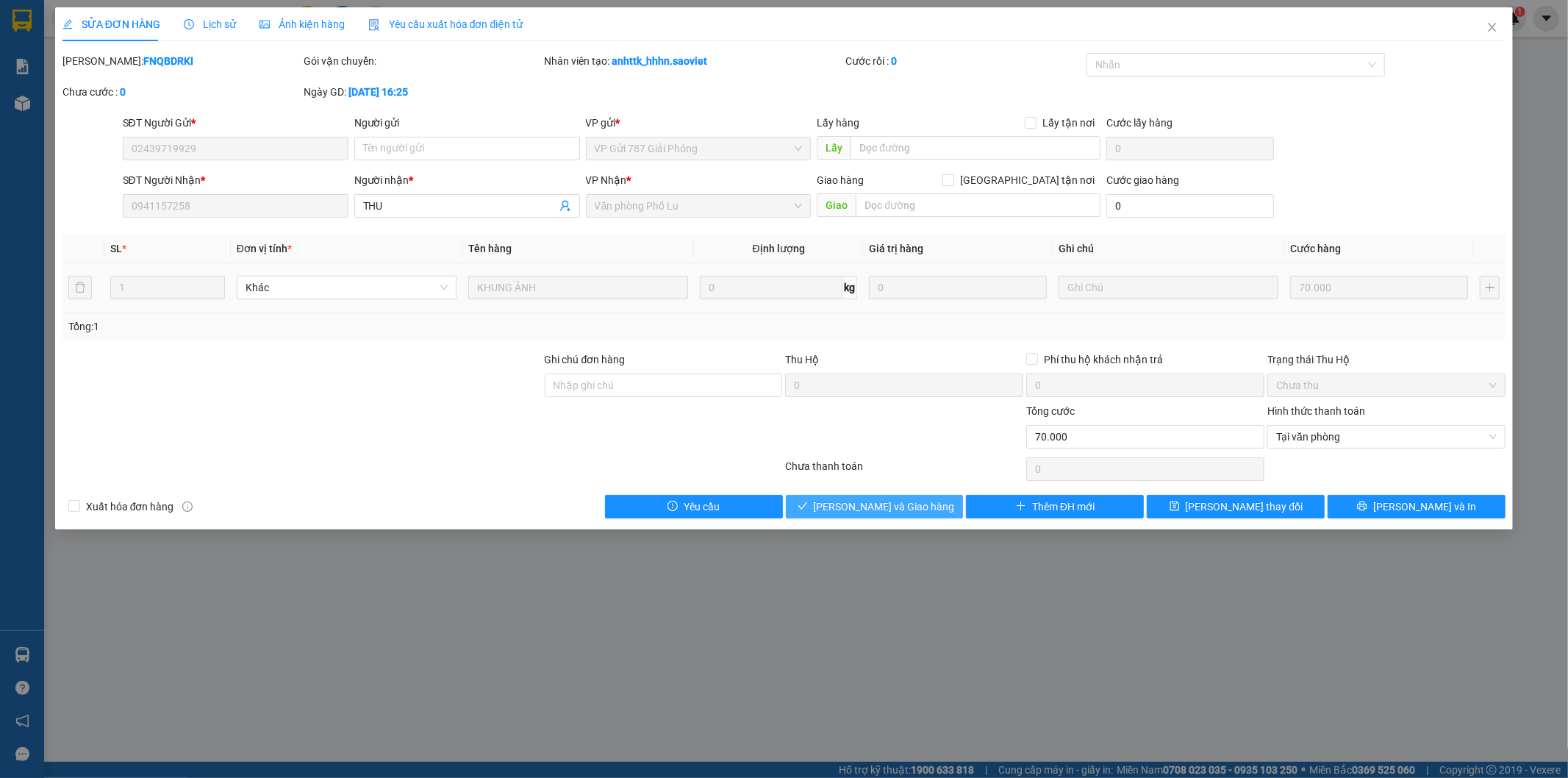
click at [869, 505] on span "[PERSON_NAME] và Giao hàng" at bounding box center [884, 506] width 141 height 16
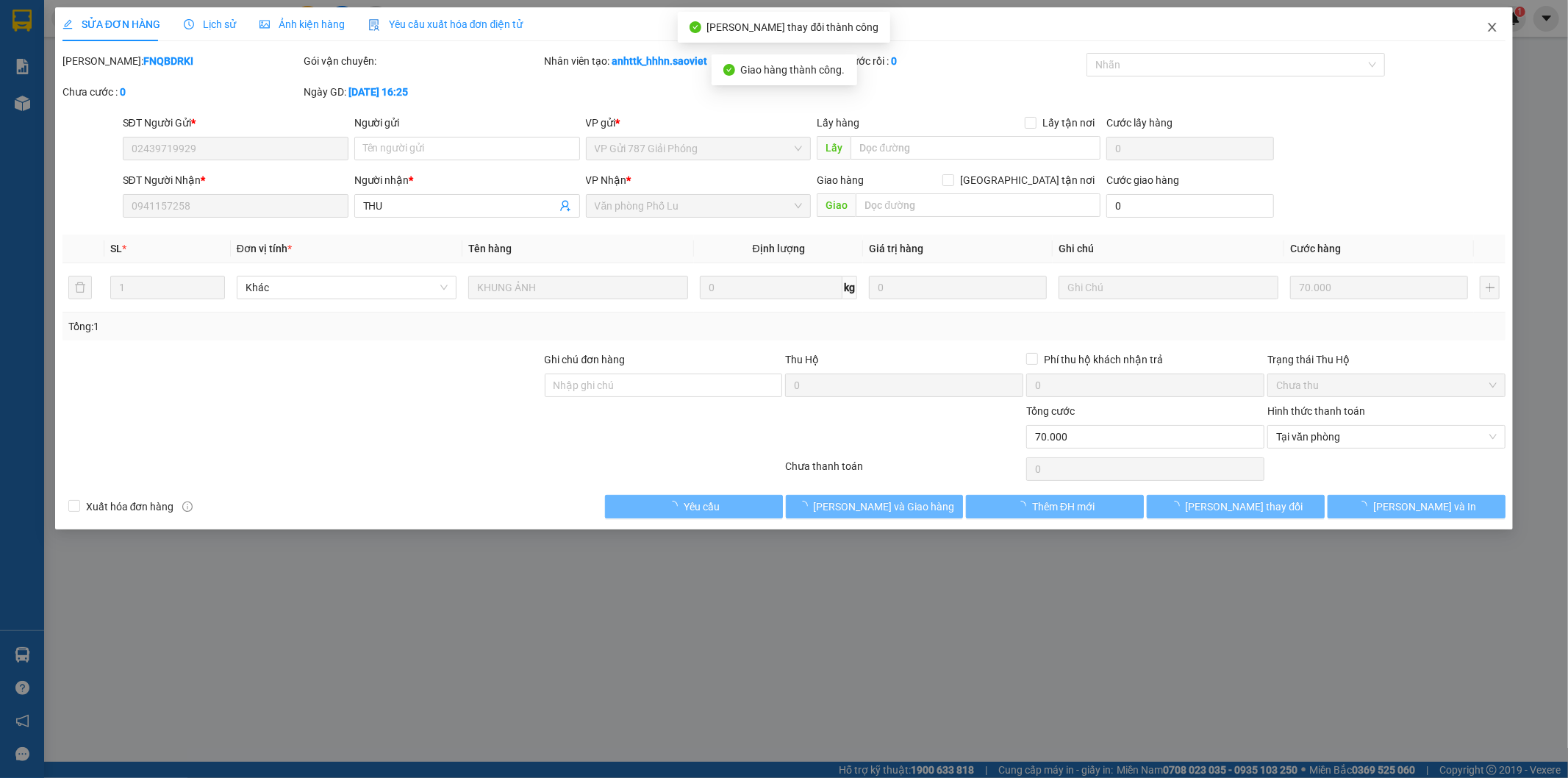
click at [1489, 26] on icon "close" at bounding box center [1492, 27] width 12 height 12
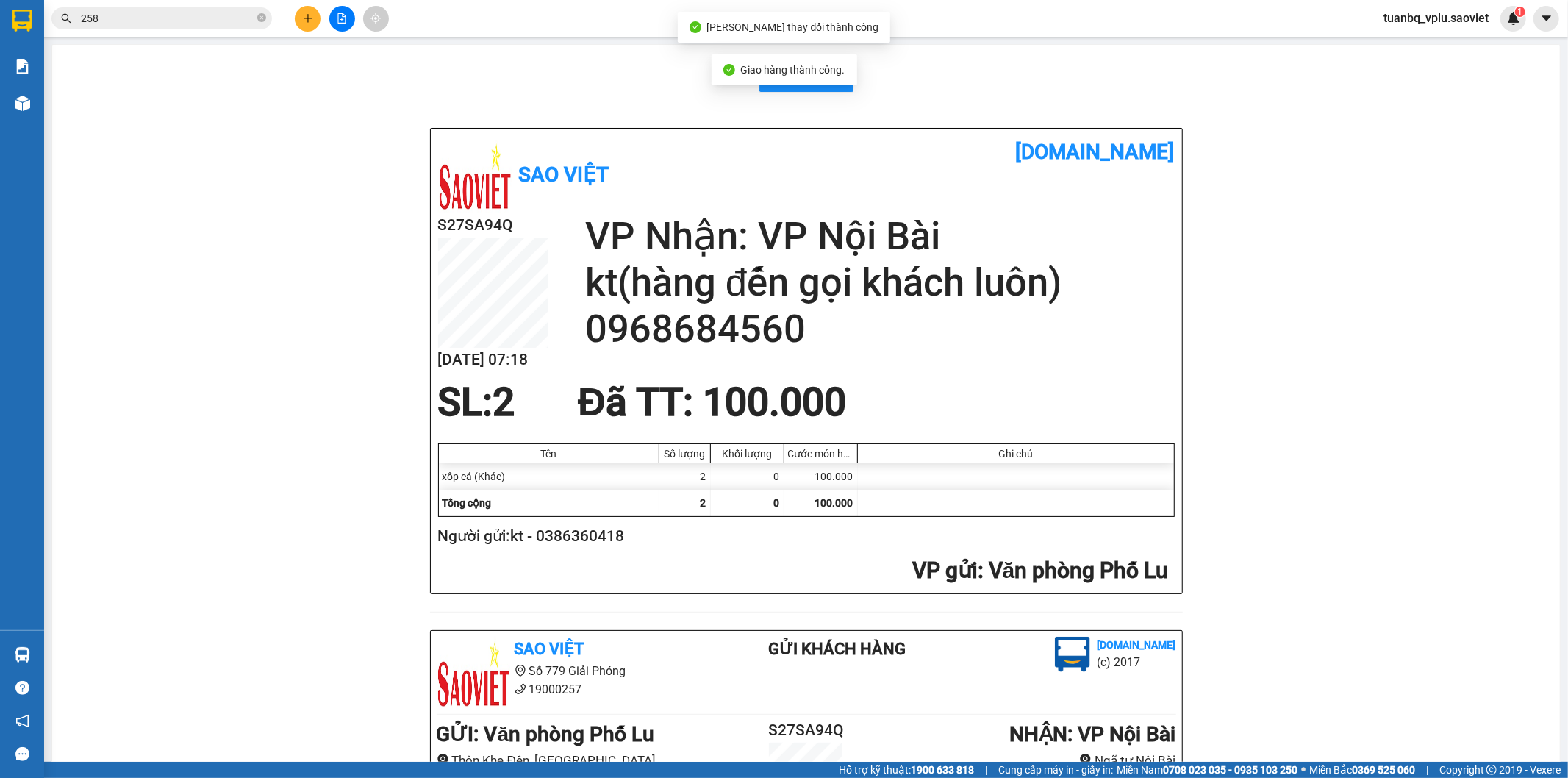
click at [180, 11] on input "258" at bounding box center [168, 18] width 174 height 16
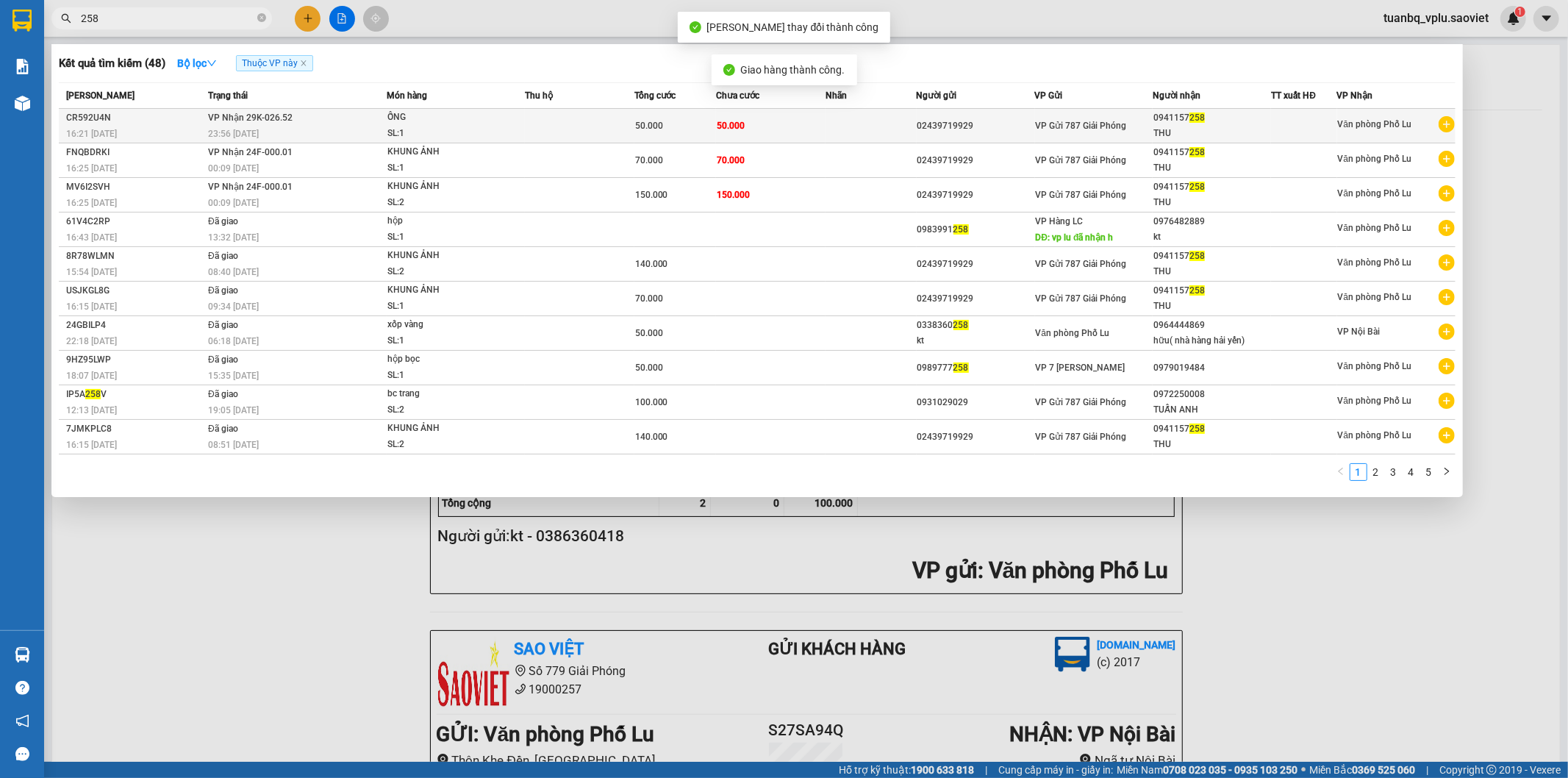
click at [746, 121] on td "50.000" at bounding box center [771, 126] width 110 height 35
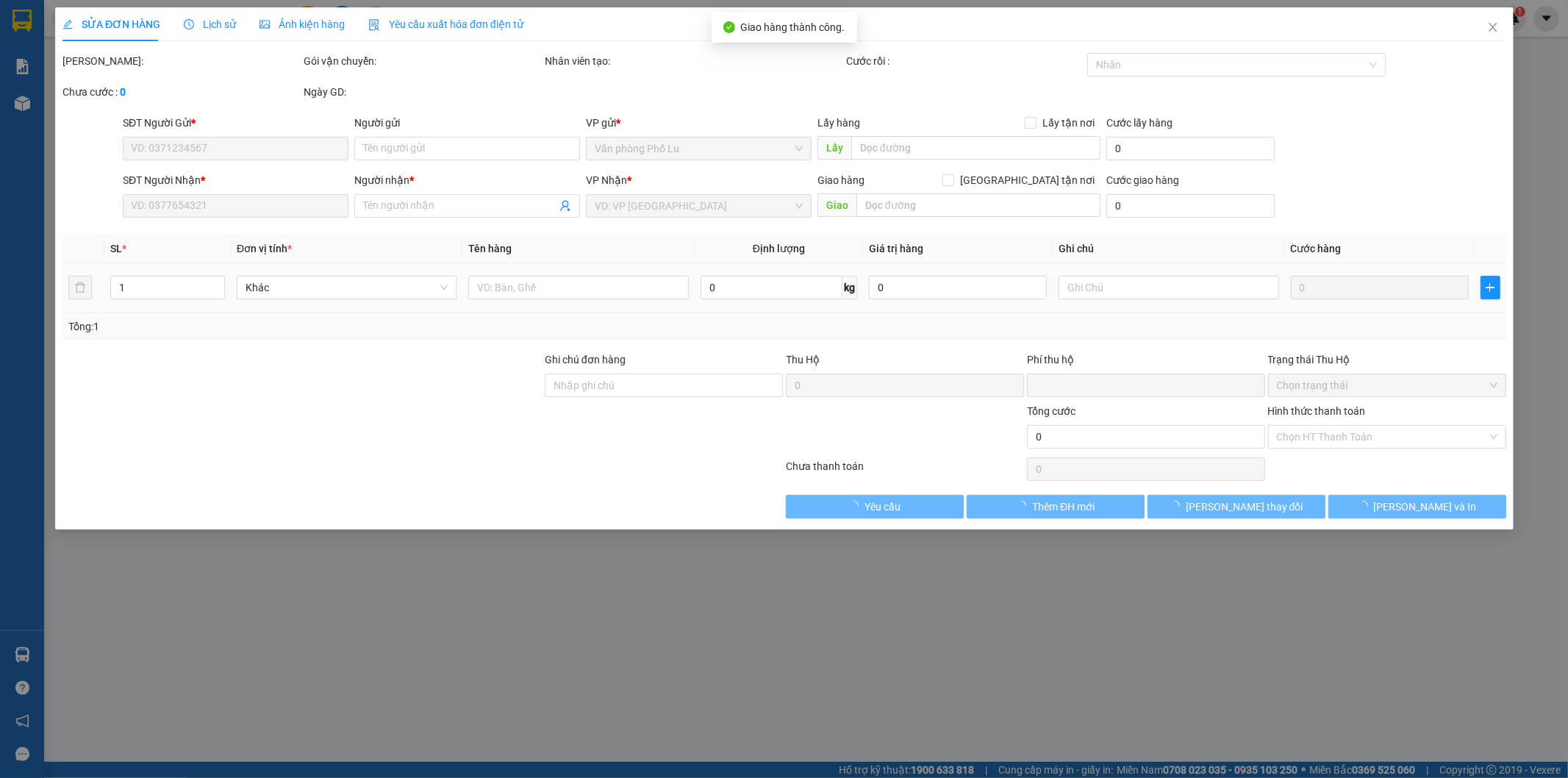
type input "02439719929"
type input "0941157258"
type input "THU"
type input "0"
type input "50.000"
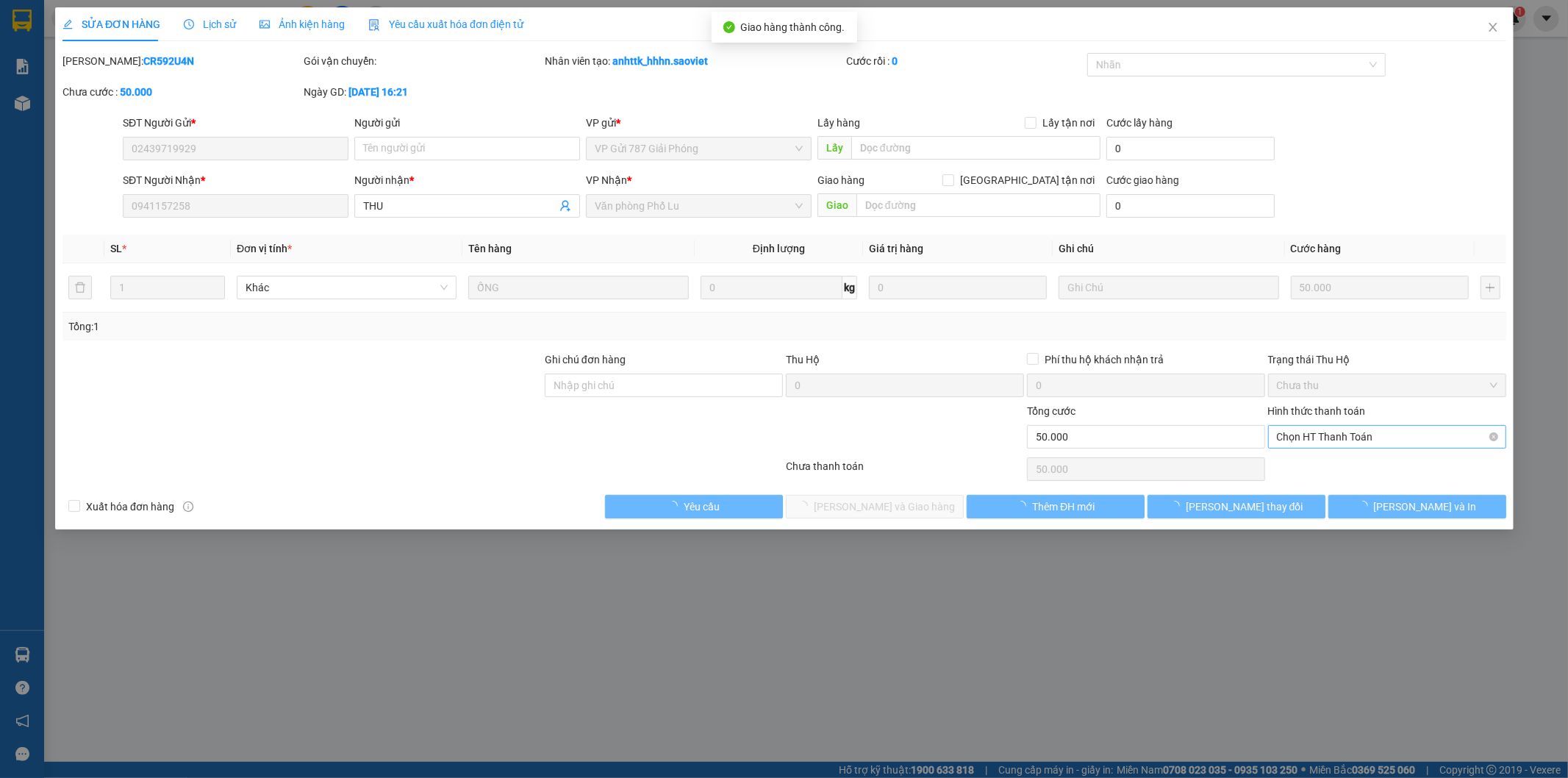
click at [1371, 432] on span "Chọn HT Thanh Toán" at bounding box center [1386, 436] width 221 height 22
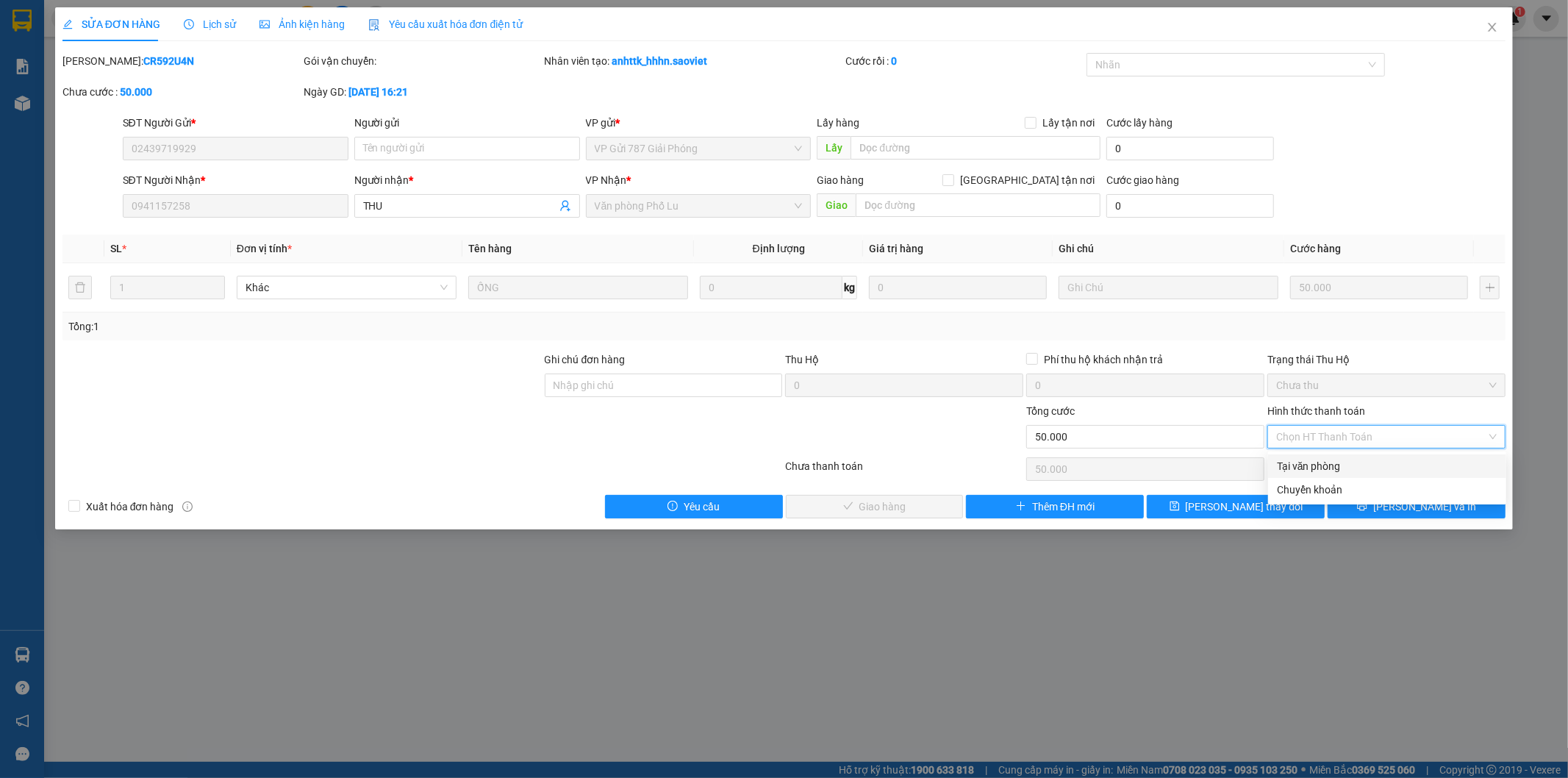
click at [1320, 463] on div "Tại văn phòng" at bounding box center [1387, 466] width 221 height 16
type input "0"
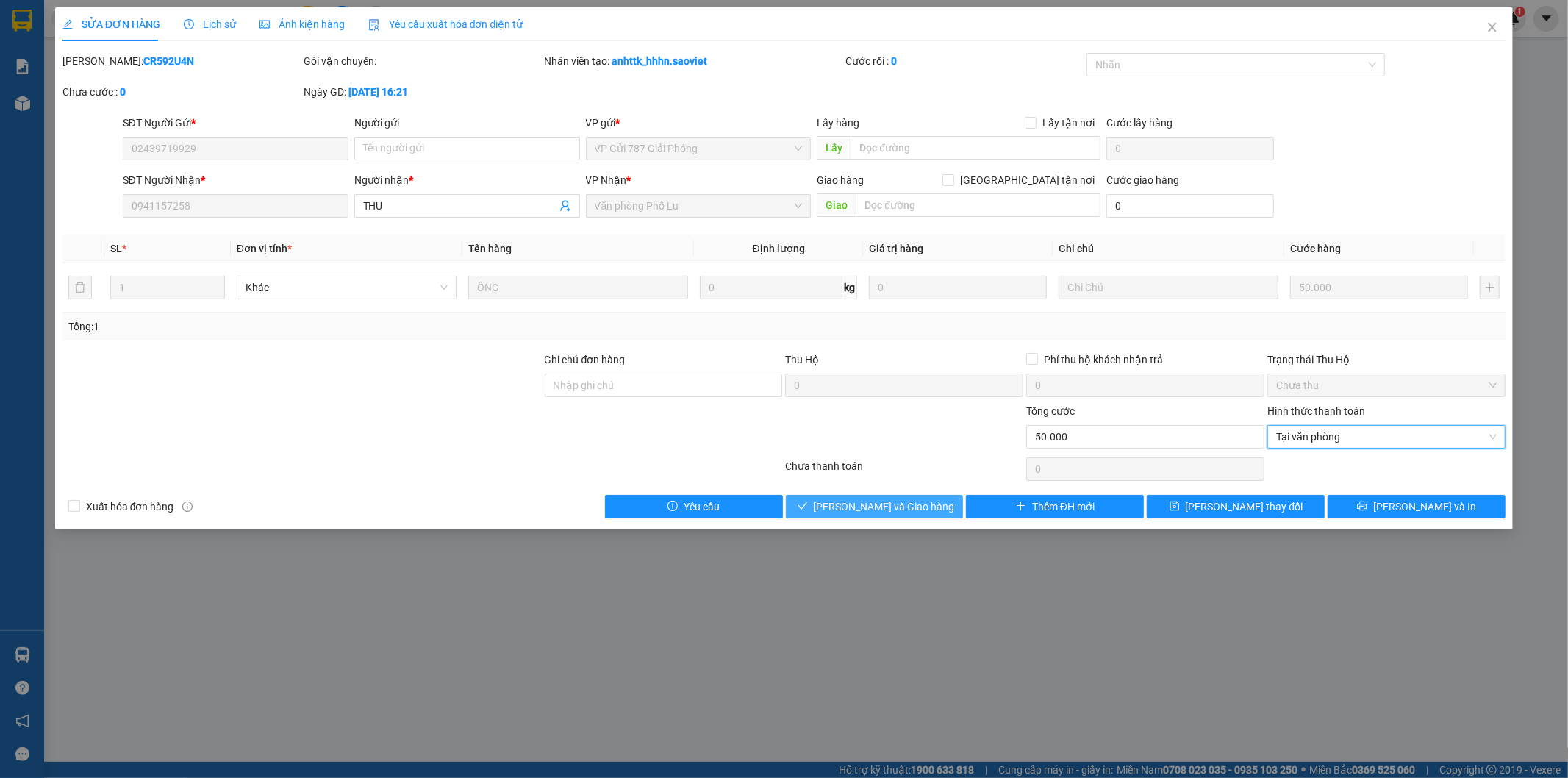
click at [884, 501] on span "[PERSON_NAME] và Giao hàng" at bounding box center [884, 506] width 141 height 16
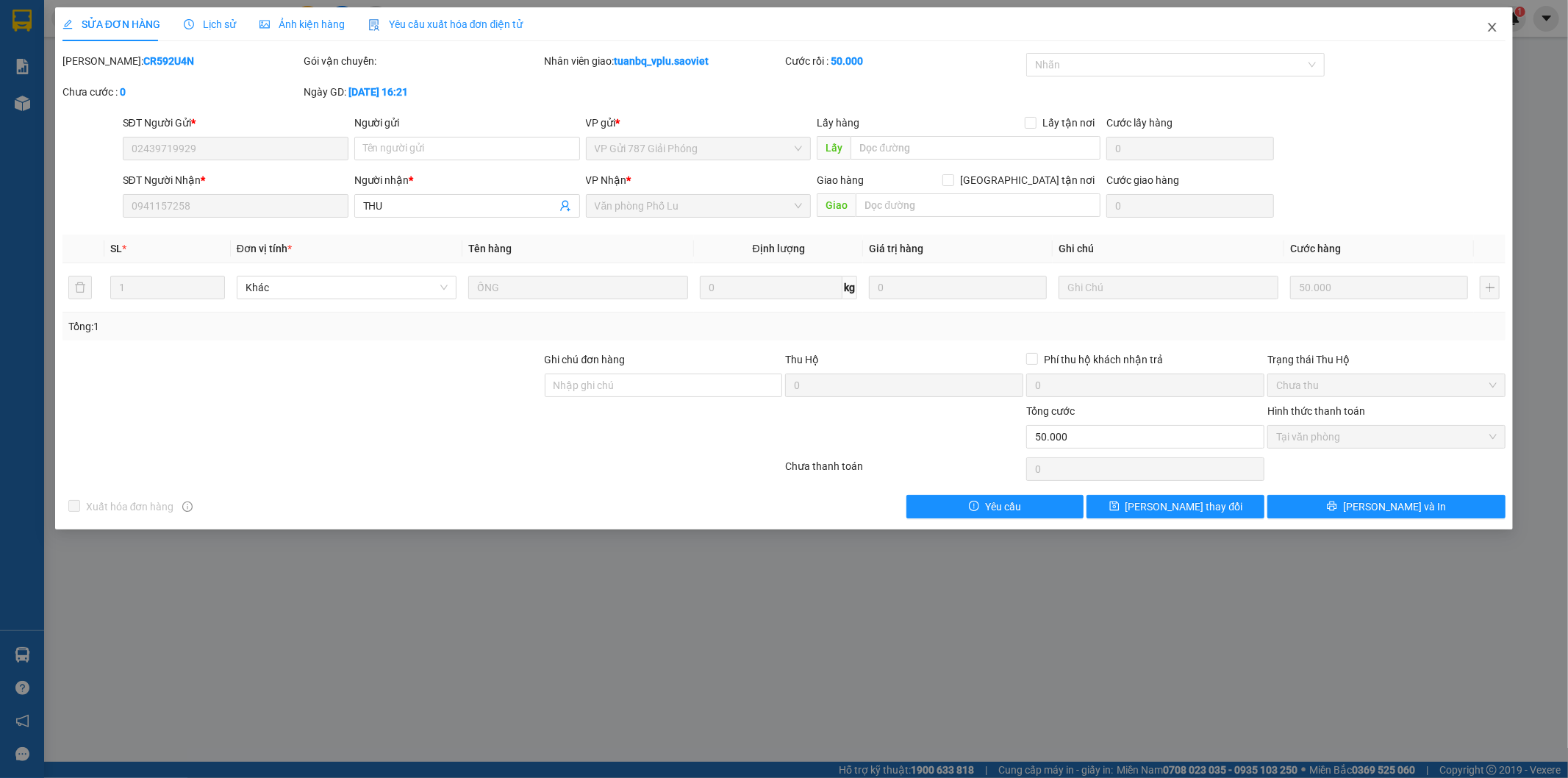
click at [1500, 26] on span "Close" at bounding box center [1492, 27] width 41 height 41
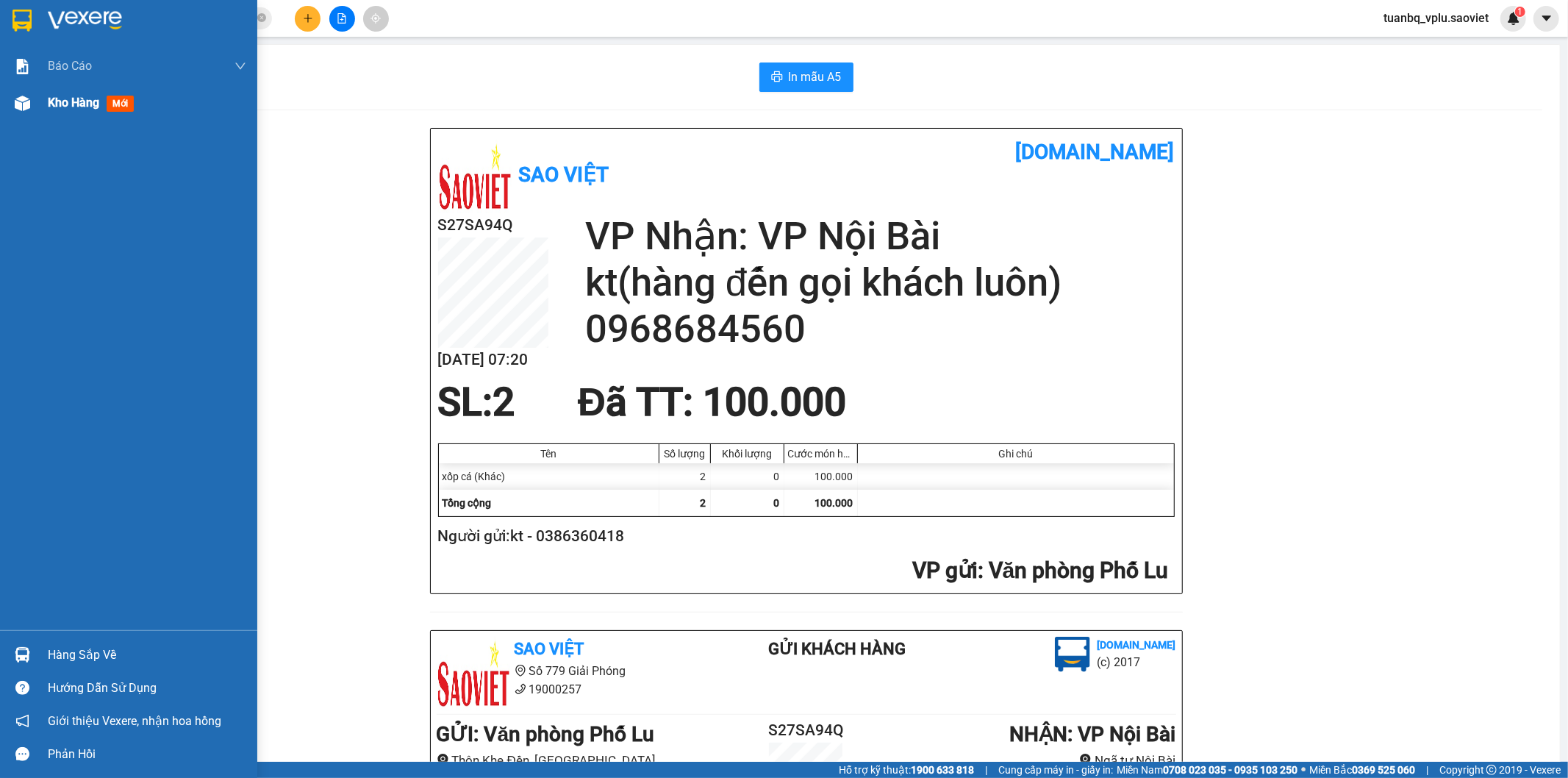
click at [84, 111] on div "Kho hàng mới" at bounding box center [94, 102] width 92 height 18
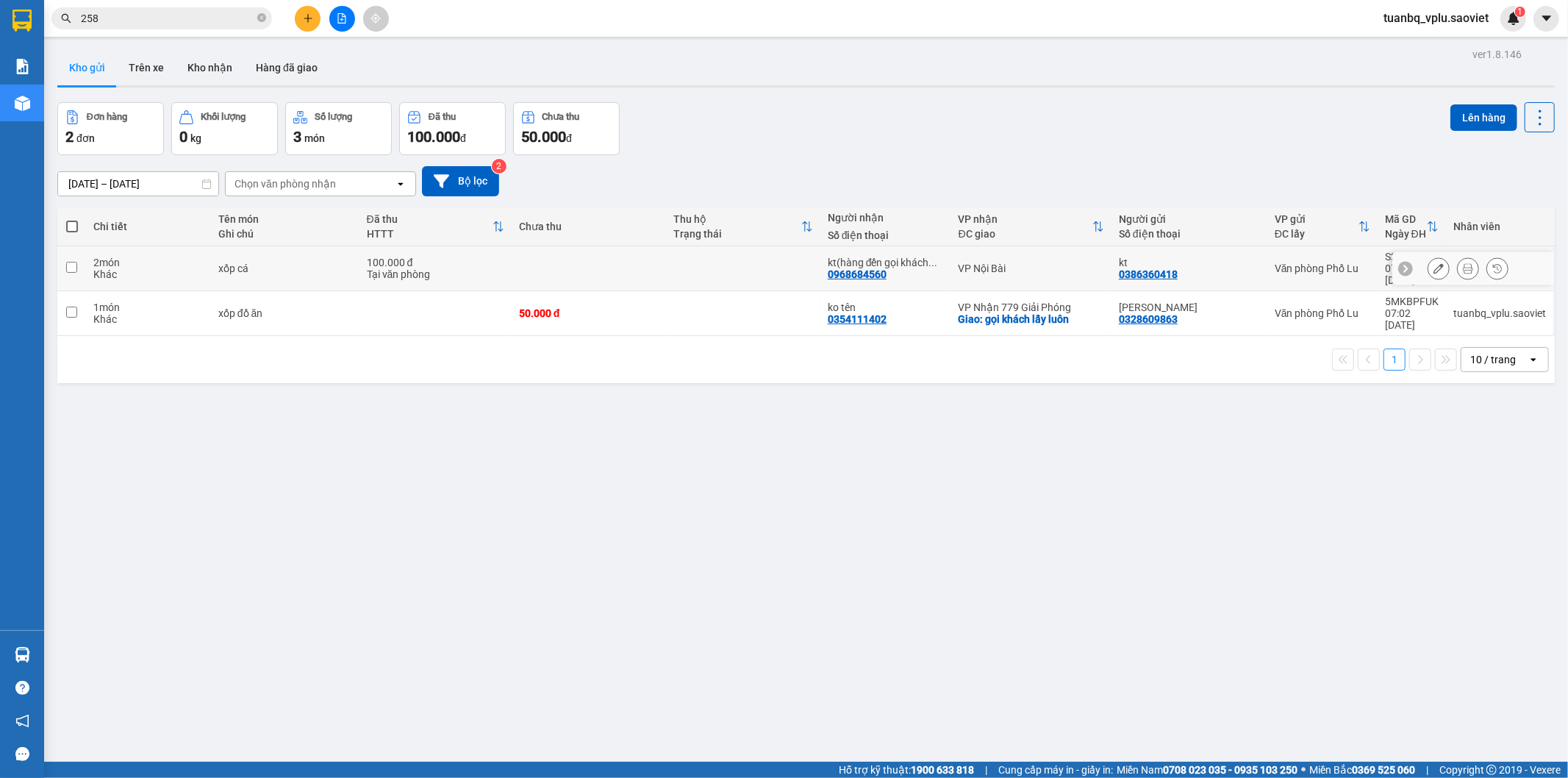
click at [784, 265] on td at bounding box center [743, 269] width 155 height 45
checkbox input "true"
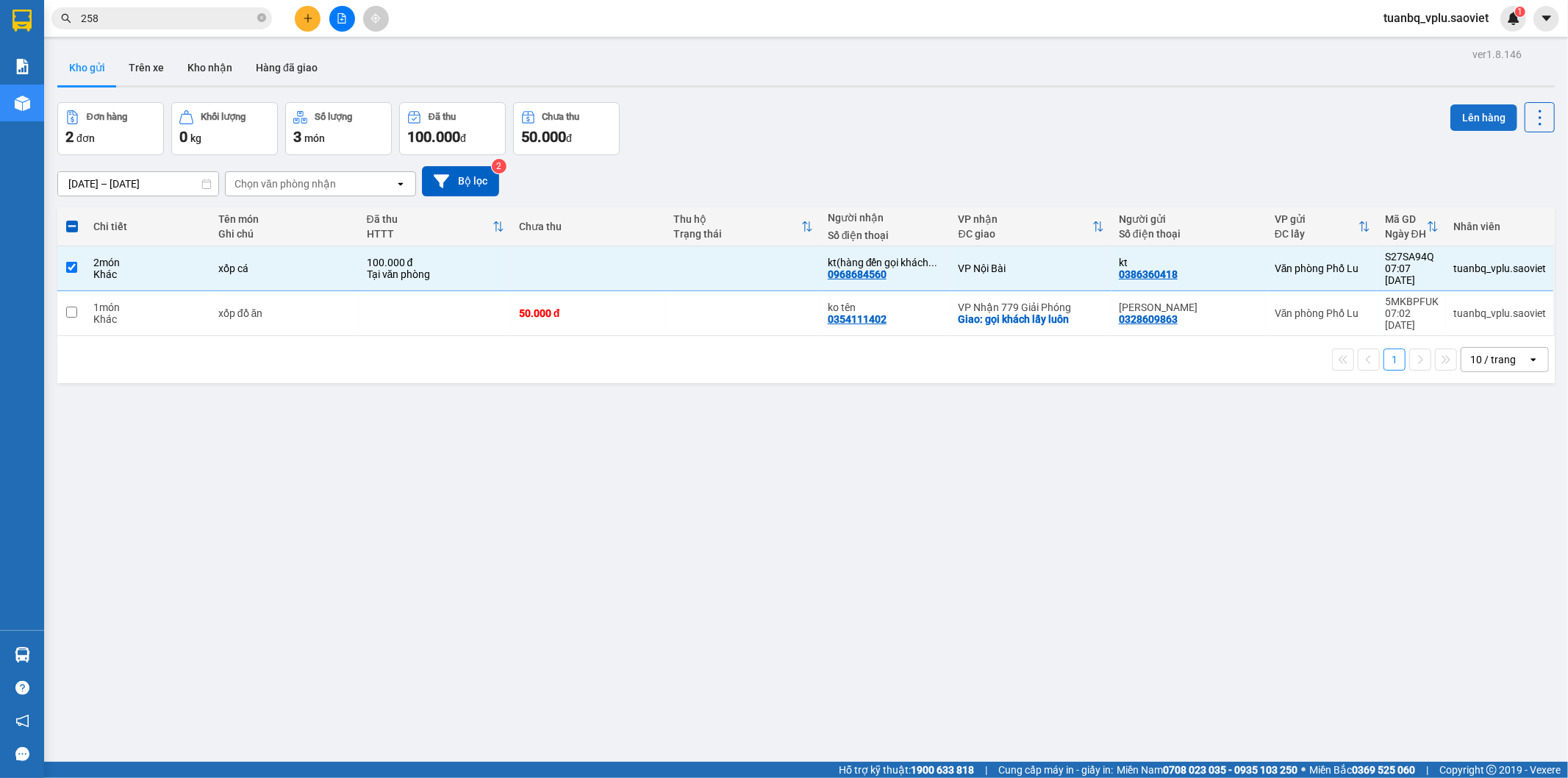
click at [1468, 112] on button "Lên hàng" at bounding box center [1483, 118] width 67 height 26
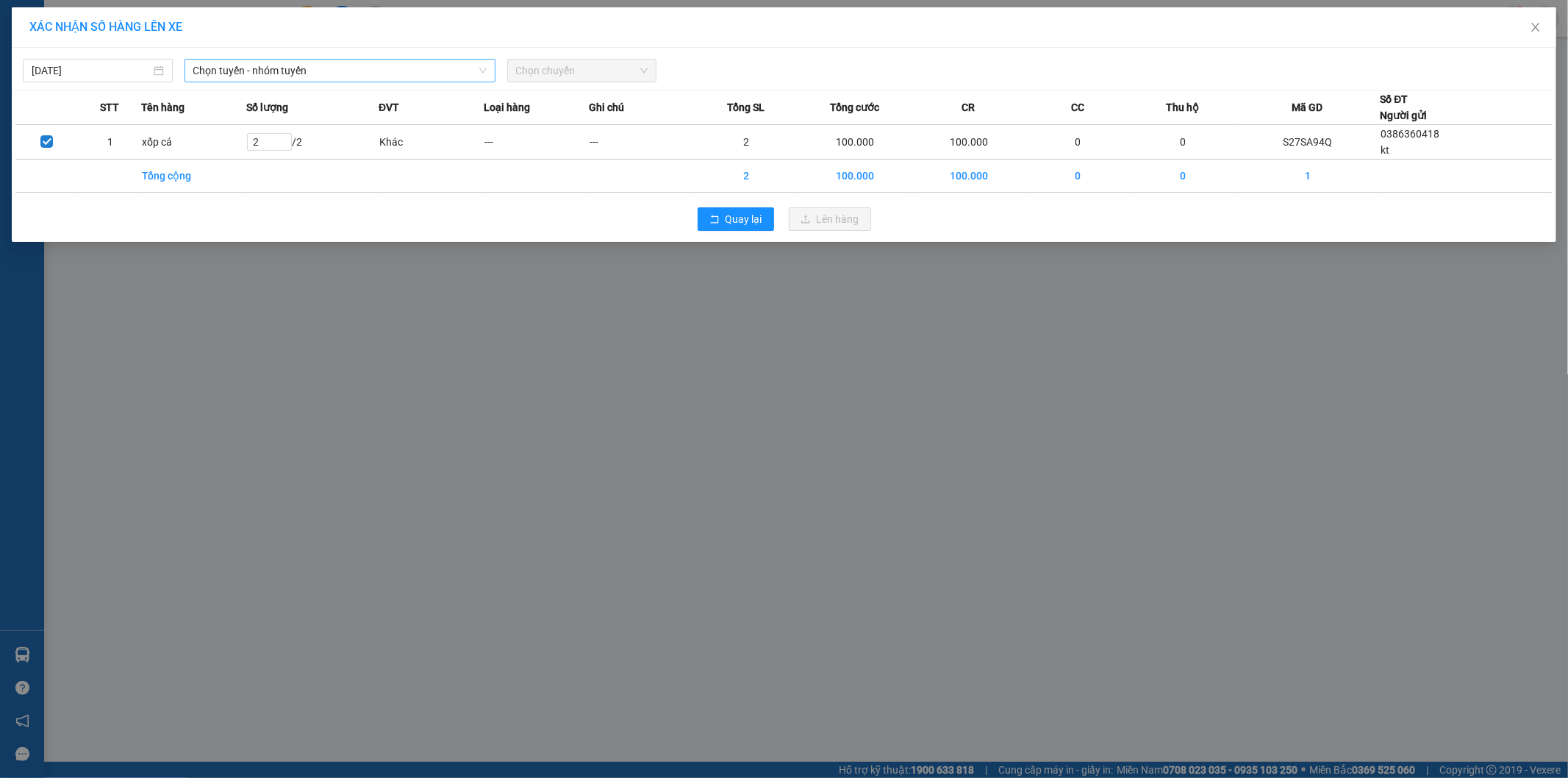
click at [283, 70] on span "Chọn tuyến - nhóm tuyến" at bounding box center [341, 71] width 294 height 22
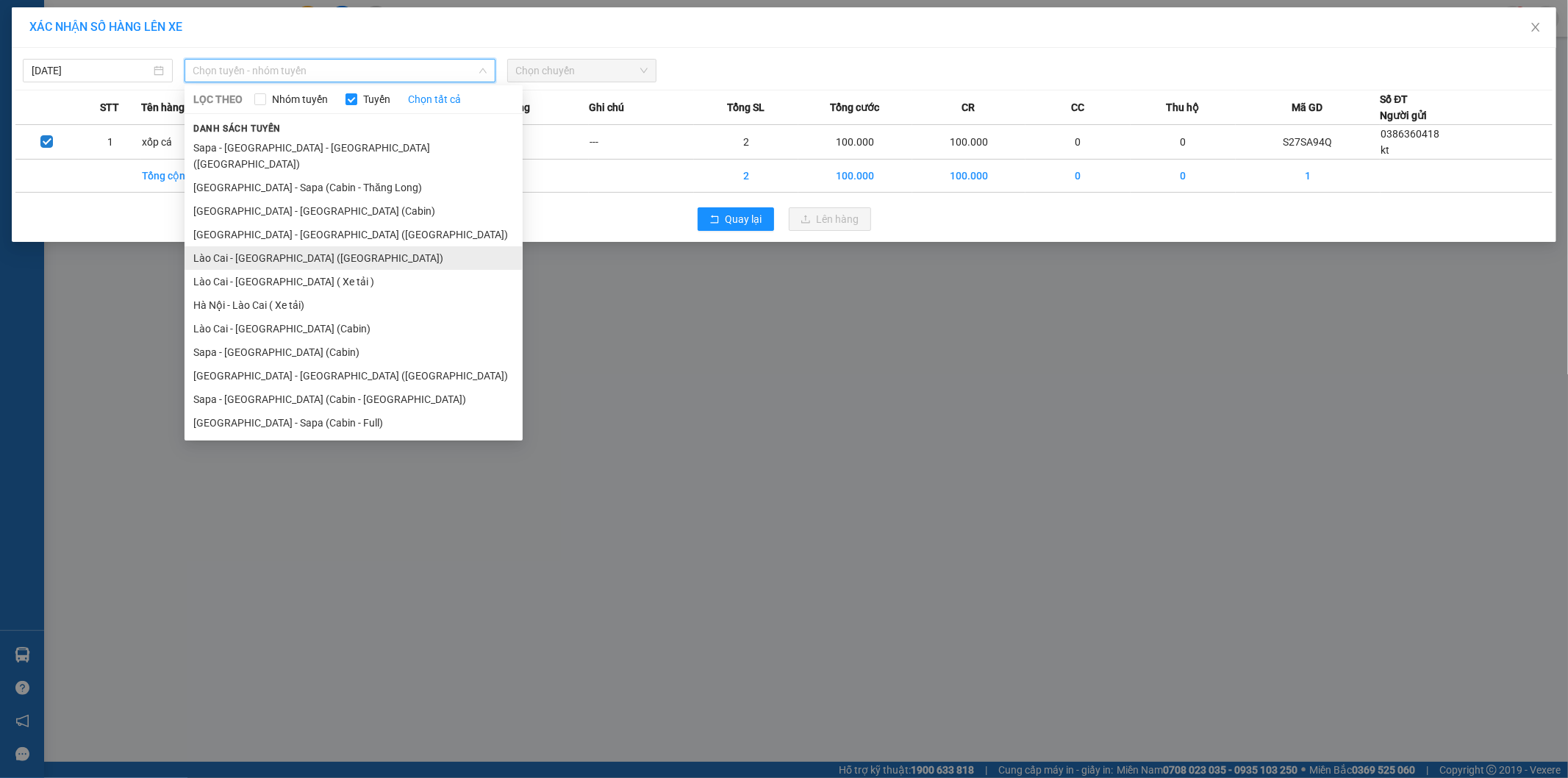
click at [304, 247] on li "Lào Cai - [GEOGRAPHIC_DATA] ([GEOGRAPHIC_DATA])" at bounding box center [354, 259] width 339 height 24
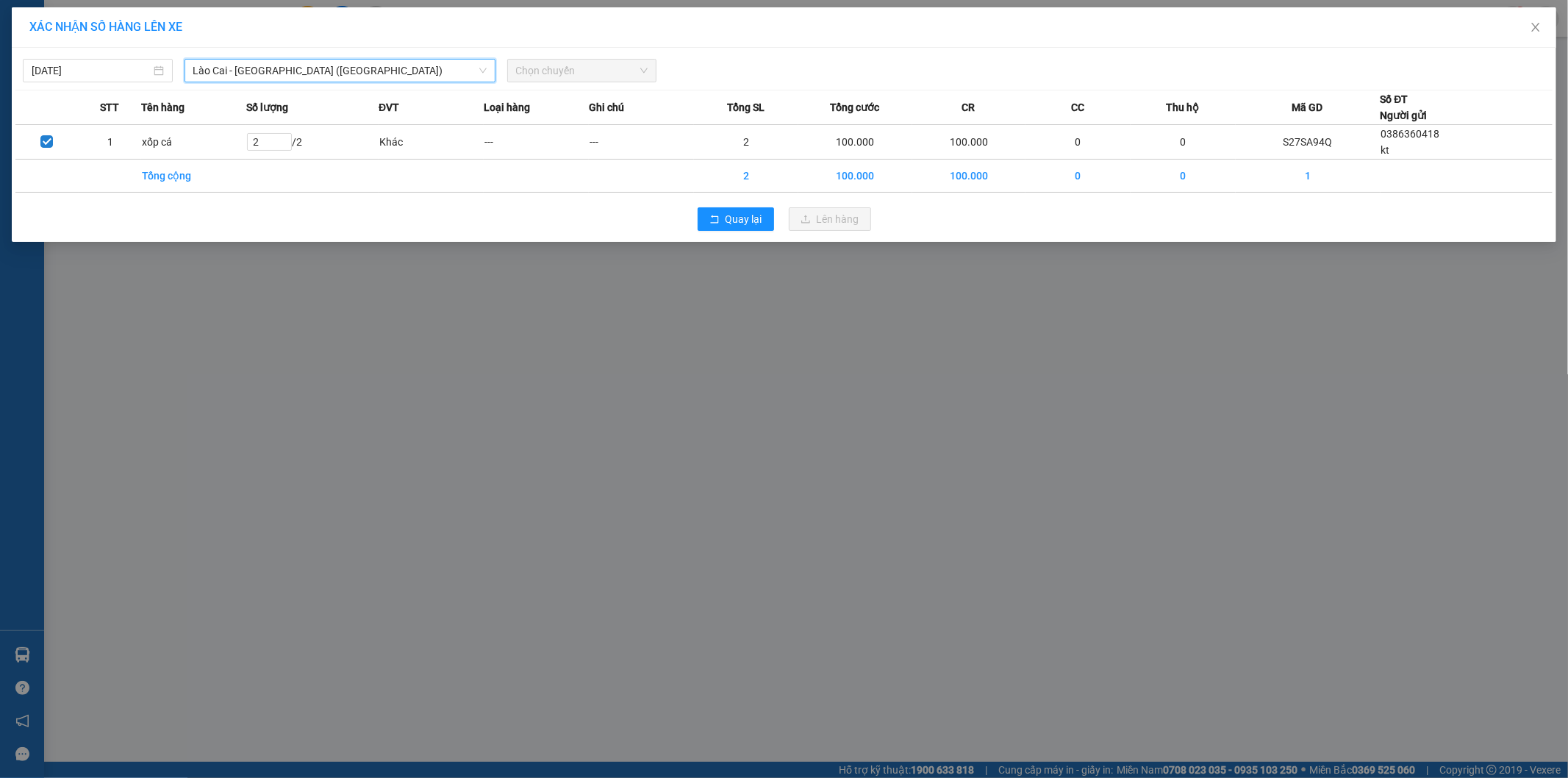
click at [586, 72] on span "Chọn chuyến" at bounding box center [582, 71] width 132 height 22
click at [593, 63] on span "Chọn chuyến" at bounding box center [582, 71] width 132 height 22
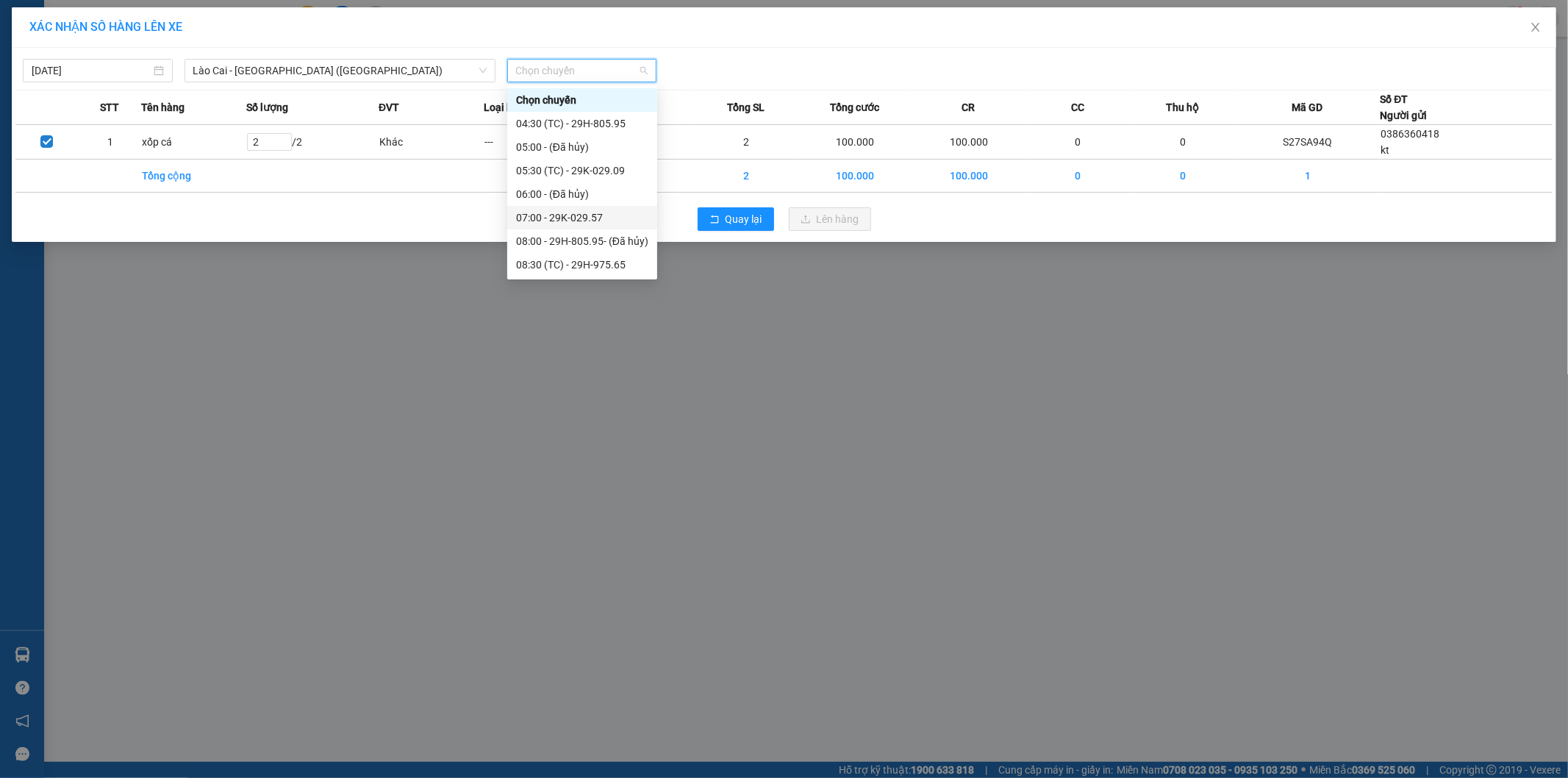
click at [607, 216] on div "07:00 - 29K-029.57" at bounding box center [582, 218] width 132 height 16
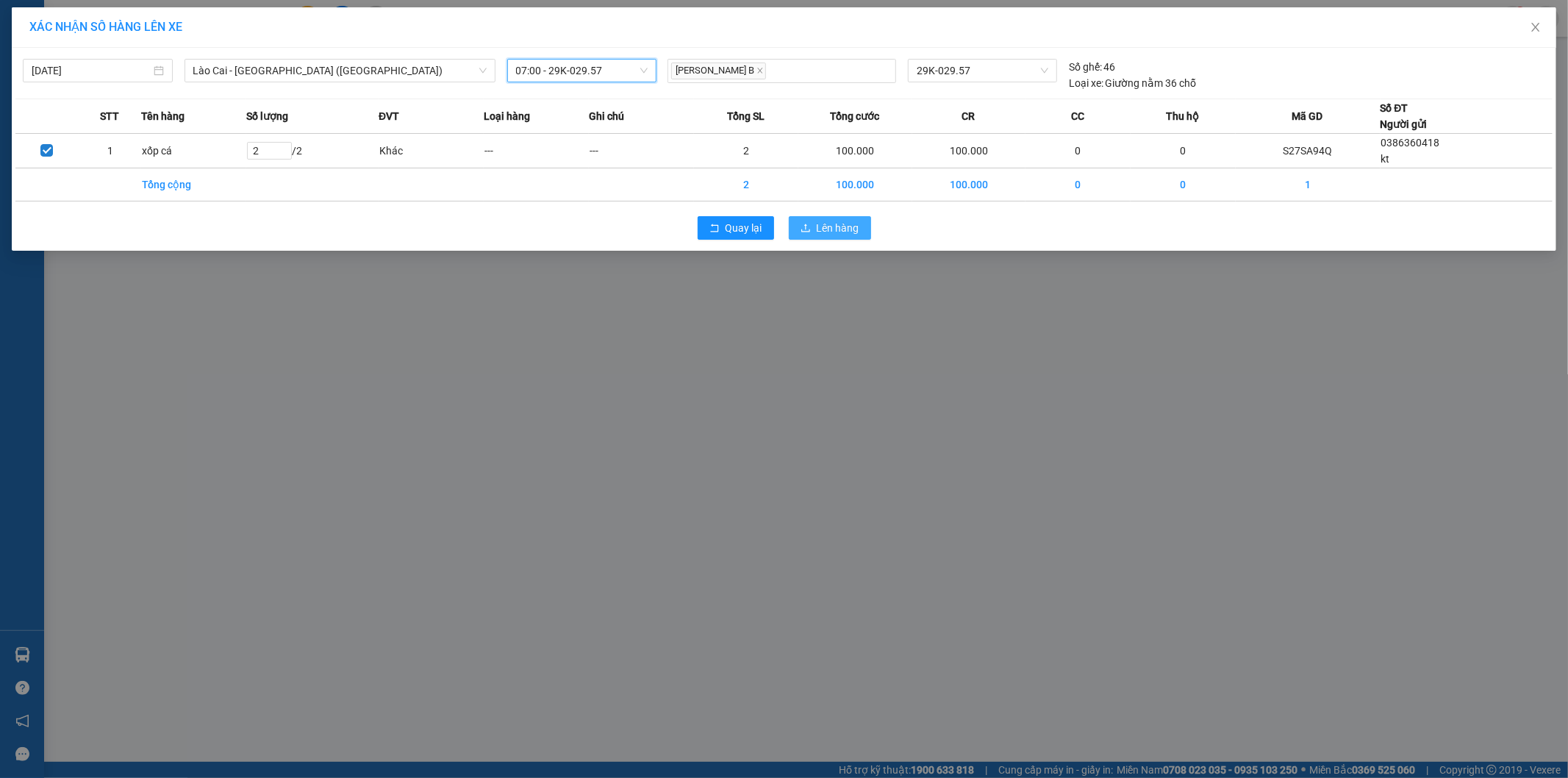
click at [840, 220] on span "Lên hàng" at bounding box center [838, 228] width 43 height 16
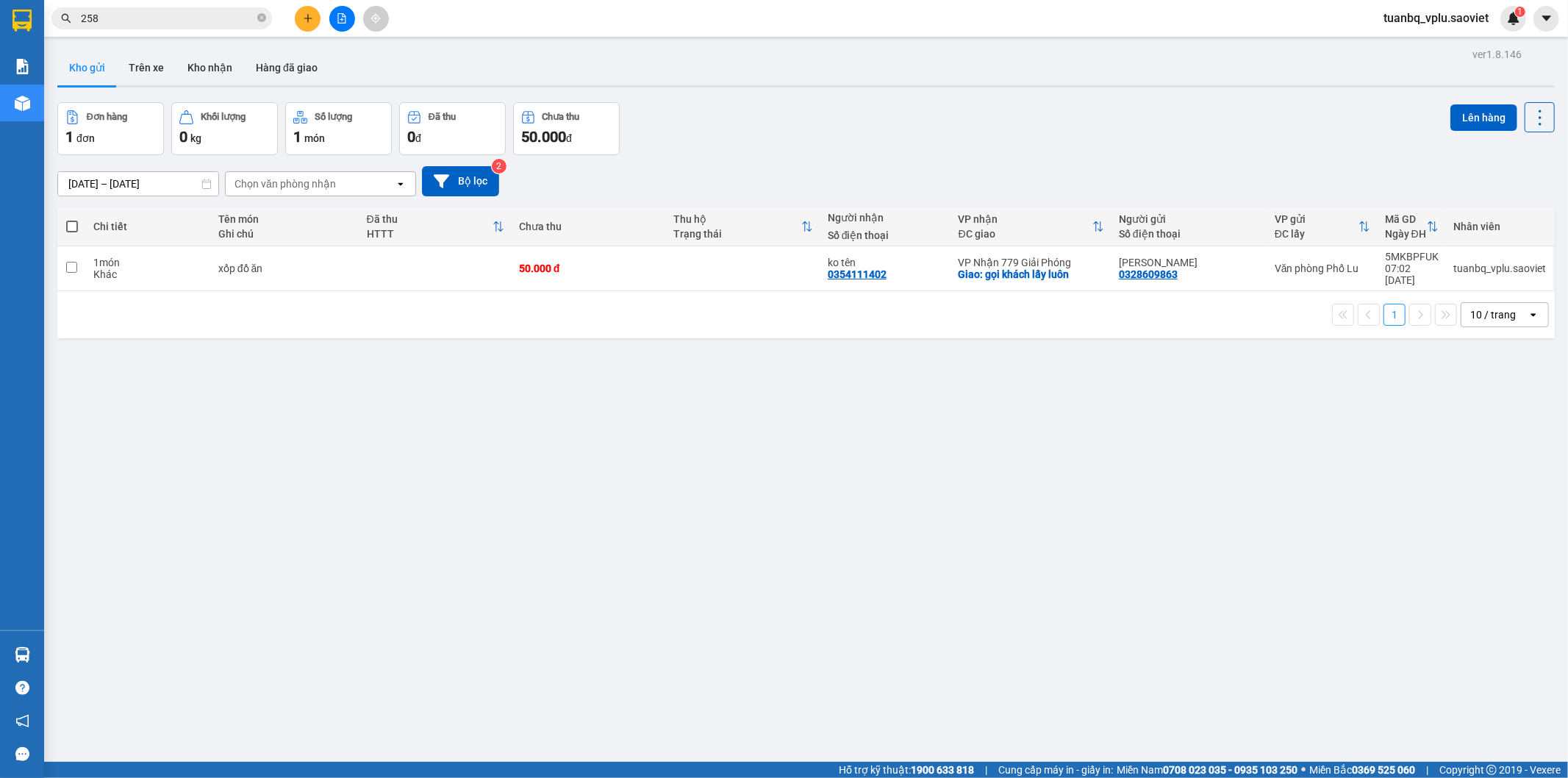
click at [142, 21] on input "258" at bounding box center [168, 18] width 174 height 16
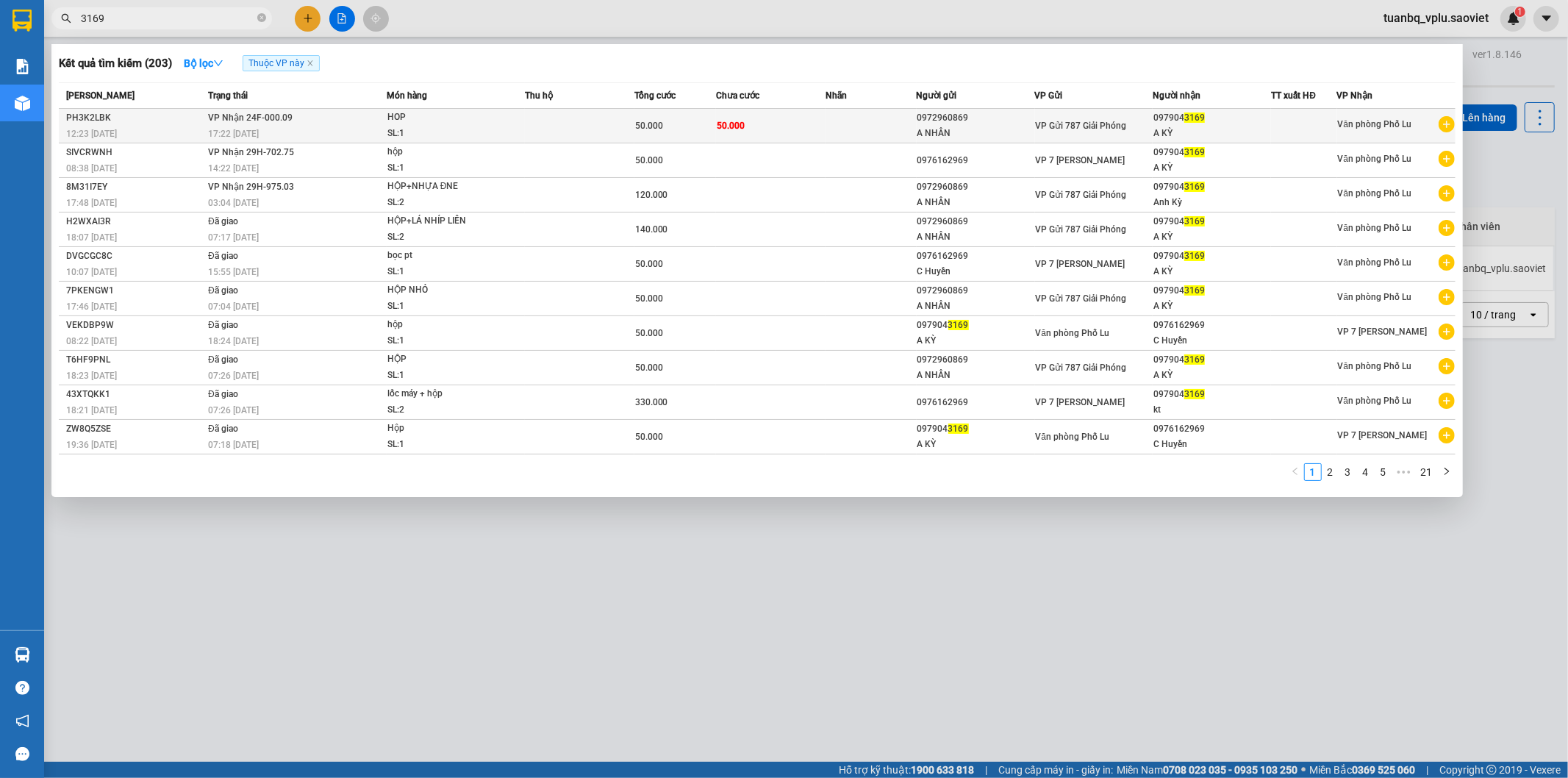
type input "3169"
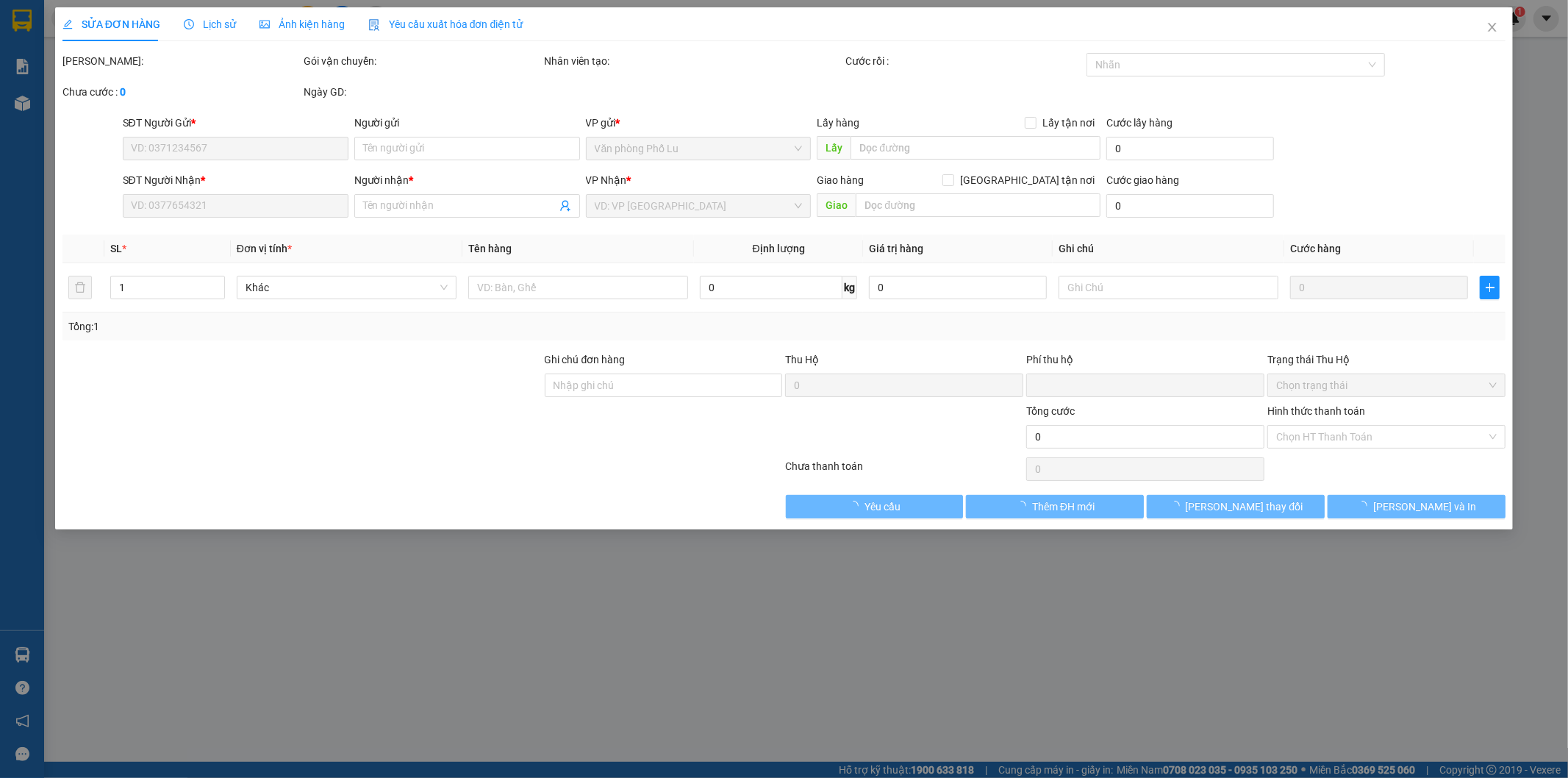
type input "0972960869"
type input "A NHÂN"
type input "0979043169"
type input "A KỲ"
type input "0"
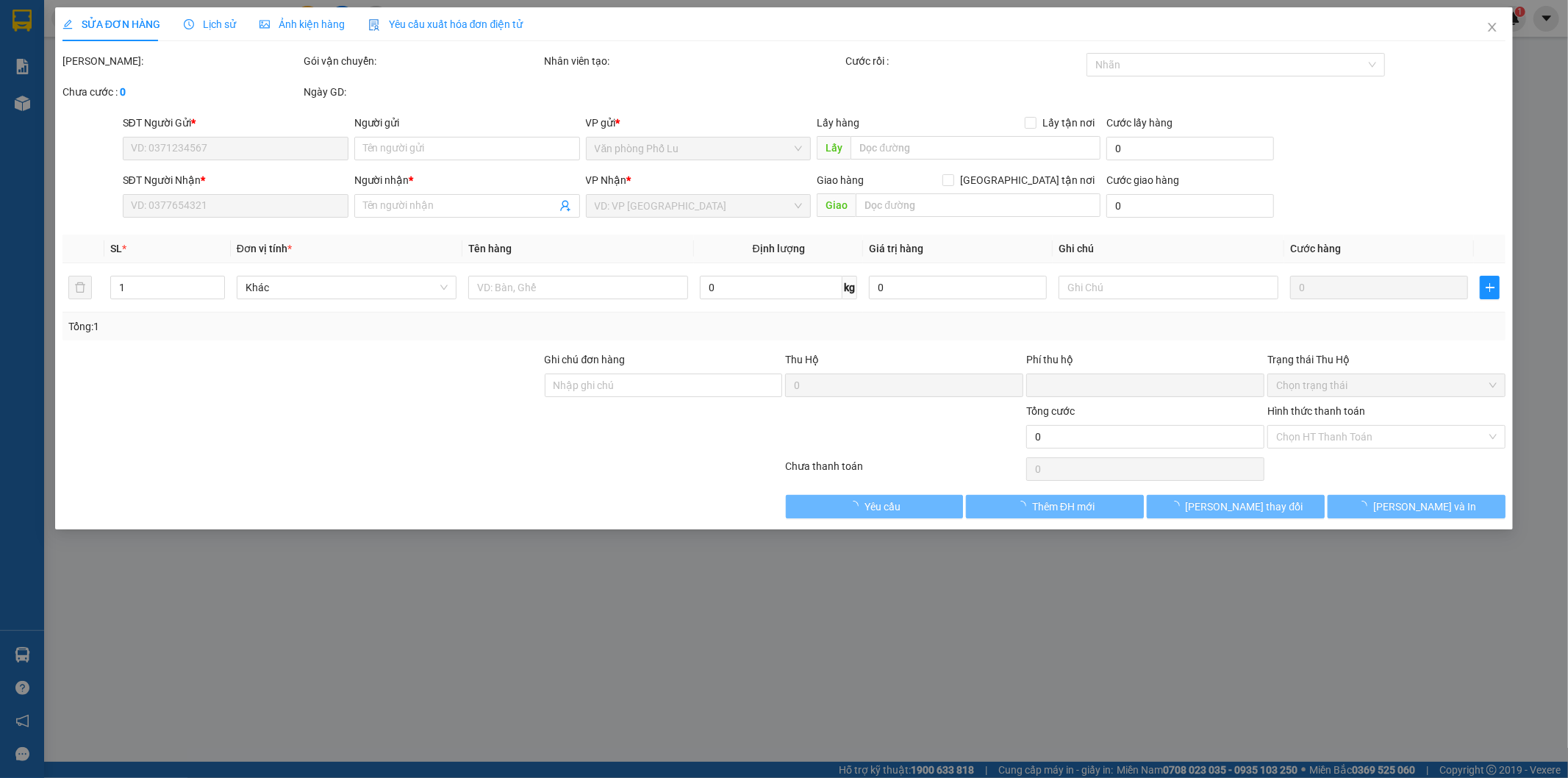
type input "50.000"
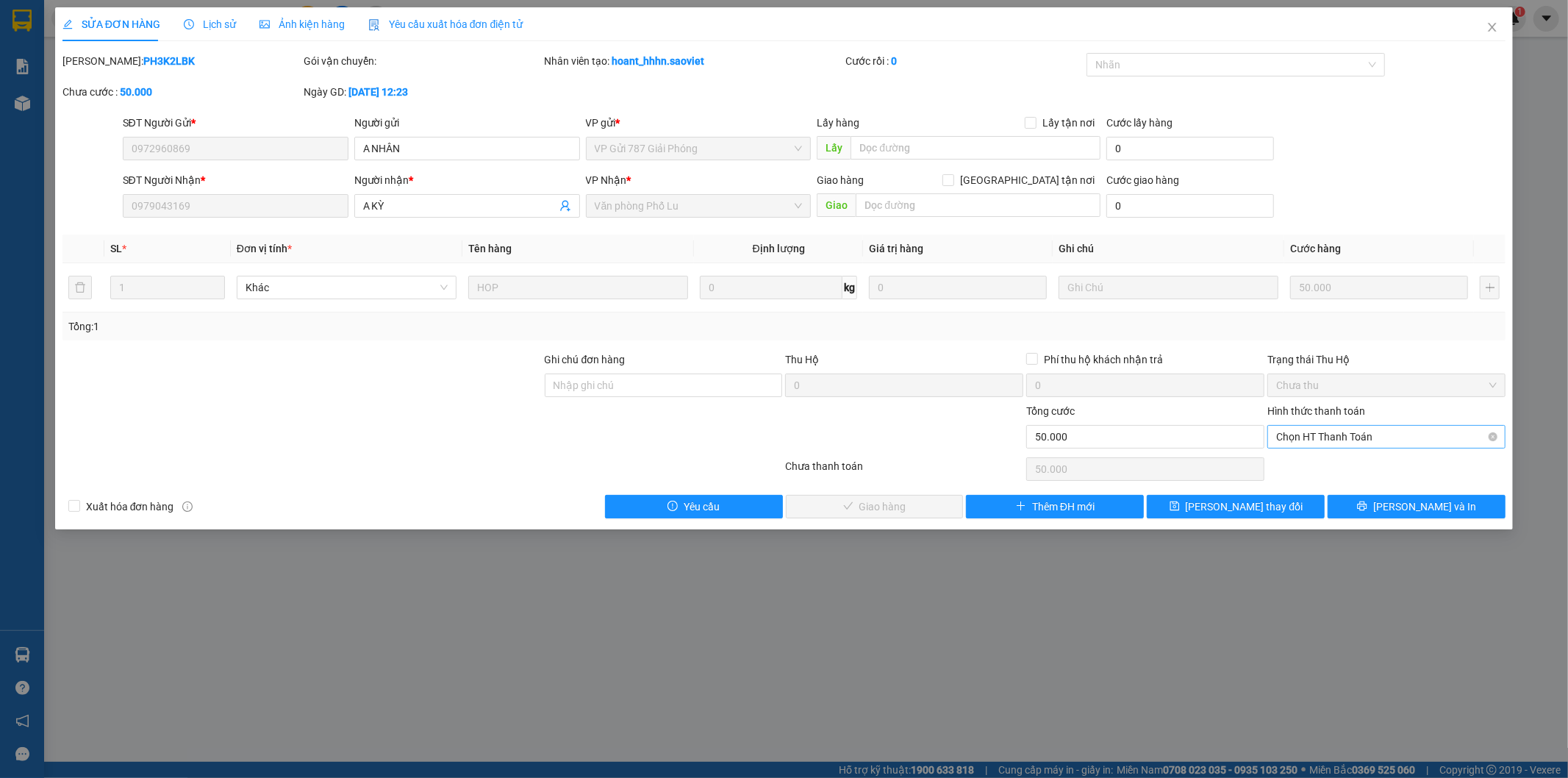
click at [1340, 437] on span "Chọn HT Thanh Toán" at bounding box center [1386, 436] width 221 height 22
click at [1308, 461] on div "Tại văn phòng" at bounding box center [1387, 466] width 221 height 16
type input "0"
click at [893, 511] on span "[PERSON_NAME] và Giao hàng" at bounding box center [884, 506] width 141 height 16
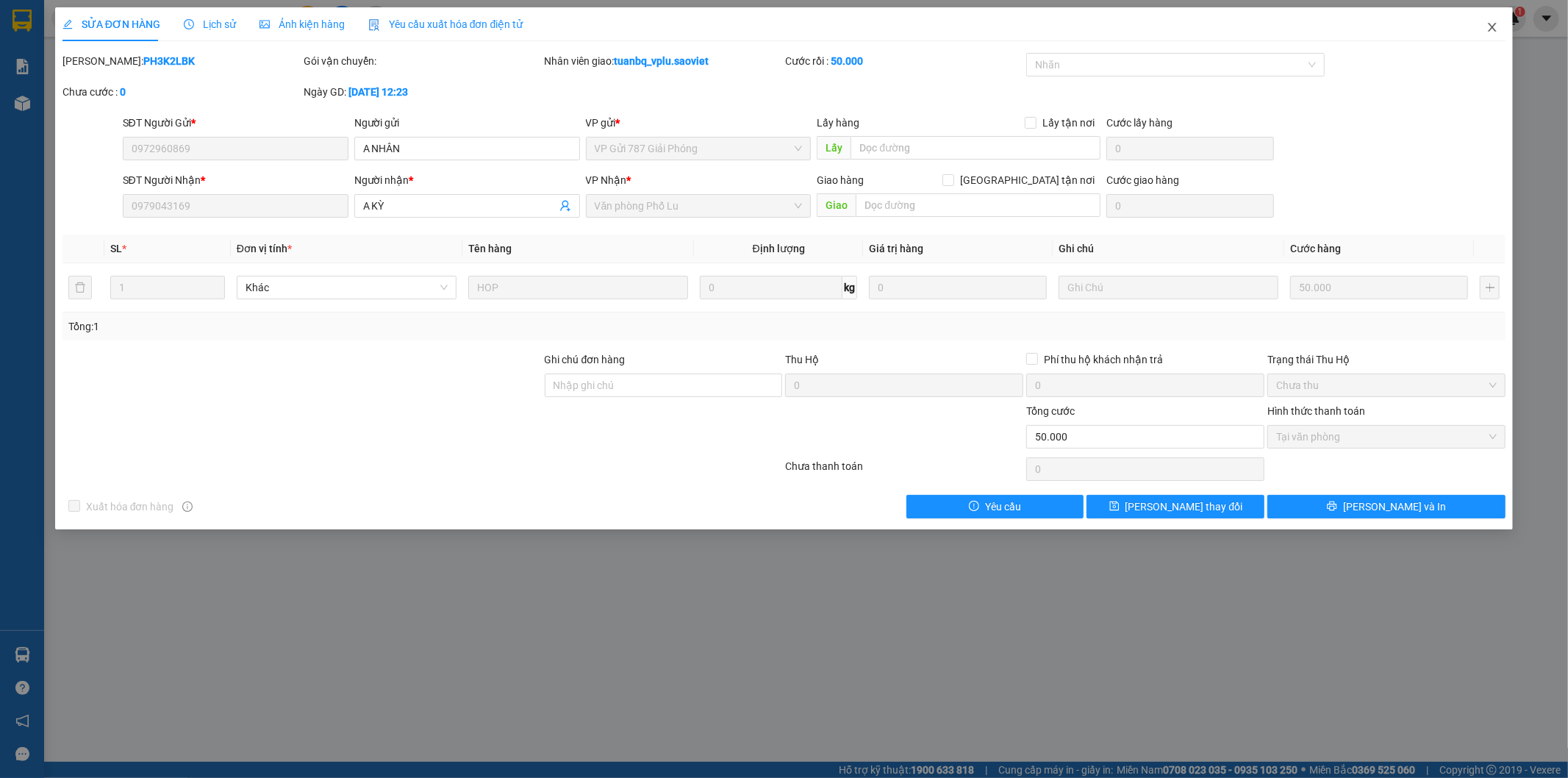
click at [1501, 25] on span "Close" at bounding box center [1492, 27] width 41 height 41
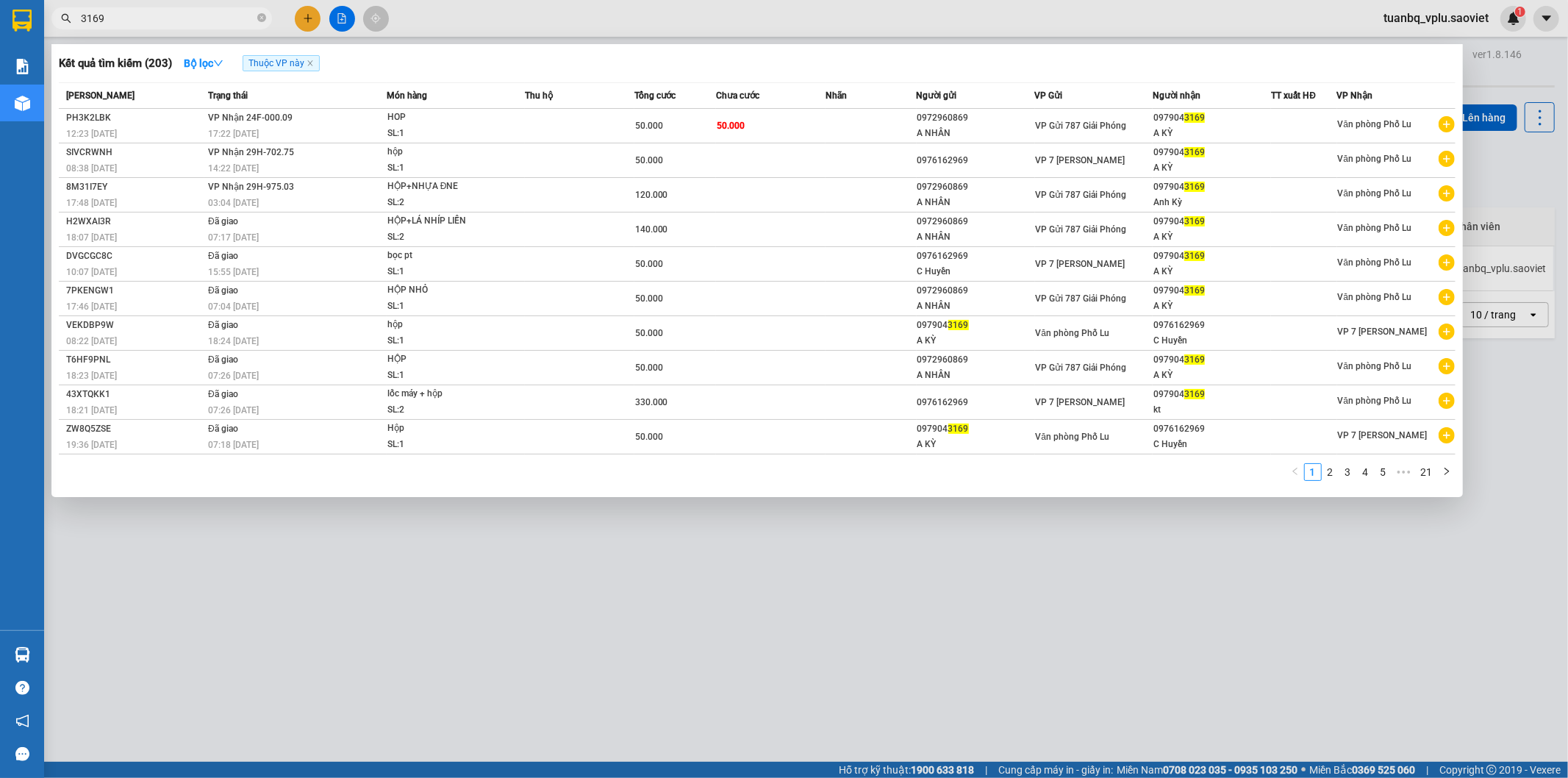
click at [159, 18] on input "3169" at bounding box center [168, 18] width 174 height 16
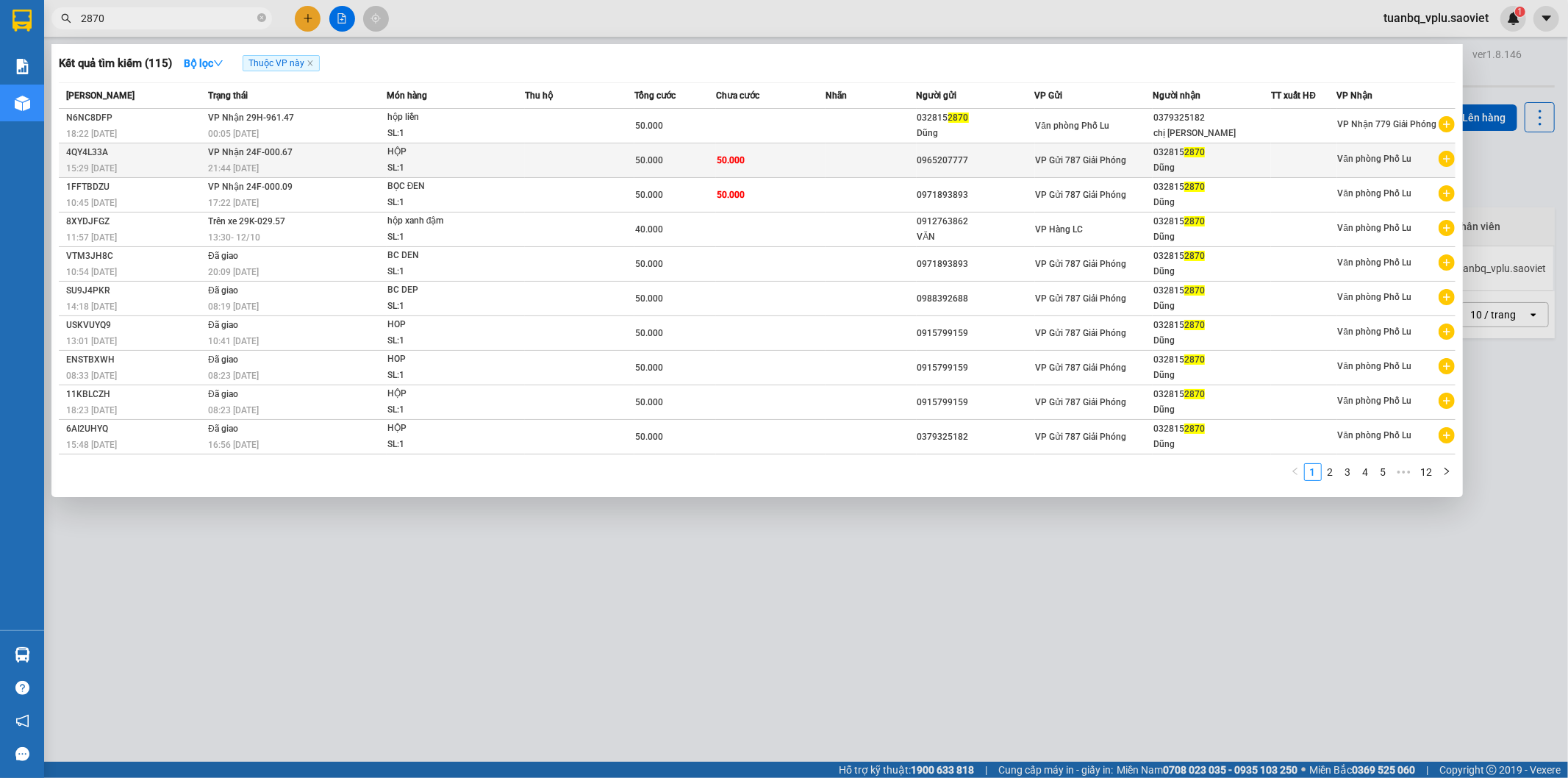
type input "2870"
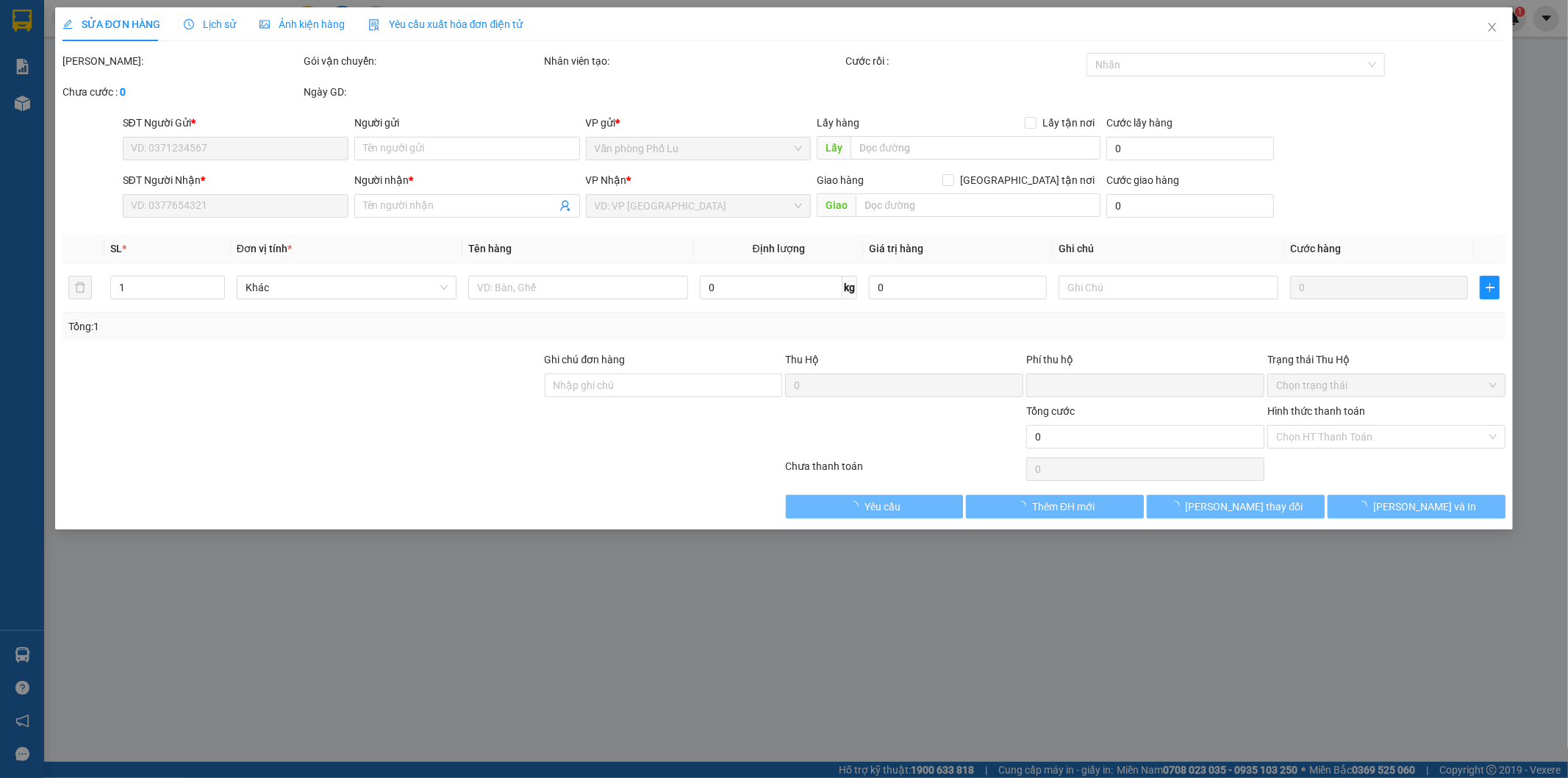
type input "0965207777"
type input "0328152870"
type input "Dũng"
type input "0"
type input "50.000"
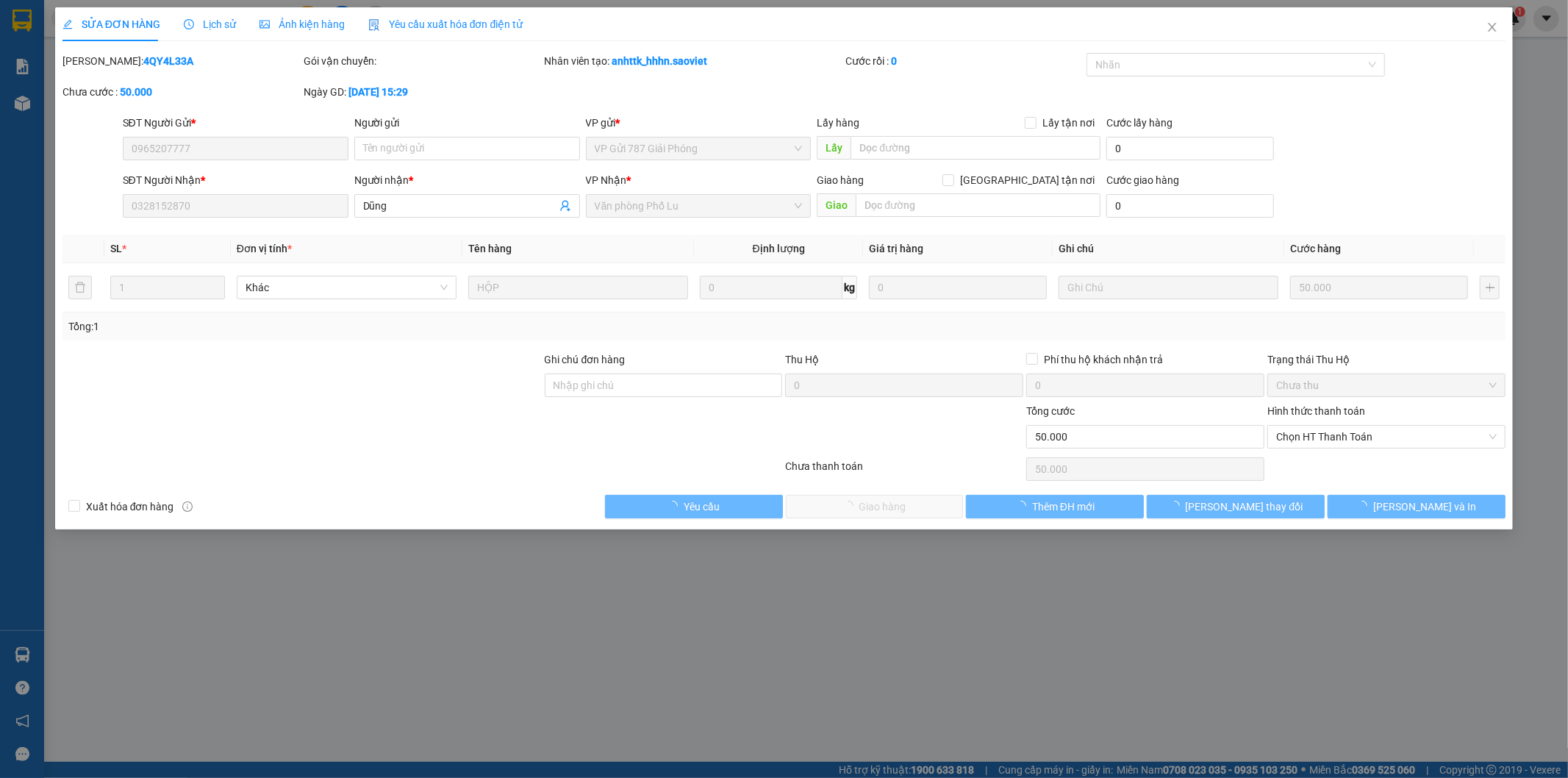
click at [1341, 435] on span "Chọn HT Thanh Toán" at bounding box center [1386, 436] width 221 height 22
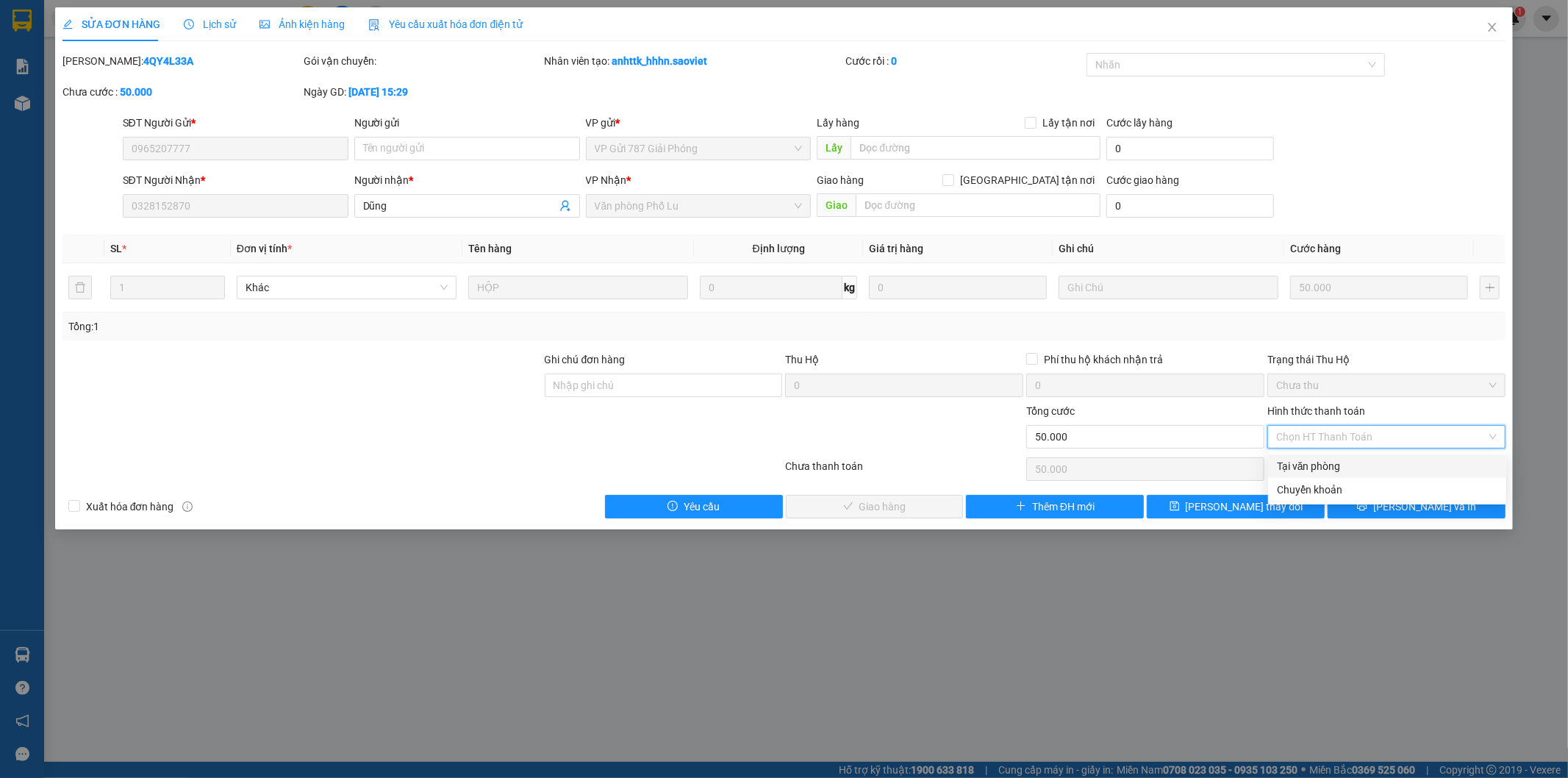
click at [1330, 461] on div "Tại văn phòng" at bounding box center [1387, 466] width 221 height 16
type input "0"
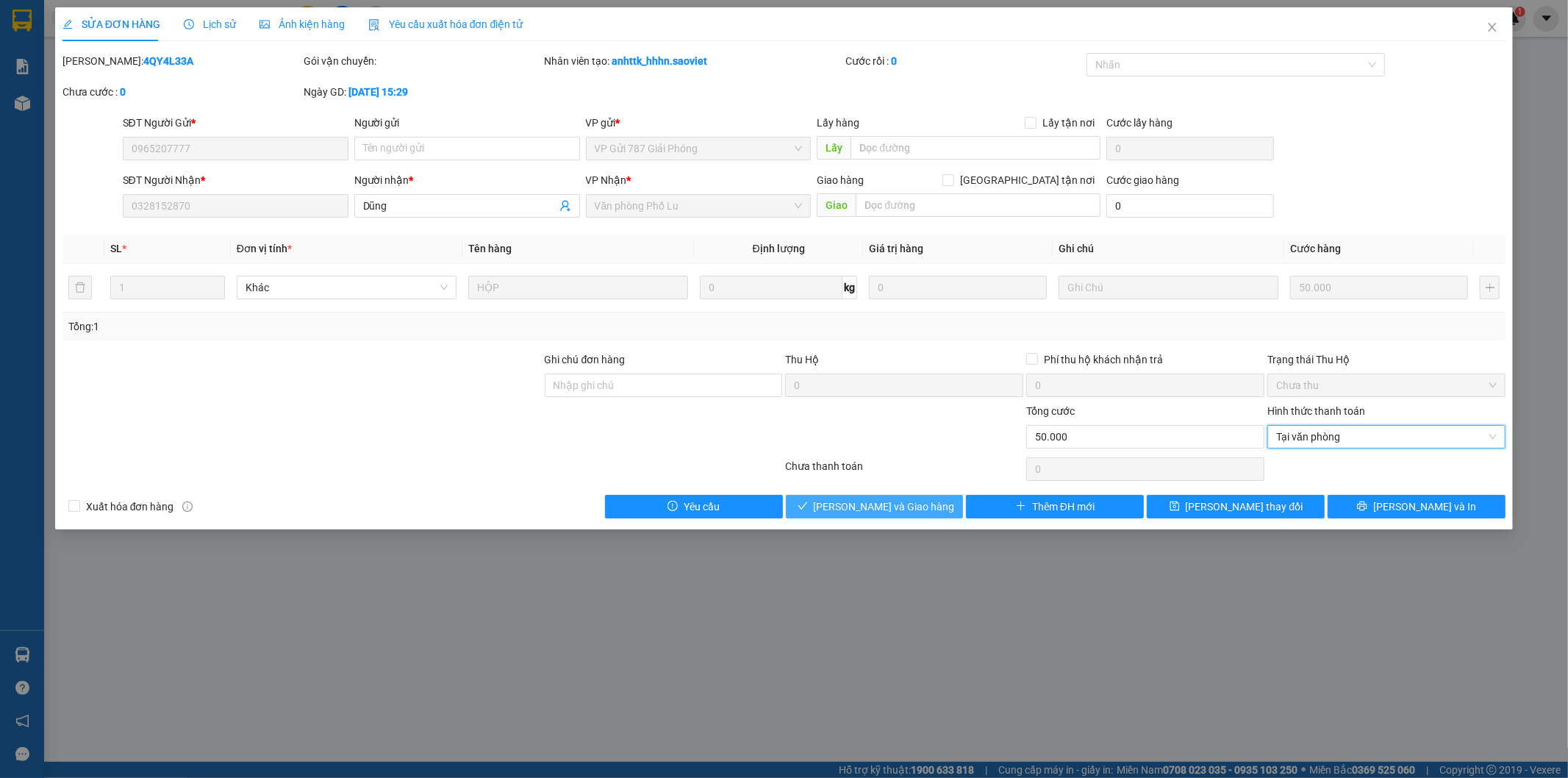
click at [901, 505] on span "[PERSON_NAME] và Giao hàng" at bounding box center [884, 506] width 141 height 16
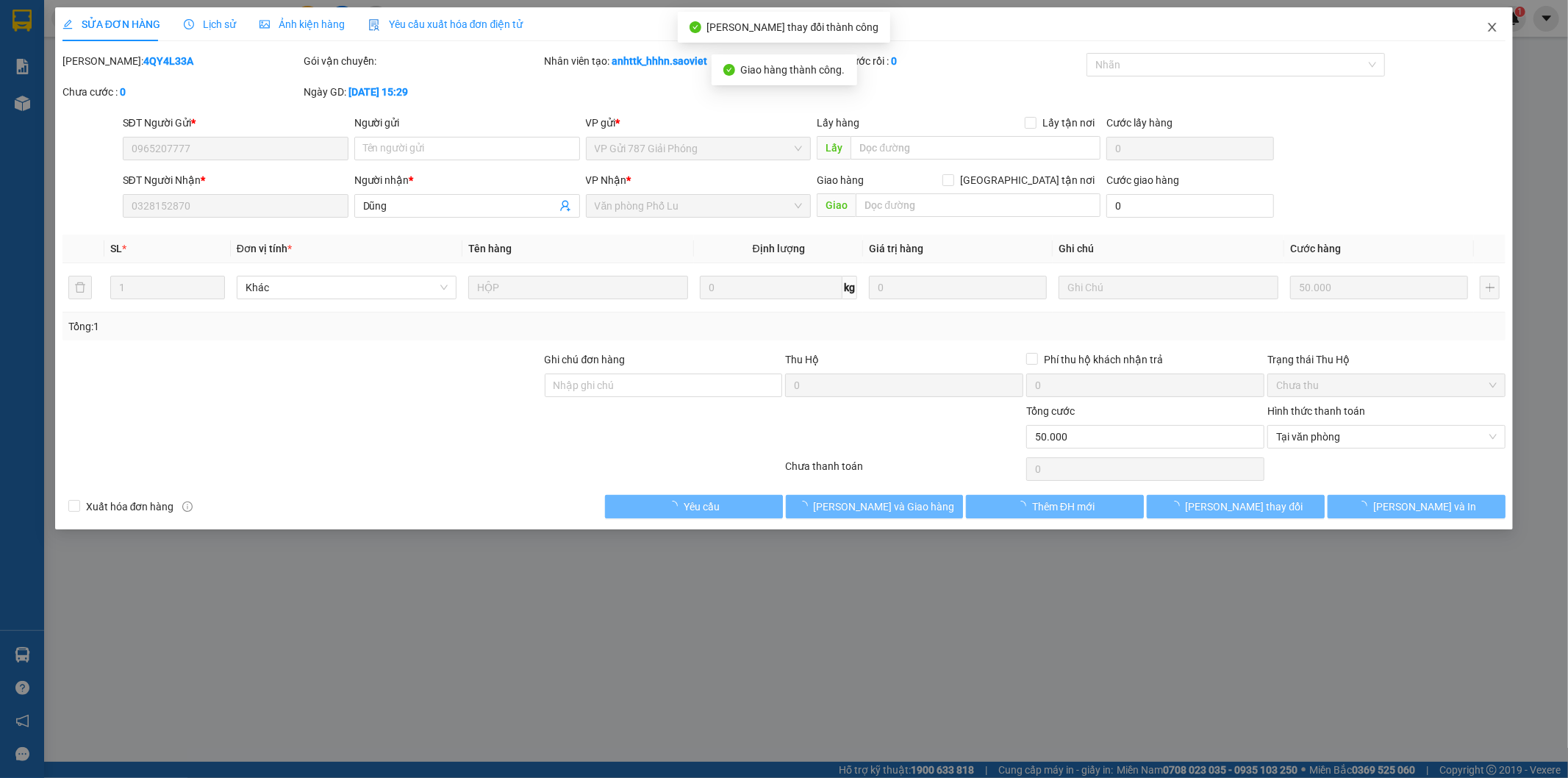
click at [1493, 24] on icon "close" at bounding box center [1492, 27] width 12 height 12
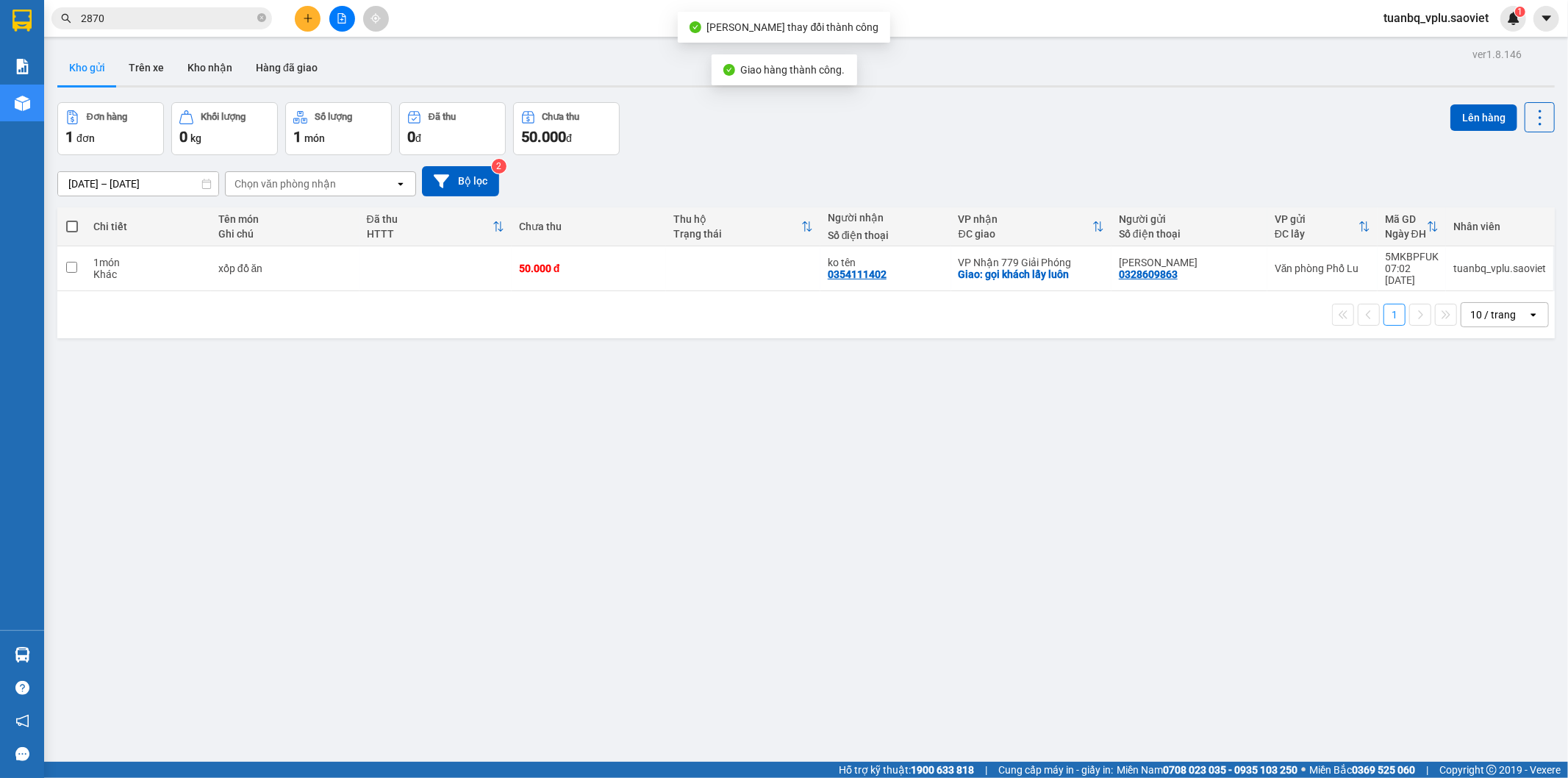
click at [177, 13] on input "2870" at bounding box center [168, 18] width 174 height 16
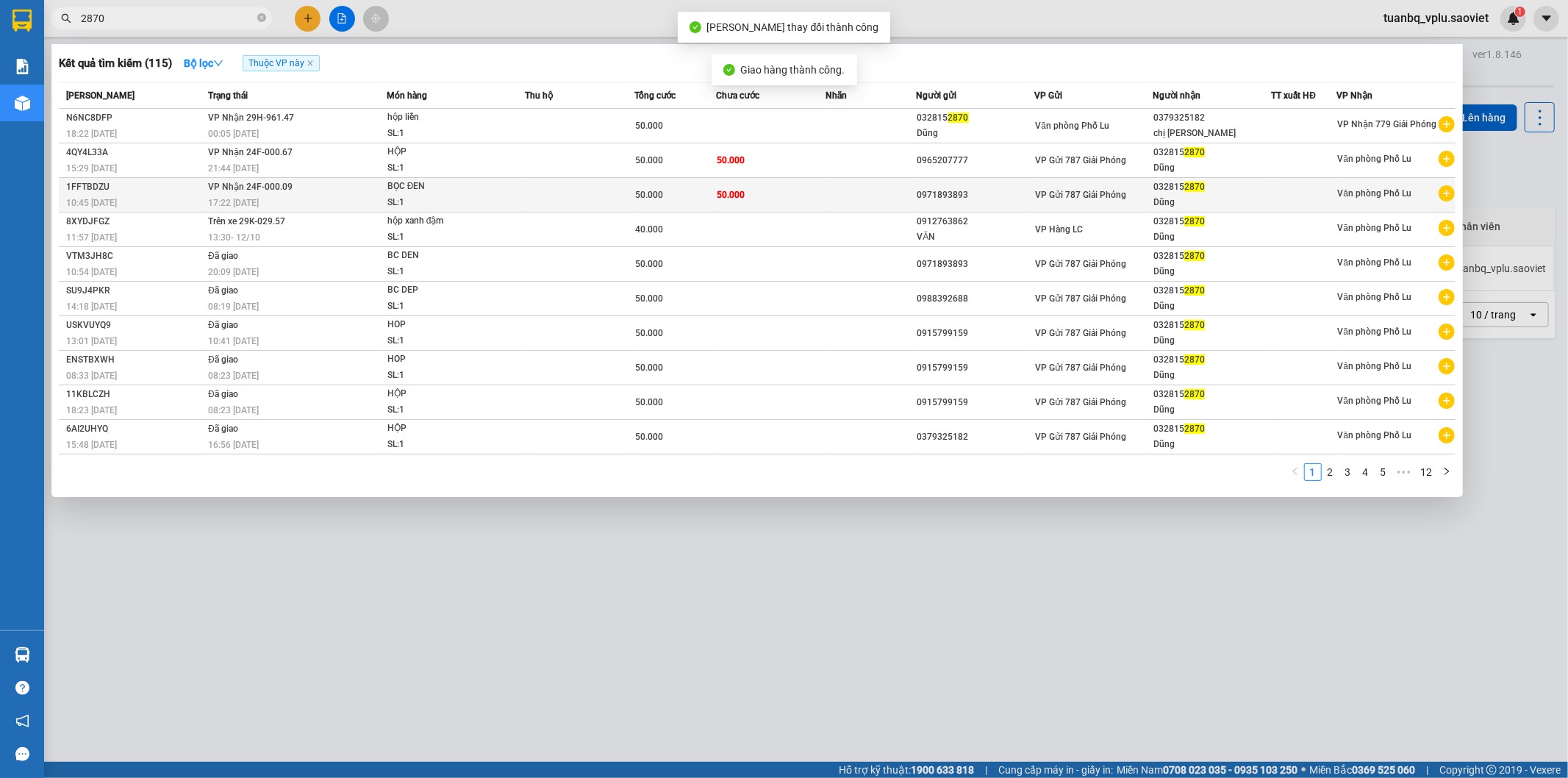
click at [821, 196] on td "50.000" at bounding box center [771, 195] width 110 height 35
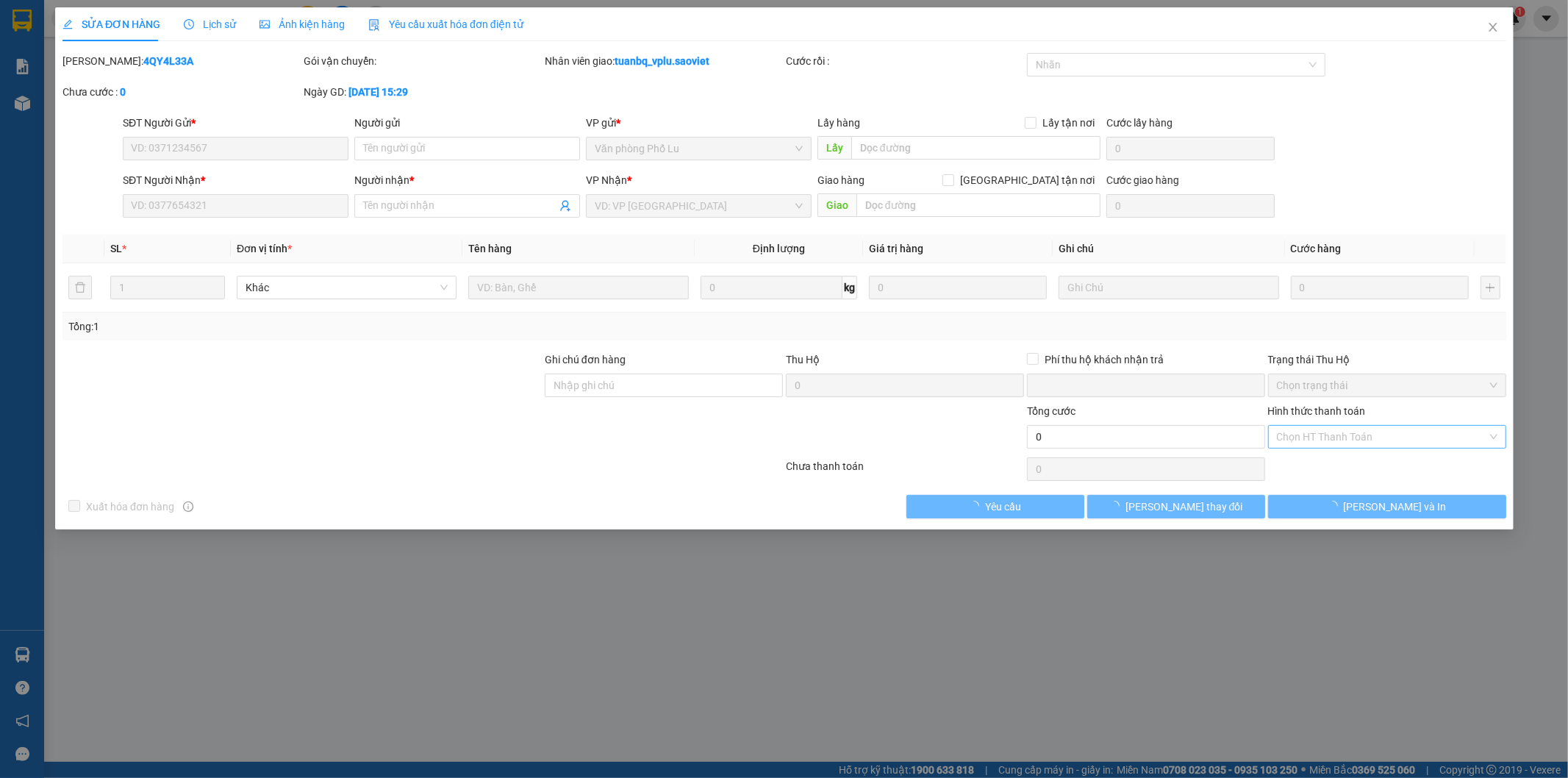
type input "0971893893"
type input "0328152870"
type input "Dũng"
type input "0"
type input "50.000"
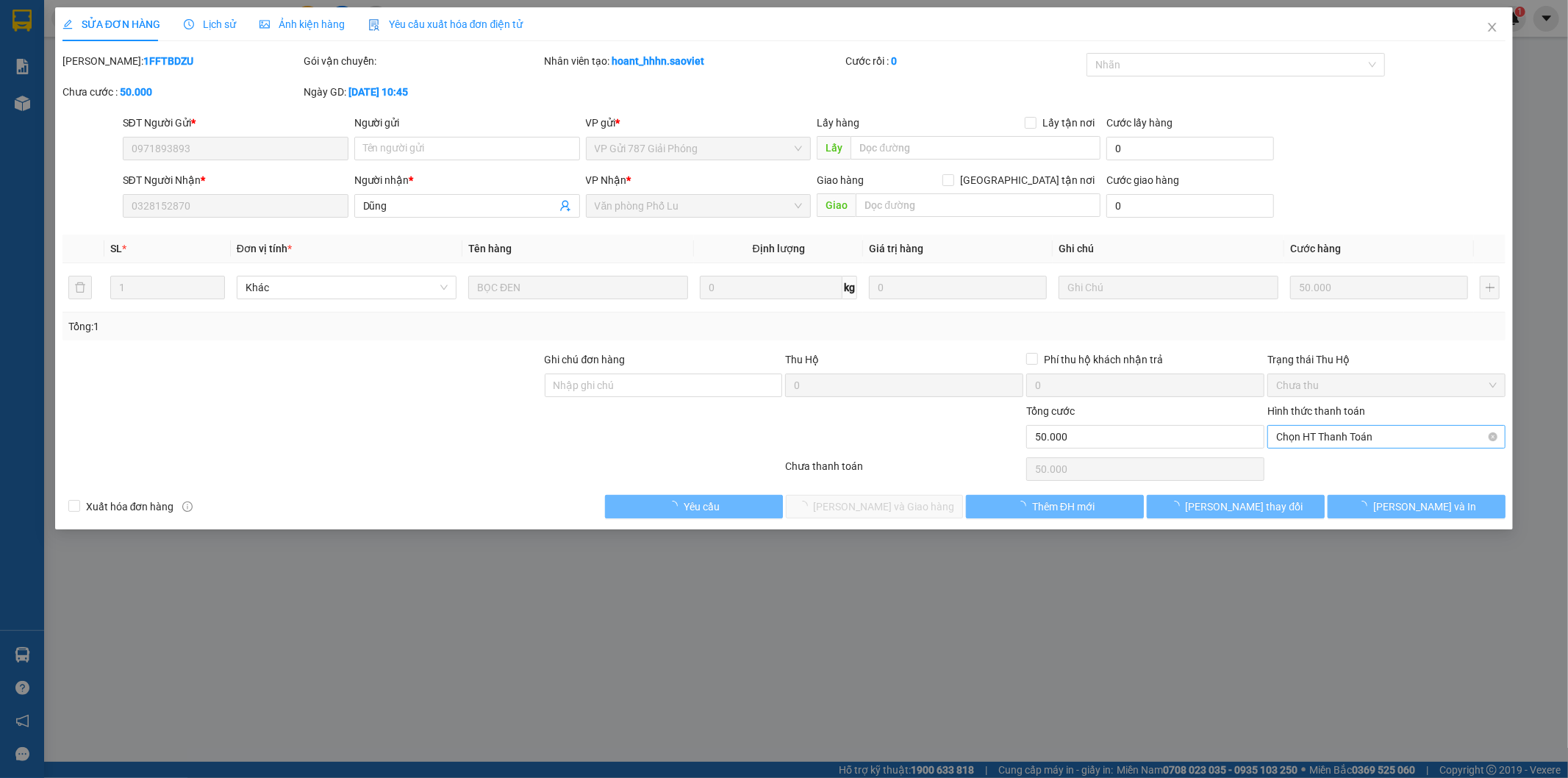
click at [1364, 432] on span "Chọn HT Thanh Toán" at bounding box center [1386, 436] width 221 height 22
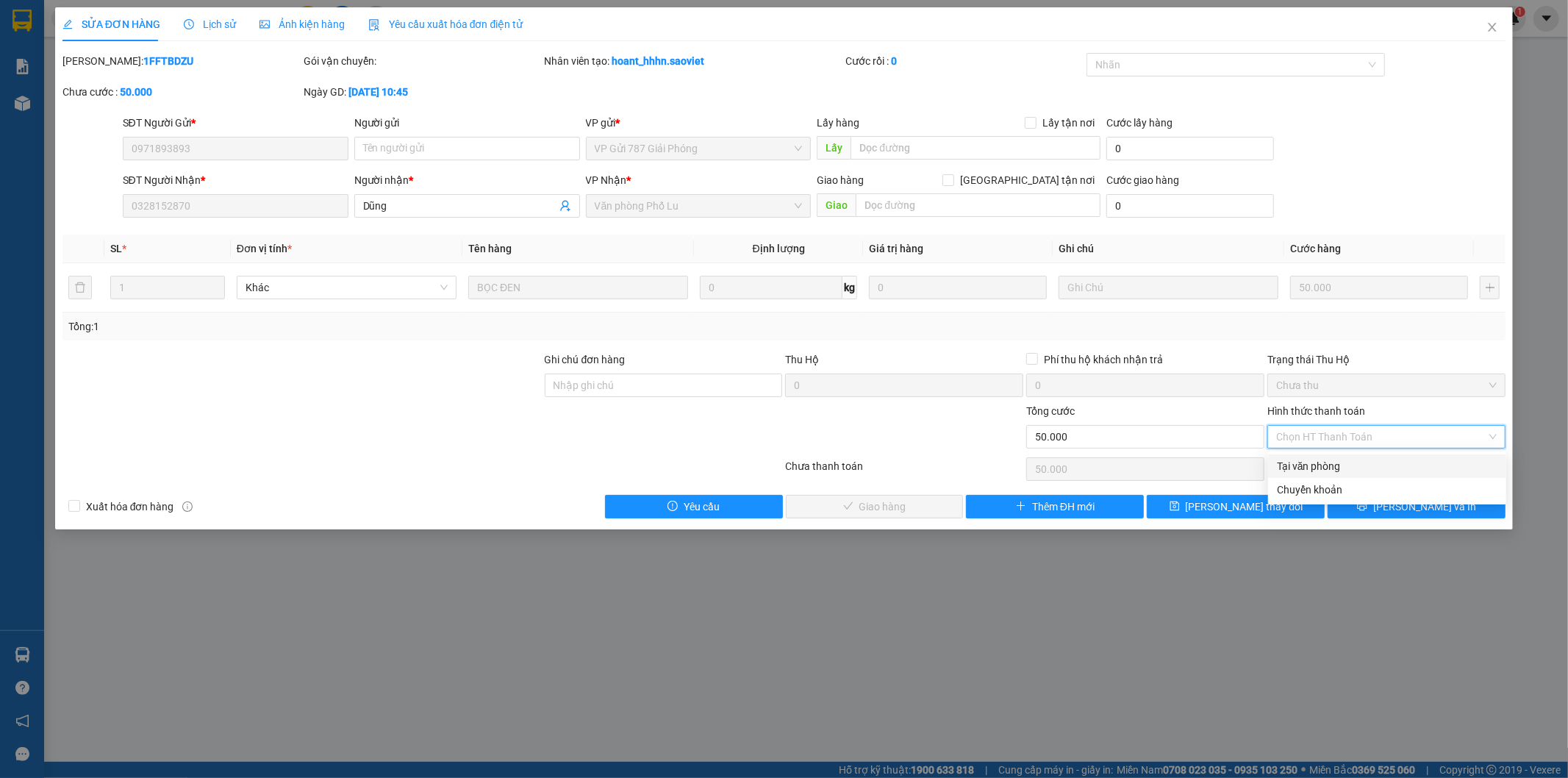
click at [1338, 458] on div "Tại văn phòng" at bounding box center [1387, 466] width 221 height 16
type input "0"
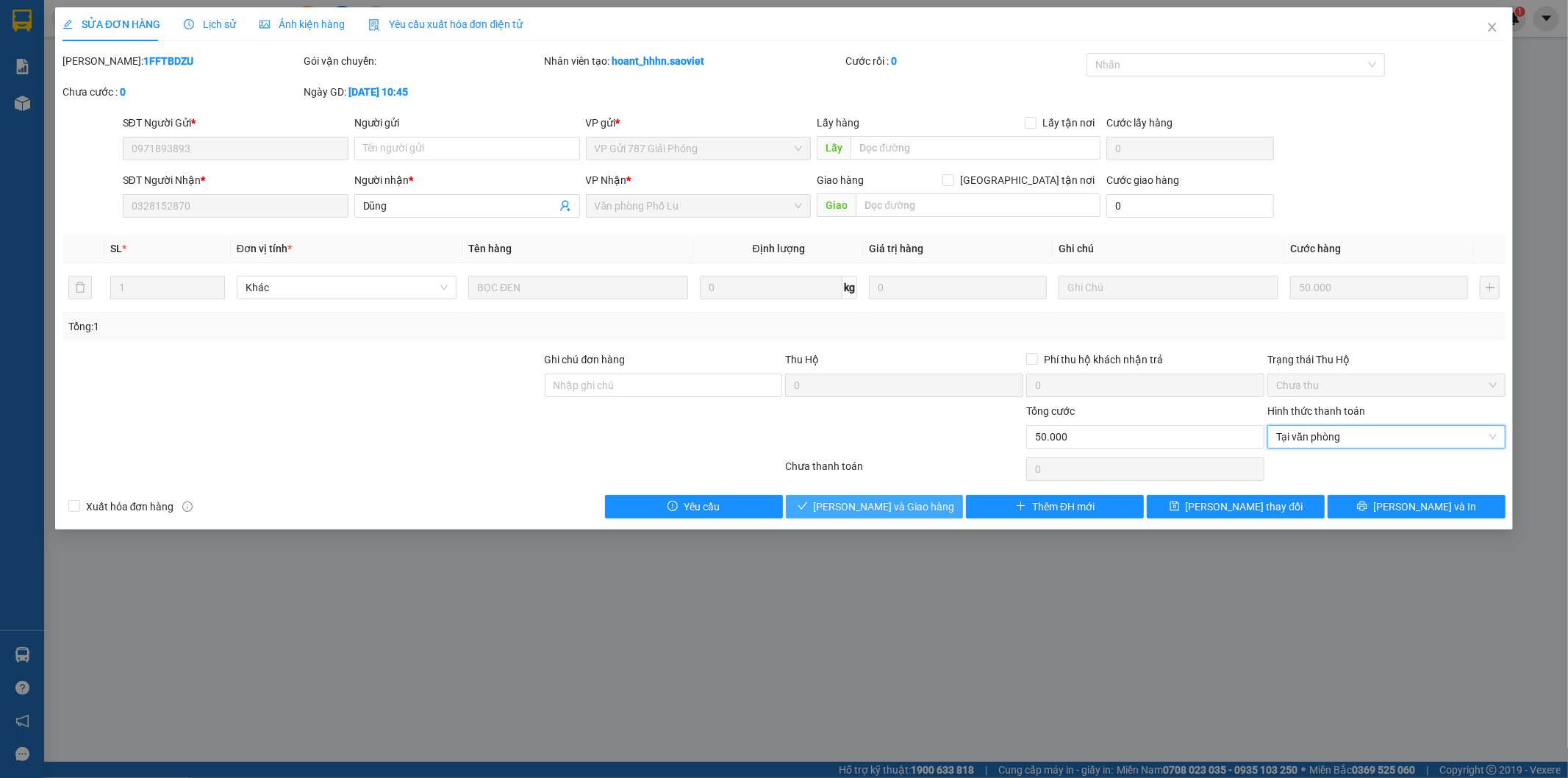
click at [885, 511] on span "[PERSON_NAME] và Giao hàng" at bounding box center [884, 506] width 141 height 16
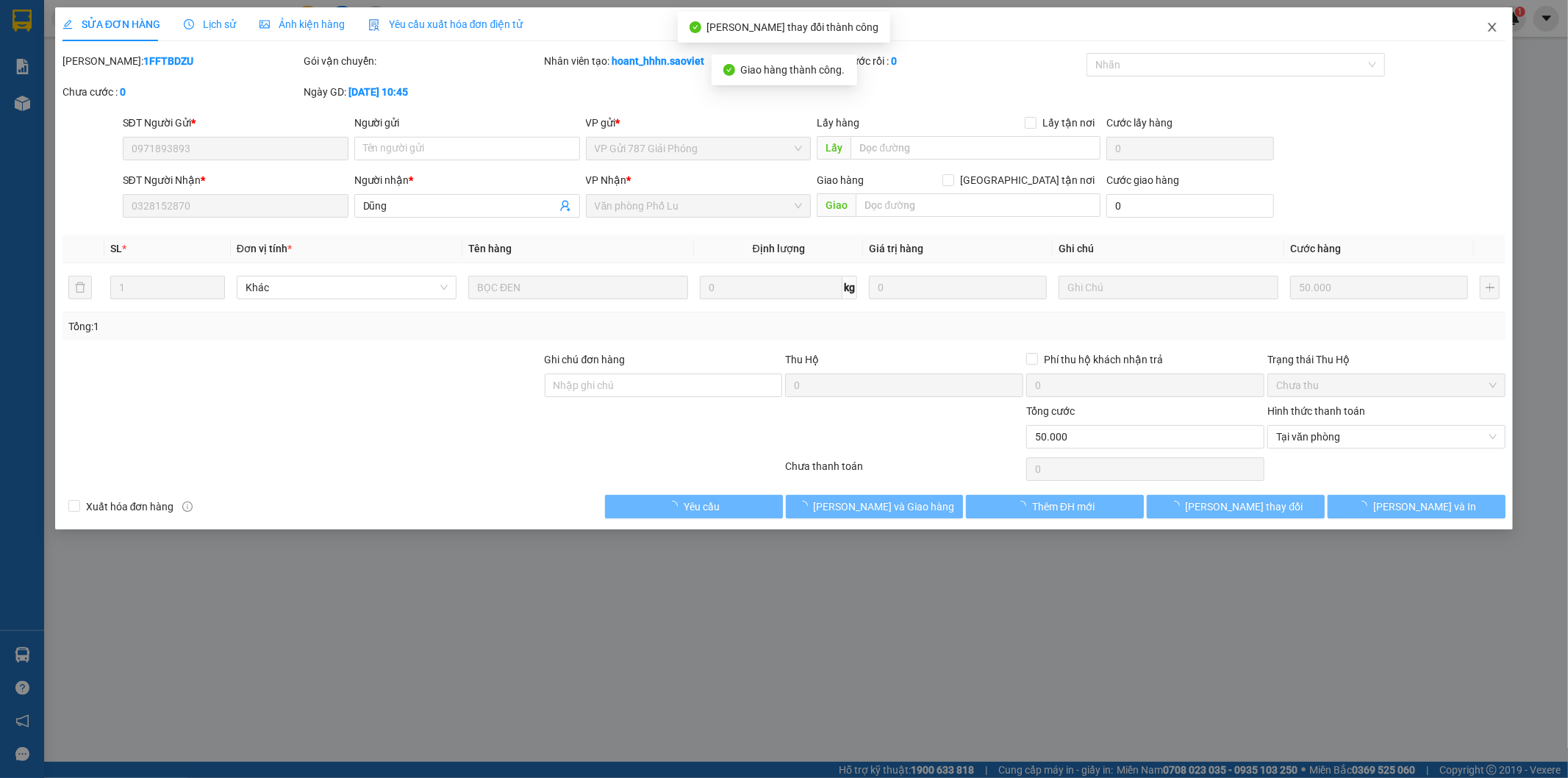
click at [1495, 26] on icon "close" at bounding box center [1493, 27] width 8 height 9
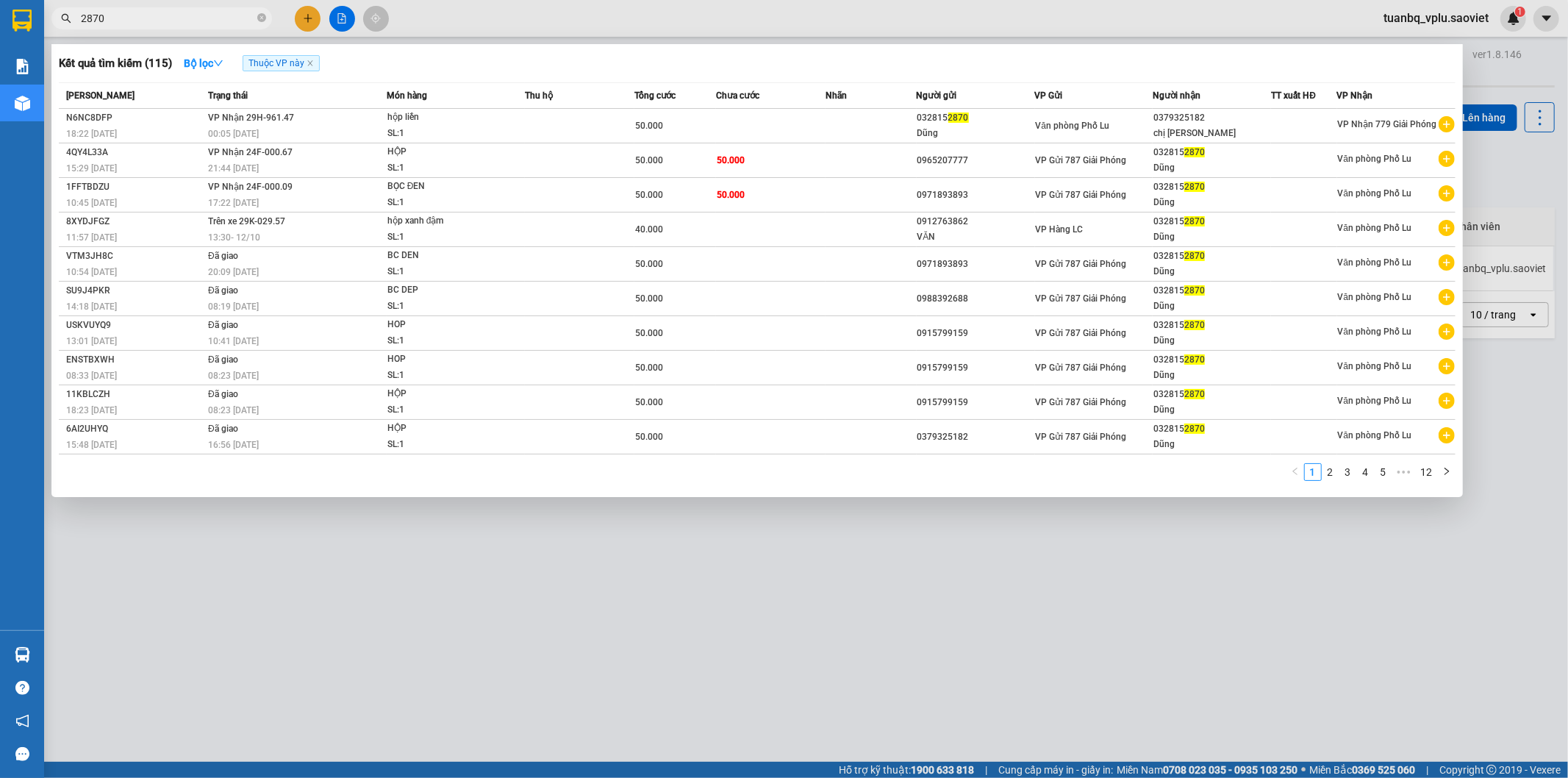
click at [195, 15] on input "2870" at bounding box center [168, 18] width 174 height 16
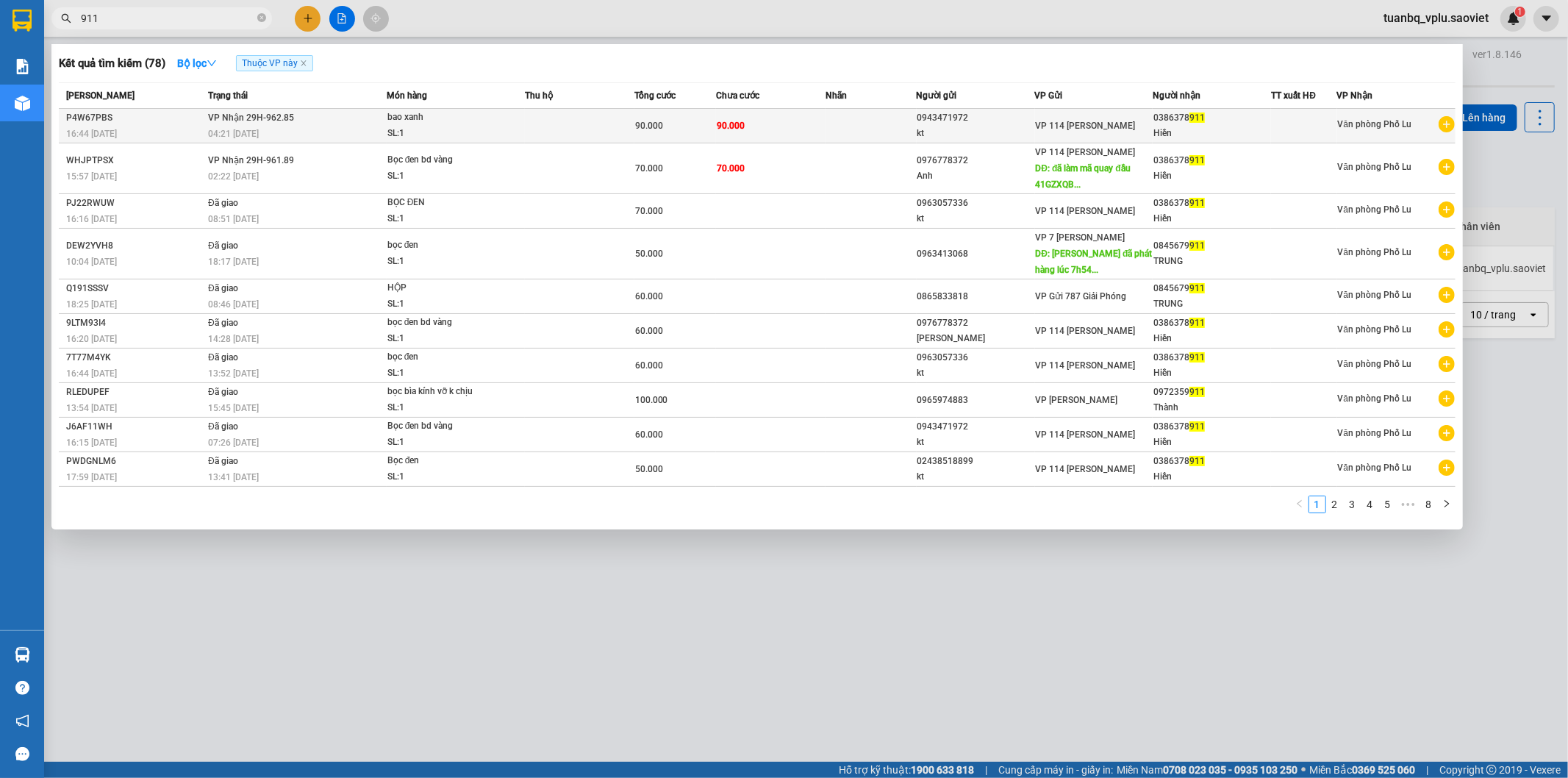
type input "911"
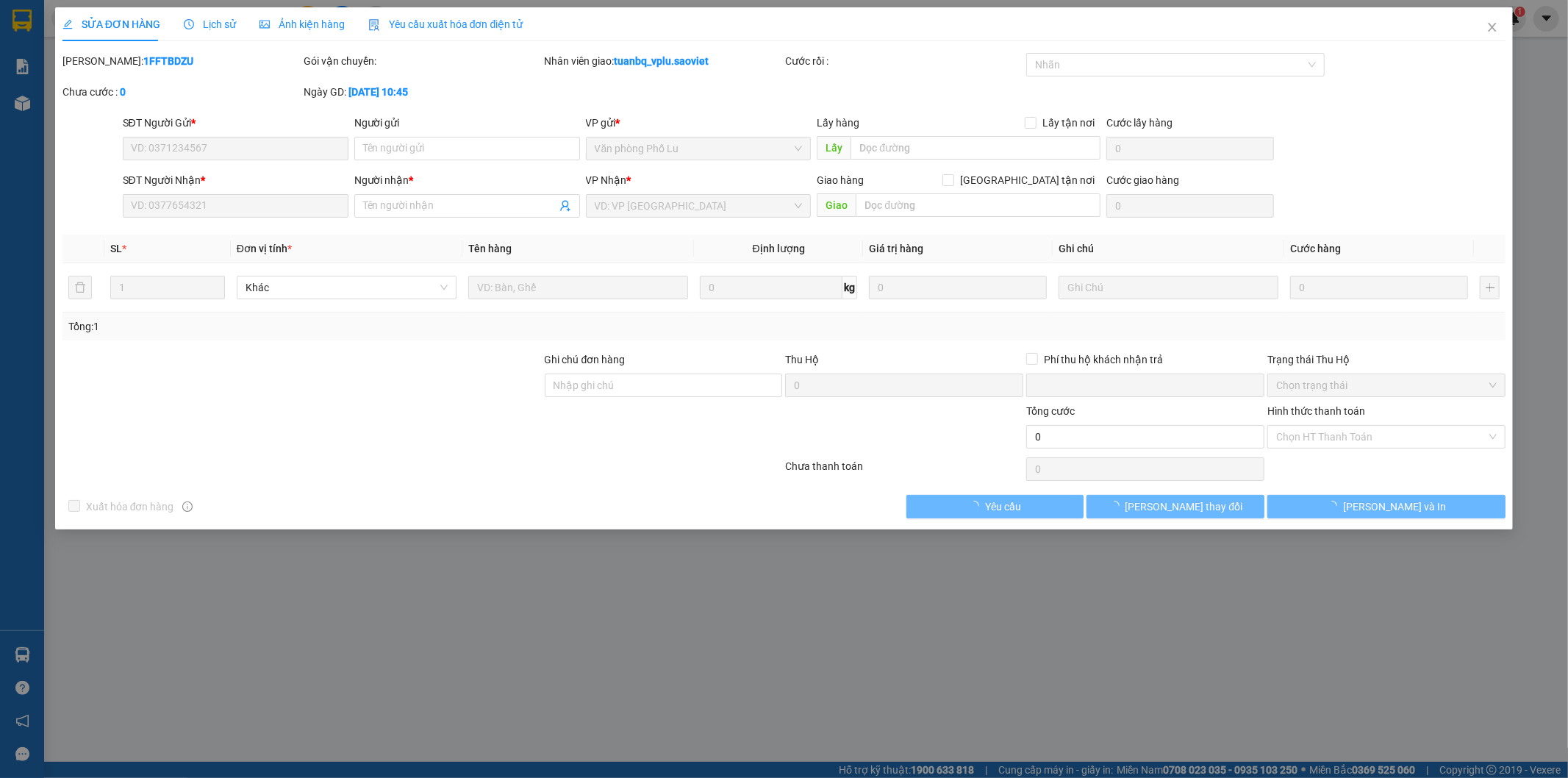
type input "0943471972"
type input "kt"
type input "0386378911"
type input "Hiền"
type input "0"
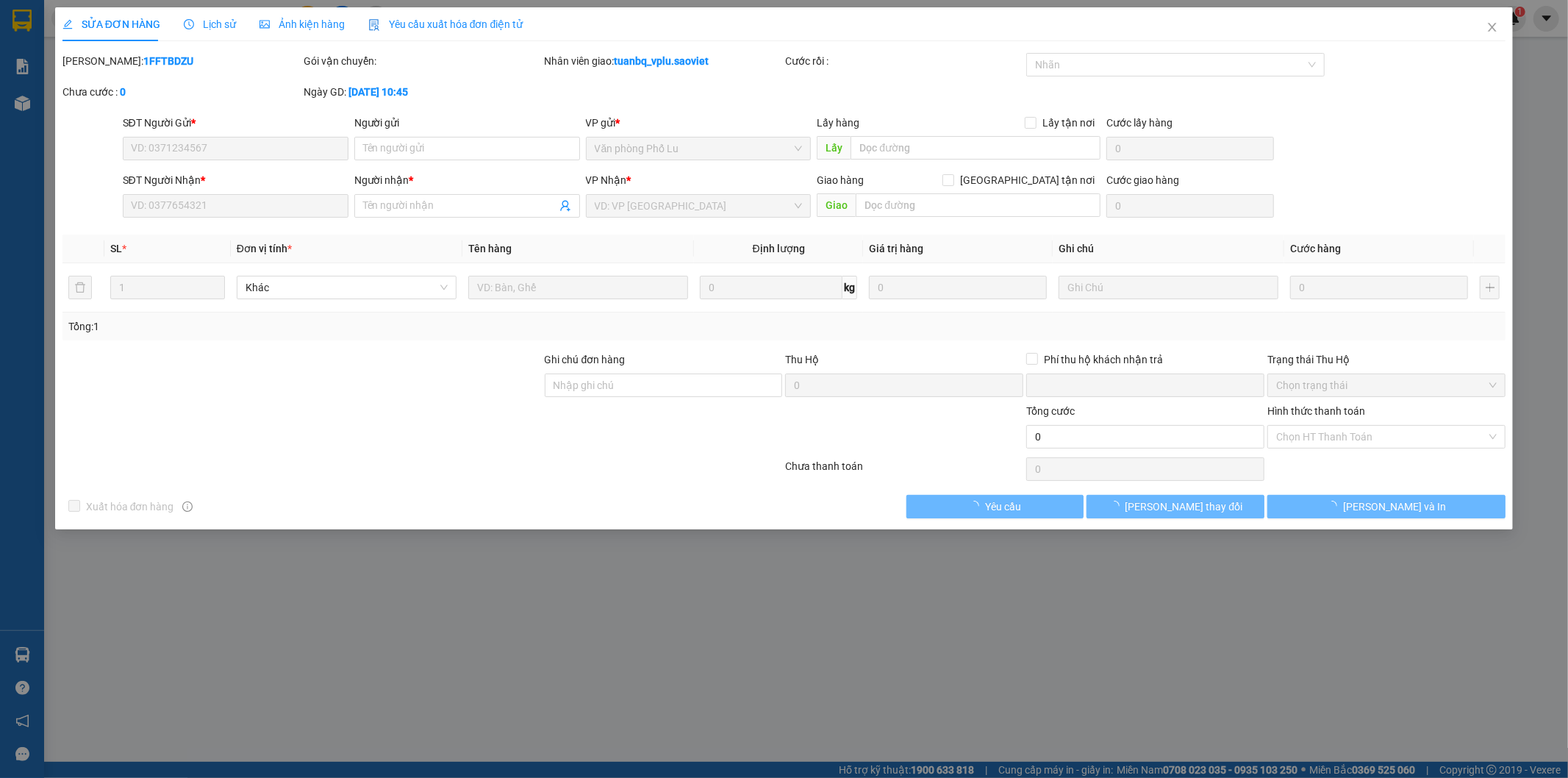
type input "90.000"
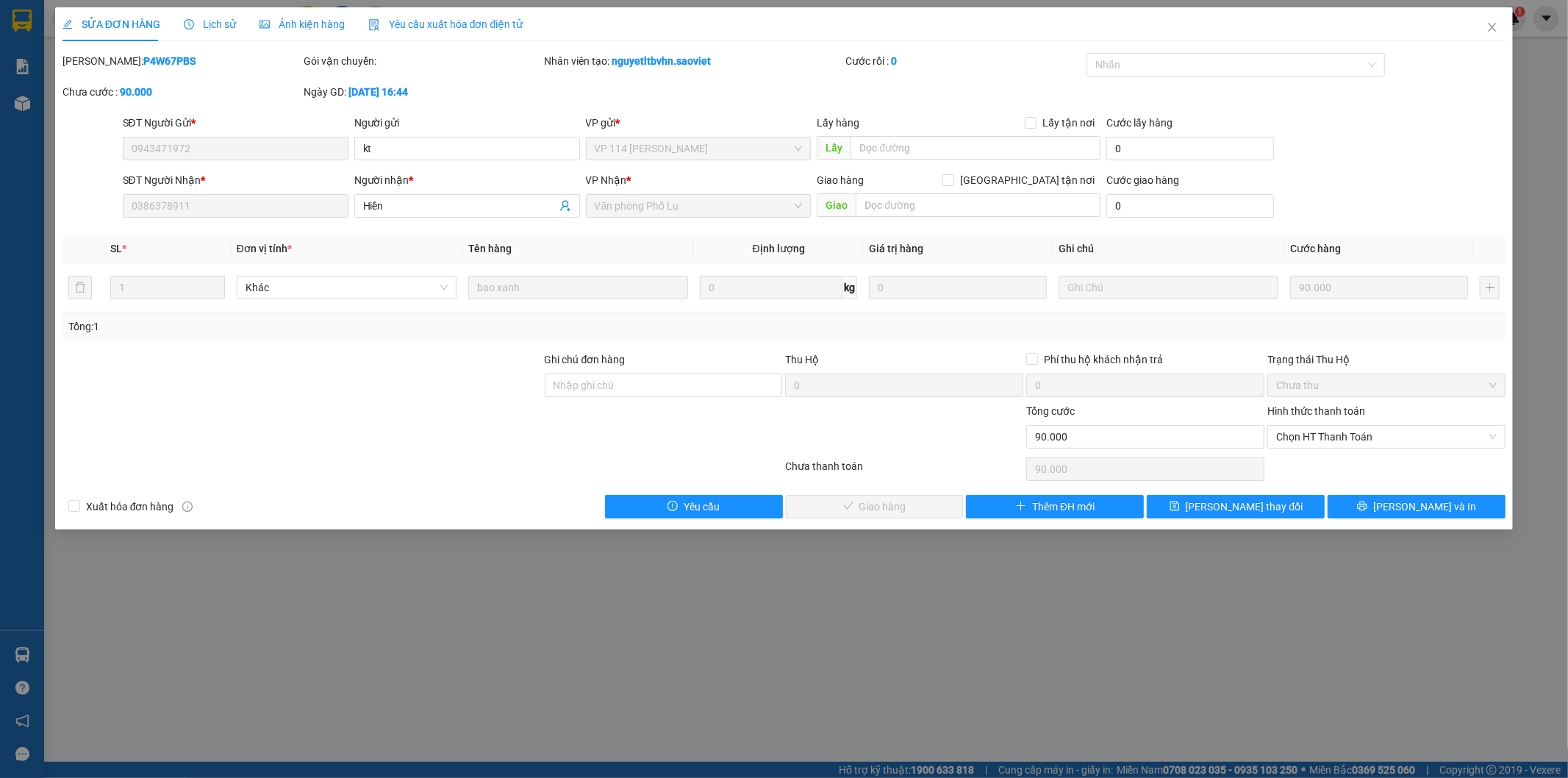
click at [1358, 416] on div "Hình thức thanh toán" at bounding box center [1386, 413] width 238 height 22
click at [1355, 427] on span "Chọn HT Thanh Toán" at bounding box center [1386, 436] width 221 height 22
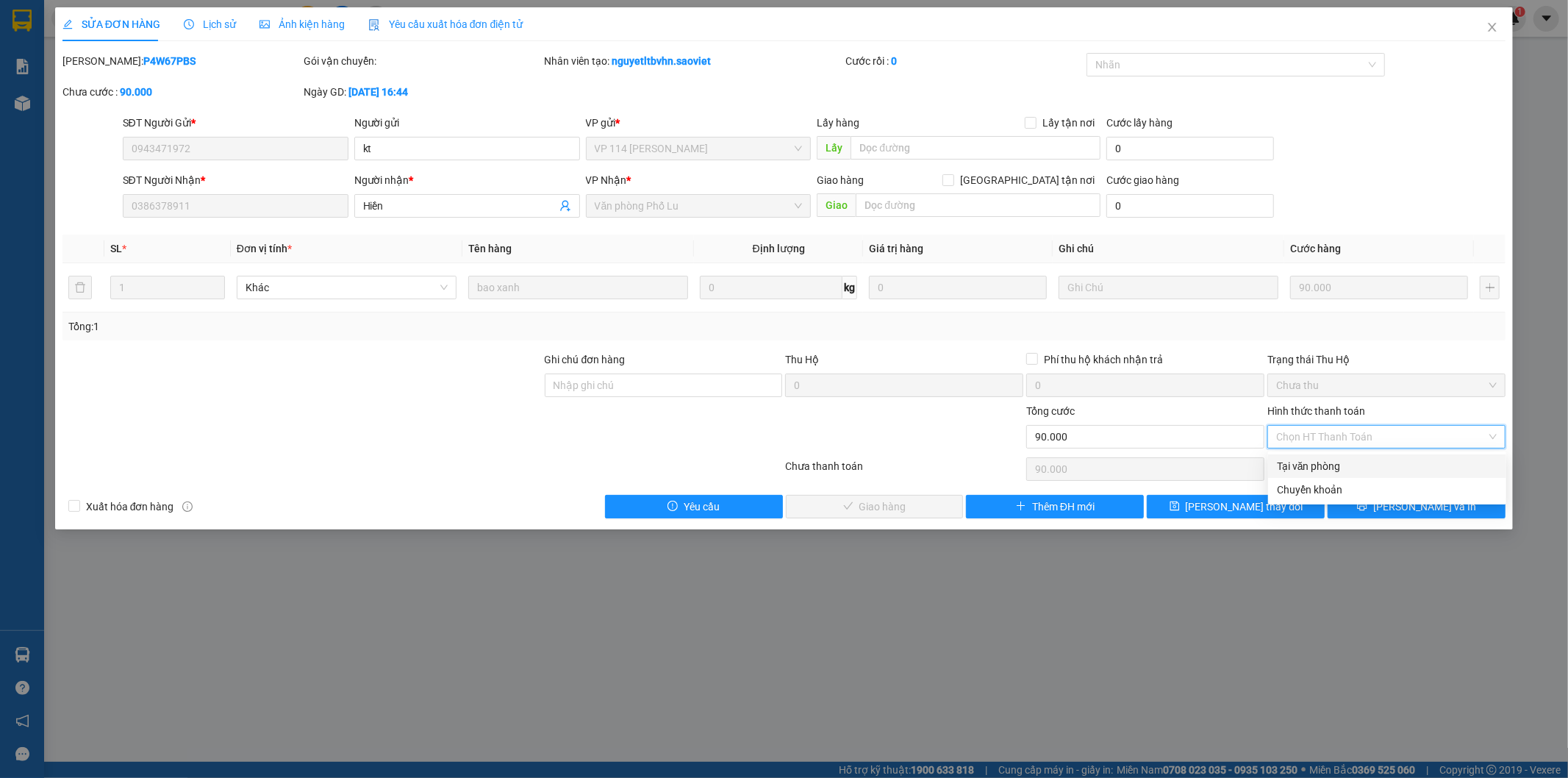
click at [1346, 458] on div "Tại văn phòng" at bounding box center [1387, 466] width 221 height 16
type input "0"
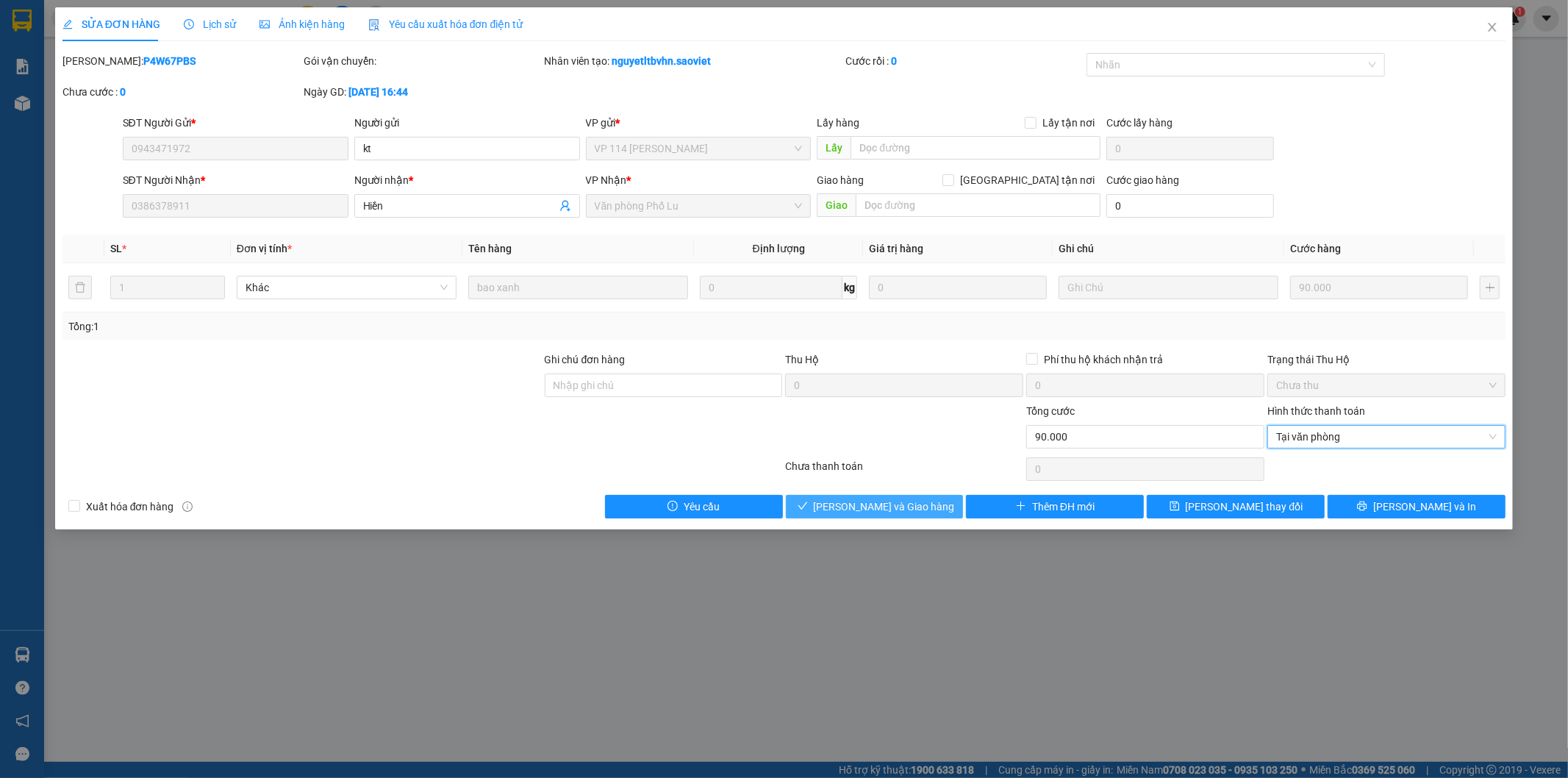
click at [890, 512] on span "[PERSON_NAME] và Giao hàng" at bounding box center [884, 506] width 141 height 16
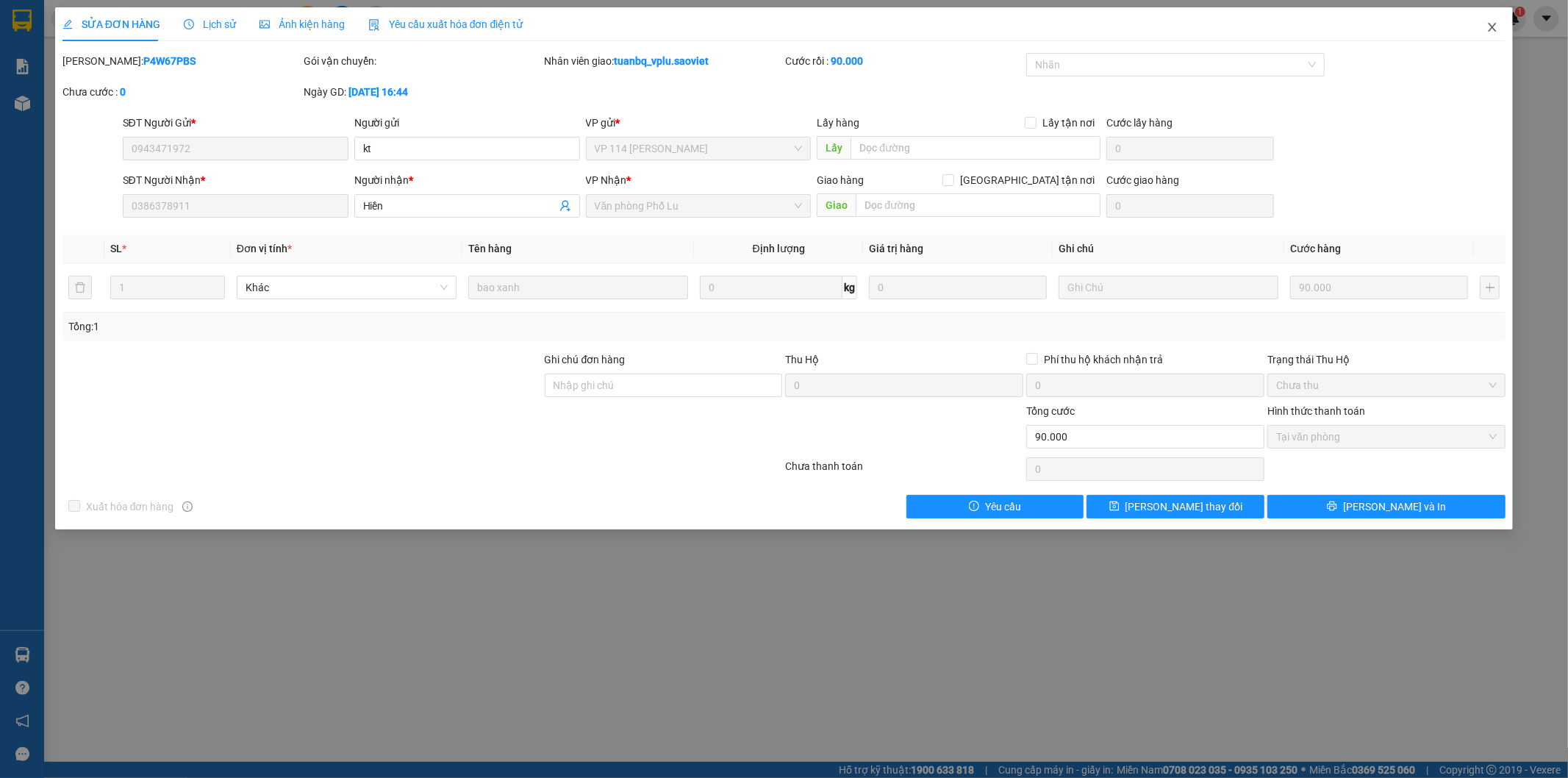
click at [1491, 28] on icon "close" at bounding box center [1492, 27] width 12 height 12
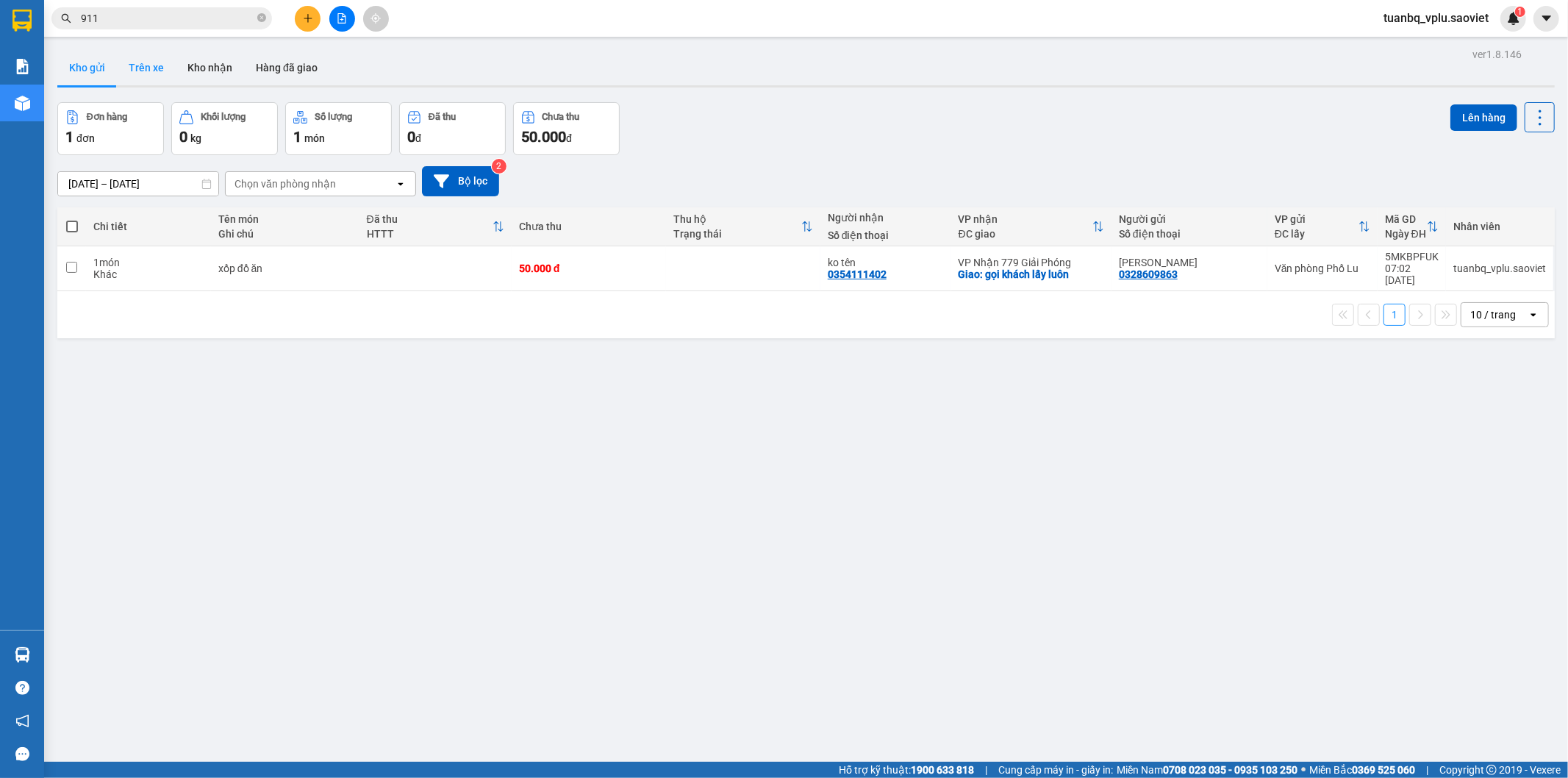
click at [133, 68] on button "Trên xe" at bounding box center [146, 67] width 59 height 35
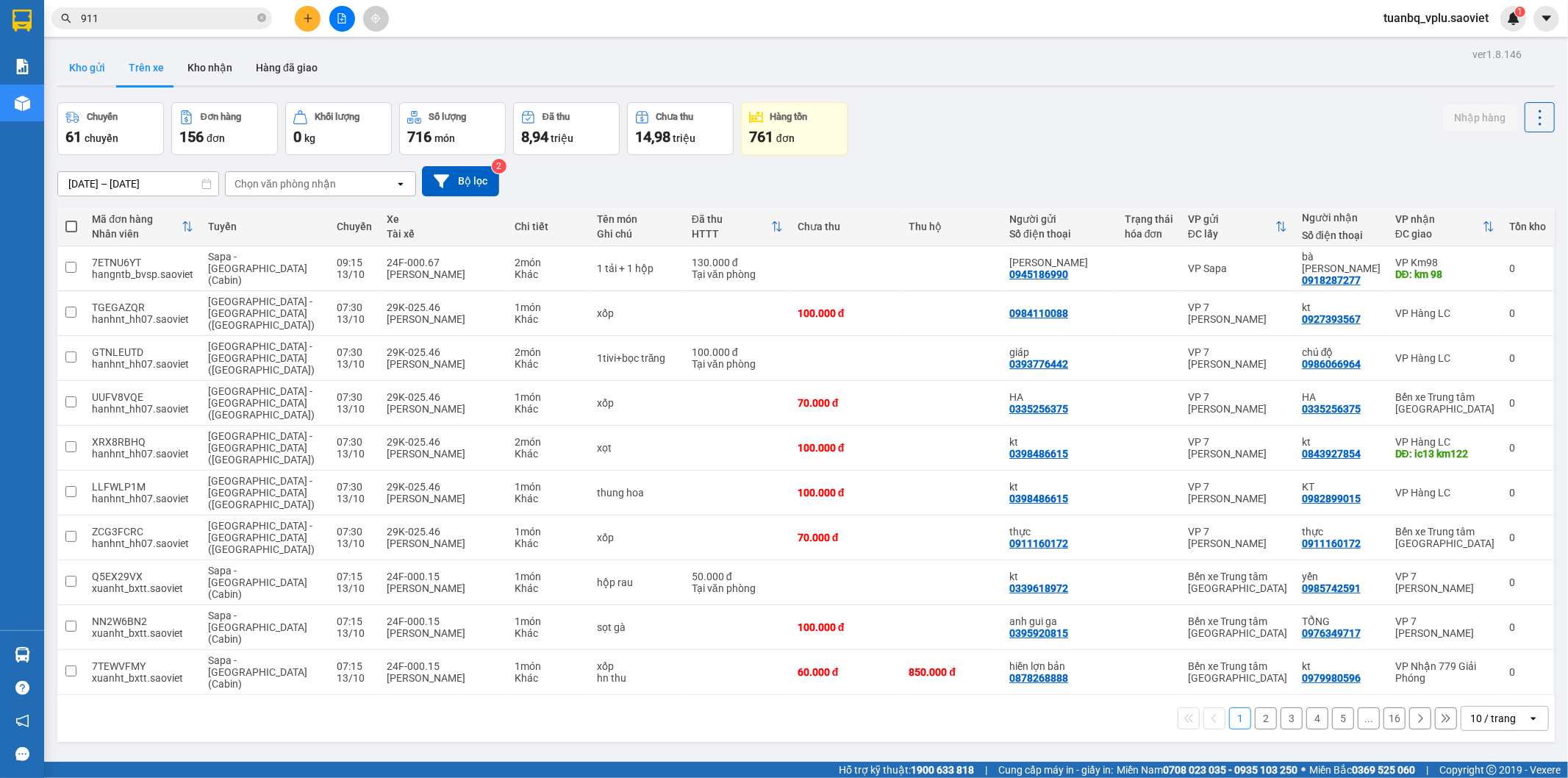
click at [60, 65] on button "Kho gửi" at bounding box center [87, 67] width 60 height 35
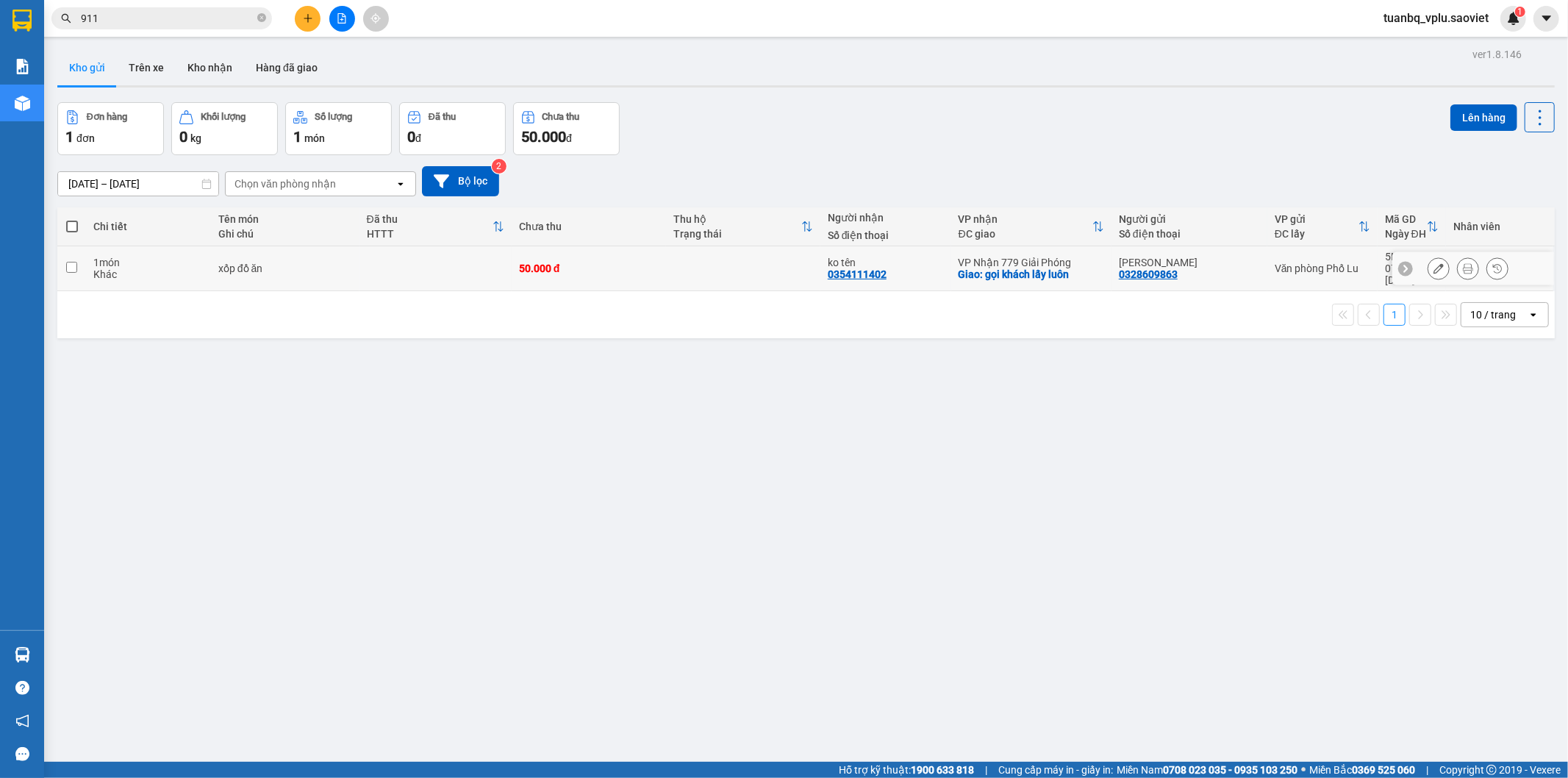
click at [505, 266] on td at bounding box center [435, 269] width 152 height 45
checkbox input "true"
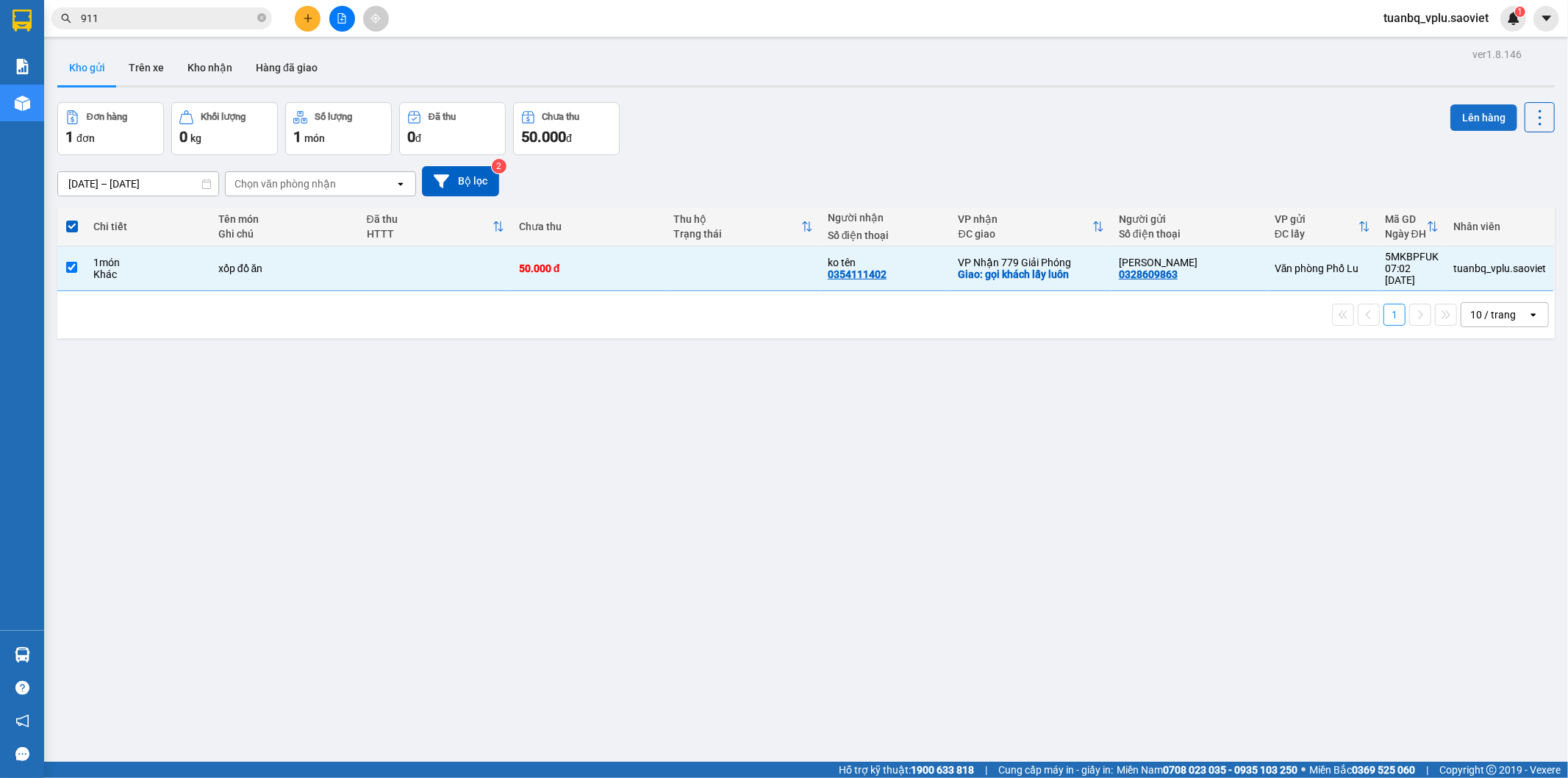
click at [1465, 121] on button "Lên hàng" at bounding box center [1483, 118] width 67 height 26
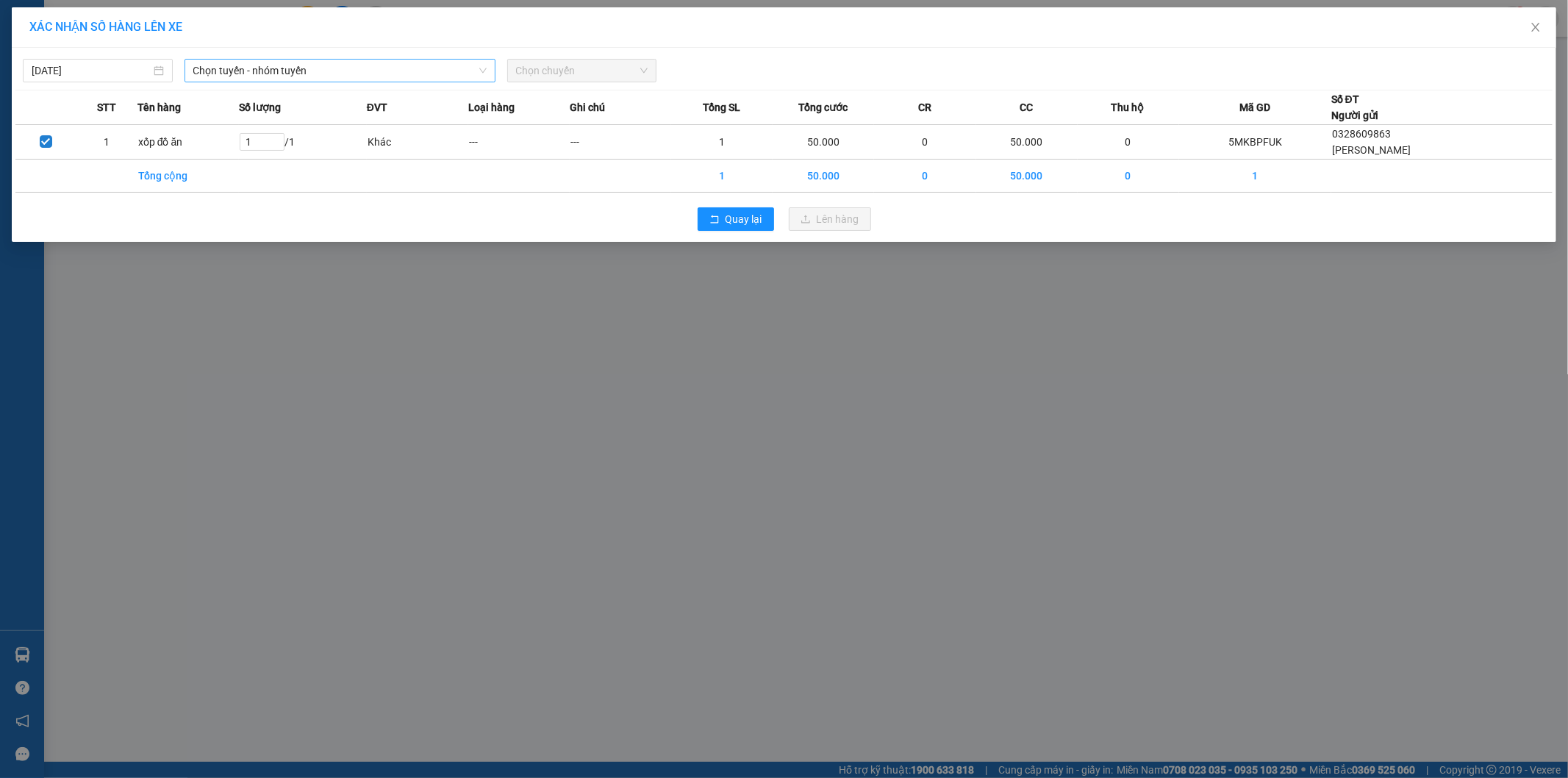
click at [363, 62] on span "Chọn tuyến - nhóm tuyến" at bounding box center [341, 71] width 294 height 22
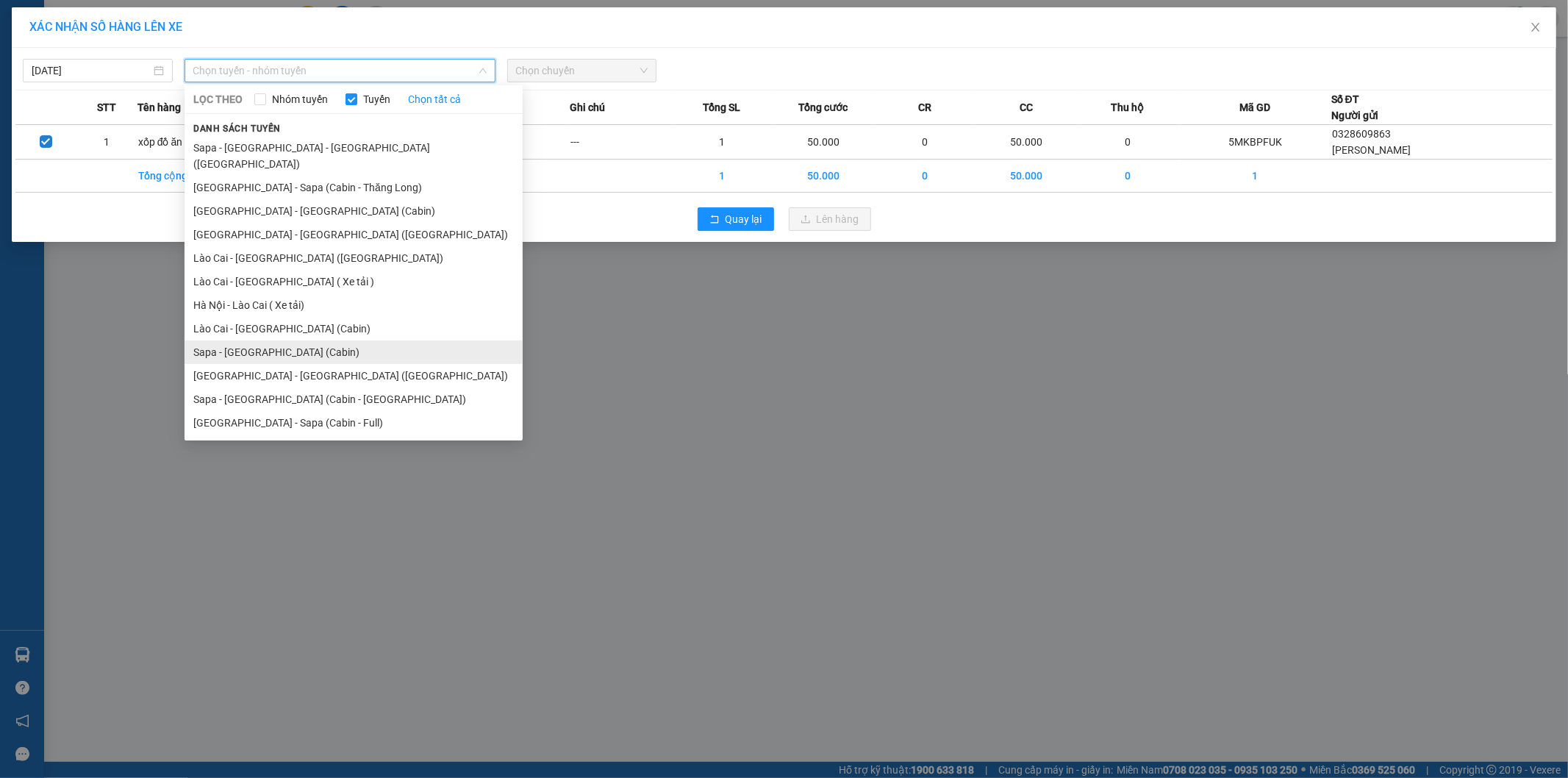
click at [303, 341] on li "Sapa - [GEOGRAPHIC_DATA] (Cabin)" at bounding box center [354, 353] width 339 height 24
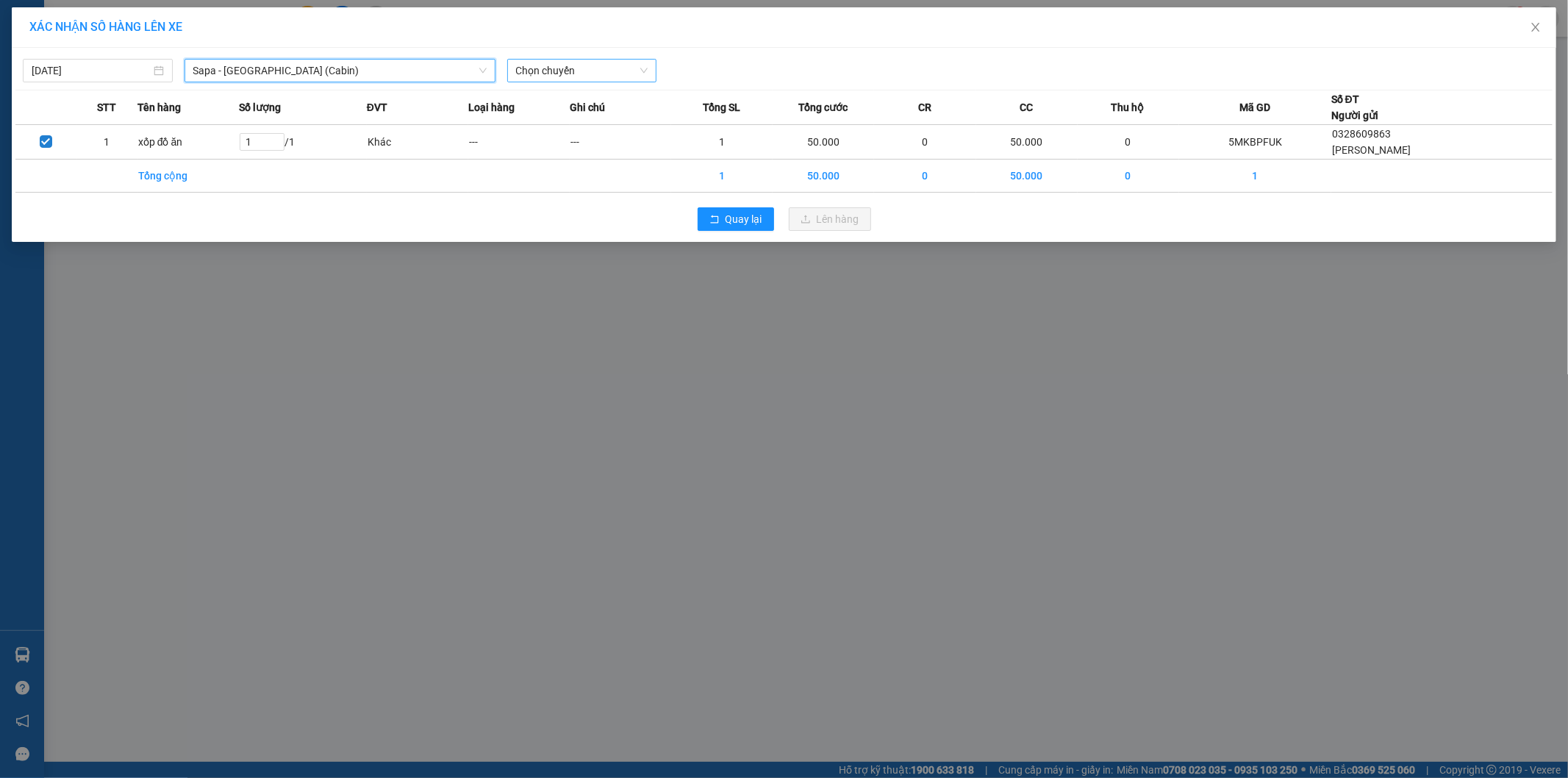
click at [561, 71] on span "Chọn chuyến" at bounding box center [582, 71] width 132 height 22
click at [588, 67] on span "Chọn chuyến" at bounding box center [582, 71] width 132 height 22
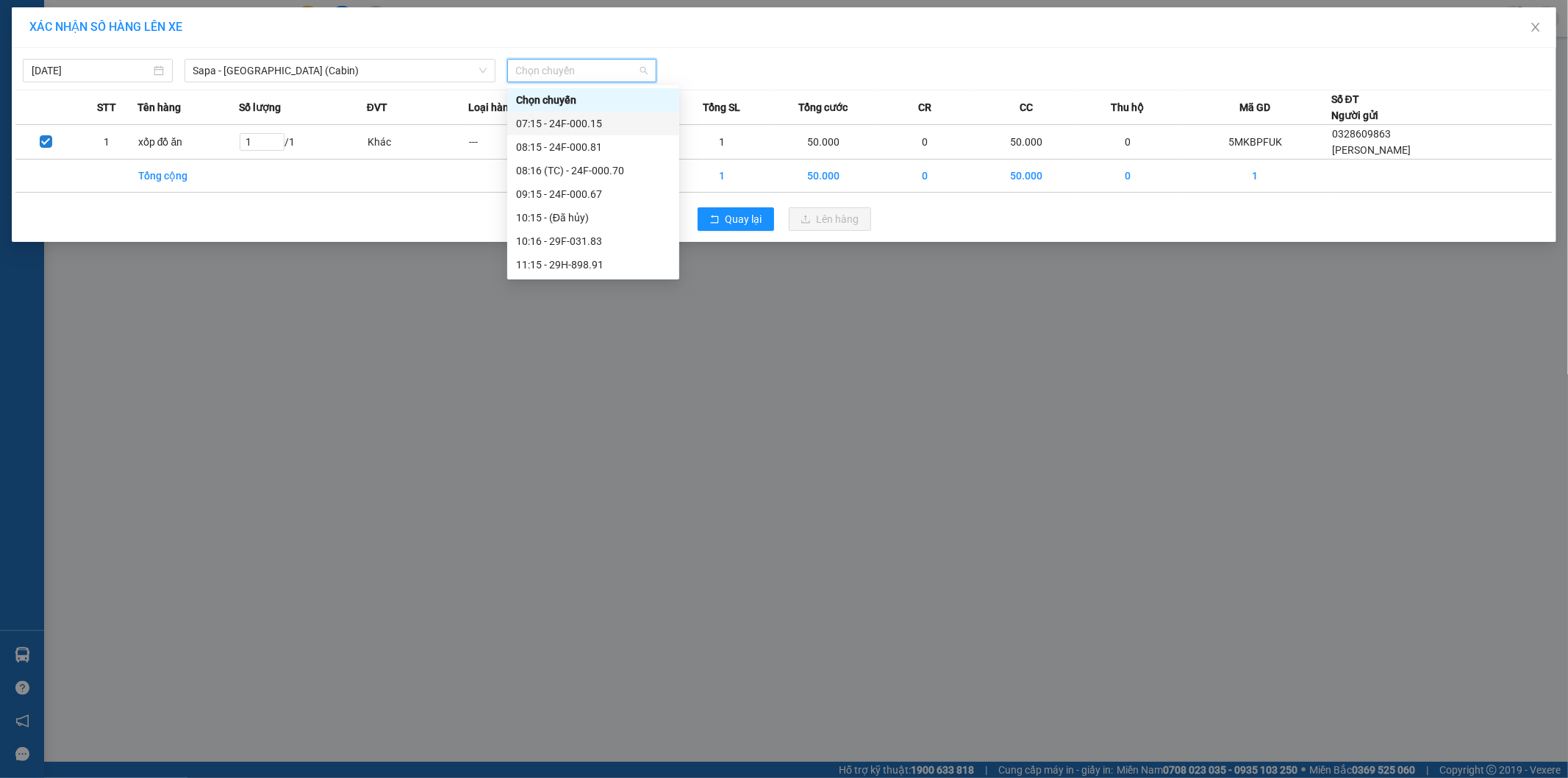
click at [611, 121] on div "07:15 - 24F-000.15" at bounding box center [593, 124] width 155 height 16
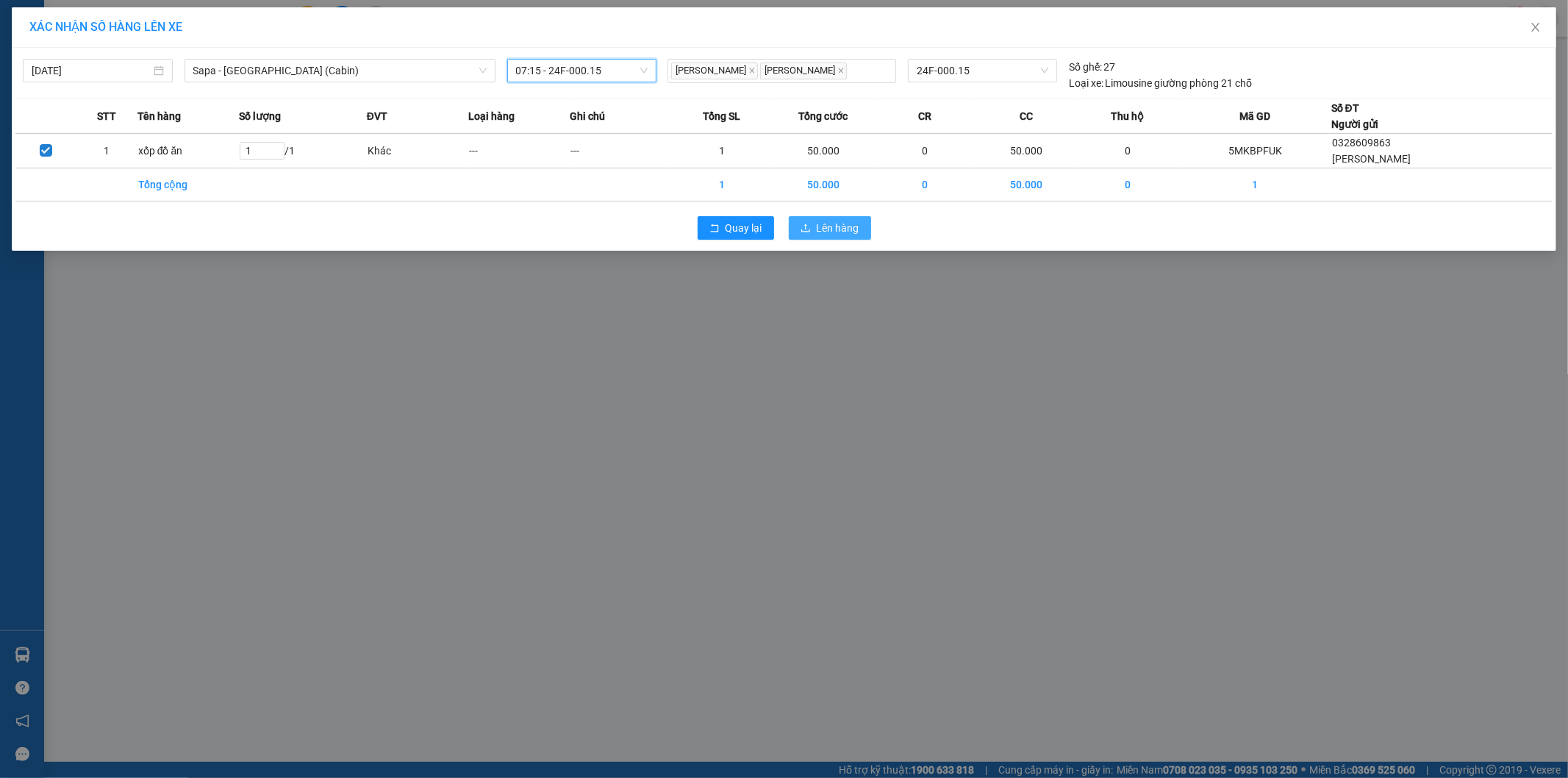
click at [838, 221] on span "Lên hàng" at bounding box center [838, 228] width 43 height 16
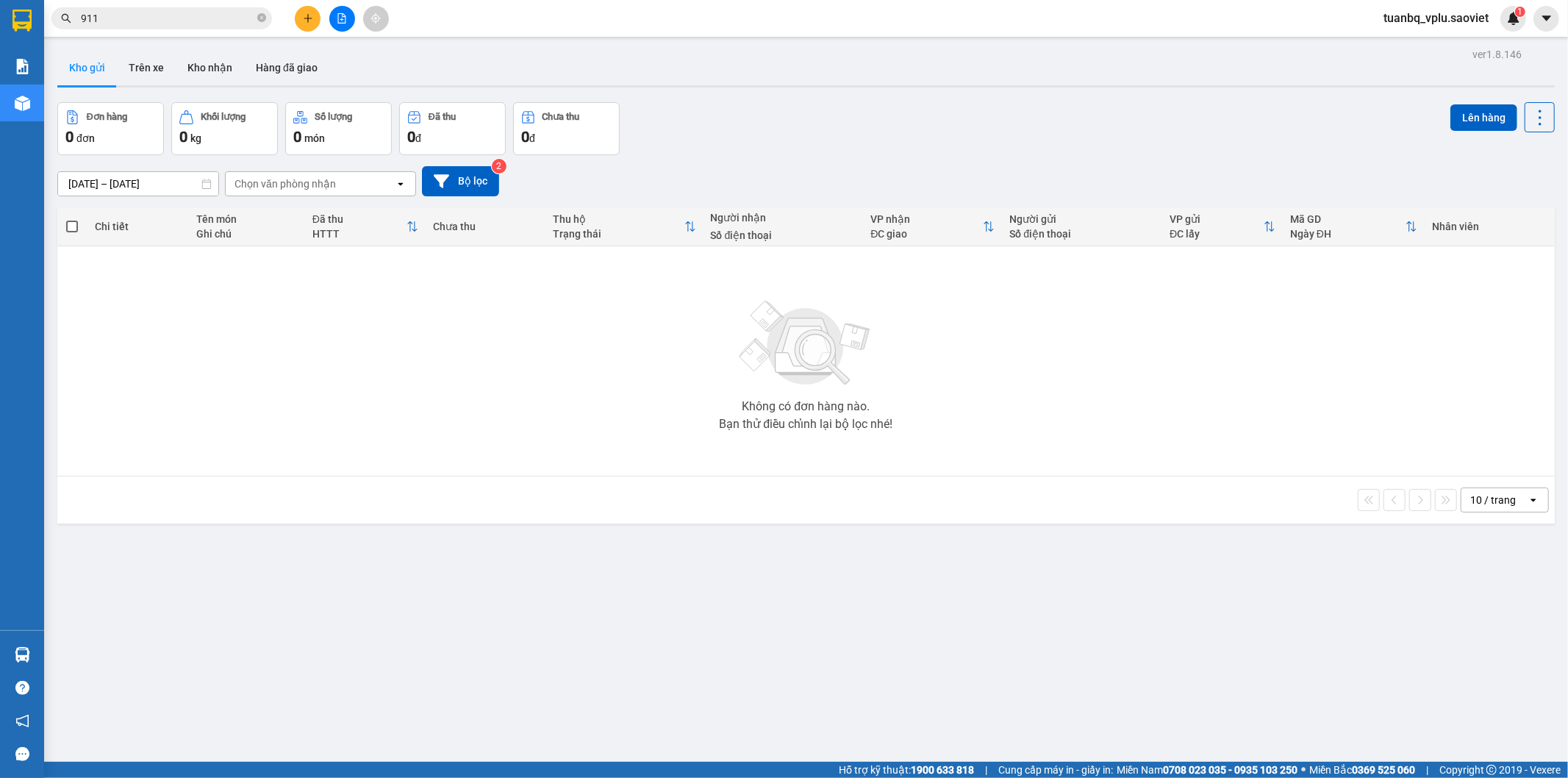
click at [219, 18] on input "911" at bounding box center [168, 18] width 174 height 16
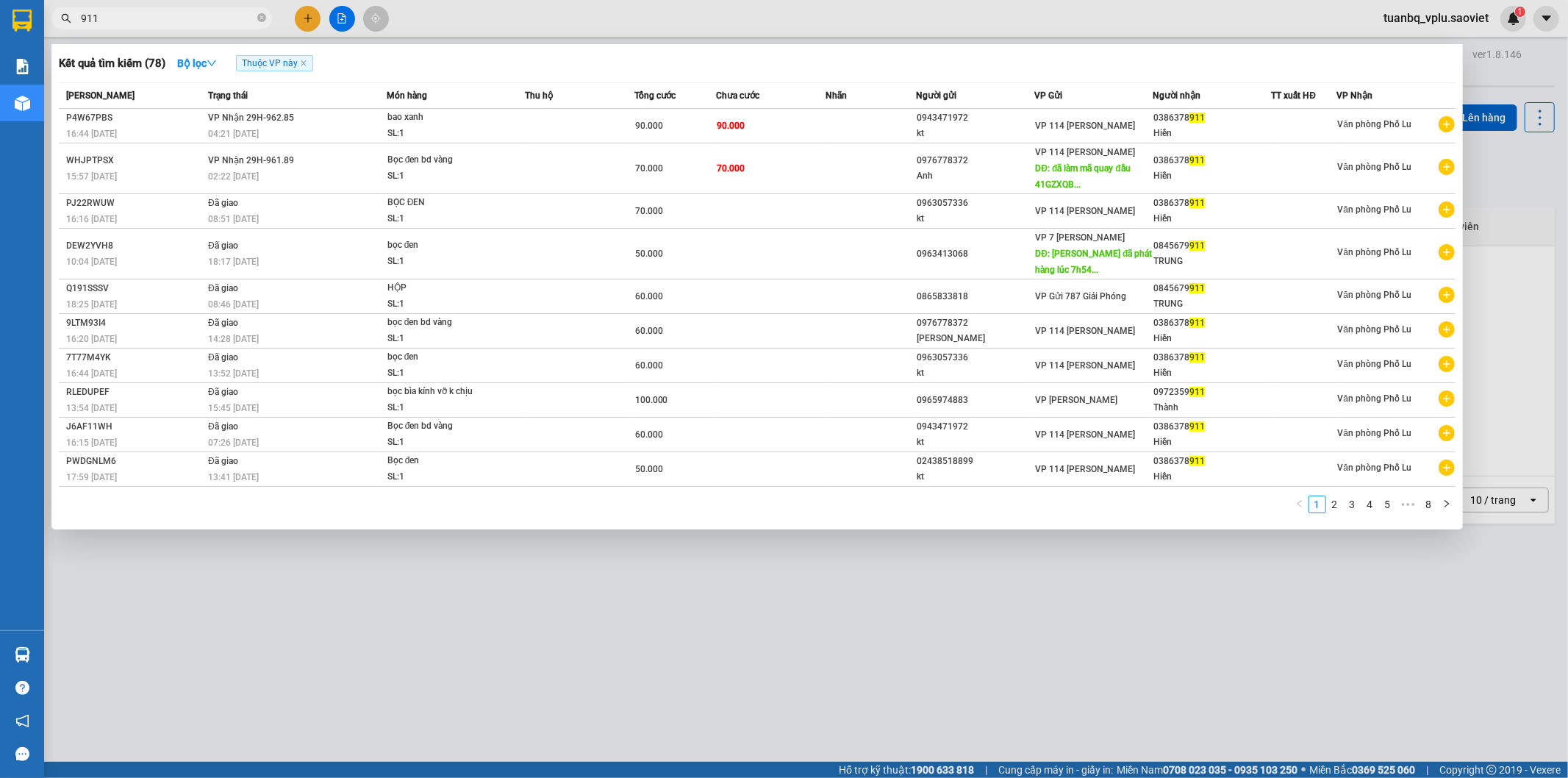
click at [219, 18] on input "911" at bounding box center [168, 18] width 174 height 16
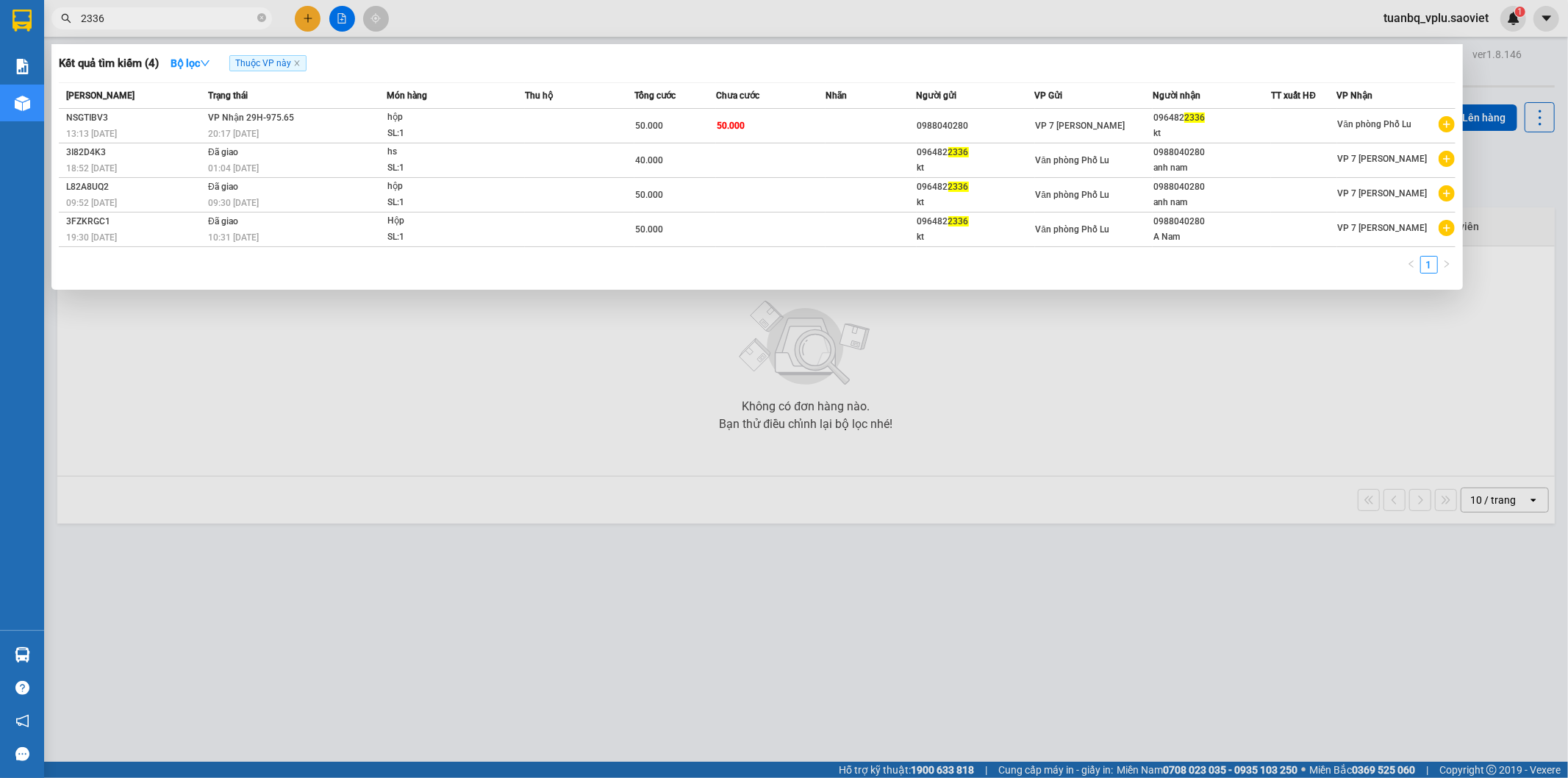
click at [211, 23] on input "2336" at bounding box center [168, 18] width 174 height 16
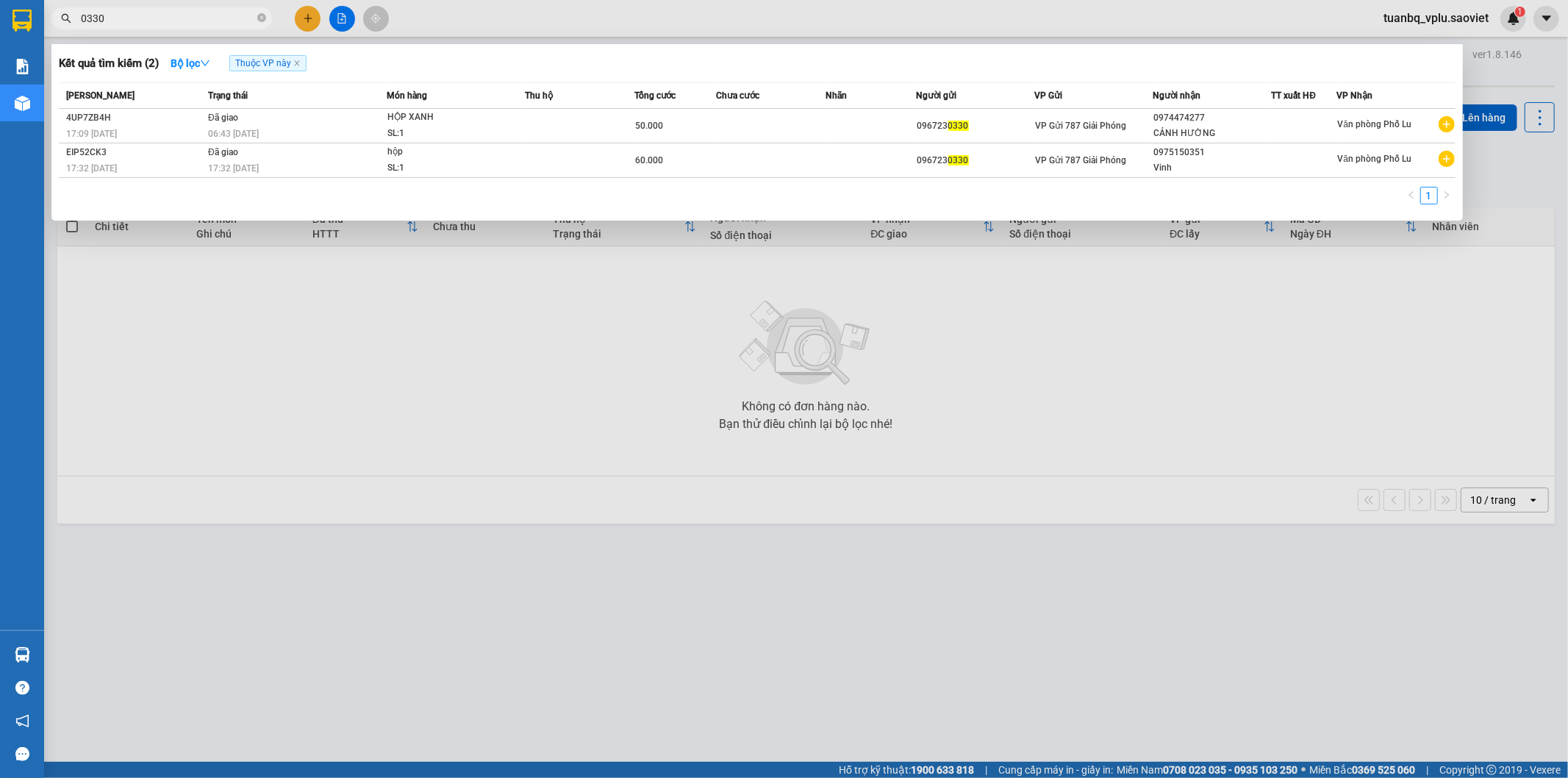
click at [184, 20] on input "0330" at bounding box center [168, 18] width 174 height 16
click at [182, 16] on input "0330" at bounding box center [168, 18] width 174 height 16
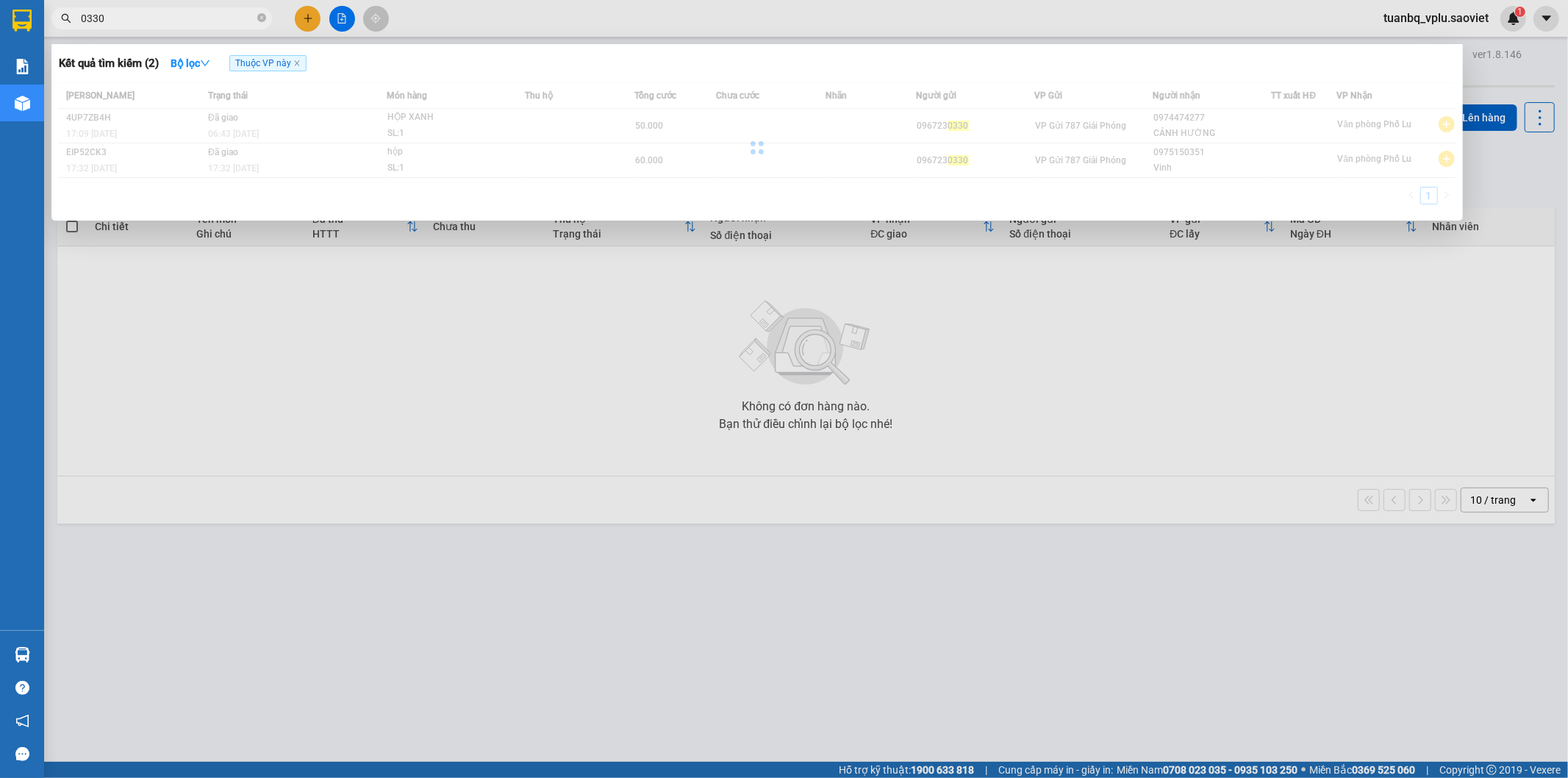
click at [180, 18] on input "0330" at bounding box center [168, 18] width 174 height 16
click at [178, 26] on input "0330" at bounding box center [168, 18] width 174 height 16
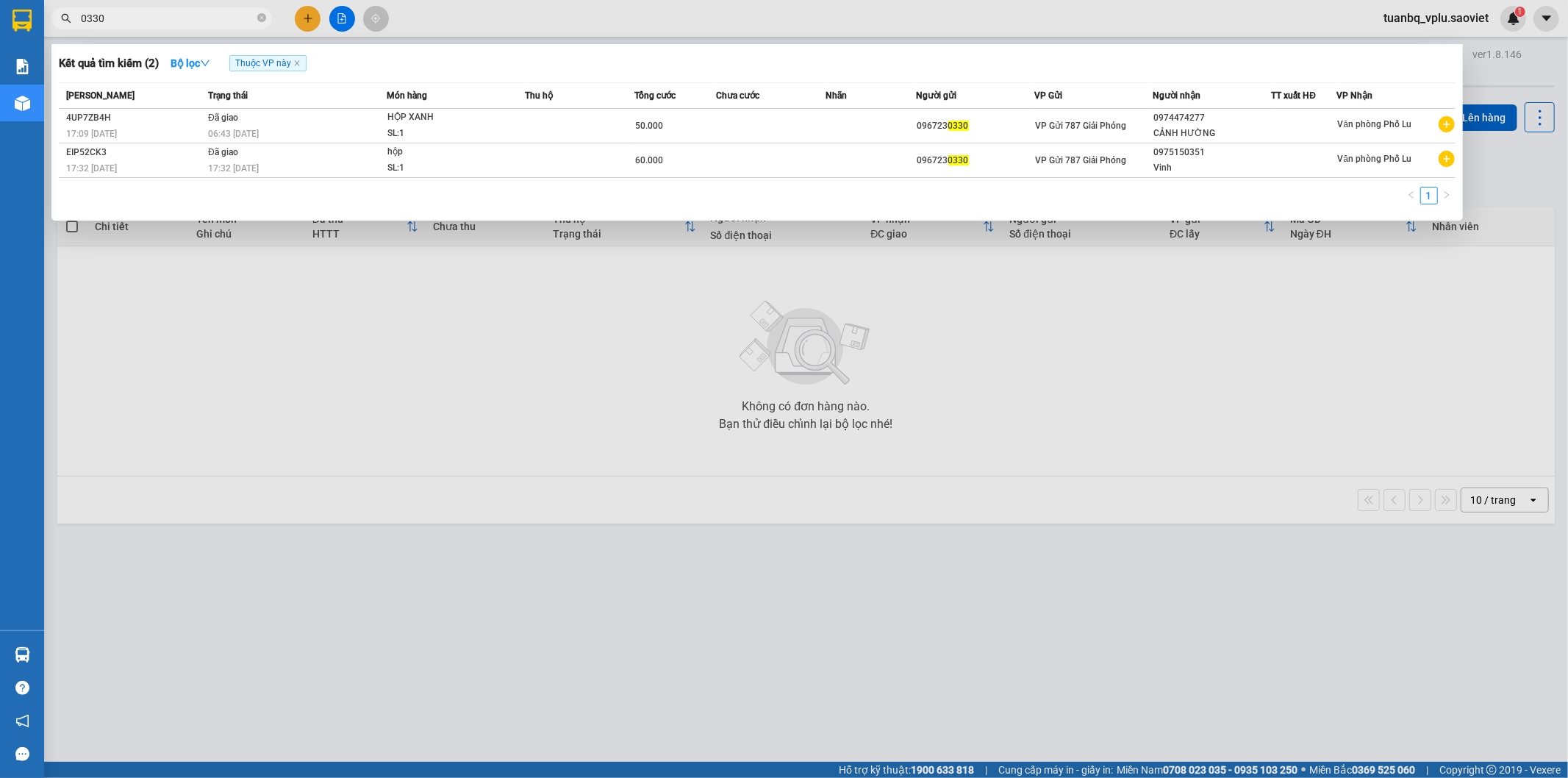
click at [178, 25] on input "0330" at bounding box center [168, 18] width 174 height 16
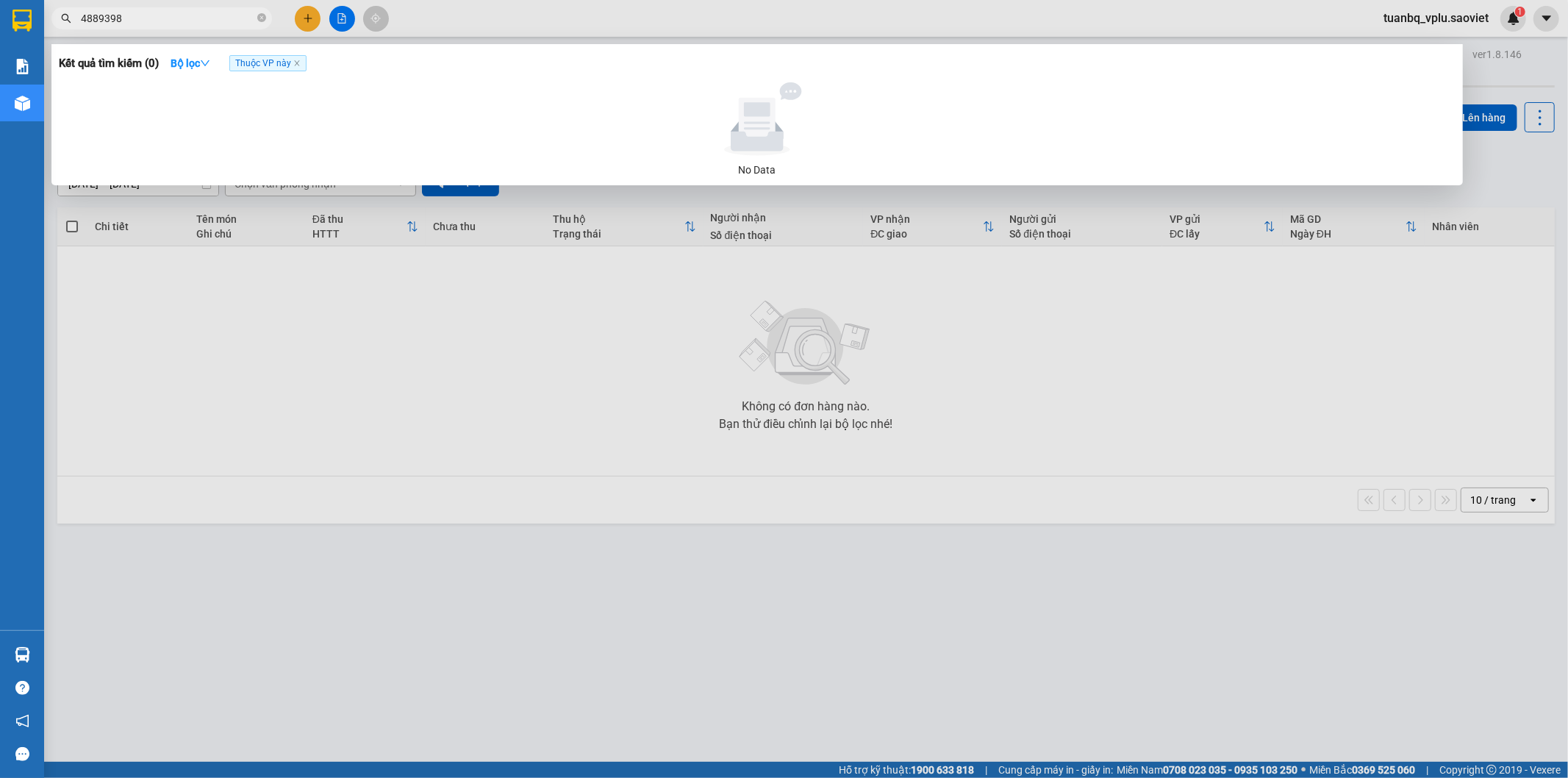
click at [303, 57] on span "Thuộc VP này" at bounding box center [268, 63] width 77 height 16
click at [301, 64] on icon "close" at bounding box center [297, 63] width 7 height 7
click at [160, 11] on input "4889398" at bounding box center [168, 18] width 174 height 16
click at [181, 8] on span "4889398" at bounding box center [162, 18] width 221 height 22
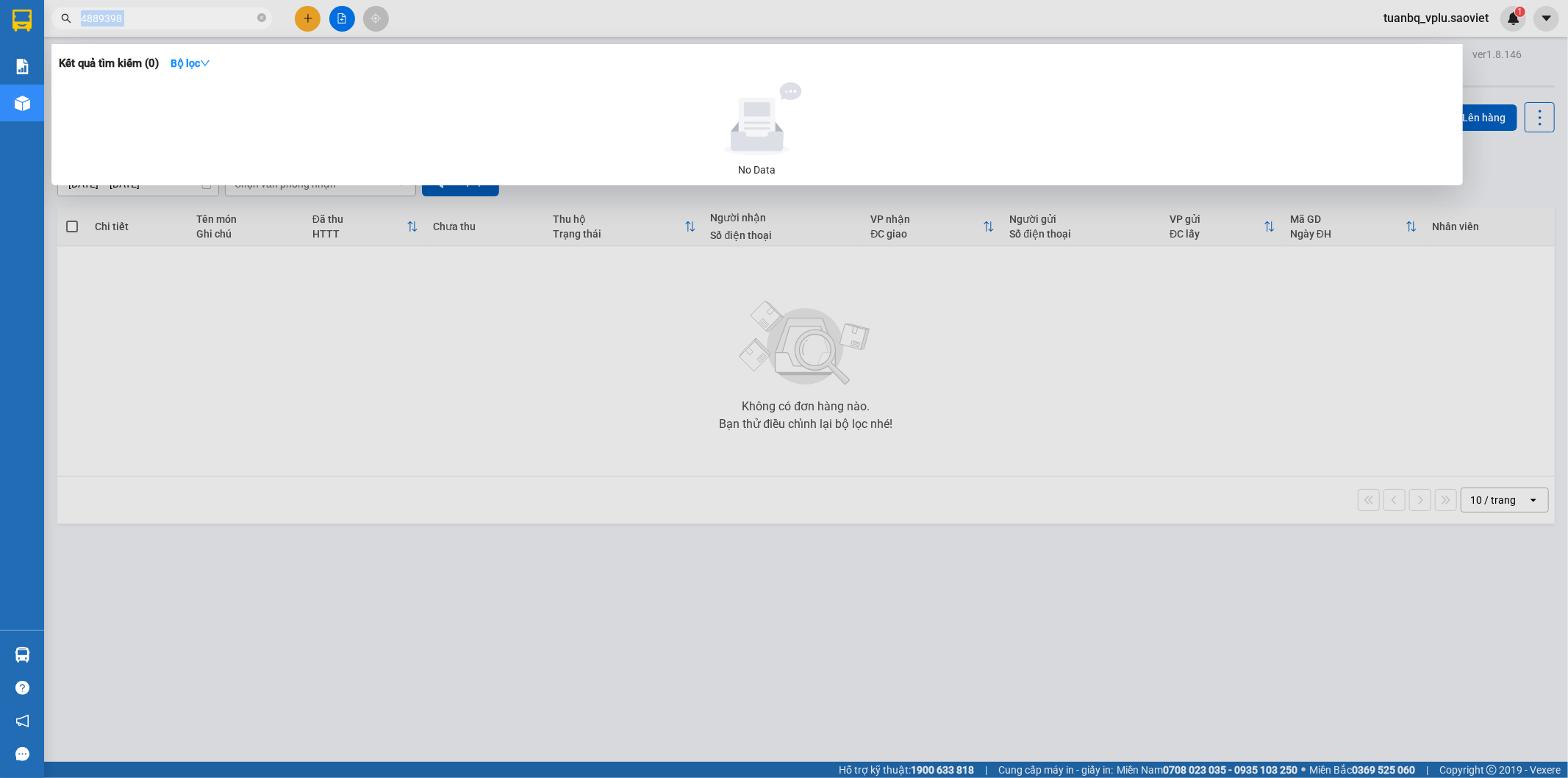
click at [181, 8] on span "4889398" at bounding box center [162, 18] width 221 height 22
click at [172, 9] on span "4889398" at bounding box center [162, 18] width 221 height 22
click at [160, 17] on input "4889398" at bounding box center [168, 18] width 174 height 16
click at [250, 24] on input "4889398" at bounding box center [168, 18] width 174 height 16
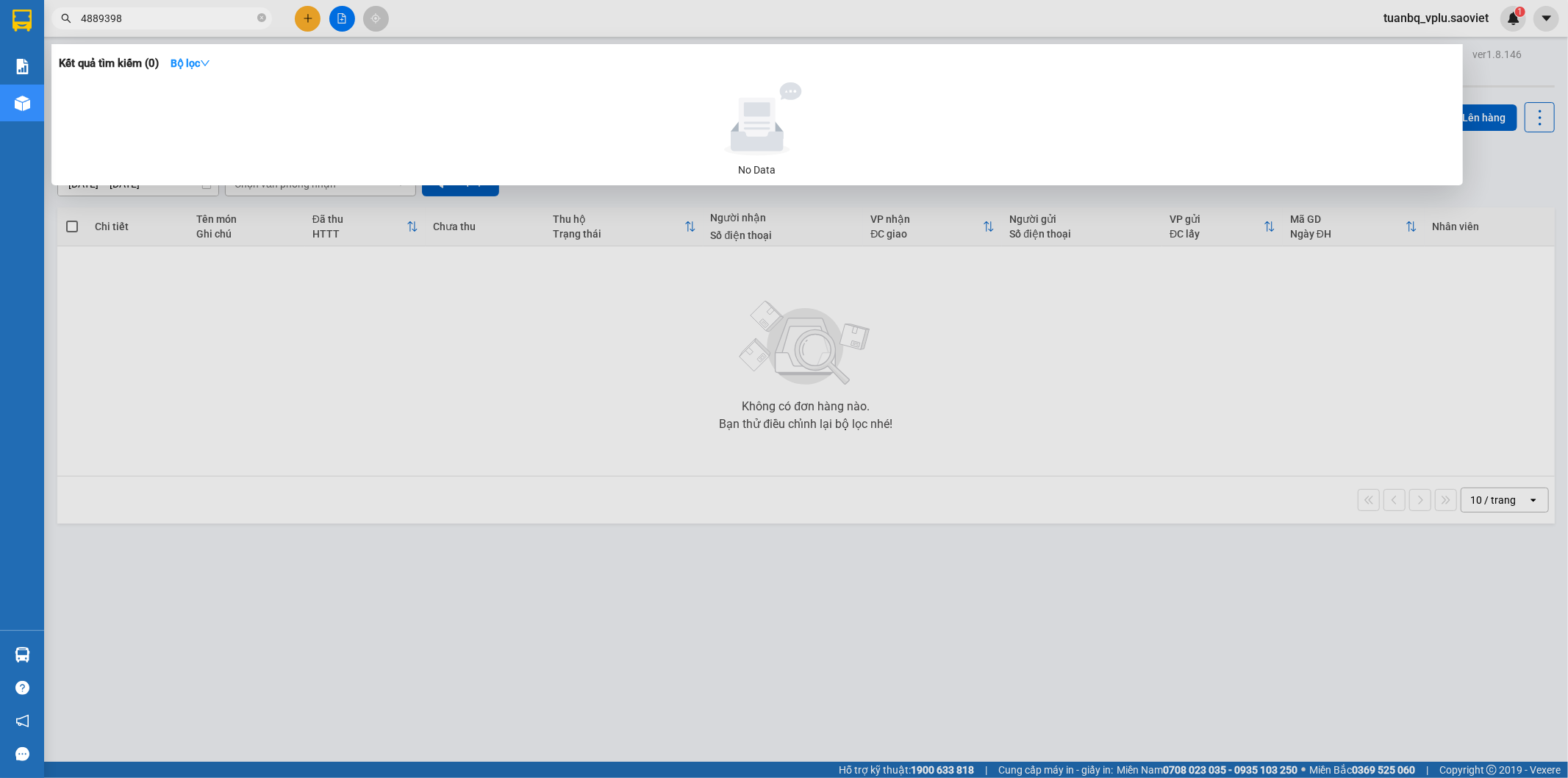
click at [250, 24] on input "4889398" at bounding box center [168, 18] width 174 height 16
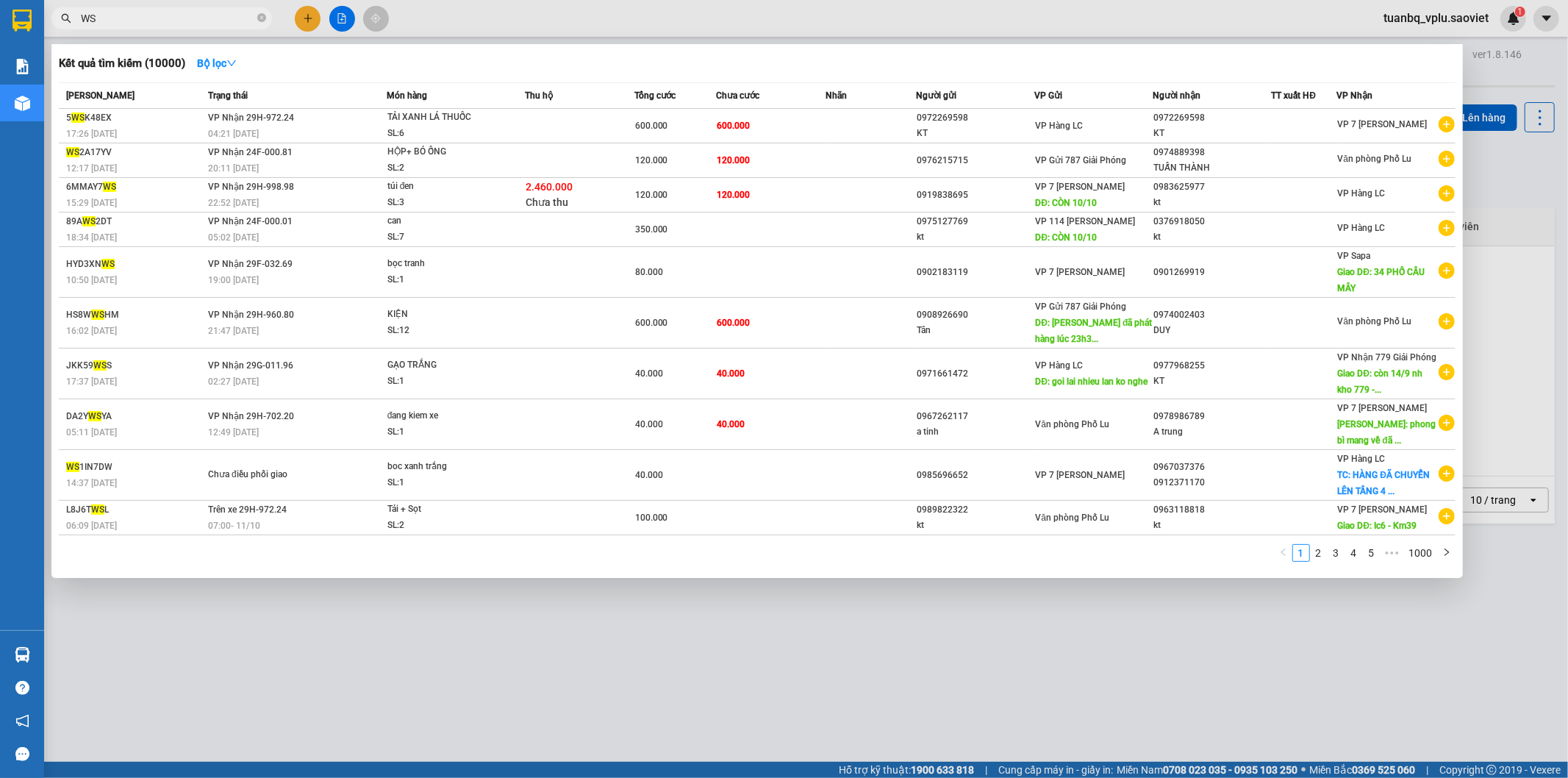
click at [217, 35] on div at bounding box center [784, 389] width 1568 height 778
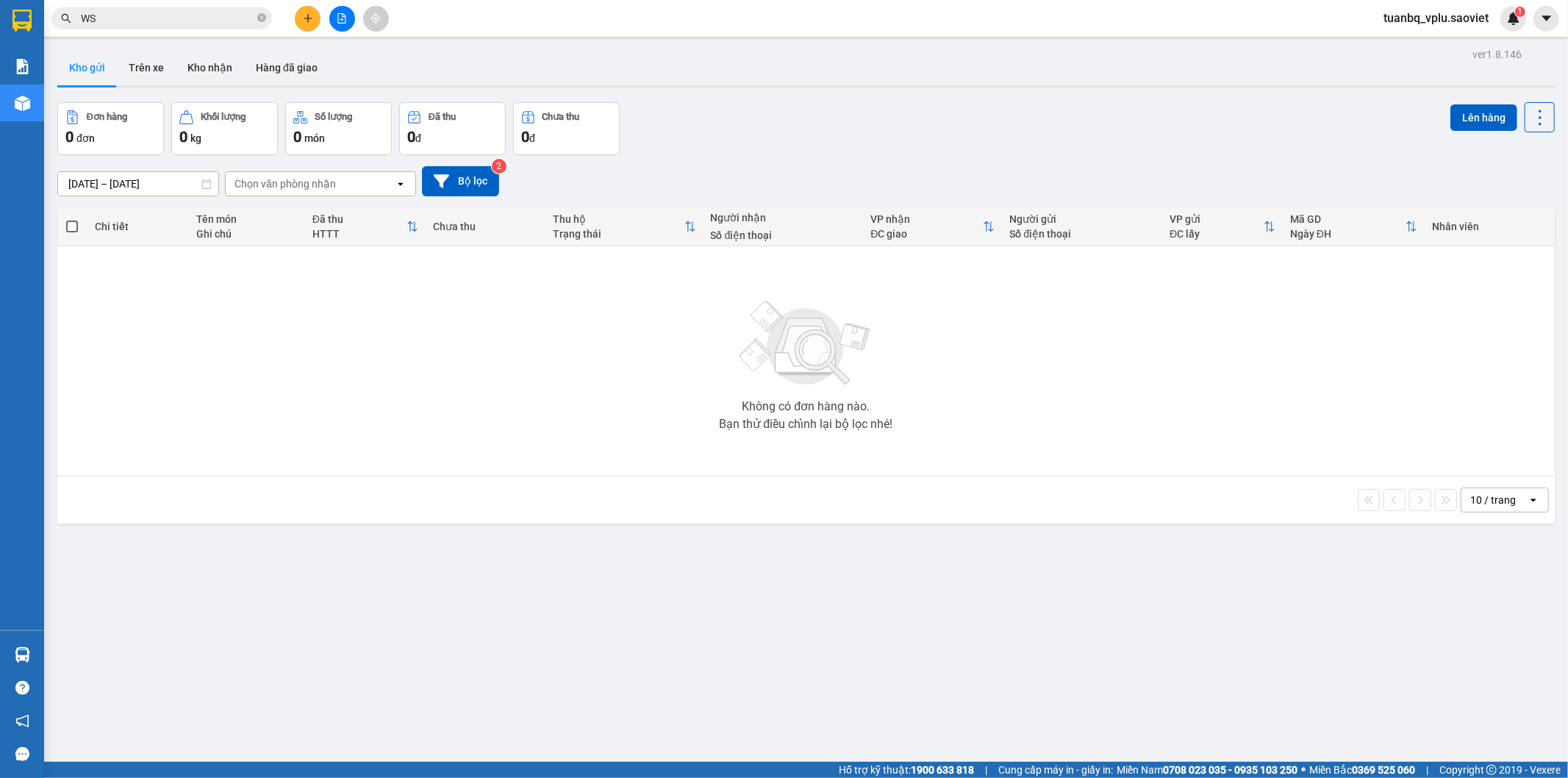
click at [216, 24] on input "WS" at bounding box center [168, 18] width 174 height 16
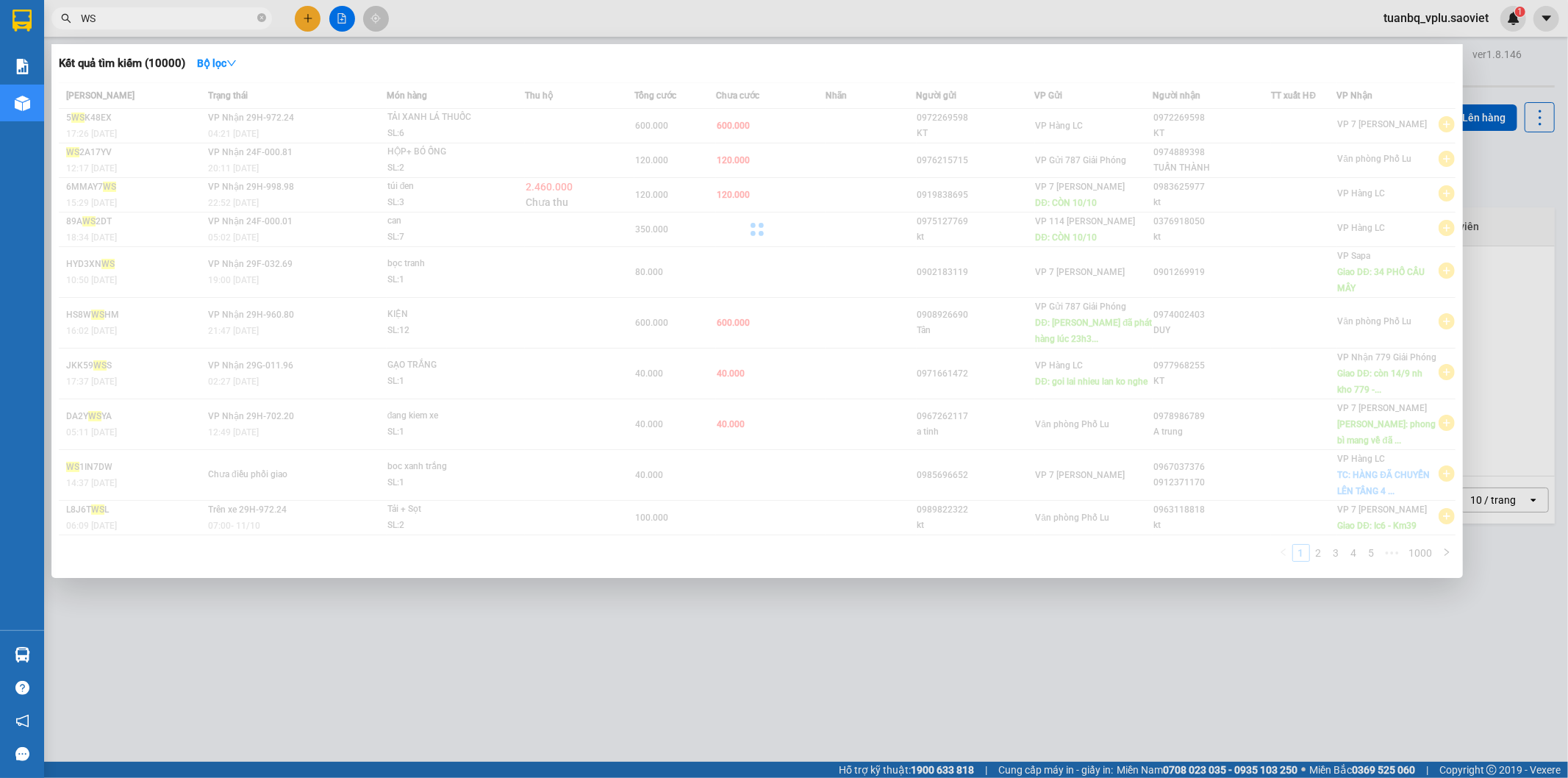
click at [216, 24] on input "WS" at bounding box center [168, 18] width 174 height 16
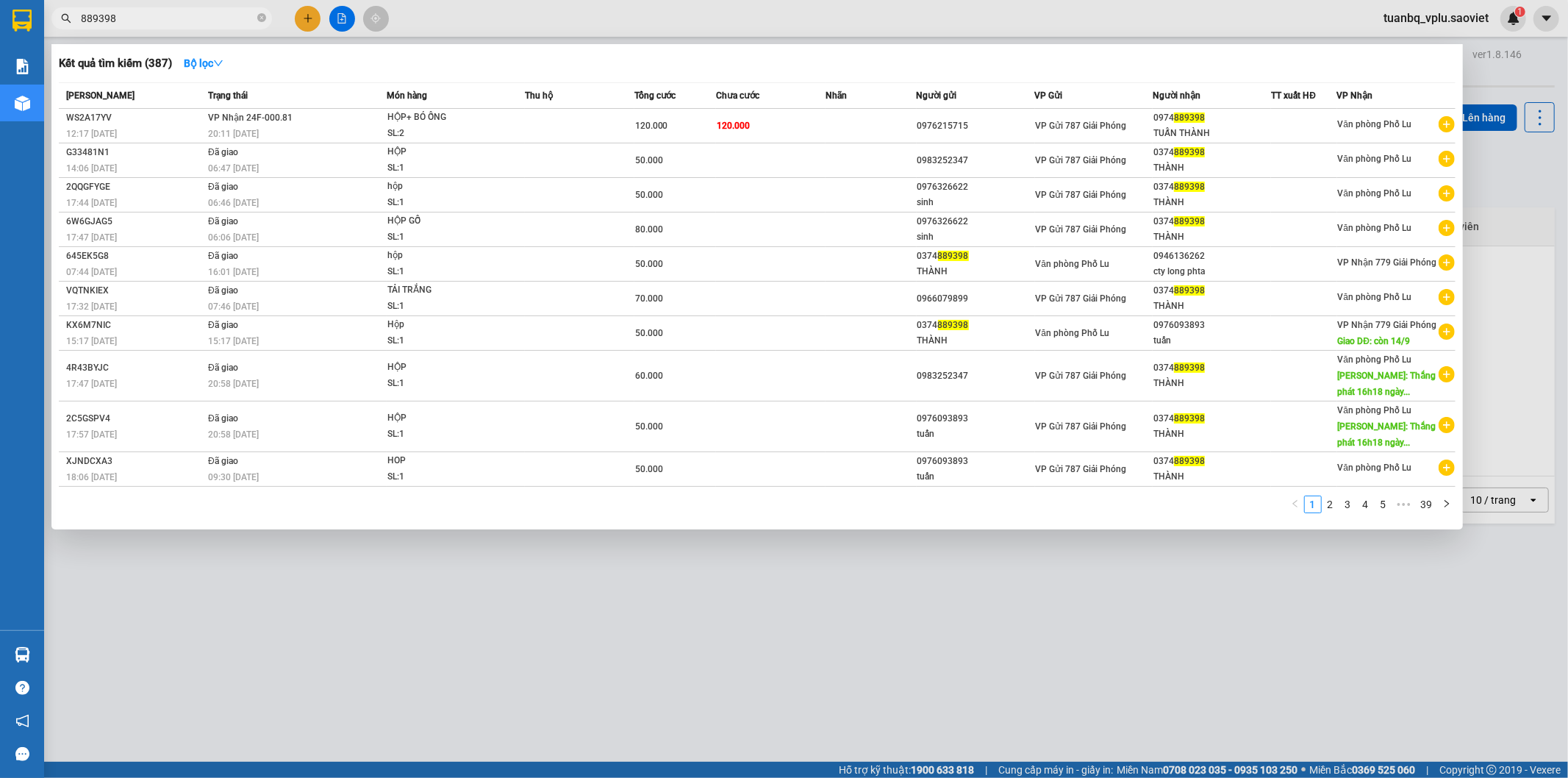
click at [153, 19] on input "889398" at bounding box center [168, 18] width 174 height 16
click at [152, 21] on input "889398" at bounding box center [168, 18] width 174 height 16
type input "889398"
click at [138, 41] on div at bounding box center [784, 389] width 1568 height 778
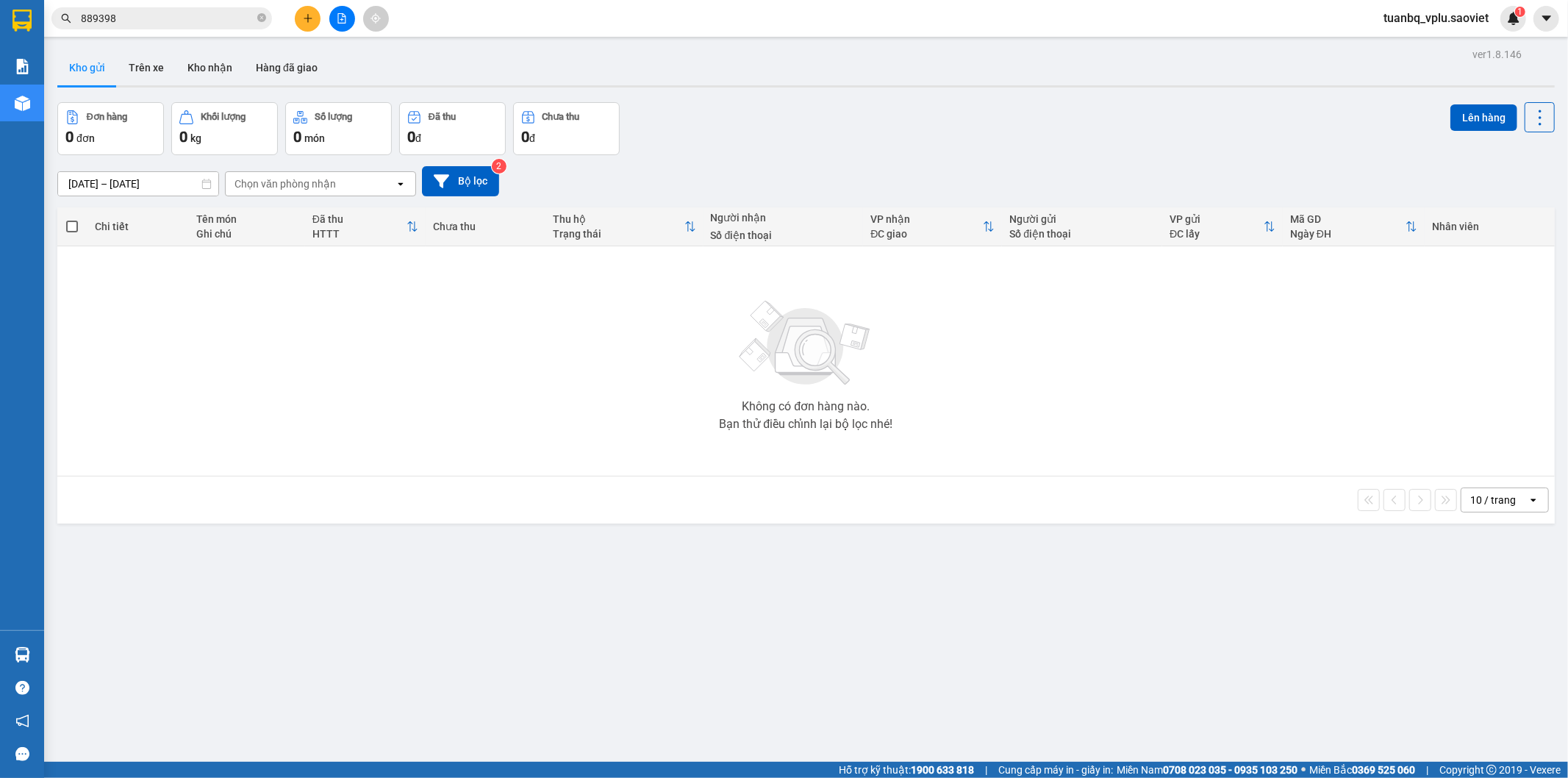
click at [208, 15] on input "889398" at bounding box center [168, 18] width 174 height 16
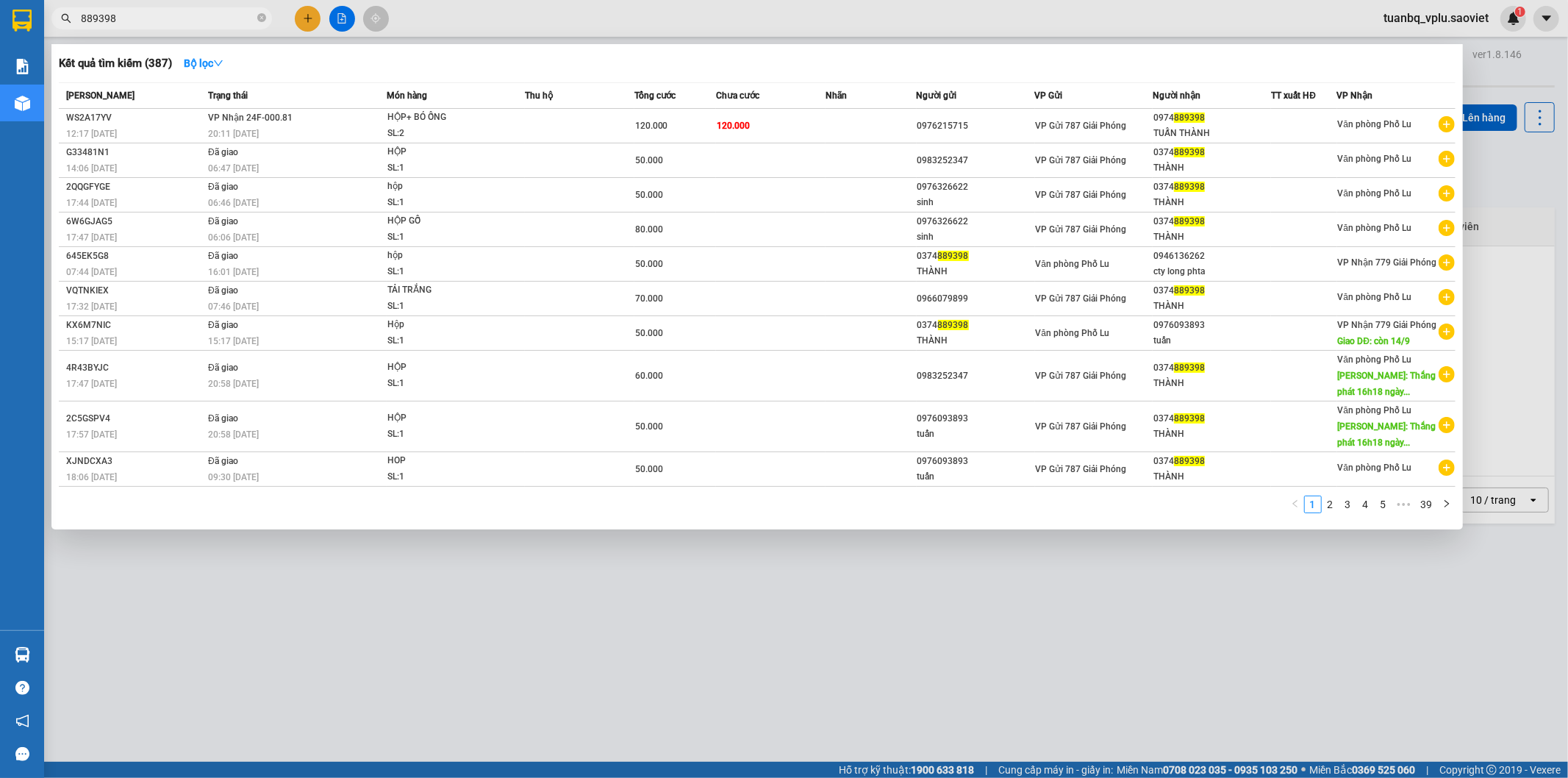
click at [208, 16] on input "889398" at bounding box center [168, 18] width 174 height 16
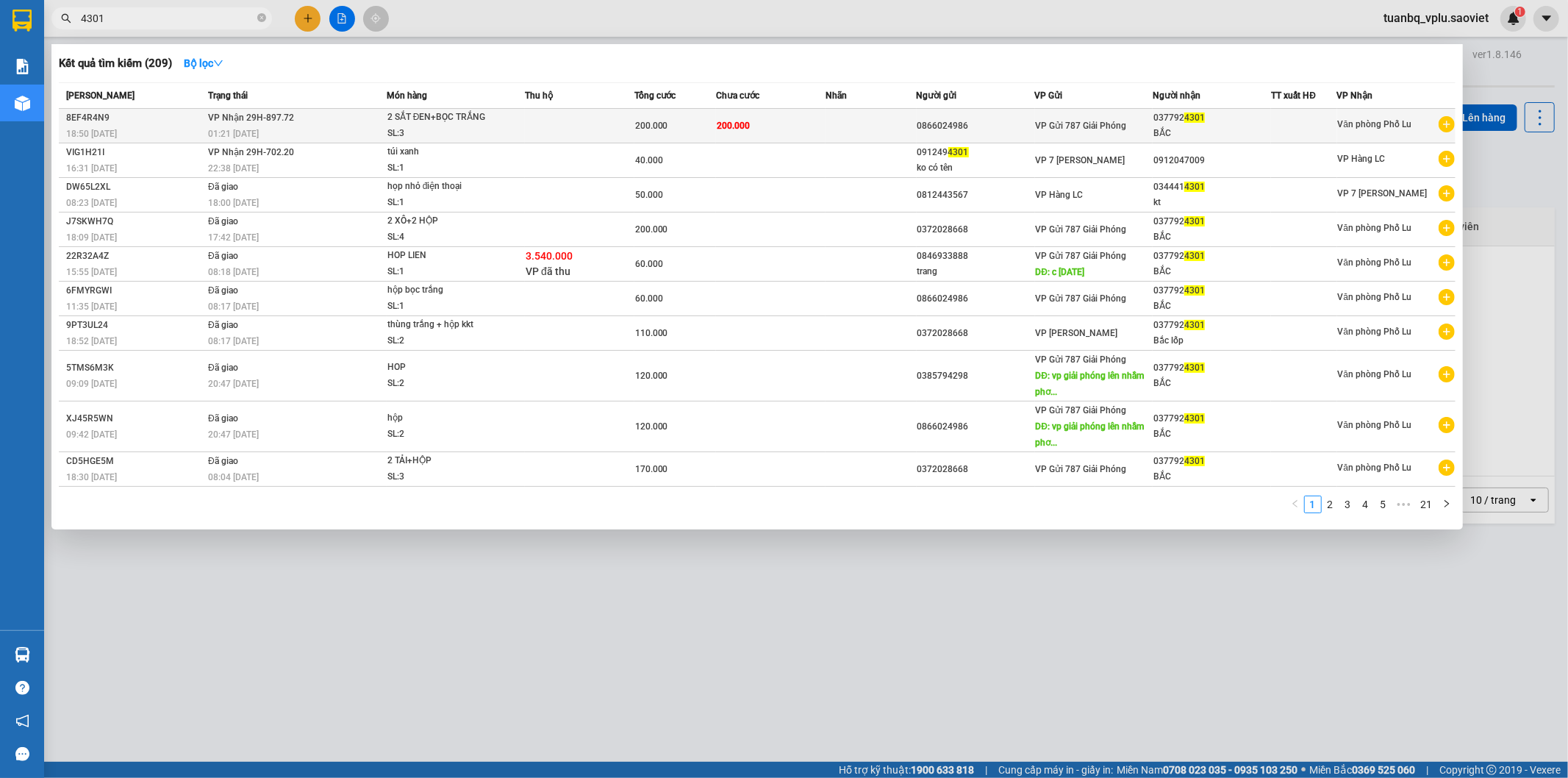
type input "4301"
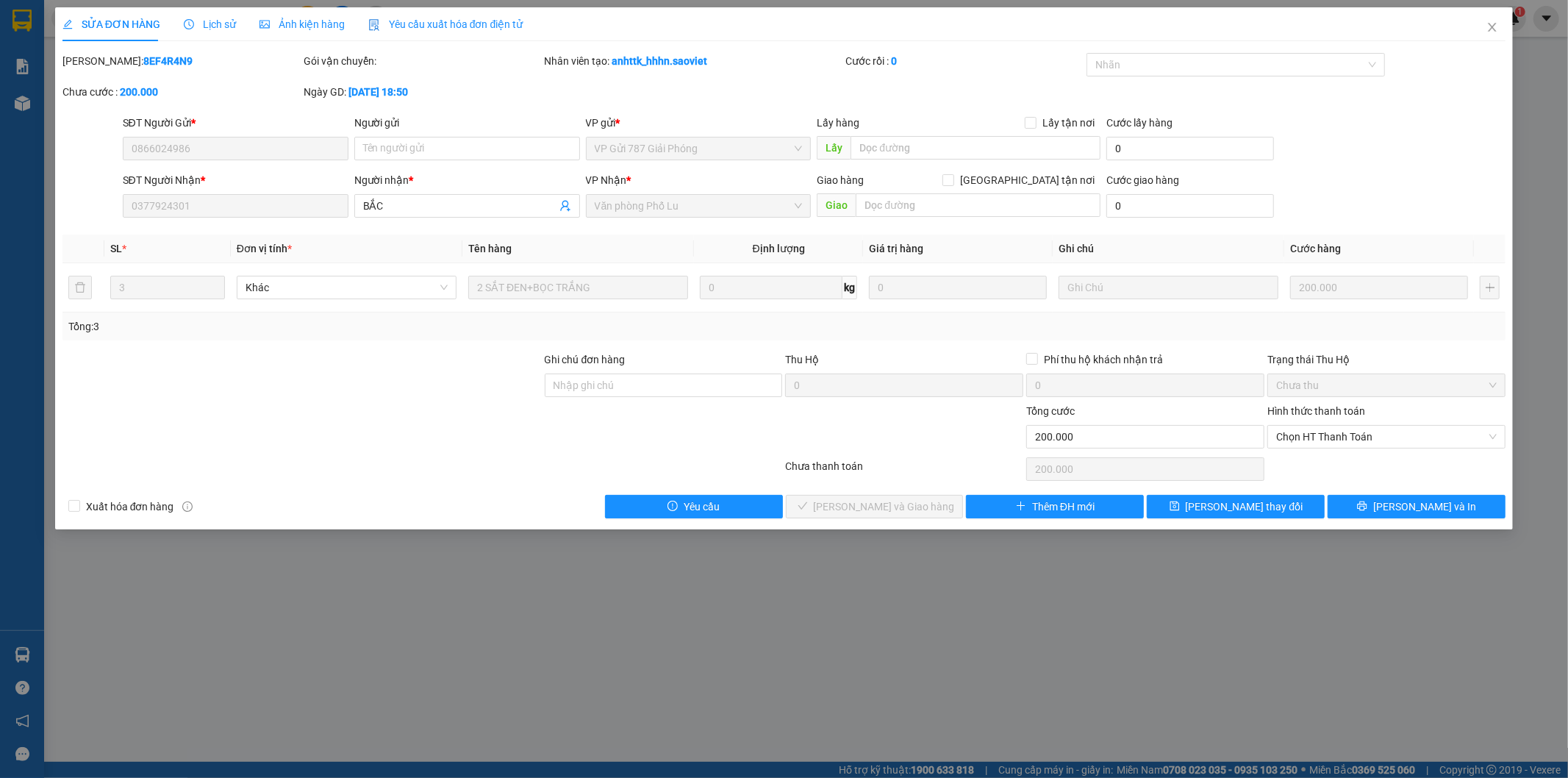
type input "0866024986"
type input "0377924301"
type input "BẮC"
type input "0"
type input "200.000"
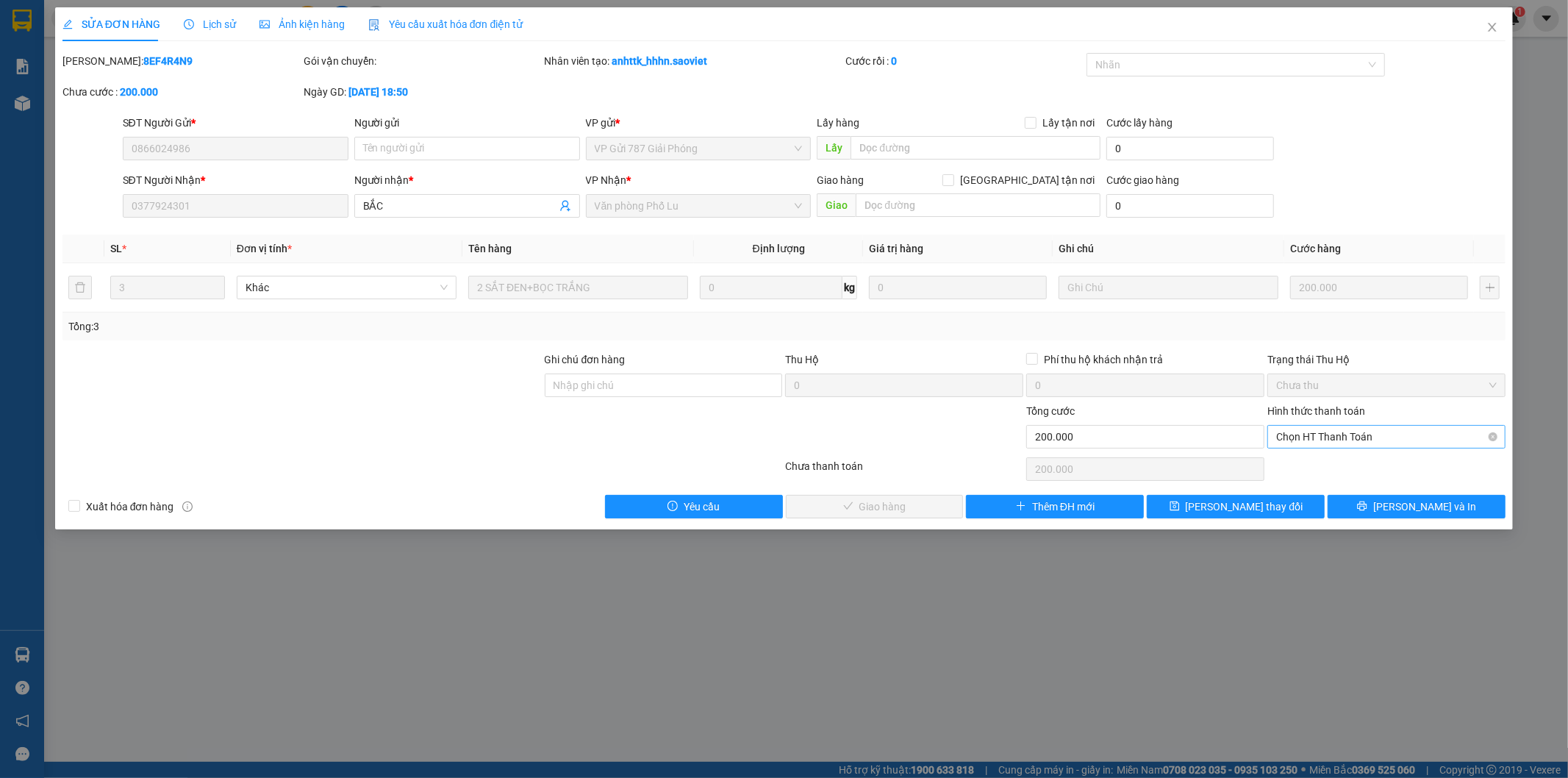
click at [1338, 433] on span "Chọn HT Thanh Toán" at bounding box center [1386, 436] width 221 height 22
click at [1327, 461] on div "Tại văn phòng" at bounding box center [1387, 466] width 221 height 16
type input "0"
click at [901, 498] on span "[PERSON_NAME] và Giao hàng" at bounding box center [884, 506] width 141 height 16
